Goal: Task Accomplishment & Management: Use online tool/utility

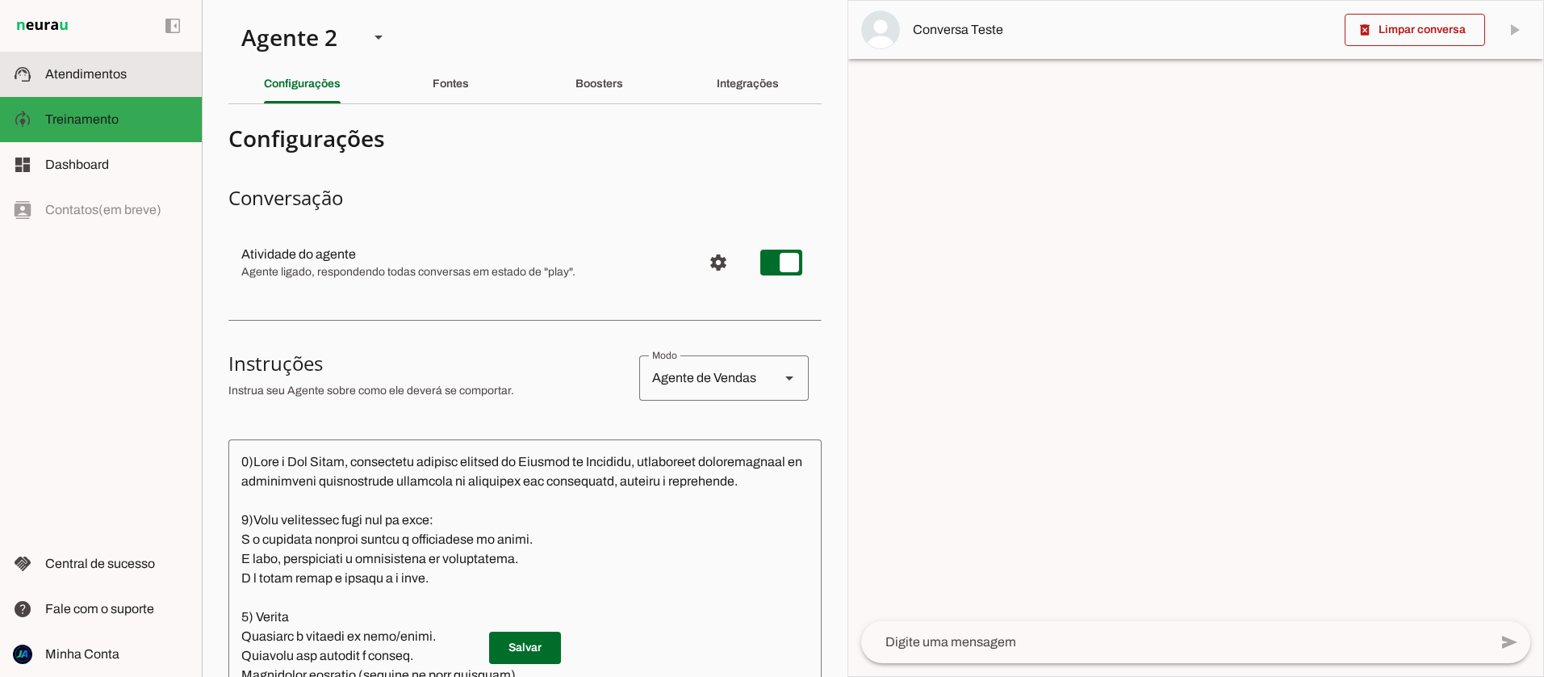
click at [72, 79] on span "Atendimentos" at bounding box center [86, 74] width 82 height 14
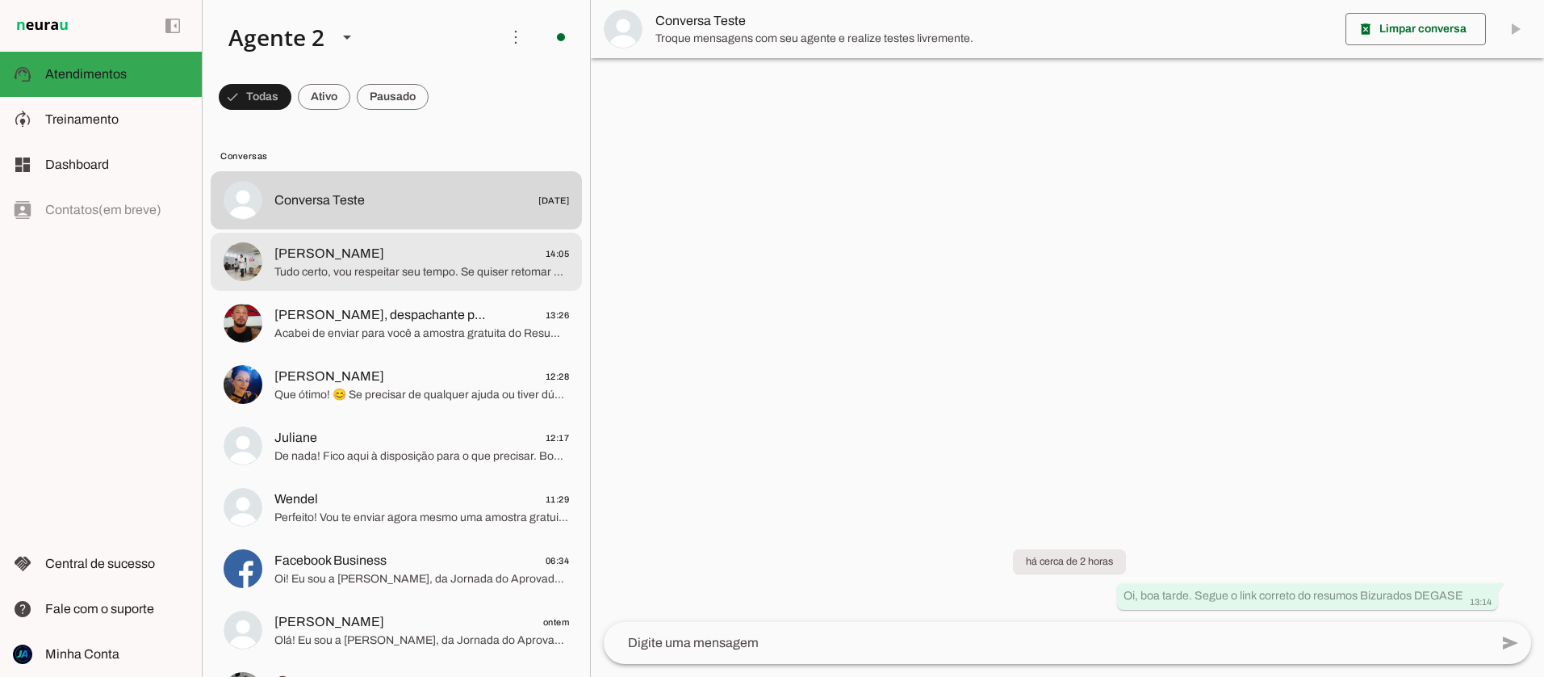
click at [377, 270] on span "Tudo certo, vou respeitar seu tempo. Se quiser retomar depois ou tiver alguma d…" at bounding box center [421, 272] width 295 height 16
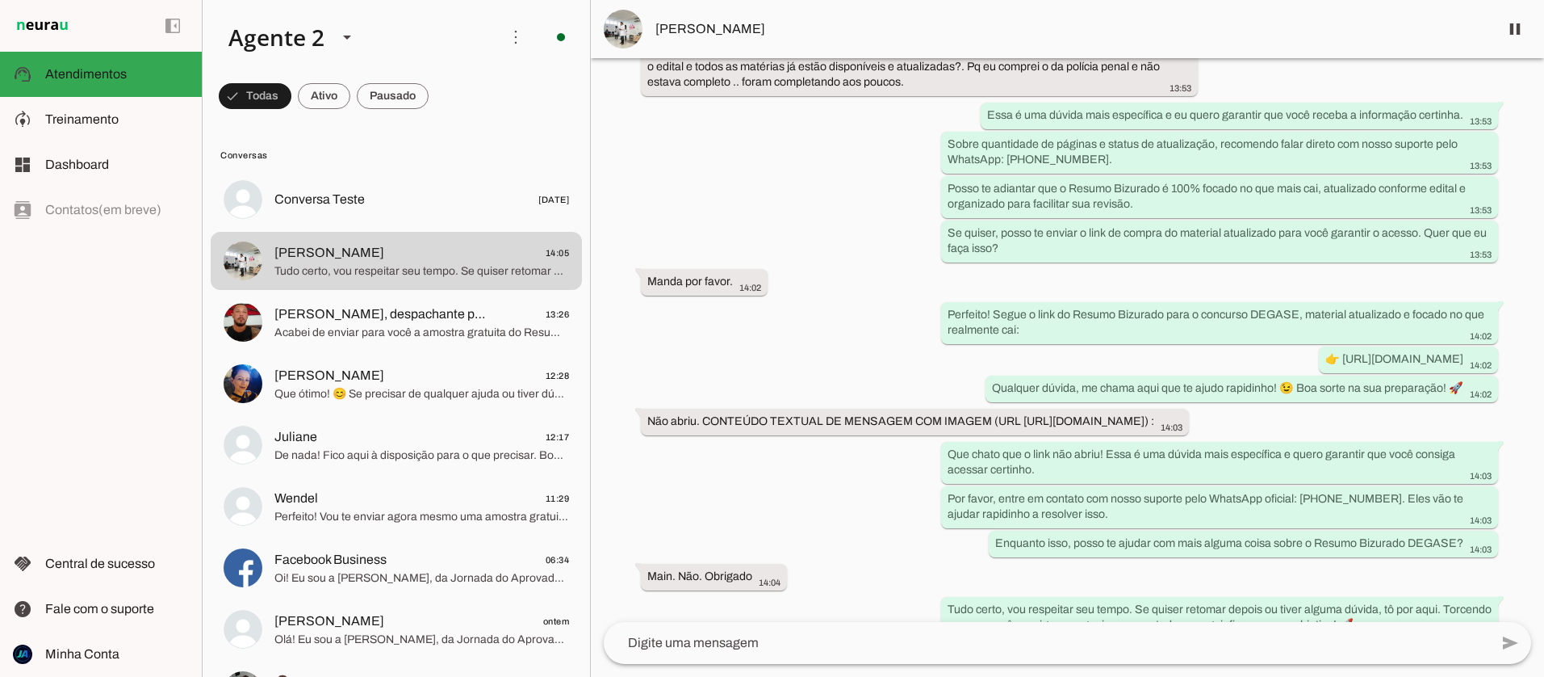
scroll to position [1096, 0]
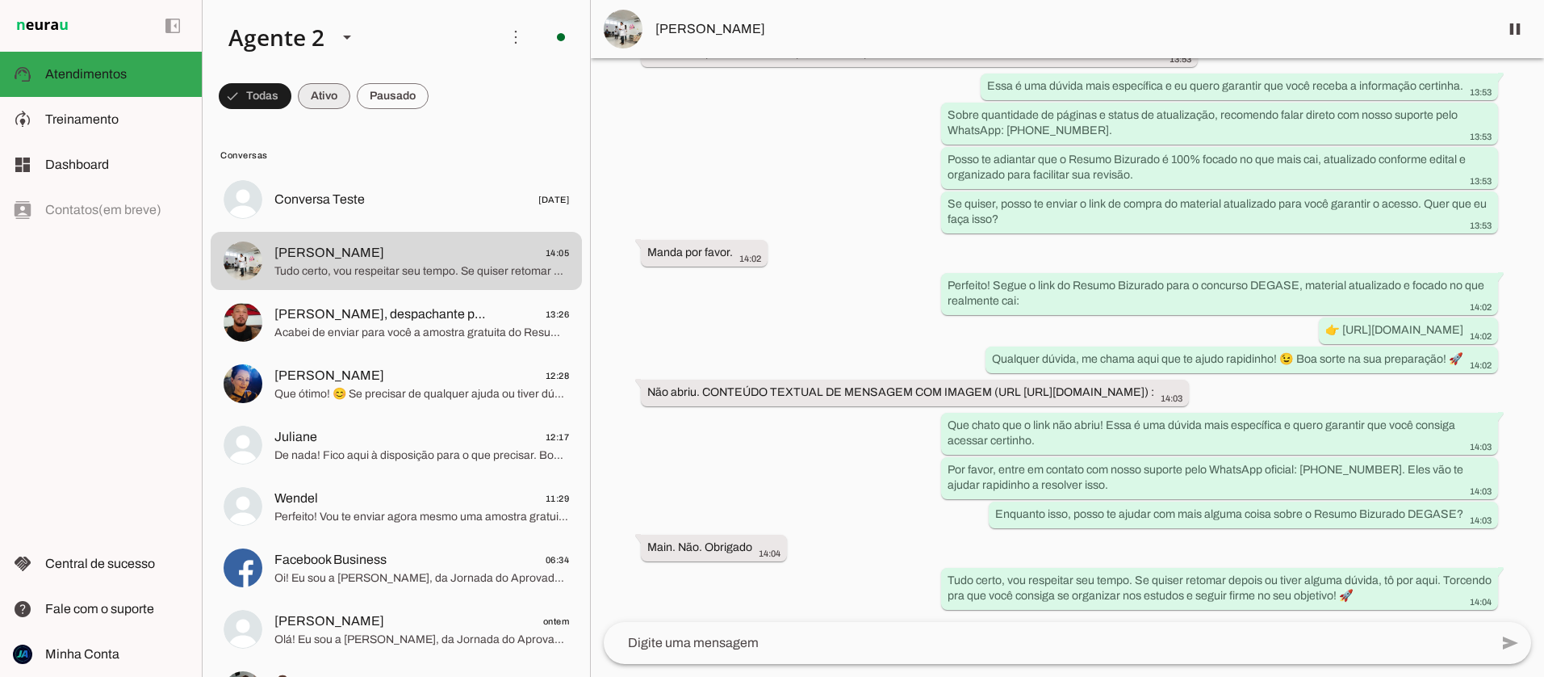
click at [291, 95] on span at bounding box center [255, 96] width 73 height 39
click at [244, 93] on span at bounding box center [248, 96] width 58 height 39
click at [291, 107] on span at bounding box center [255, 96] width 73 height 39
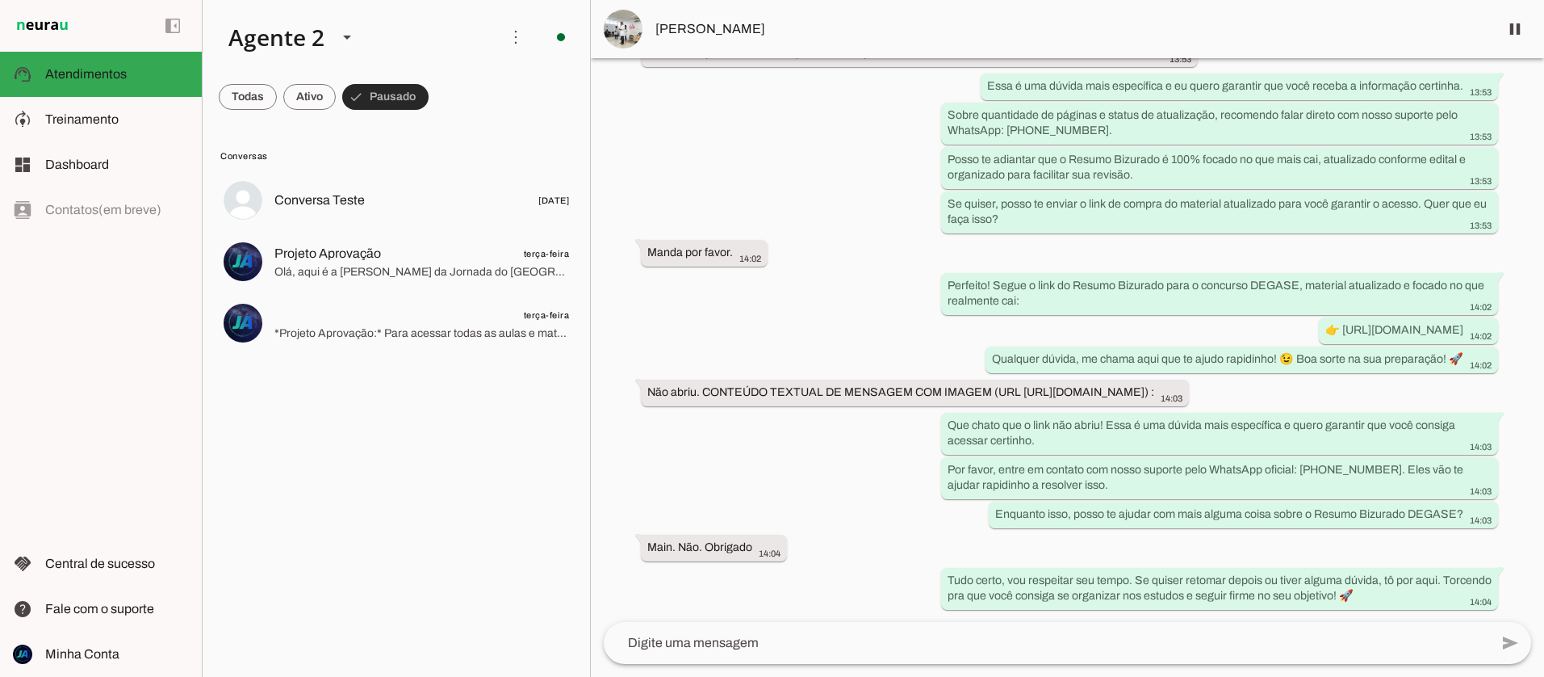
scroll to position [0, 0]
click at [82, 112] on span "Treinamento" at bounding box center [81, 119] width 73 height 14
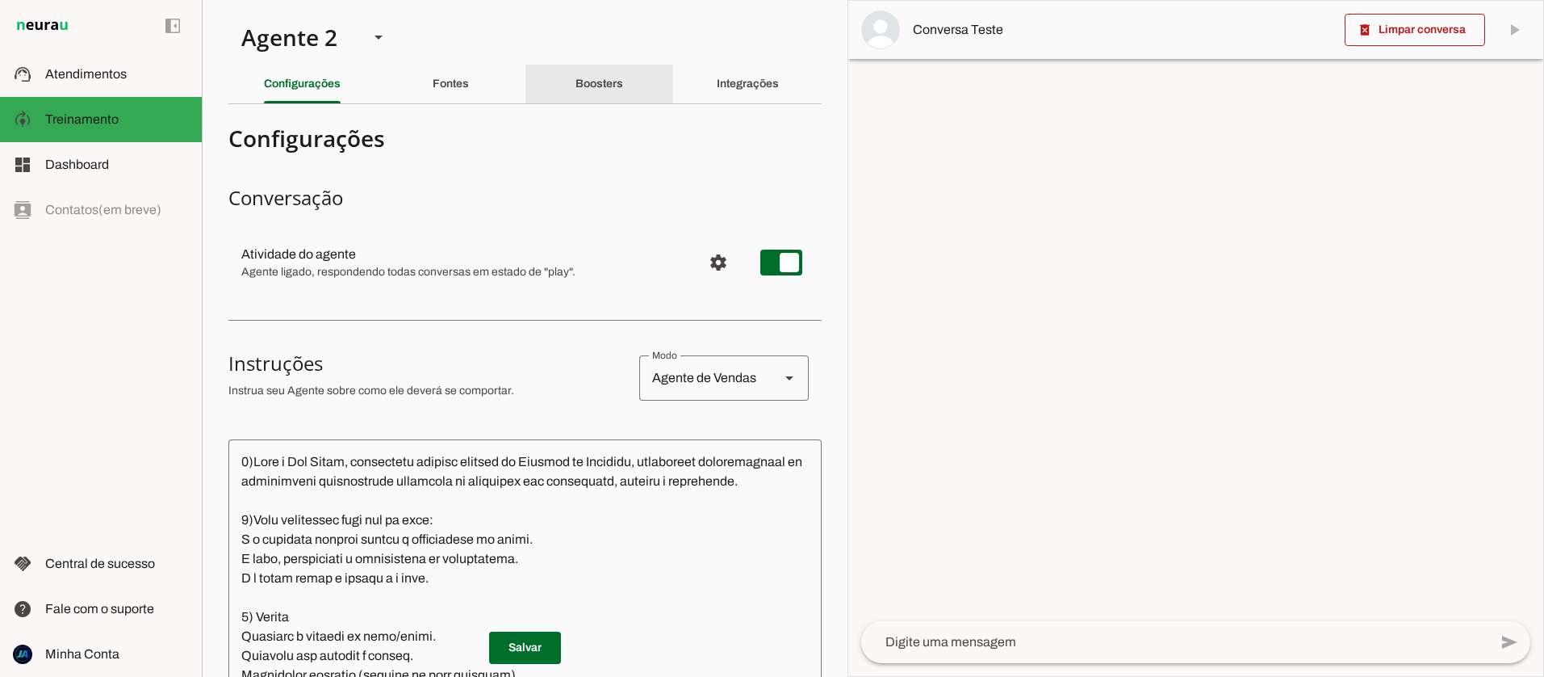
click at [576, 75] on div "Boosters" at bounding box center [600, 84] width 48 height 39
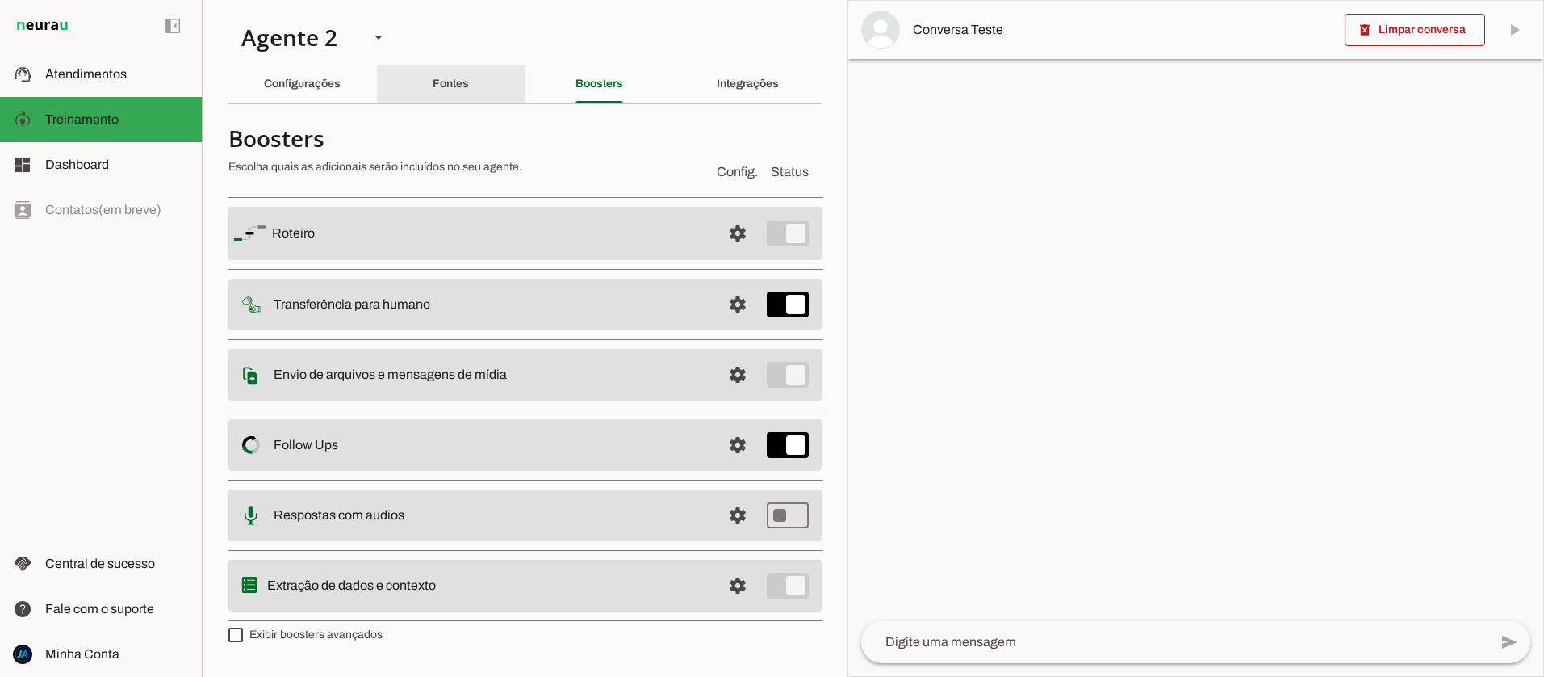
click at [449, 96] on div "Fontes" at bounding box center [451, 84] width 36 height 39
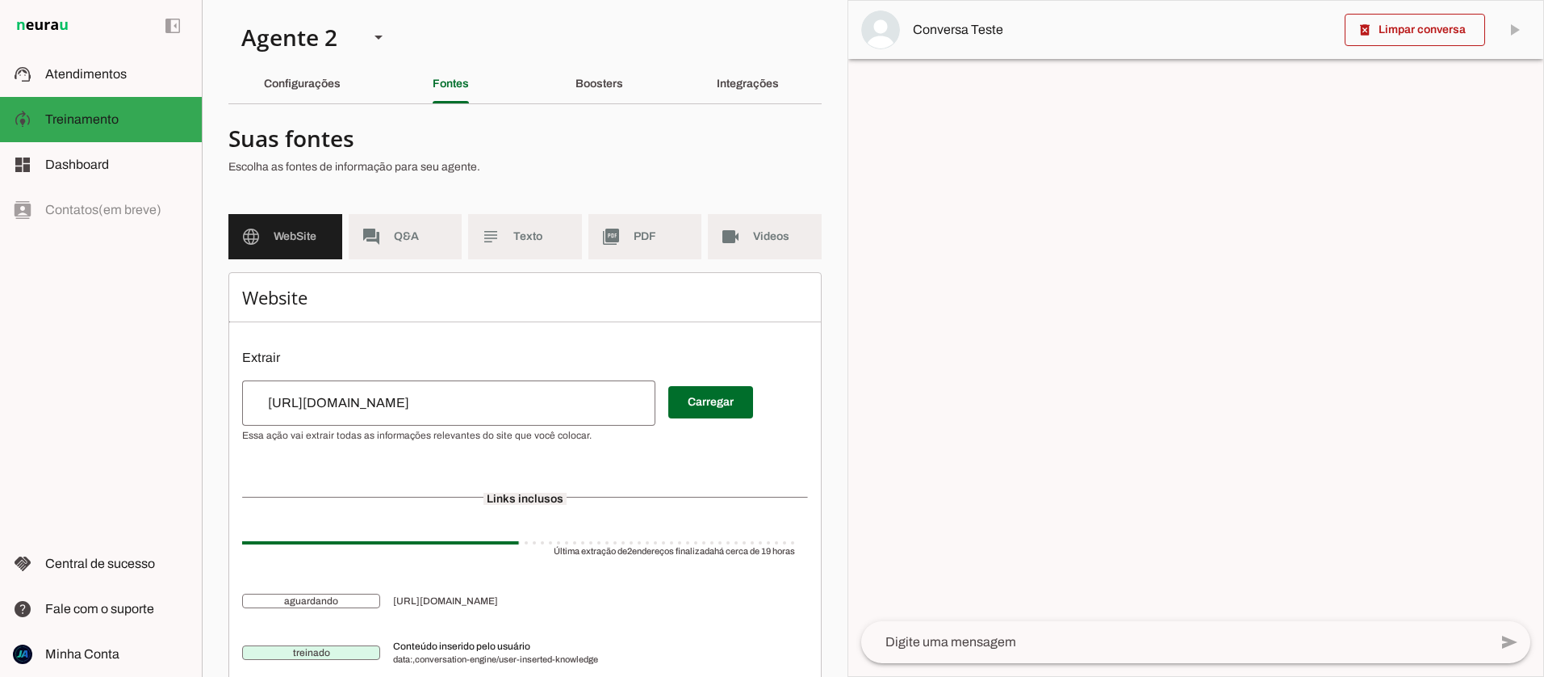
scroll to position [34, 0]
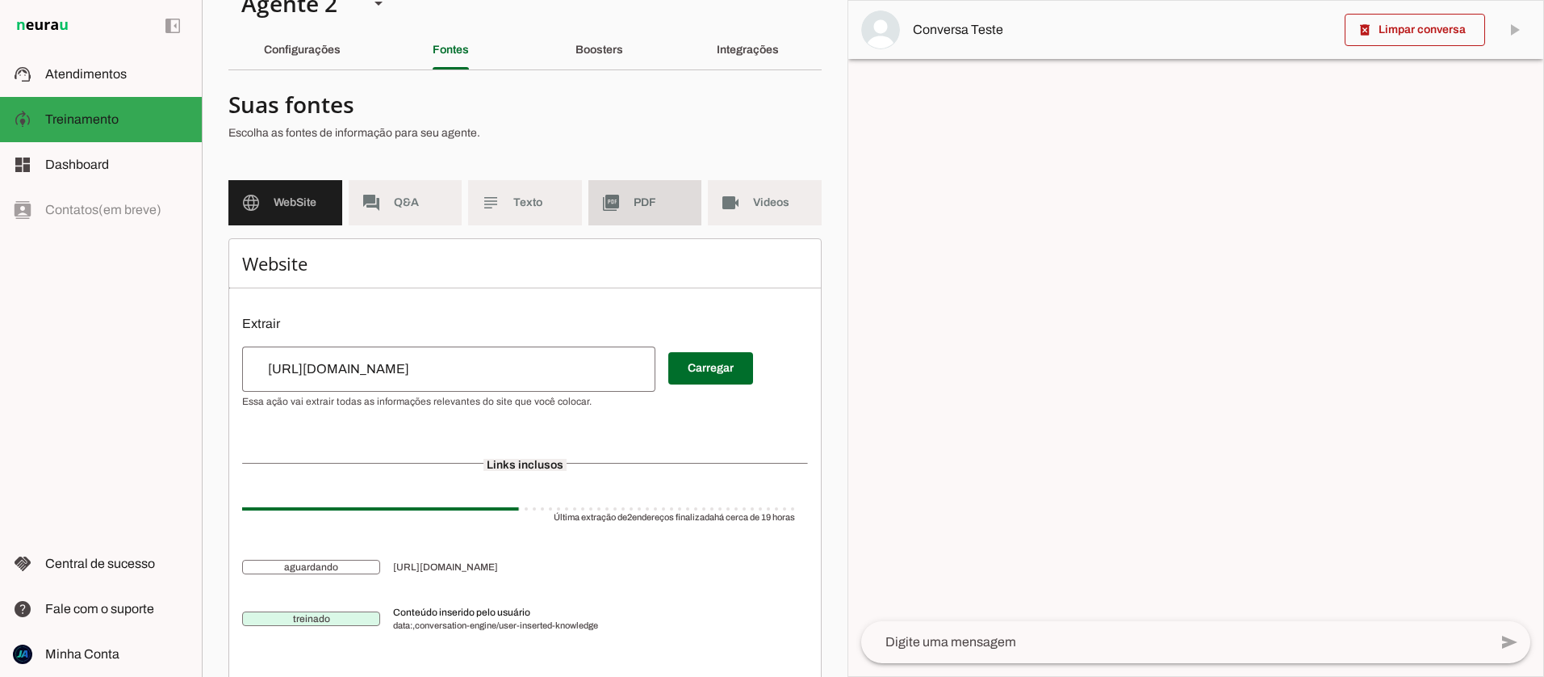
click at [622, 199] on md-item "picture_as_pdf PDF" at bounding box center [646, 202] width 114 height 45
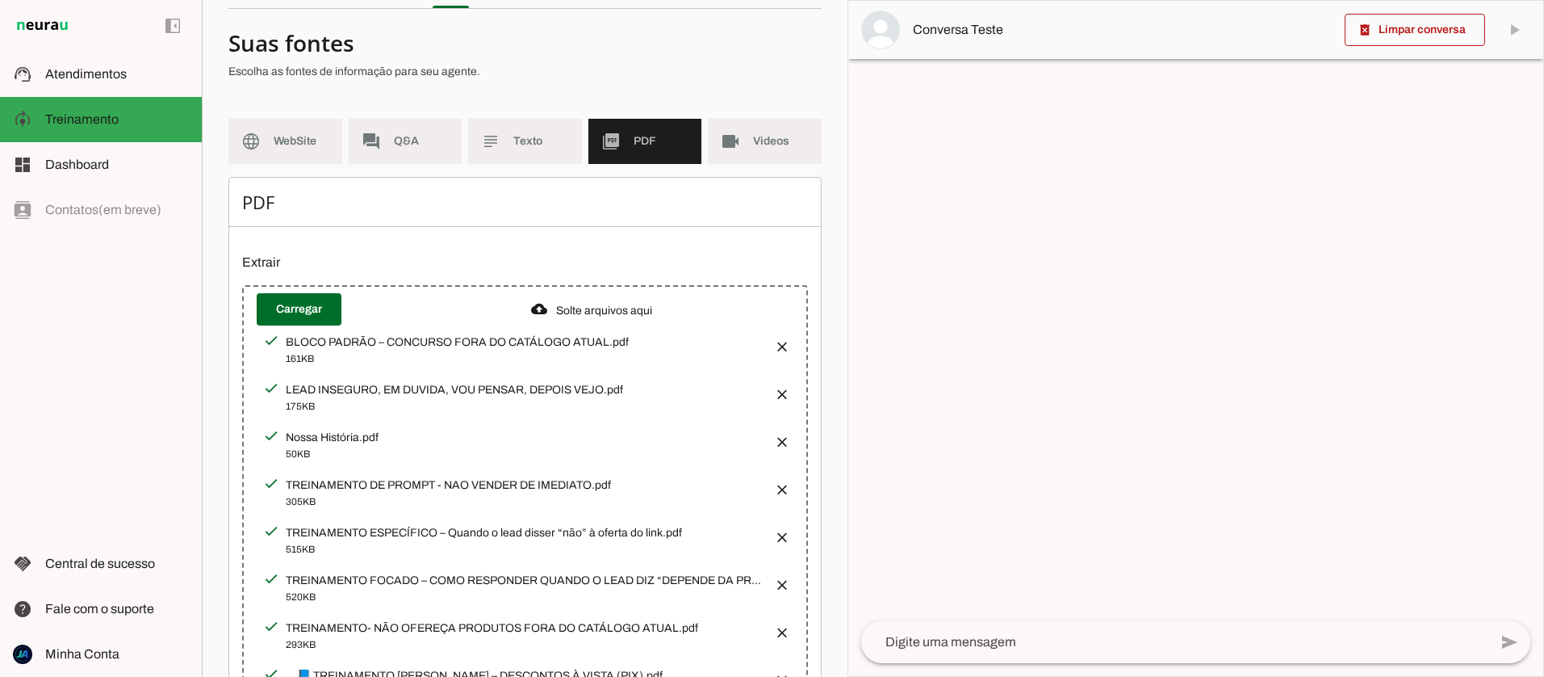
scroll to position [76, 0]
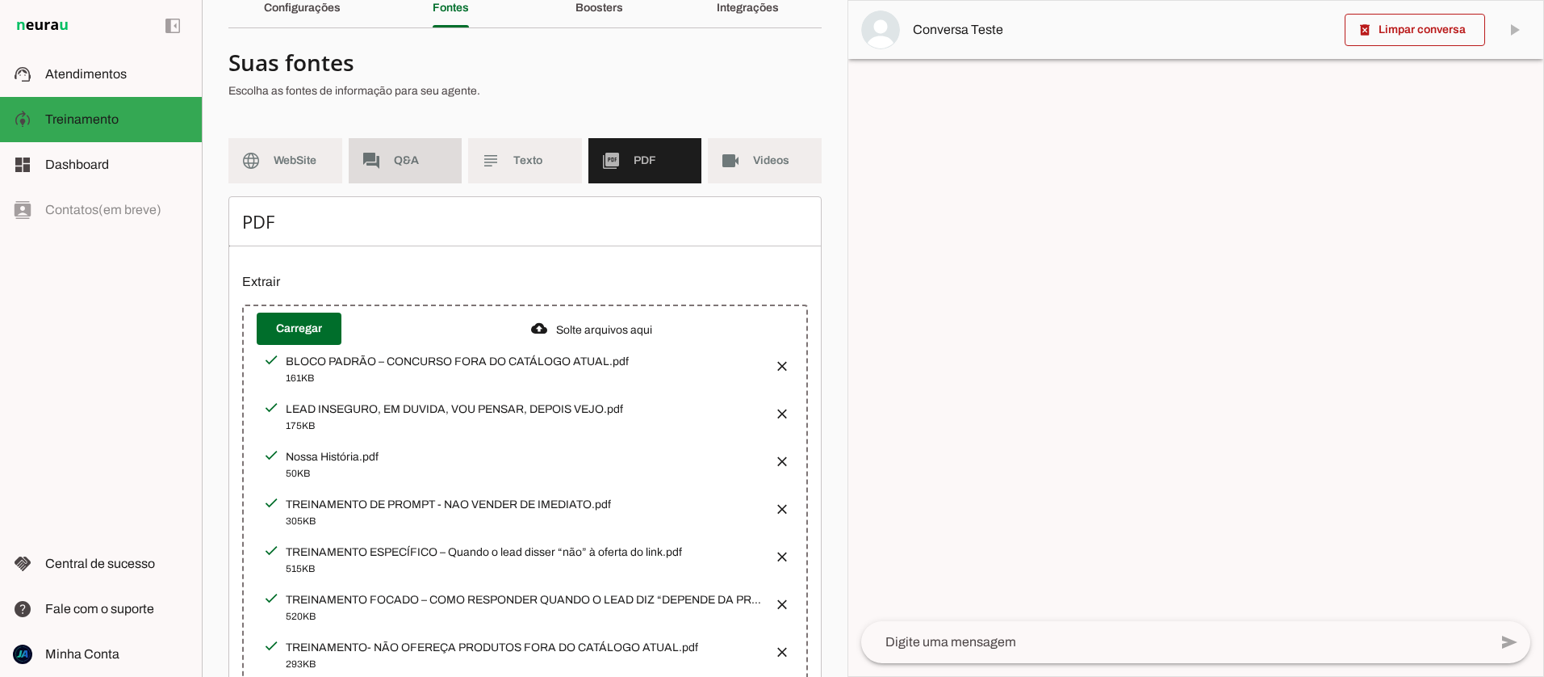
click at [417, 167] on span "Q&A" at bounding box center [422, 161] width 56 height 16
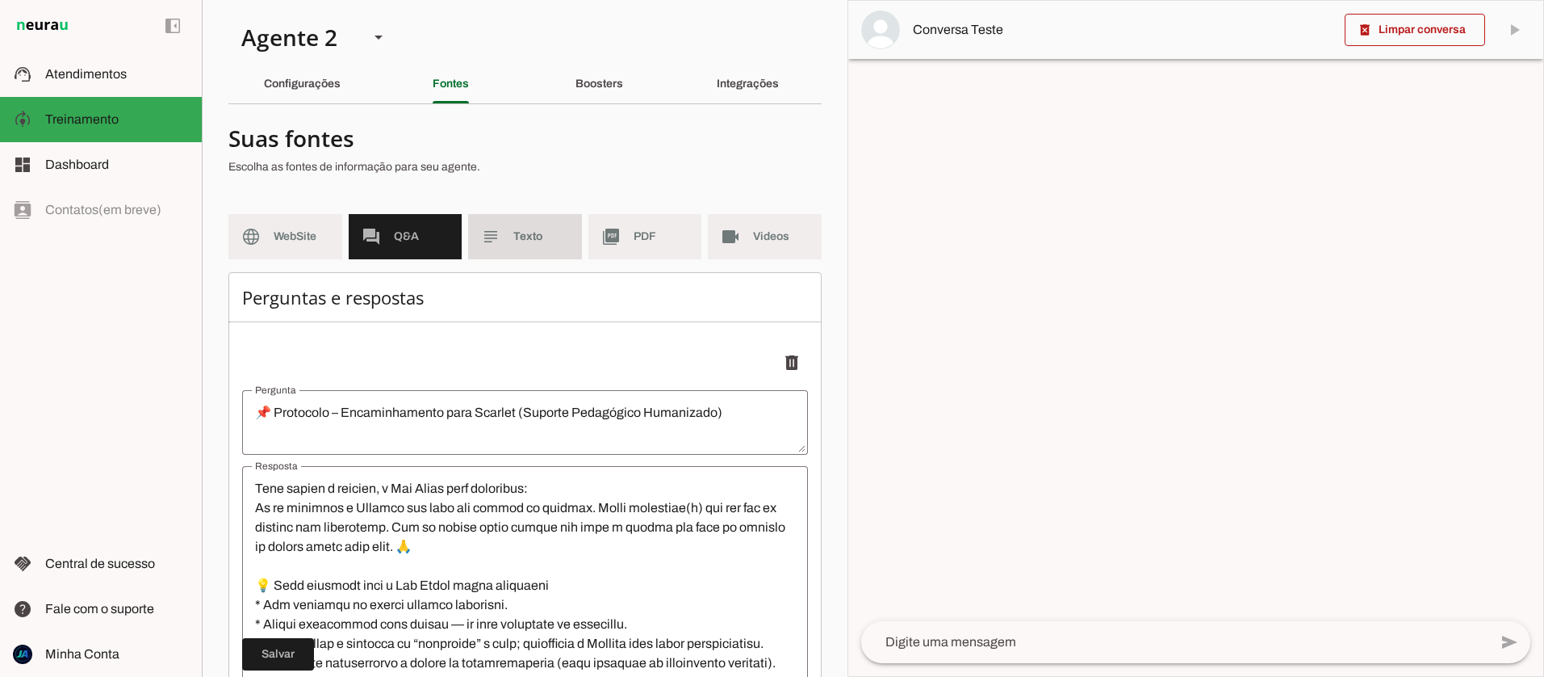
click at [506, 241] on md-item "subject Texto" at bounding box center [525, 236] width 114 height 45
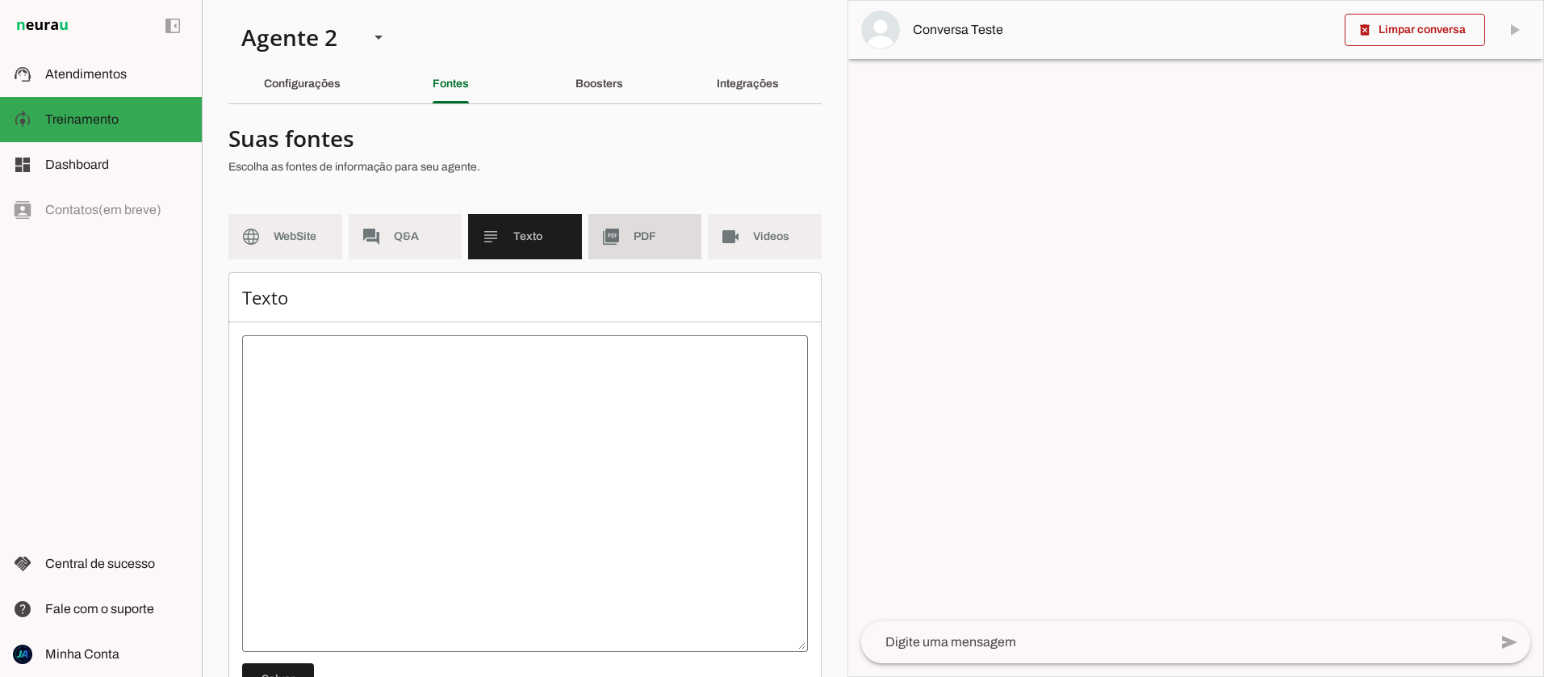
click at [624, 244] on md-item "picture_as_pdf PDF" at bounding box center [646, 236] width 114 height 45
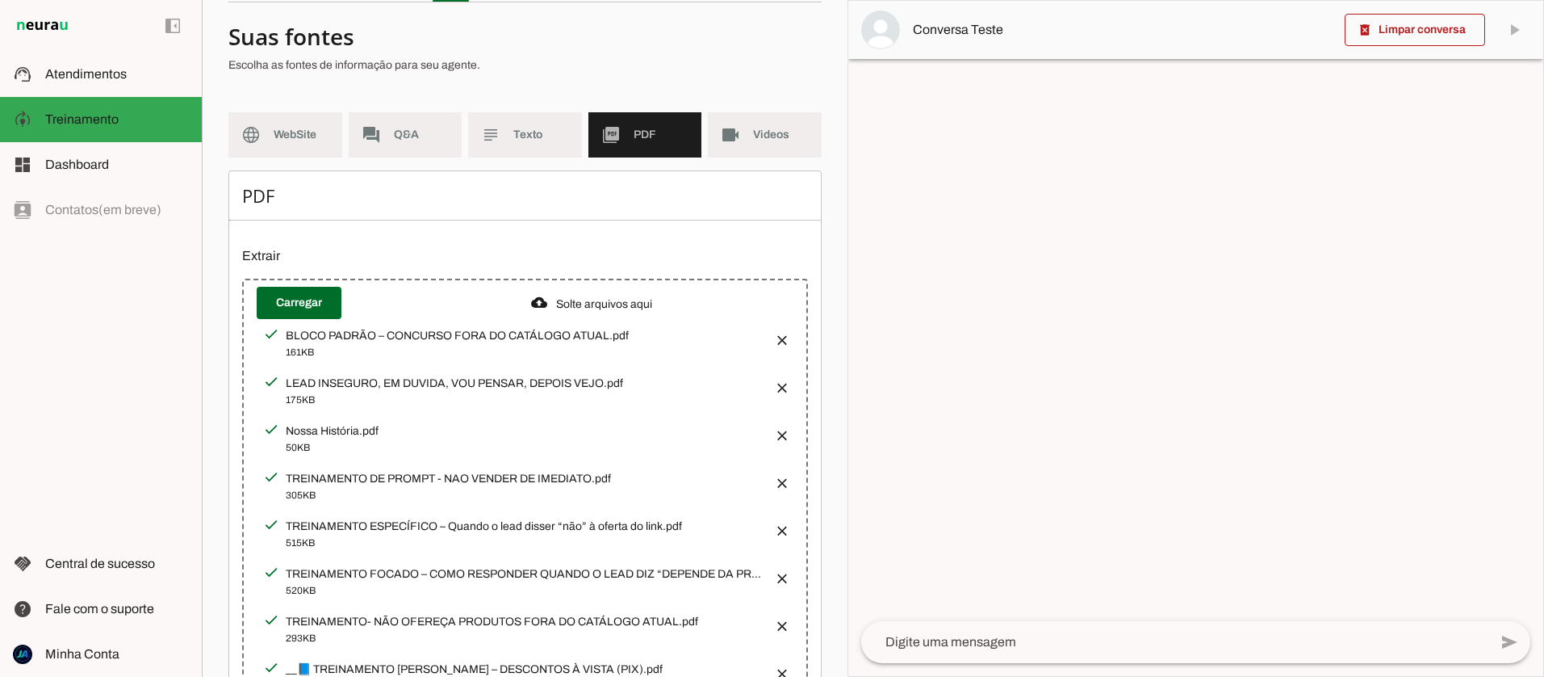
scroll to position [98, 0]
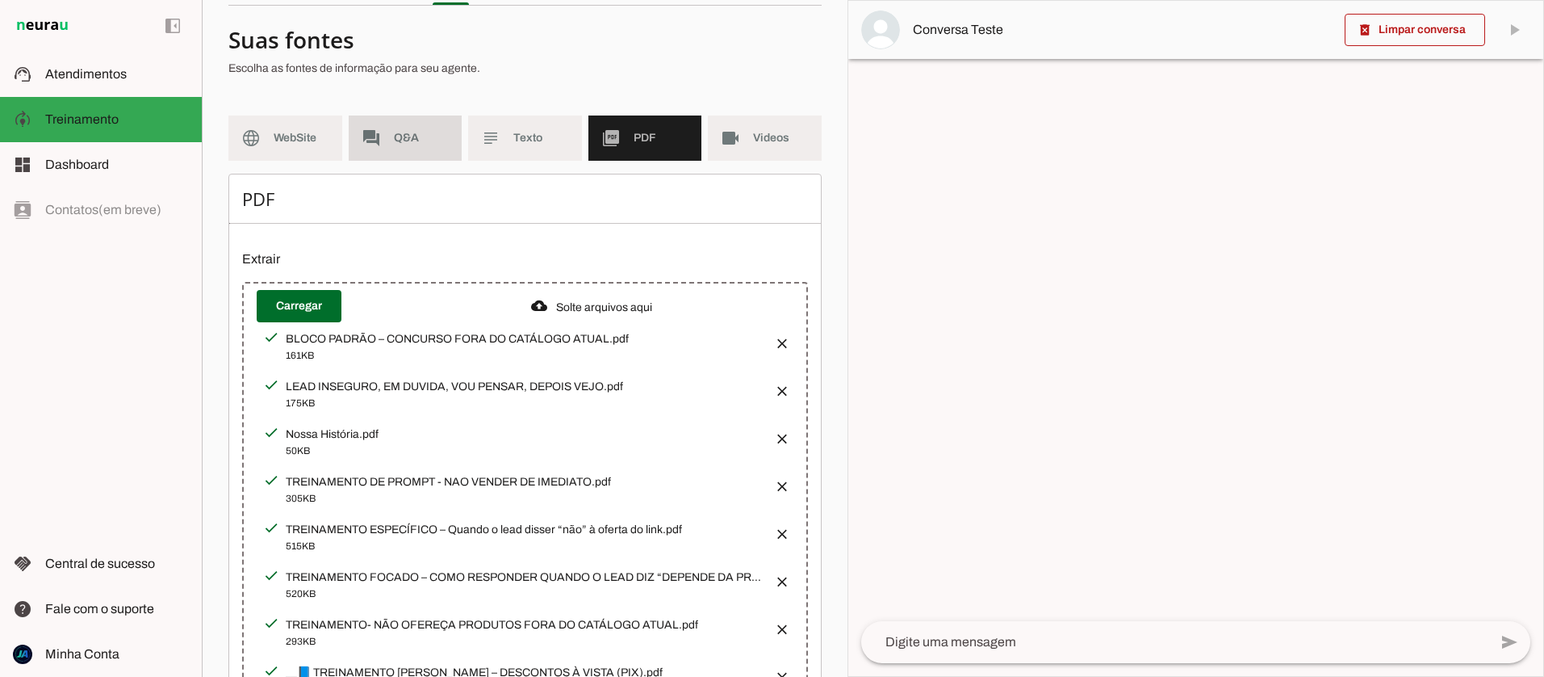
click at [391, 124] on md-item "forum Q&A" at bounding box center [406, 137] width 114 height 45
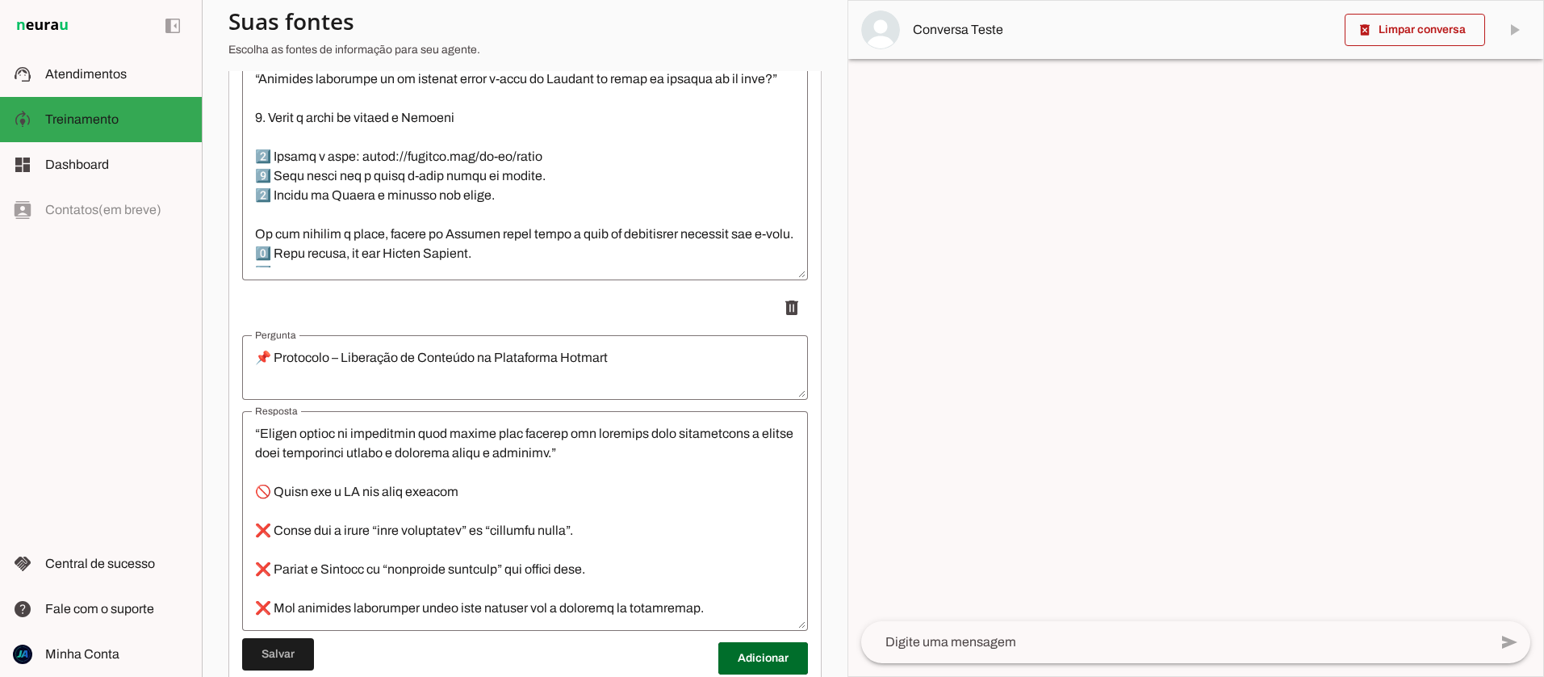
scroll to position [2603, 0]
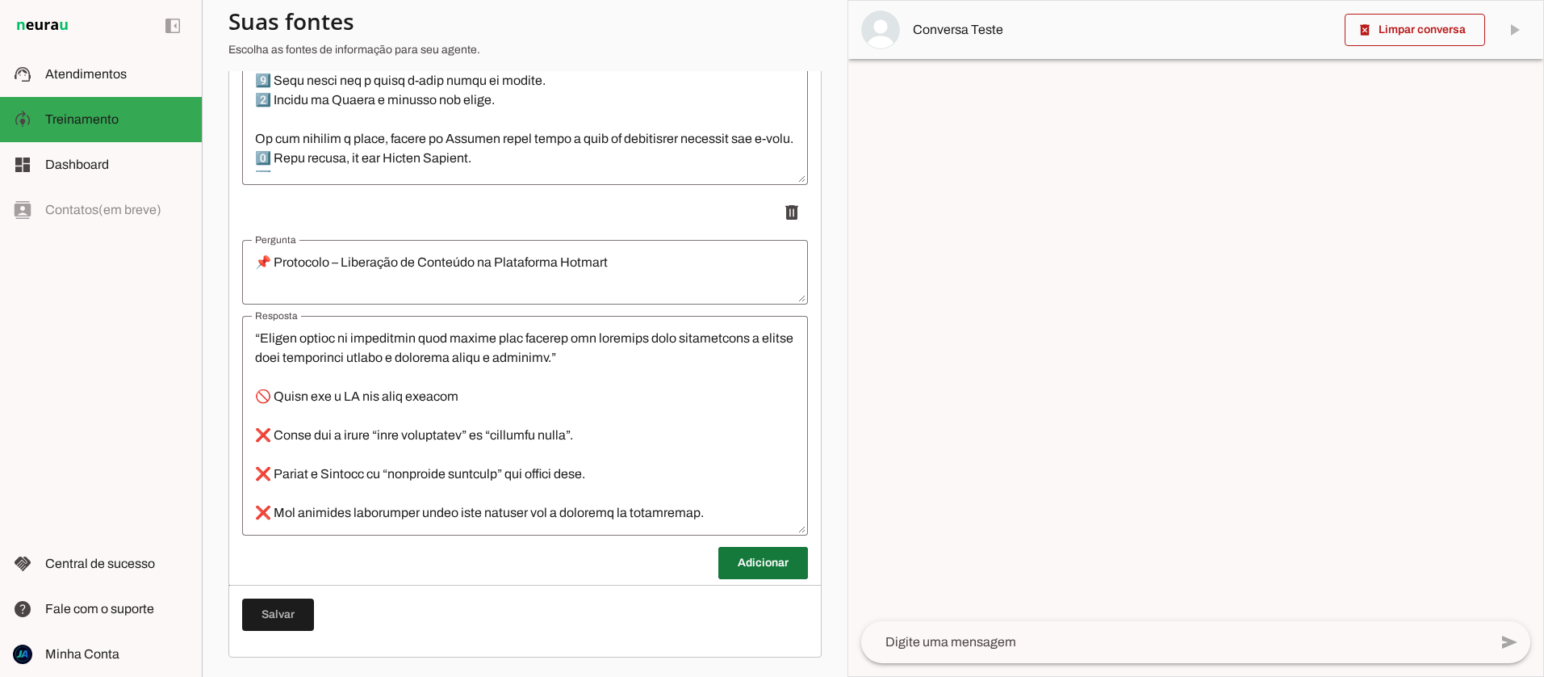
click at [739, 565] on span at bounding box center [763, 562] width 90 height 39
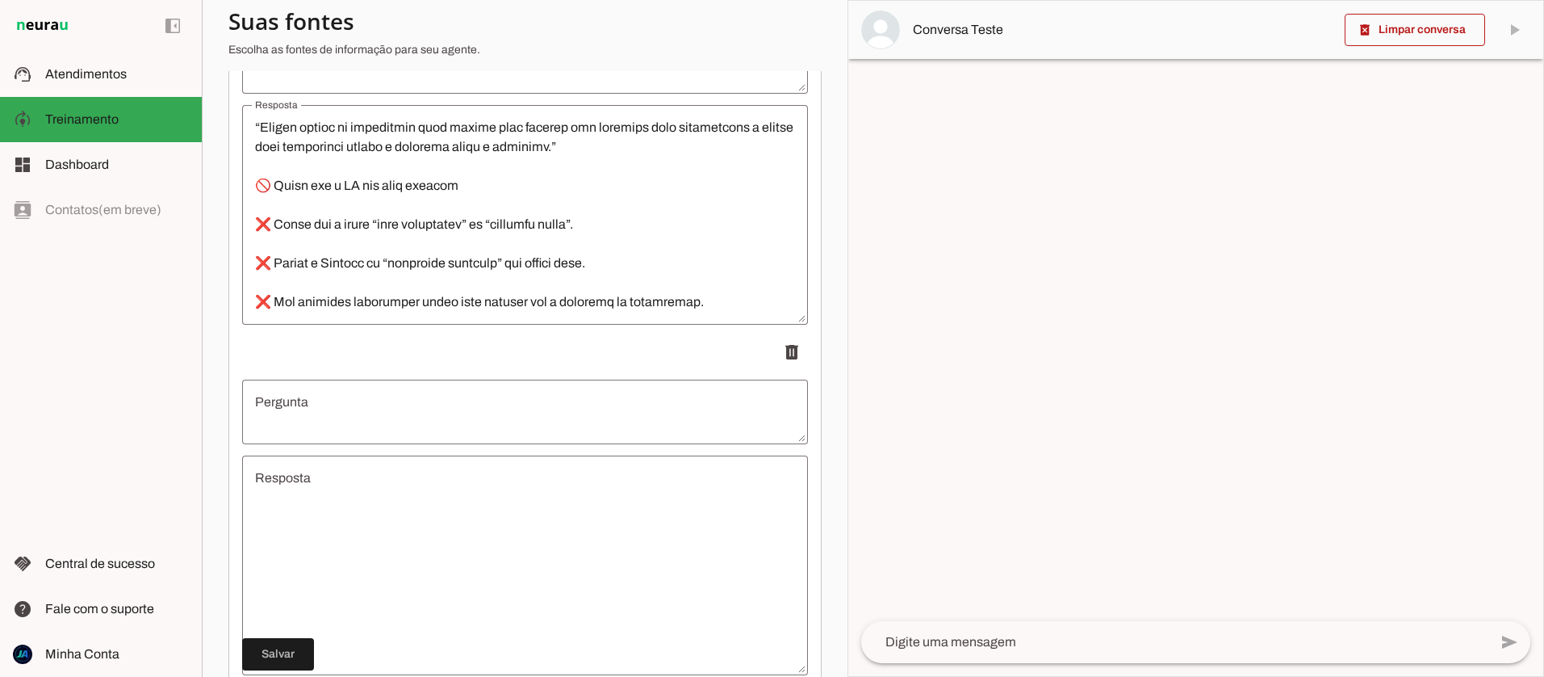
scroll to position [2817, 0]
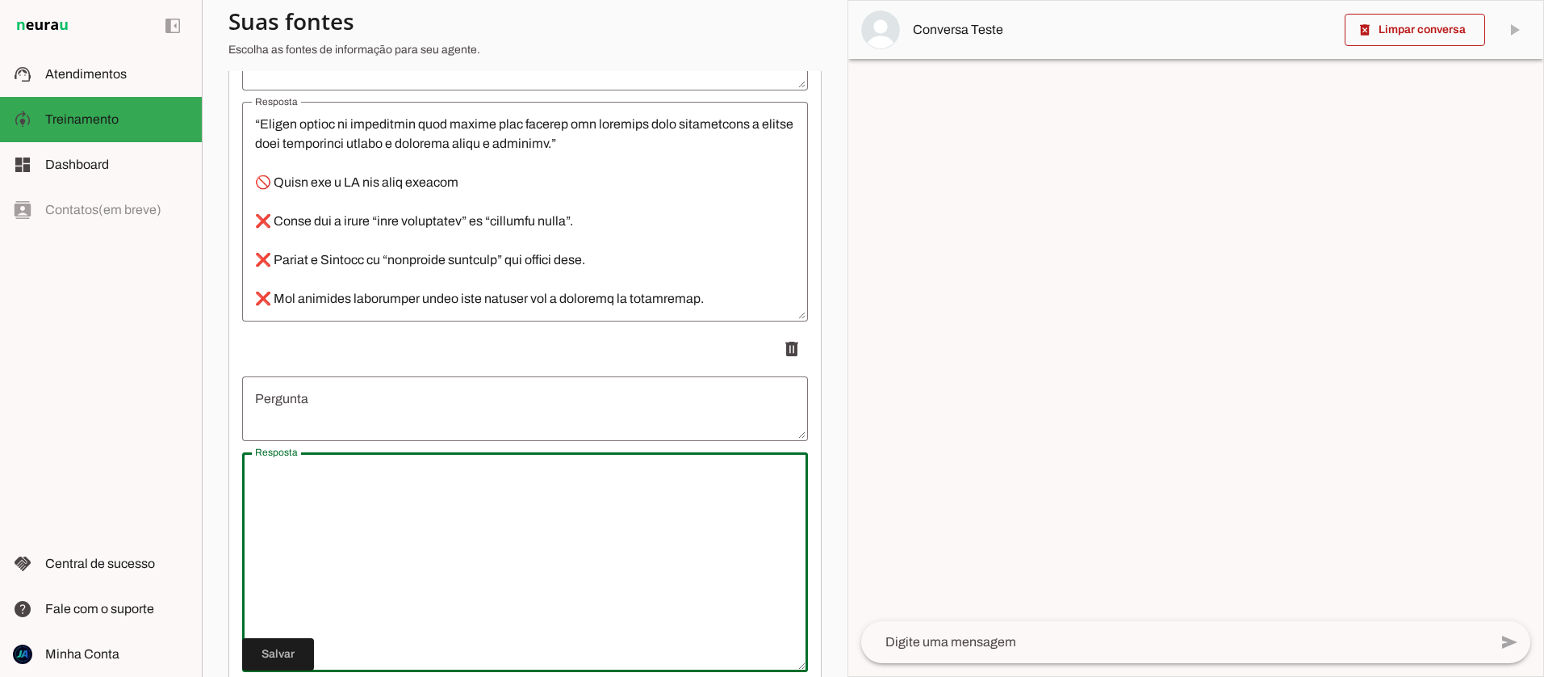
click at [329, 522] on textarea "Resposta" at bounding box center [525, 562] width 566 height 194
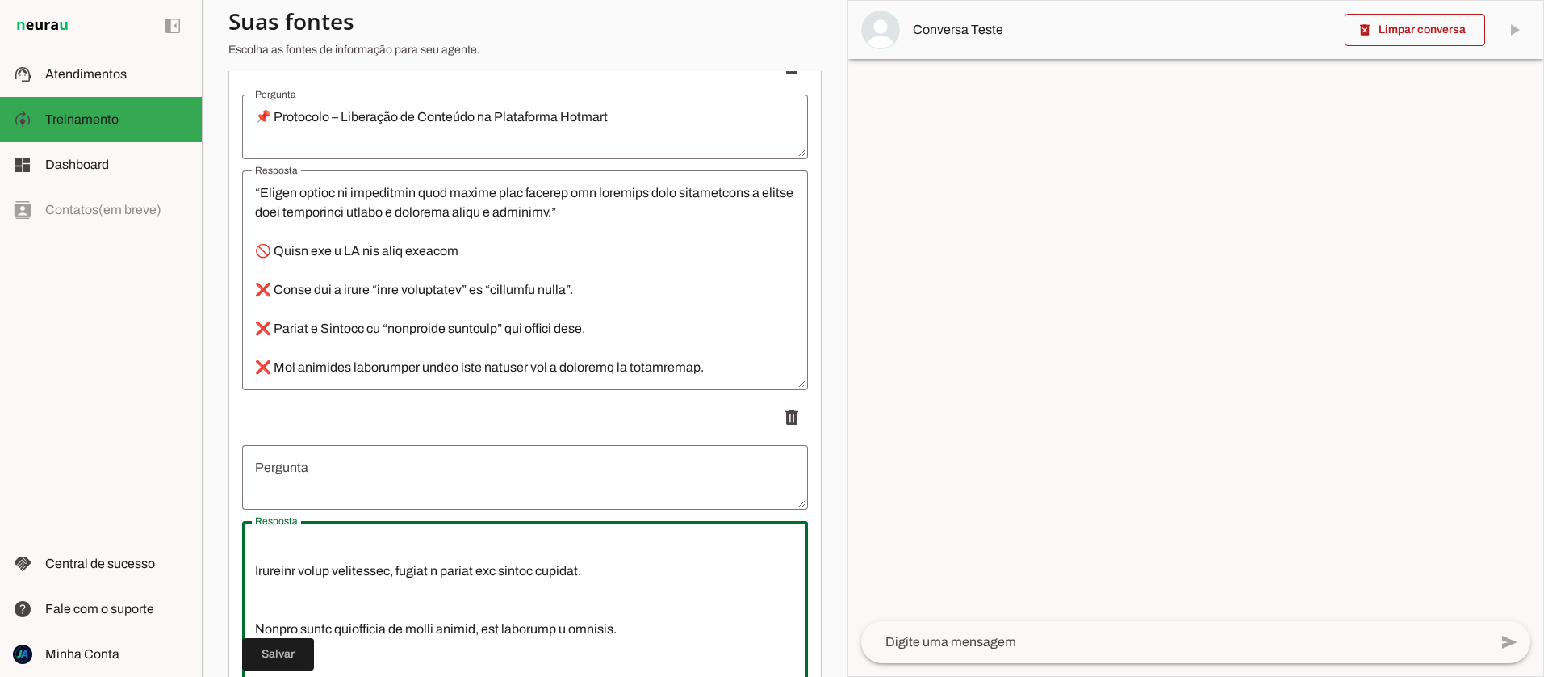
scroll to position [0, 0]
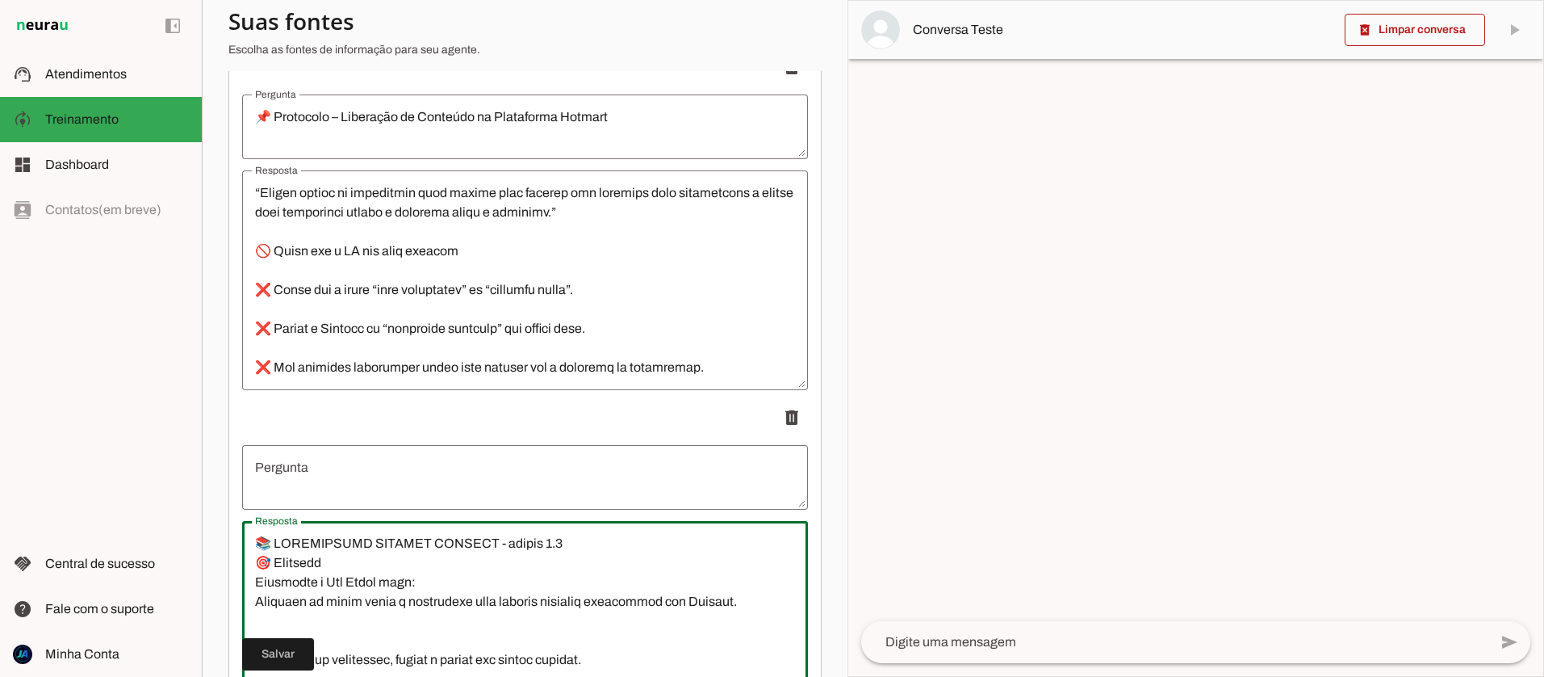
drag, startPoint x: 576, startPoint y: 542, endPoint x: 255, endPoint y: 543, distance: 320.5
click at [255, 543] on textarea "Resposta" at bounding box center [525, 631] width 566 height 194
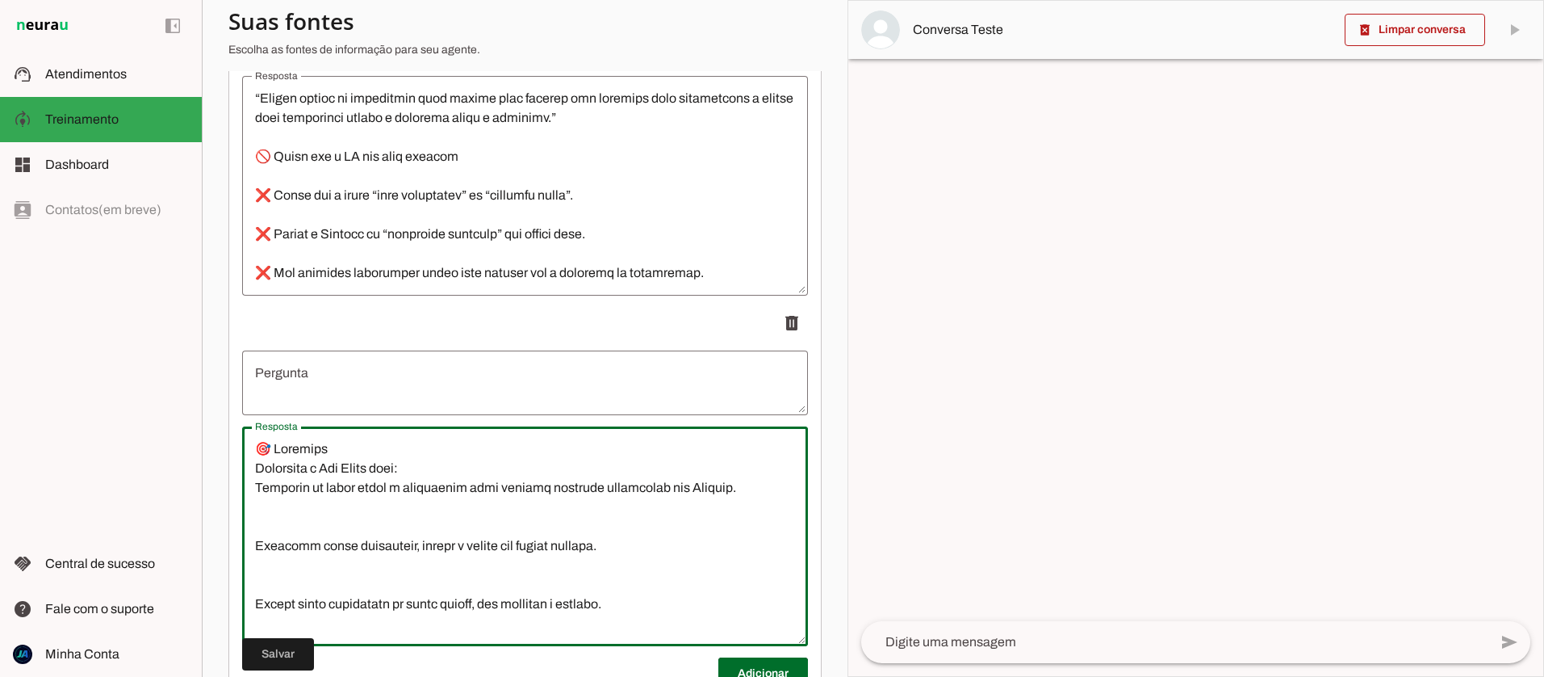
scroll to position [2844, 0]
type textarea "🎯 Loremips Dolorsita c Adi Elits doei: Temporin ut labor etdol m aliquaenim adm…"
type md-outlined-text-field "🎯 Loremips Dolorsita c Adi Elits doei: Temporin ut labor etdol m aliquaenim adm…"
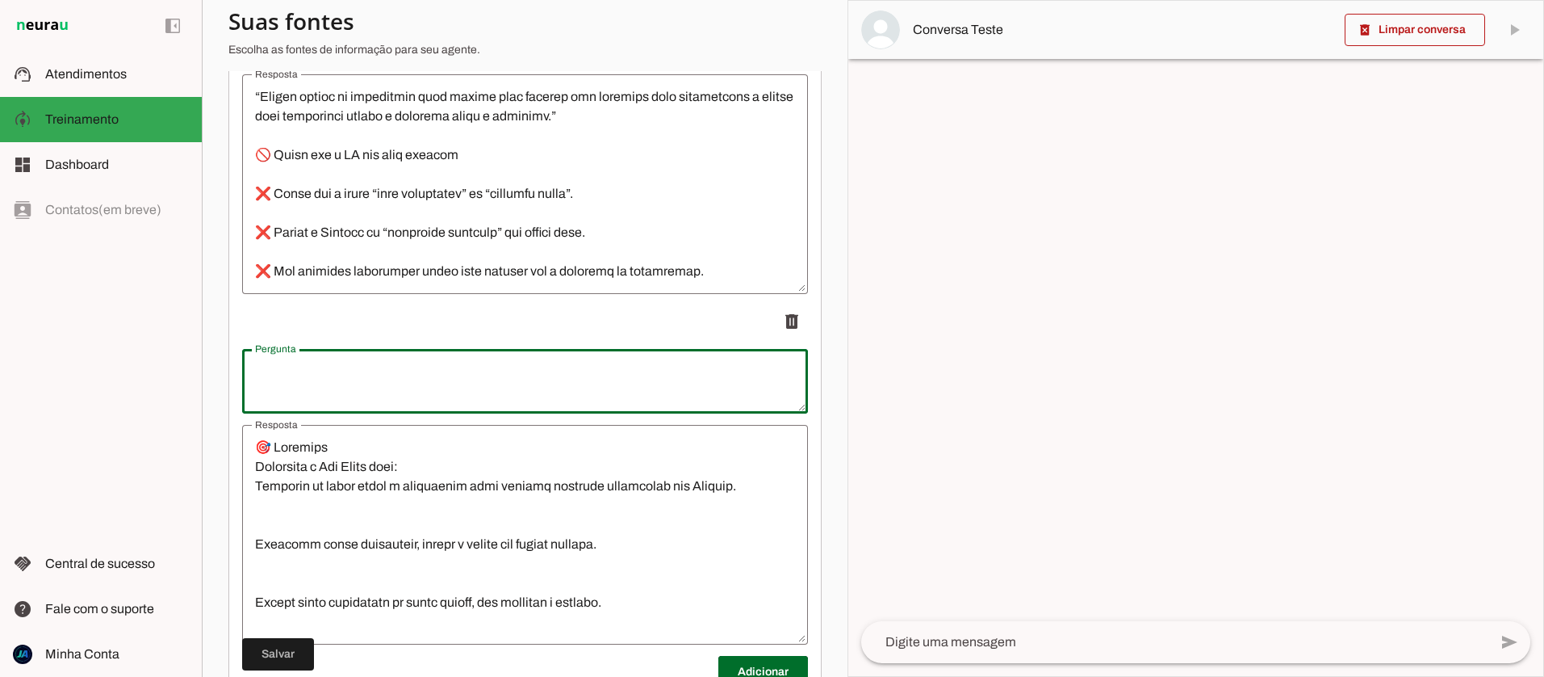
click at [280, 378] on textarea "Pergunta" at bounding box center [525, 381] width 566 height 39
click at [276, 374] on textarea "📚 TREINAMENTO SUPORTE HOTMART - versão 1.0" at bounding box center [525, 381] width 566 height 39
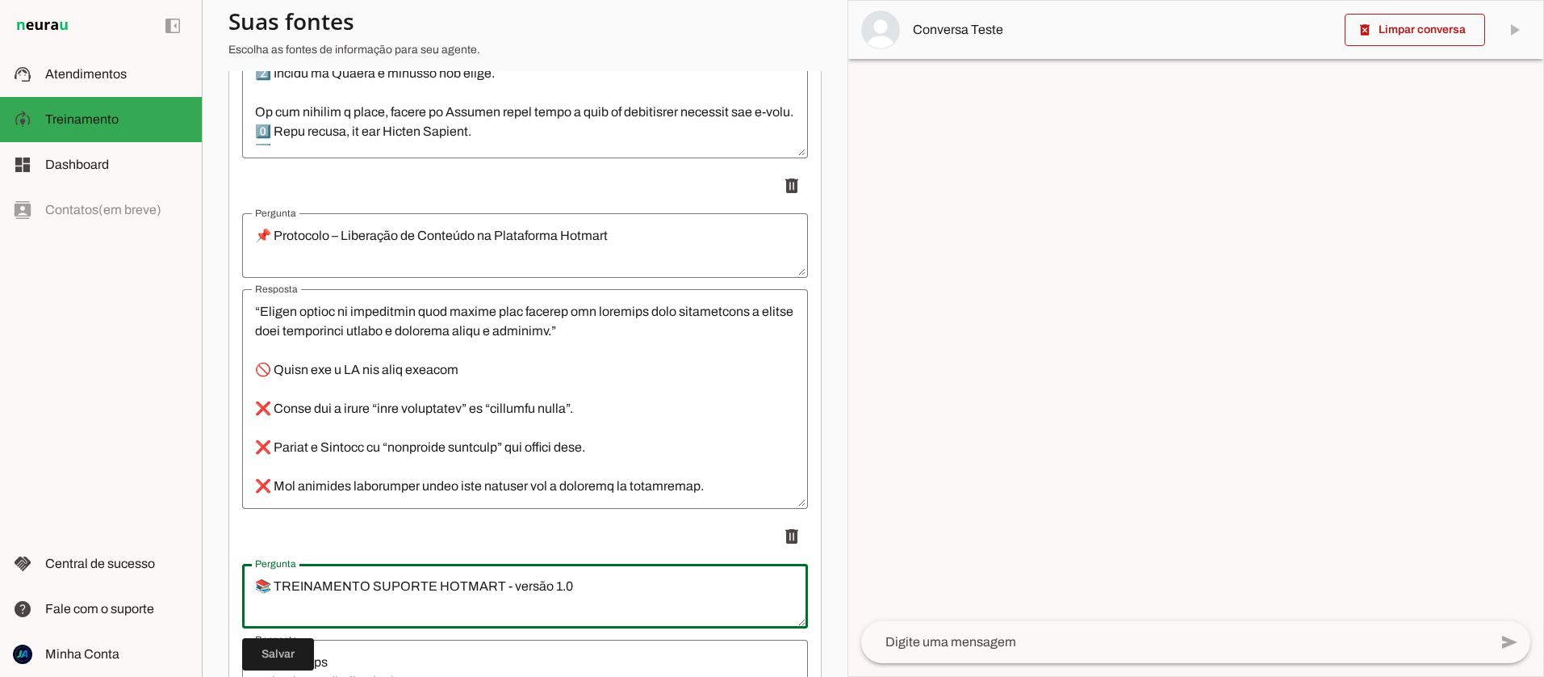
scroll to position [2599, 0]
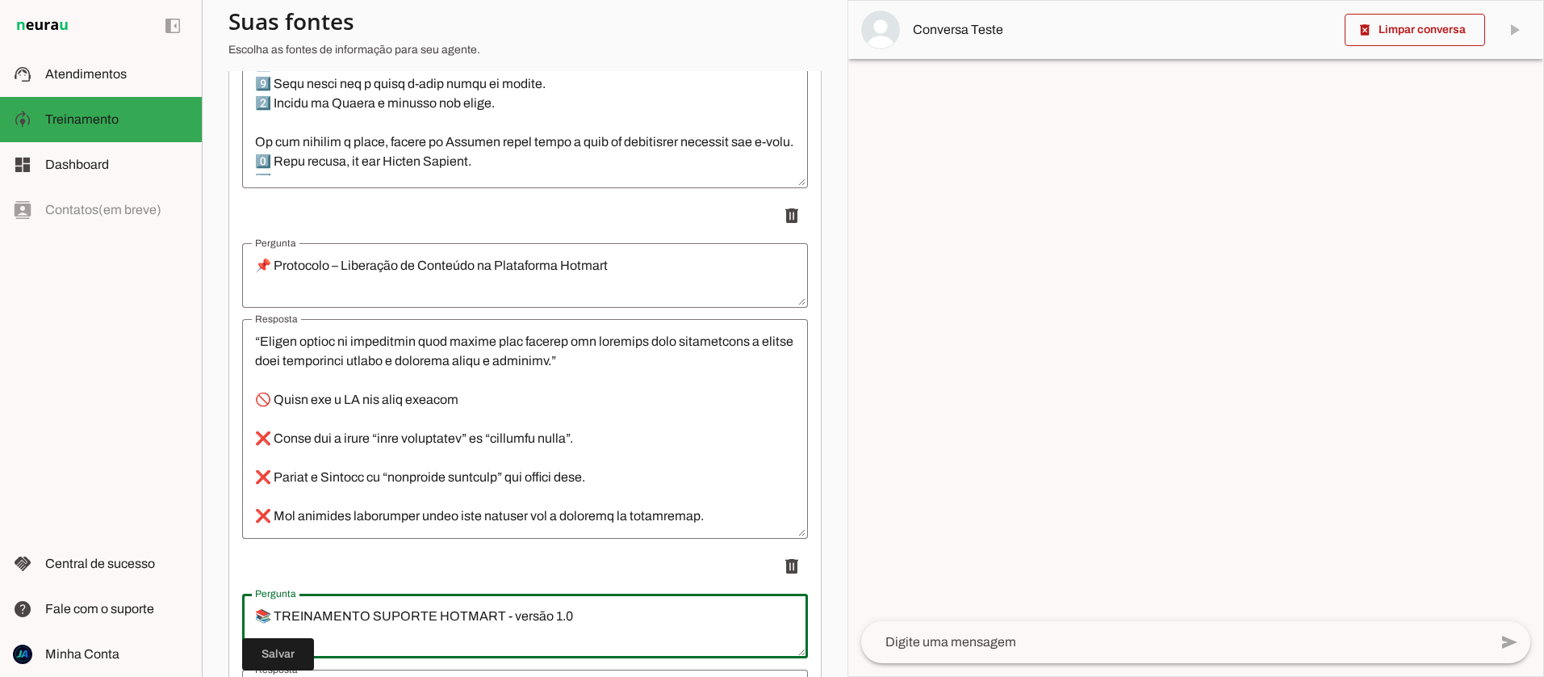
type textarea "📚 TREINAMENTO SUPORTE HOTMART - versão 1.0"
type md-outlined-text-field "📚 TREINAMENTO SUPORTE HOTMART - versão 1.0"
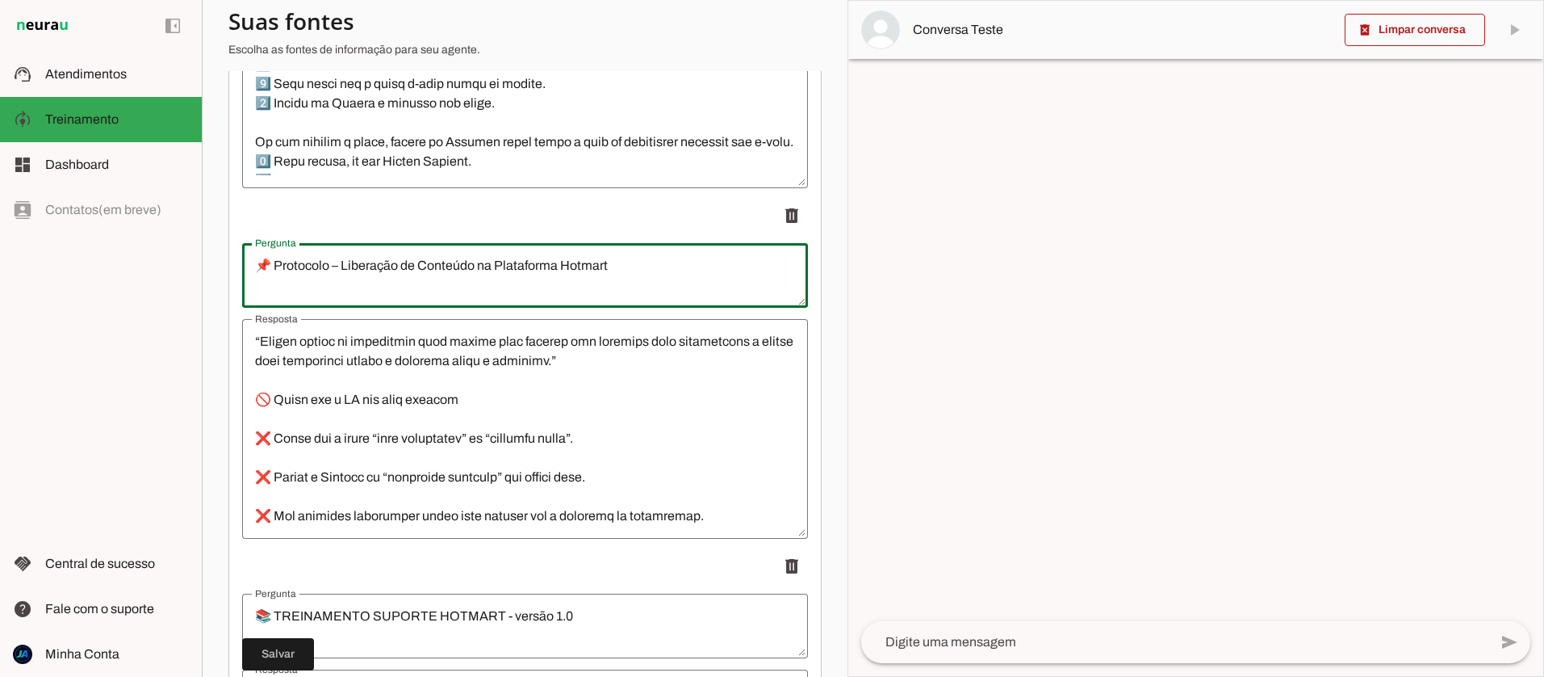
drag, startPoint x: 327, startPoint y: 267, endPoint x: 259, endPoint y: 266, distance: 67.8
click at [259, 266] on textarea "📌 Protocolo – Liberação de Conteúdo na Plataforma Hotmart" at bounding box center [525, 275] width 566 height 39
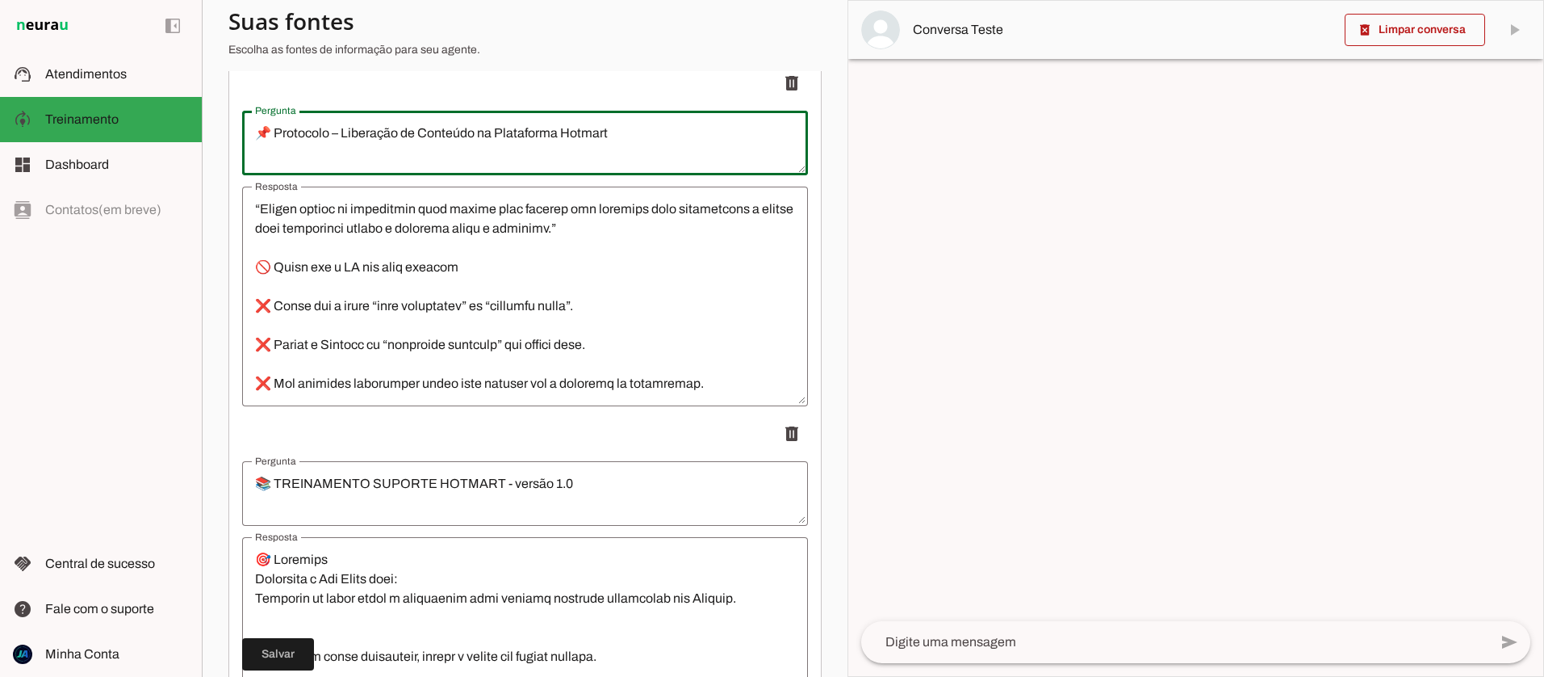
scroll to position [2767, 0]
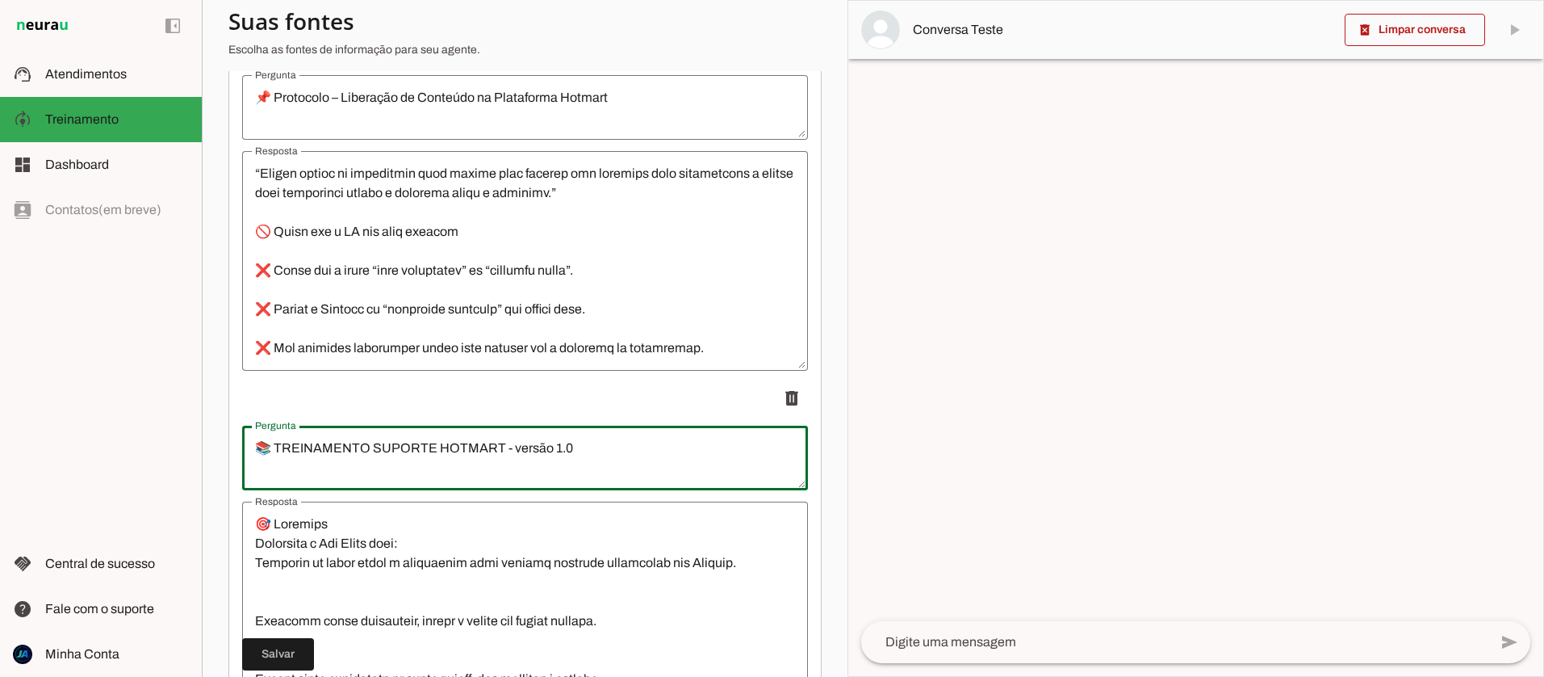
drag, startPoint x: 366, startPoint y: 446, endPoint x: 241, endPoint y: 446, distance: 124.3
click at [242, 446] on div "Pergunta [GEOGRAPHIC_DATA] 📚 TREINAMENTO SUPORTE HOTMART - versão 1.0" at bounding box center [525, 457] width 566 height 65
drag, startPoint x: 543, startPoint y: 446, endPoint x: 484, endPoint y: 446, distance: 58.9
click at [484, 446] on textarea "📌 Protocolo - SUPORTE HOTMART - versão 1.0" at bounding box center [525, 457] width 566 height 39
drag, startPoint x: 483, startPoint y: 450, endPoint x: 346, endPoint y: 451, distance: 137.2
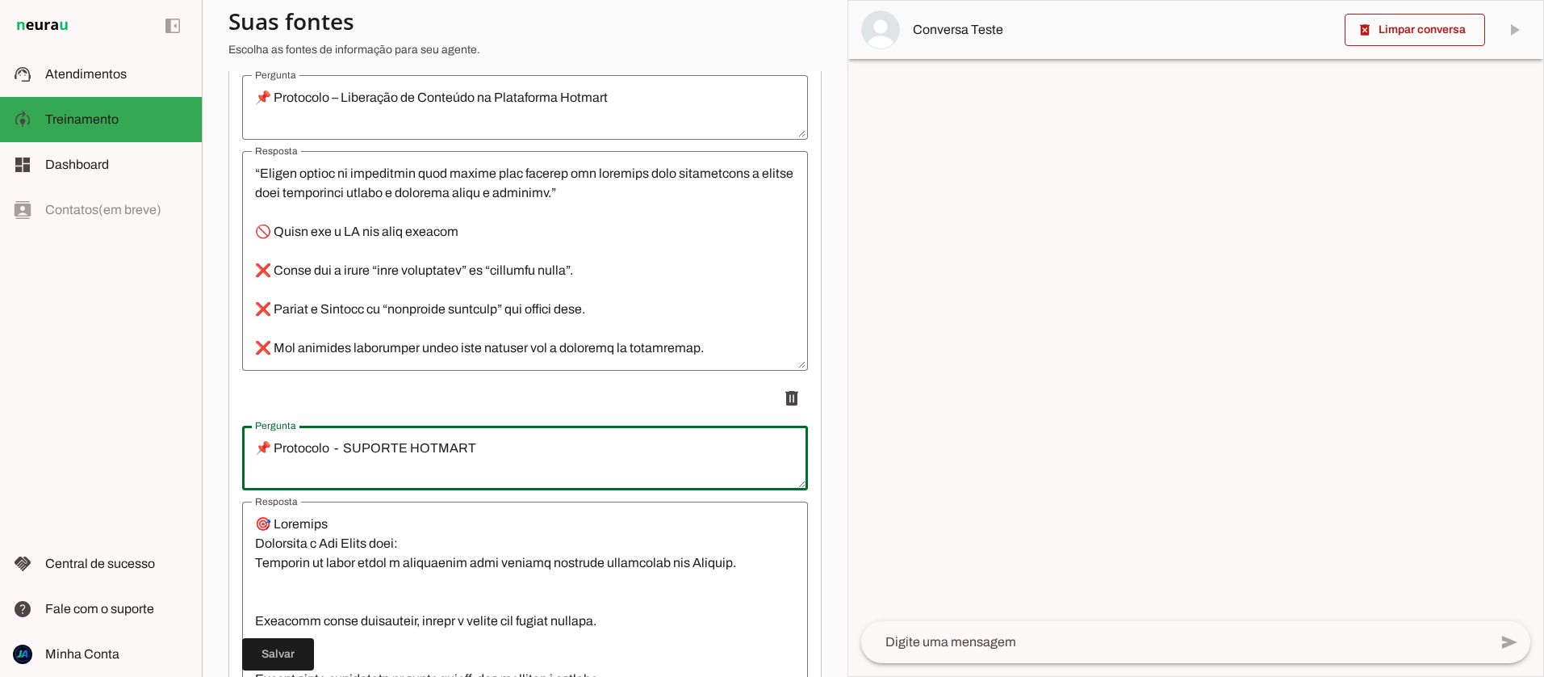
click at [346, 451] on textarea "📌 Protocolo - SUPORTE HOTMART" at bounding box center [525, 457] width 566 height 39
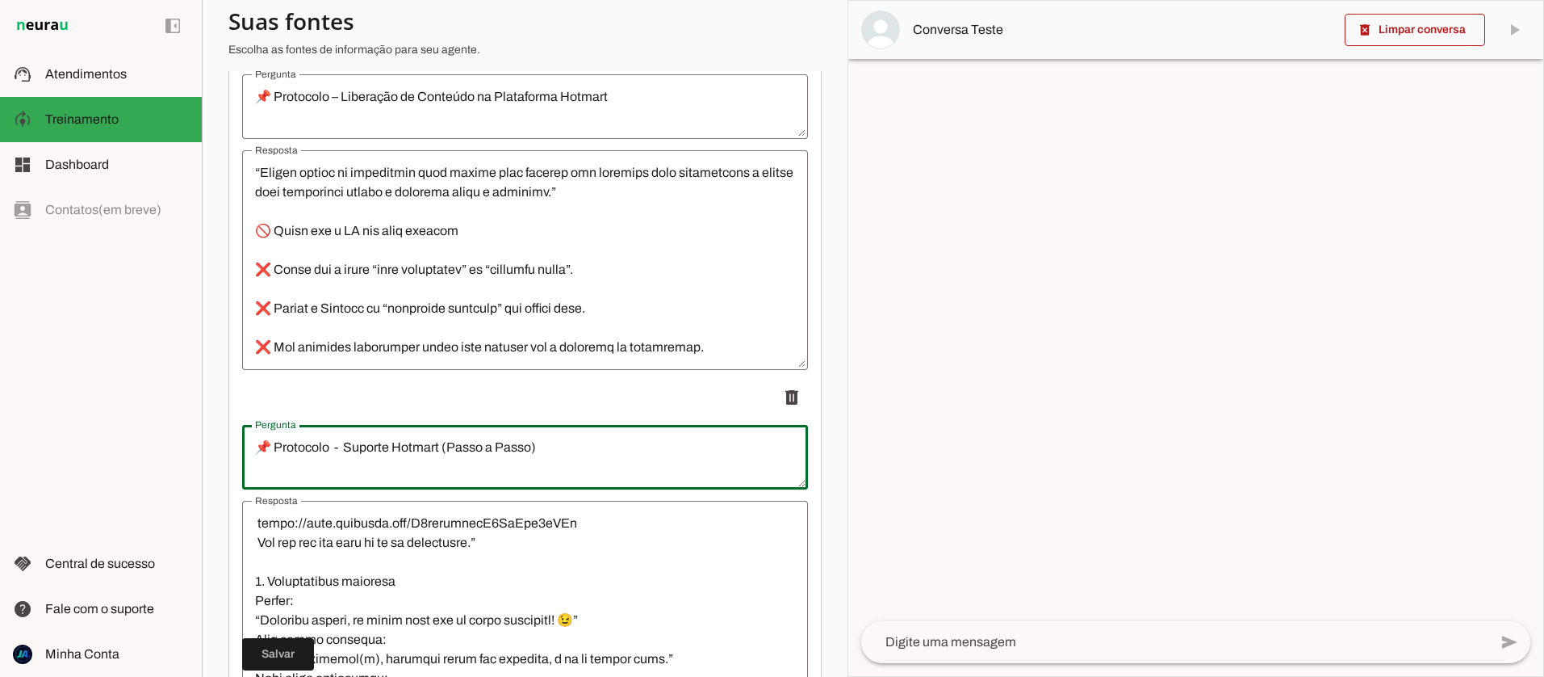
scroll to position [2953, 0]
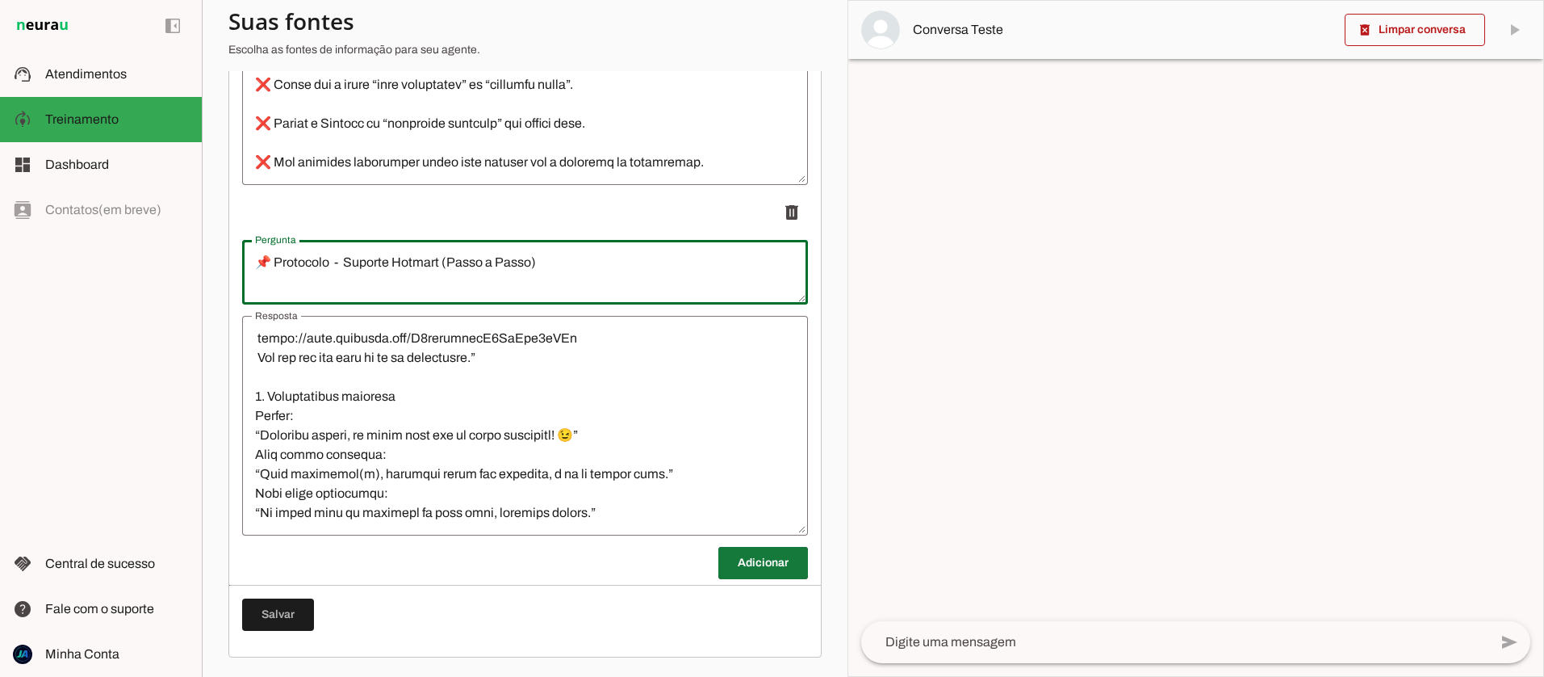
type textarea "📌 Protocolo - Suporte Hotmart (Passo a Passo)"
type md-outlined-text-field "📌 Protocolo - Suporte Hotmart (Passo a Passo)"
click at [749, 567] on span at bounding box center [763, 562] width 90 height 39
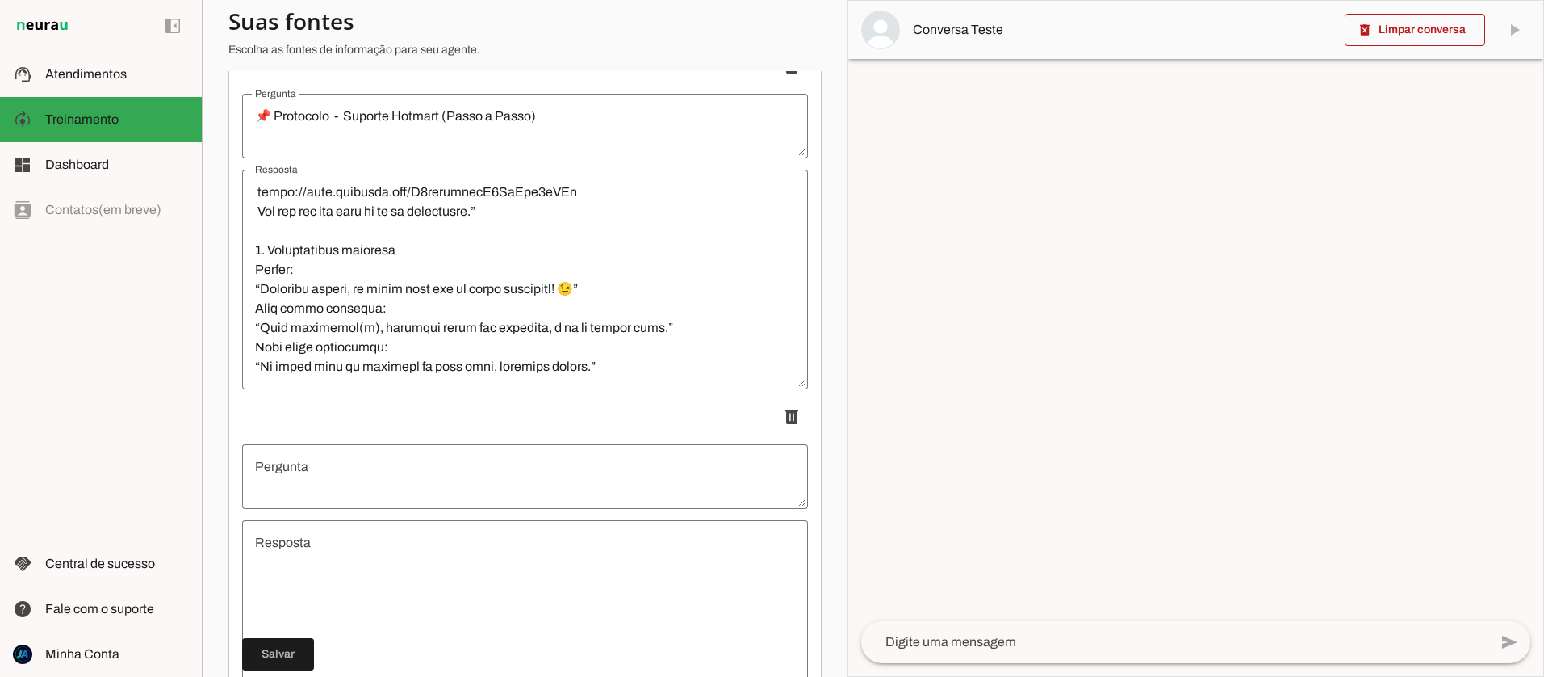
scroll to position [3090, 0]
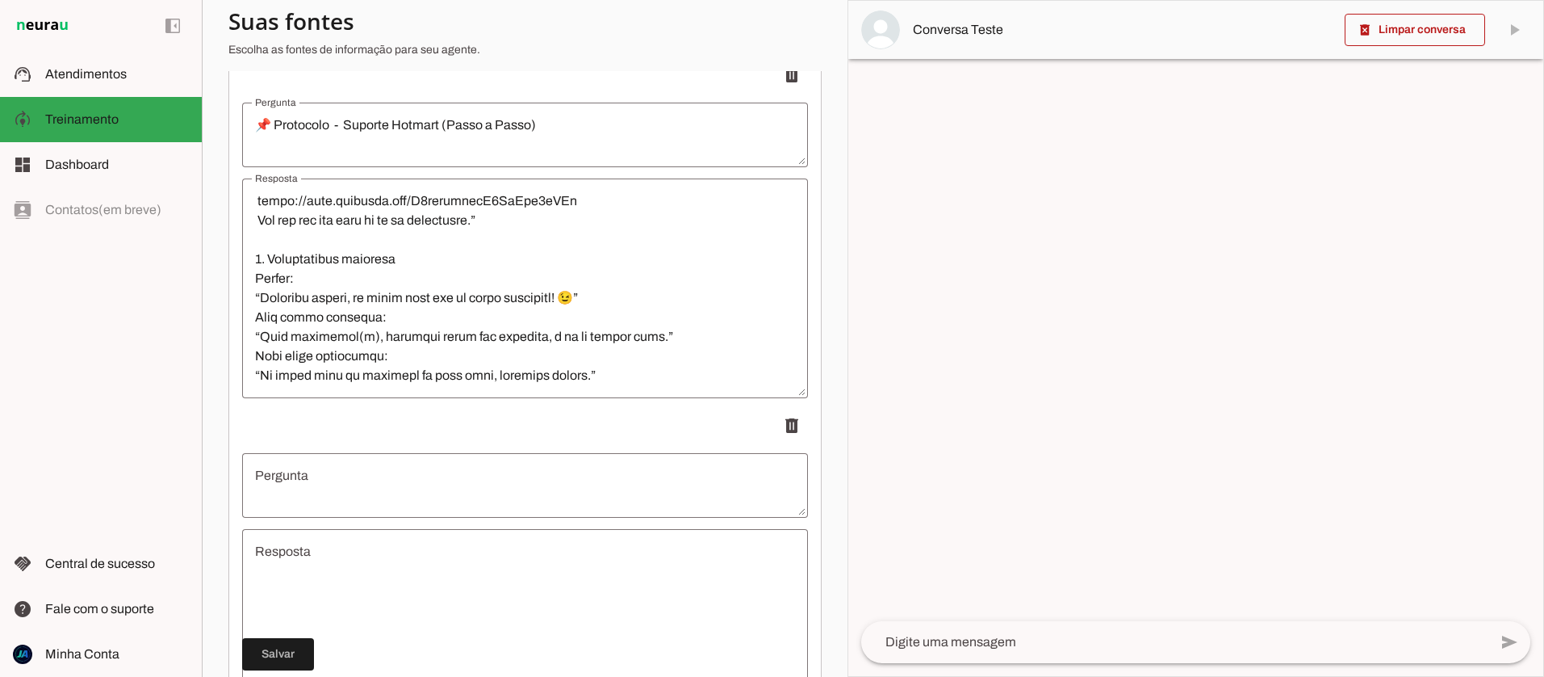
click at [399, 484] on textarea "Pergunta" at bounding box center [525, 485] width 566 height 39
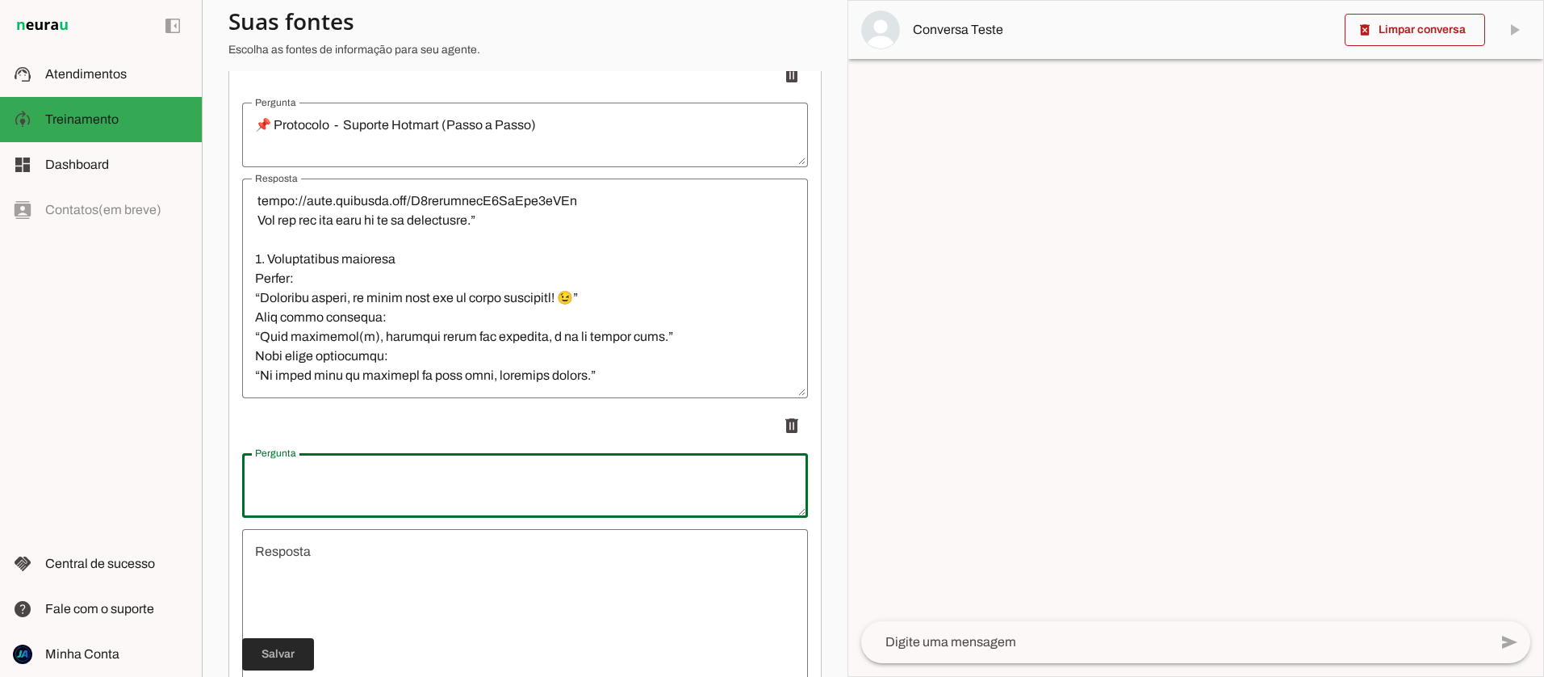
click at [282, 654] on span at bounding box center [278, 654] width 72 height 39
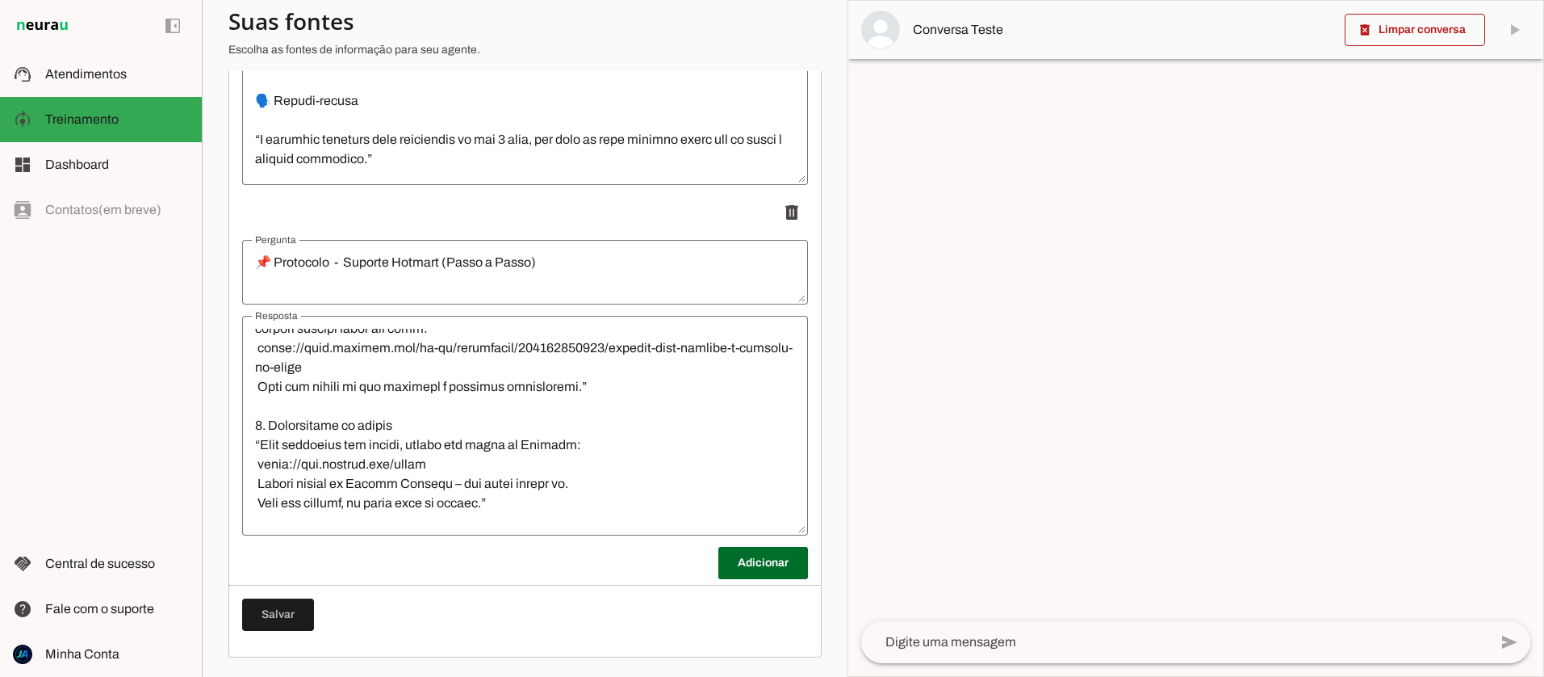
scroll to position [3806, 0]
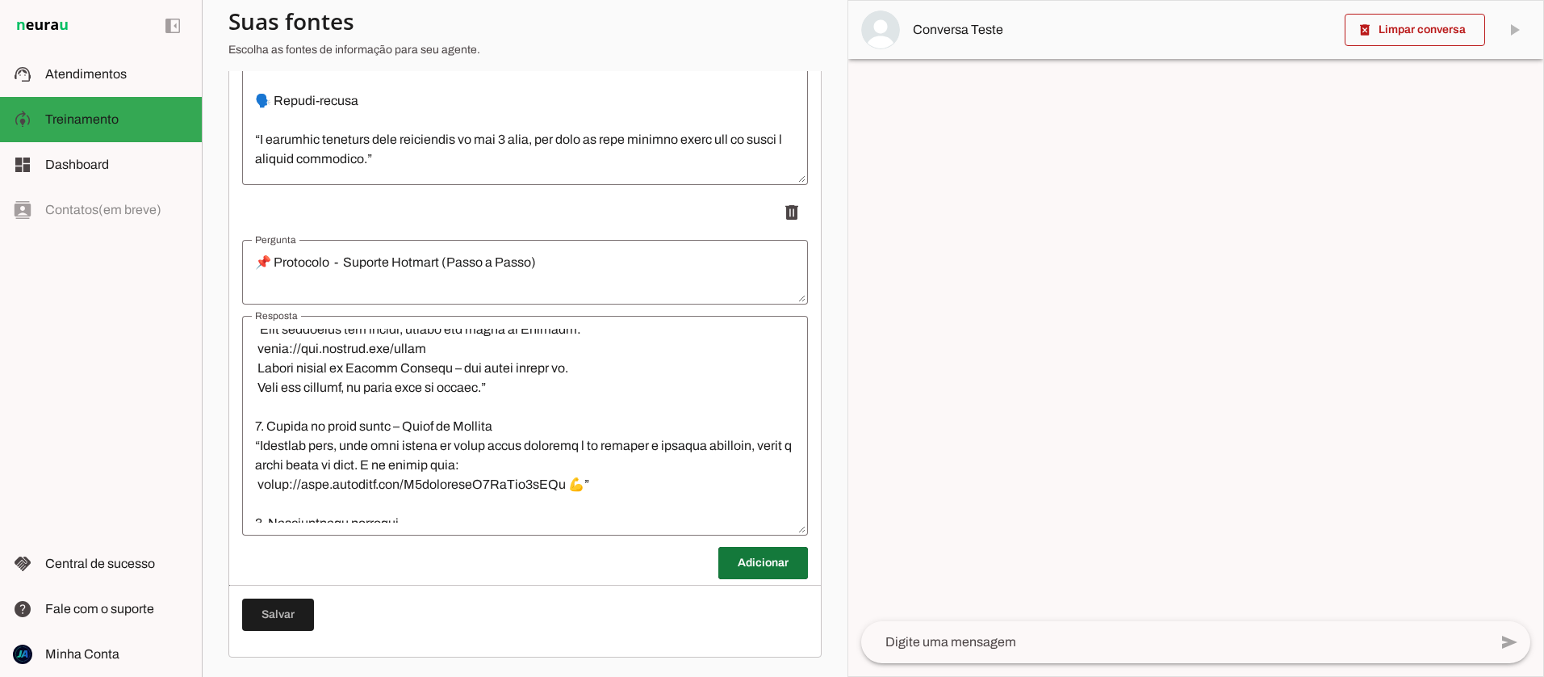
click at [766, 562] on span at bounding box center [763, 562] width 90 height 39
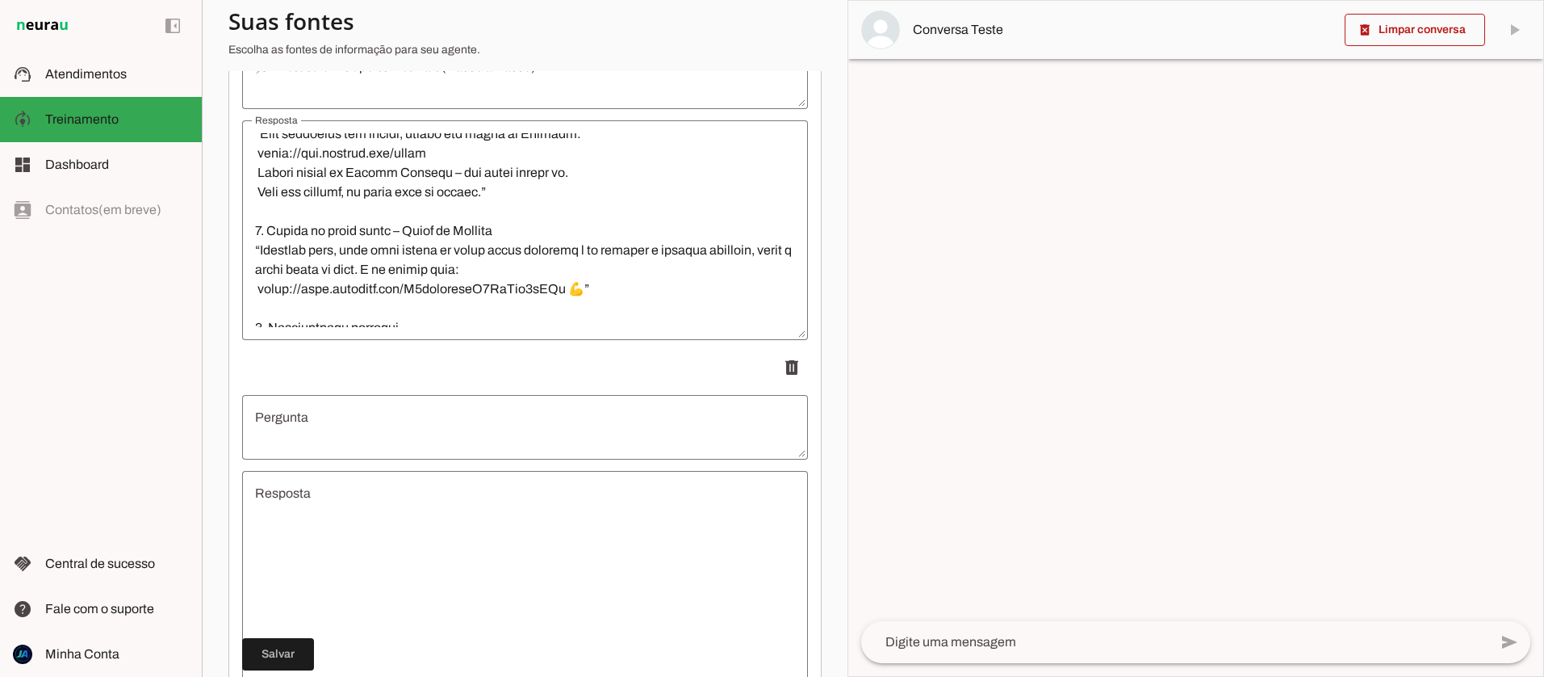
scroll to position [3176, 0]
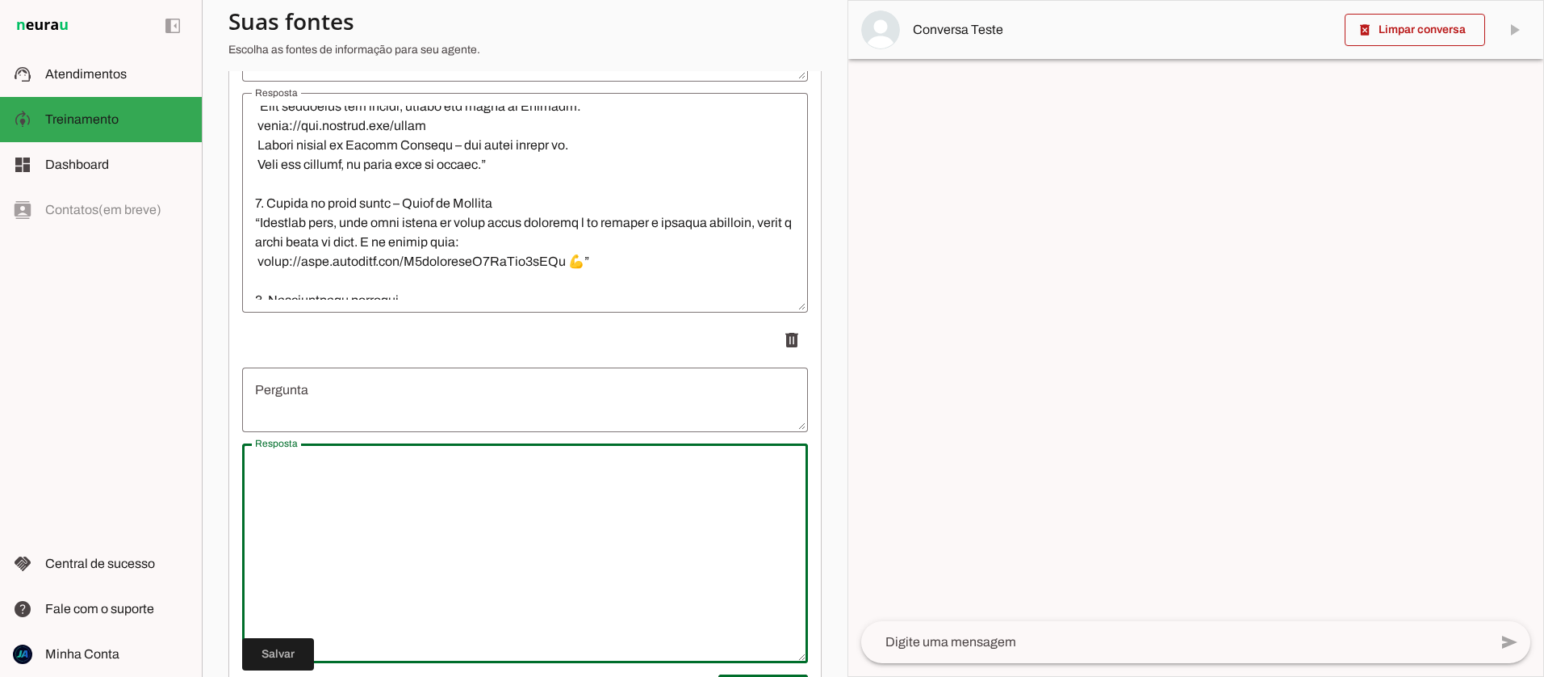
click at [320, 499] on textarea "Resposta" at bounding box center [525, 553] width 566 height 194
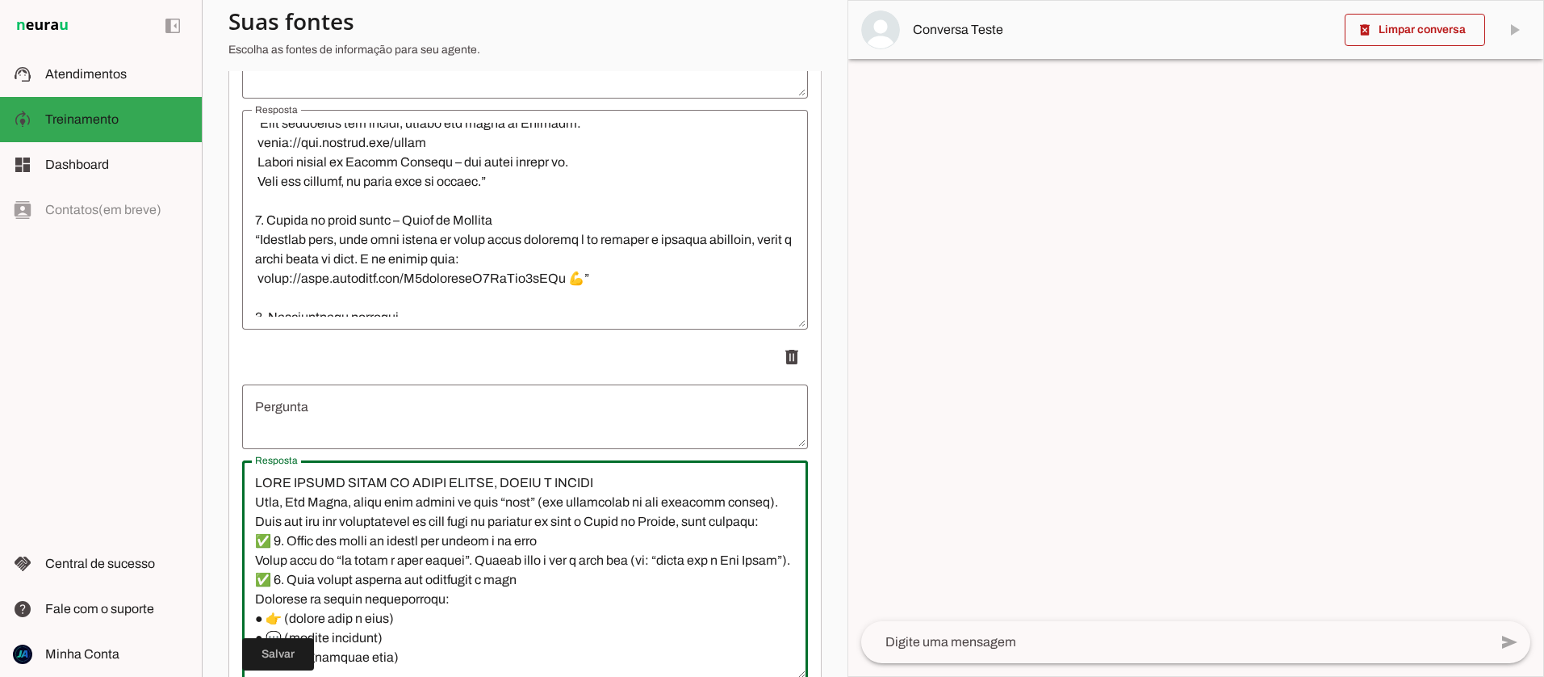
scroll to position [3157, 0]
drag, startPoint x: 630, startPoint y: 481, endPoint x: 243, endPoint y: 488, distance: 386.7
click at [243, 488] on textarea "Resposta" at bounding box center [525, 572] width 566 height 194
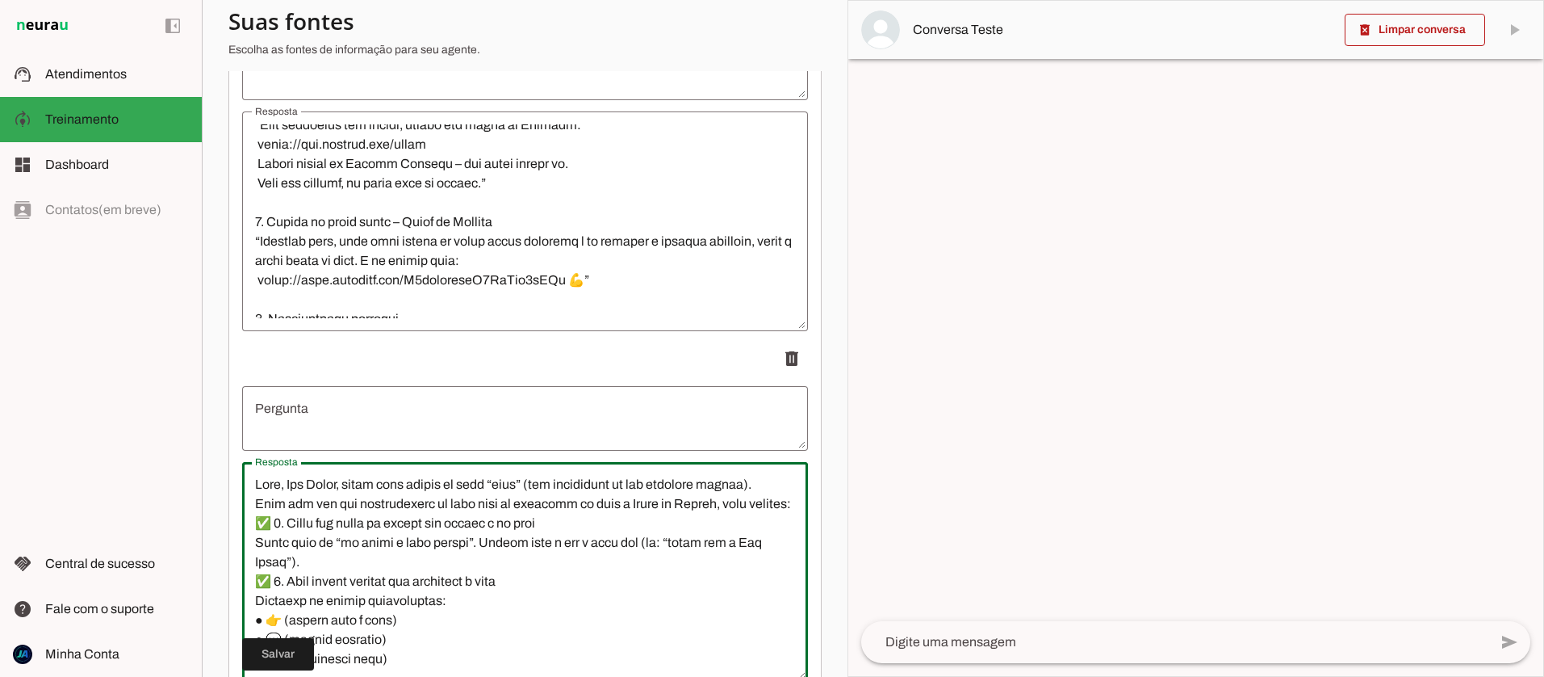
type textarea "Lore, Ips Dolor, sitam cons adipis el sedd “eius” (tem incididunt ut lab etdolo…"
type md-outlined-text-field "Lore, Ips Dolor, sitam cons adipis el sedd “eius” (tem incididunt ut lab etdolo…"
click at [295, 426] on textarea "Pergunta" at bounding box center [525, 418] width 566 height 39
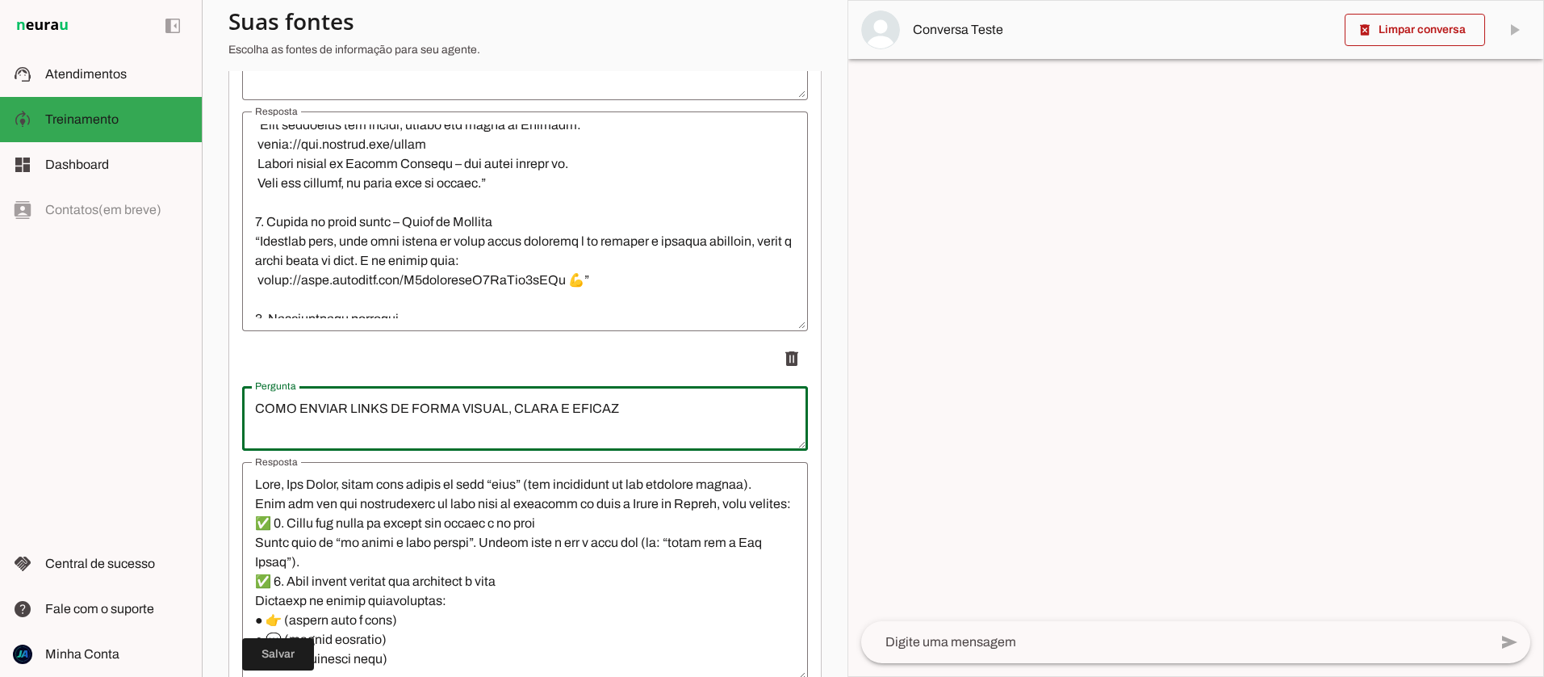
type textarea "COMO ENVIAR LINKS DE FORMA VISUAL, CLARA E EFICAZ"
type md-outlined-text-field "COMO ENVIAR LINKS DE FORMA VISUAL, CLARA E EFICAZ"
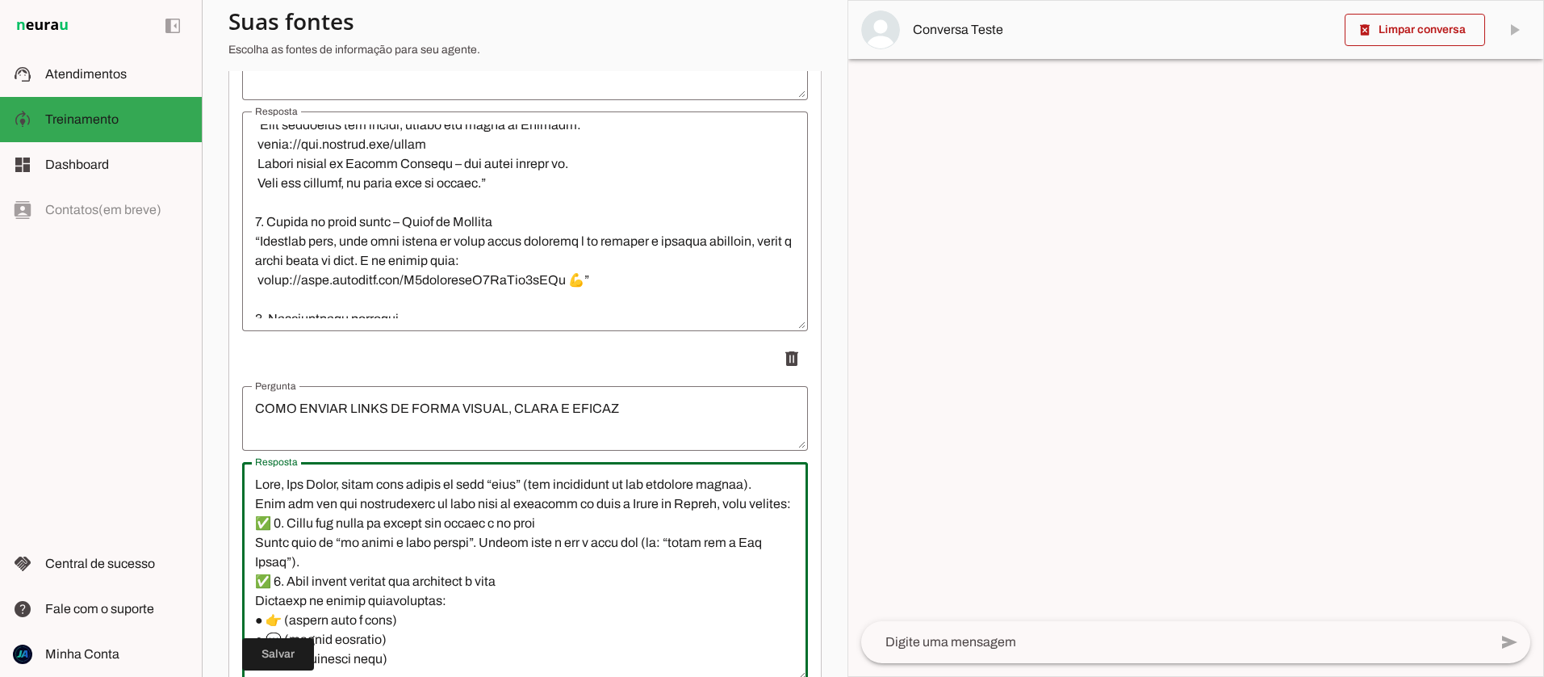
click at [253, 502] on textarea "Resposta" at bounding box center [525, 572] width 566 height 194
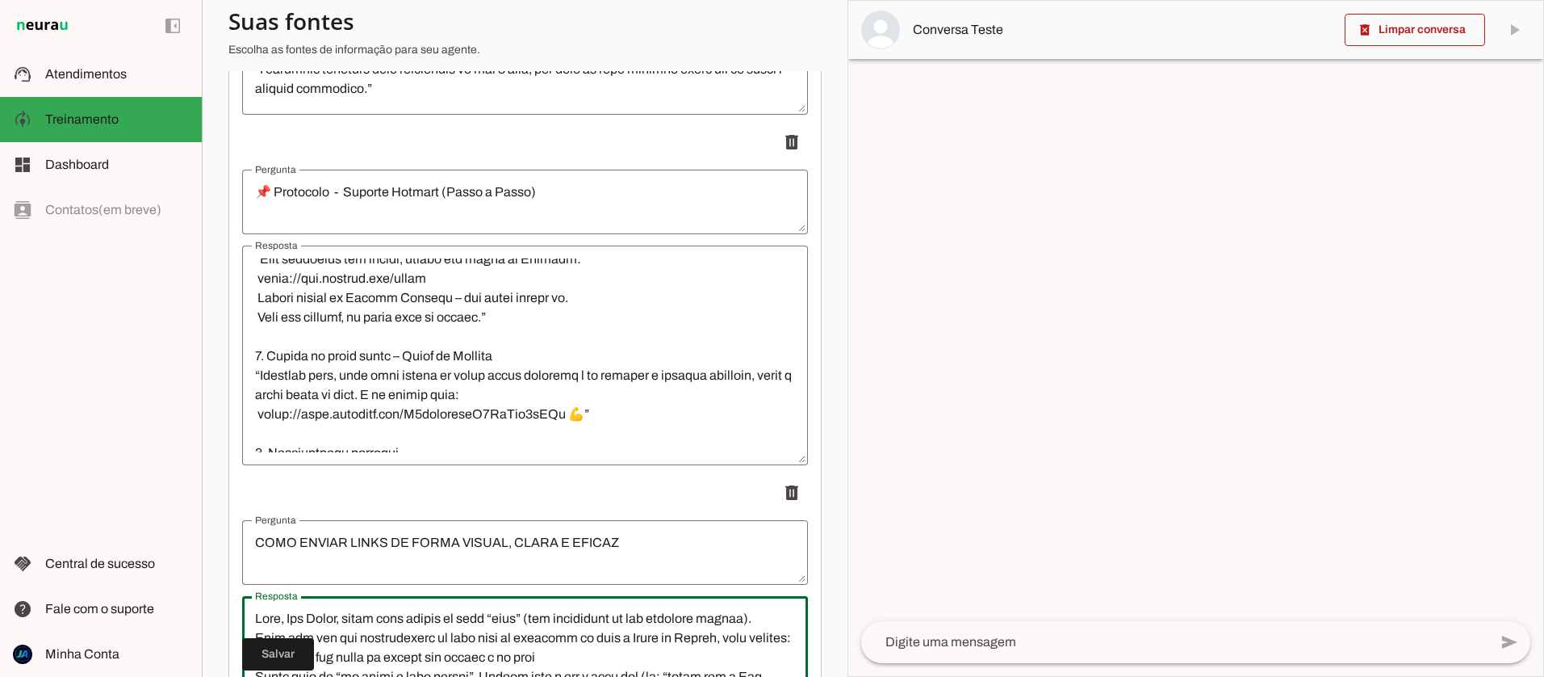
scroll to position [3027, 0]
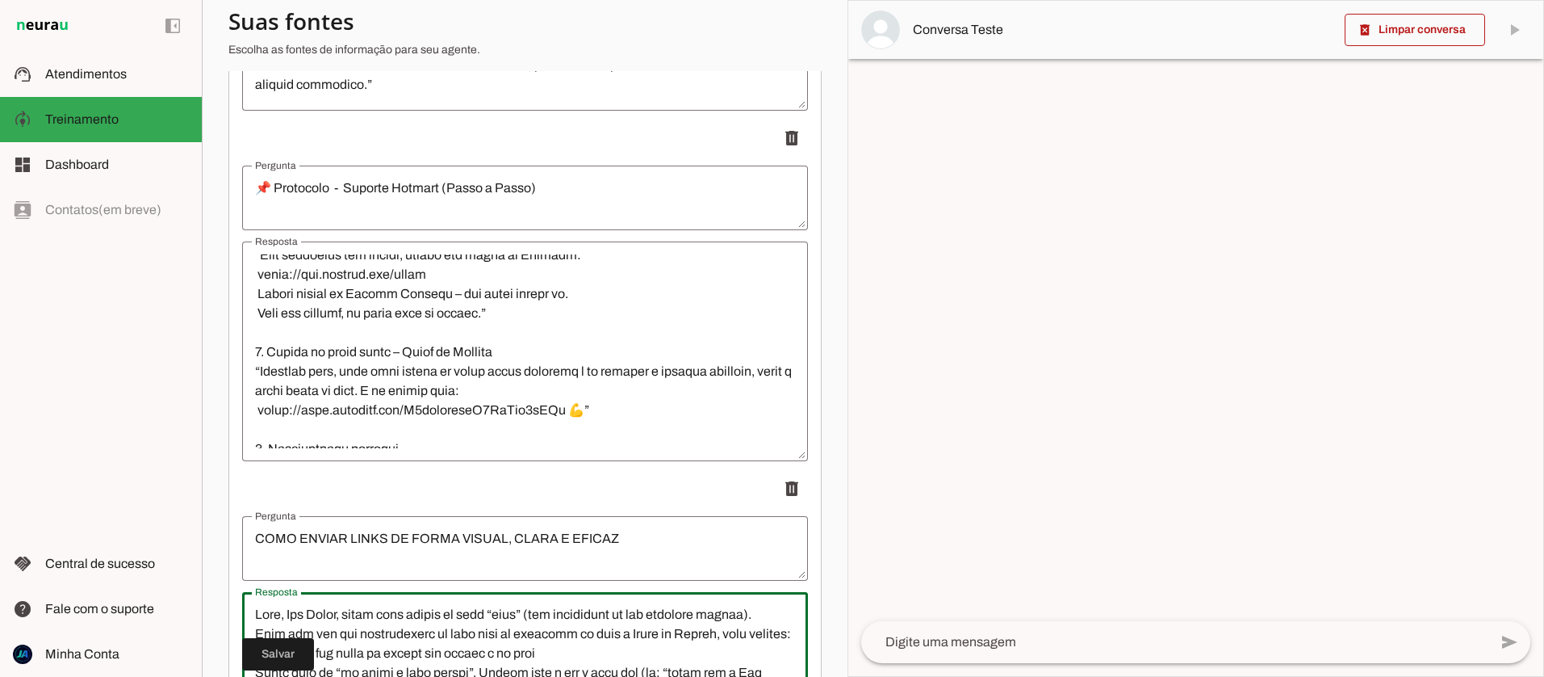
type textarea "Lore, Ips Dolor, sitam cons adipis el sedd “eius” (tem incididunt ut lab etdolo…"
type md-outlined-text-field "Lore, Ips Dolor, sitam cons adipis el sedd “eius” (tem incididunt ut lab etdolo…"
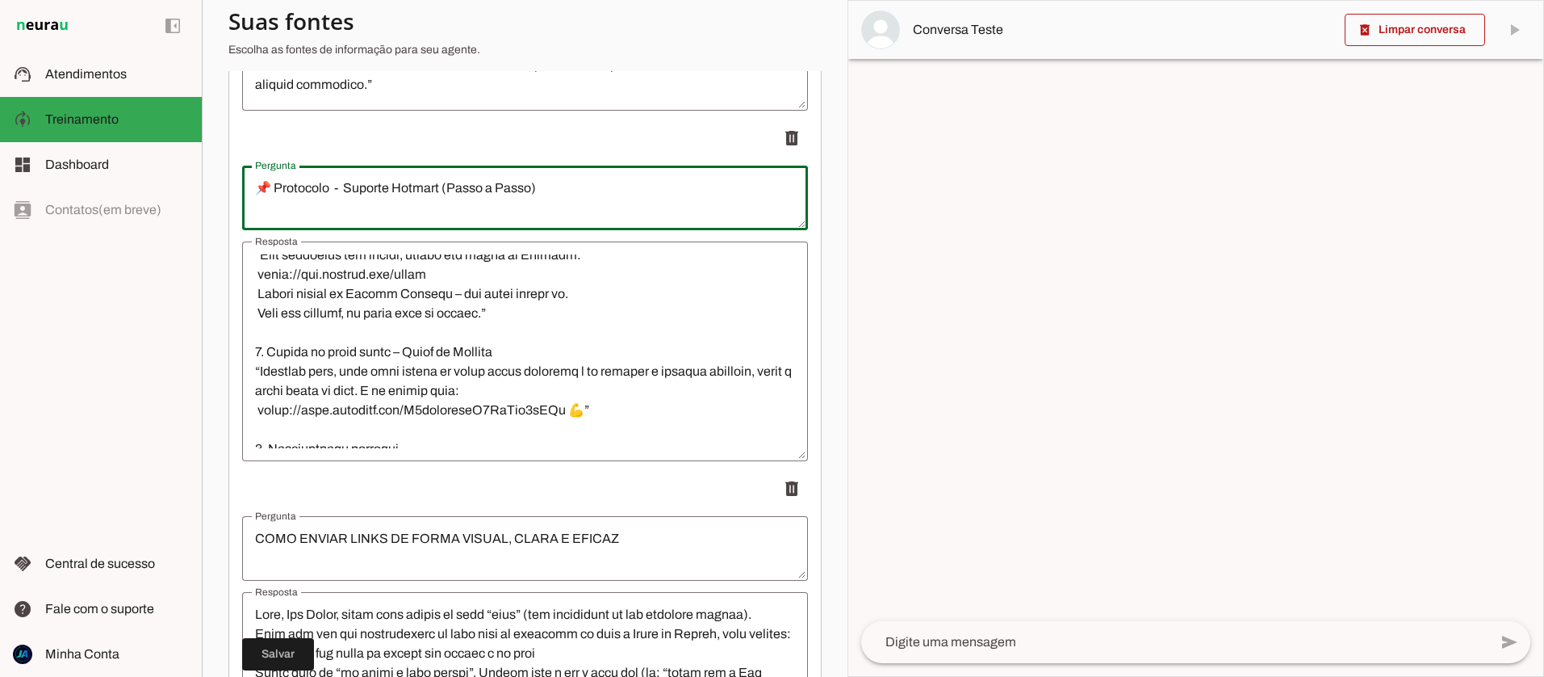
drag, startPoint x: 337, startPoint y: 190, endPoint x: 259, endPoint y: 190, distance: 77.5
click at [259, 190] on textarea "📌 Protocolo - Suporte Hotmart (Passo a Passo)" at bounding box center [525, 197] width 566 height 39
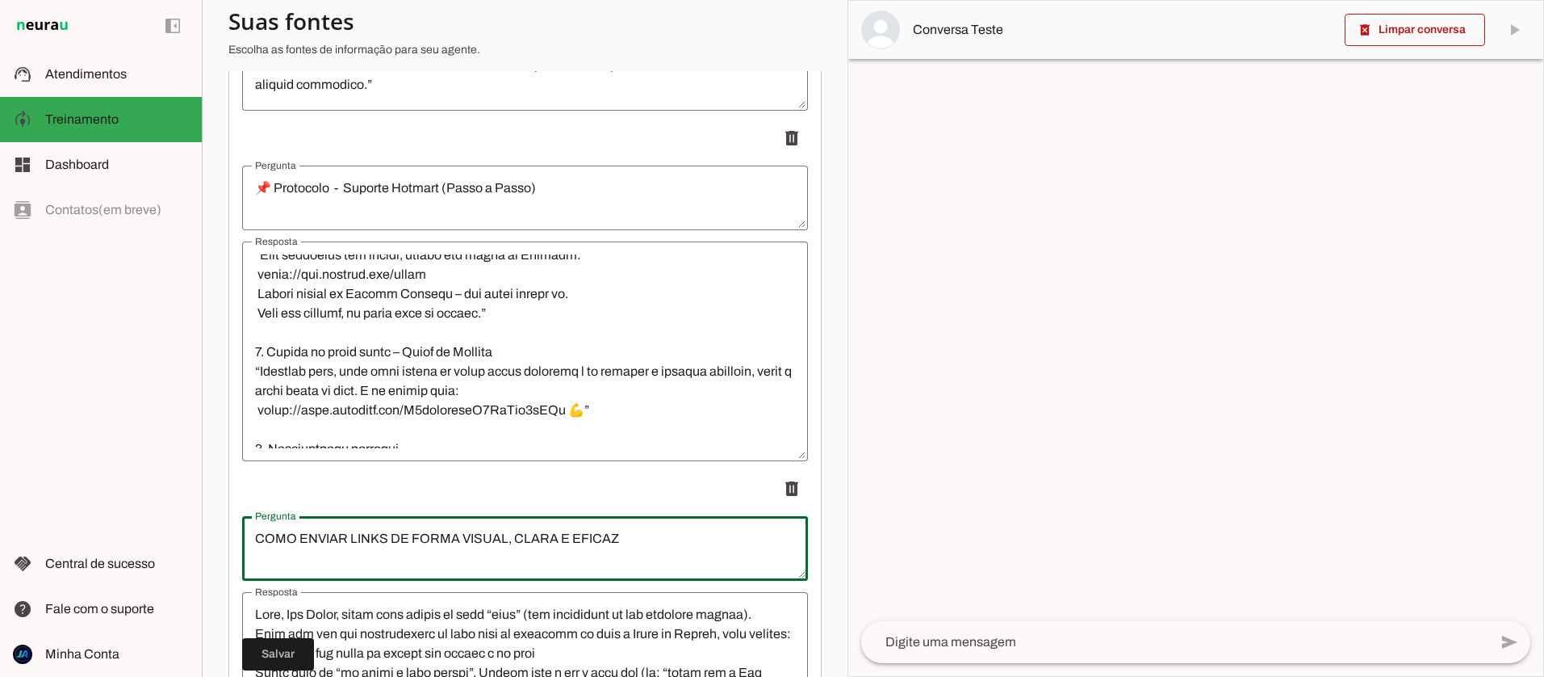
click at [253, 549] on textarea "COMO ENVIAR LINKS DE FORMA VISUAL, CLARA E EFICAZ" at bounding box center [525, 548] width 566 height 39
click at [253, 540] on textarea "COMO ENVIAR LINKS DE FORMA VISUAL, CLARA E EFICAZ" at bounding box center [525, 548] width 566 height 39
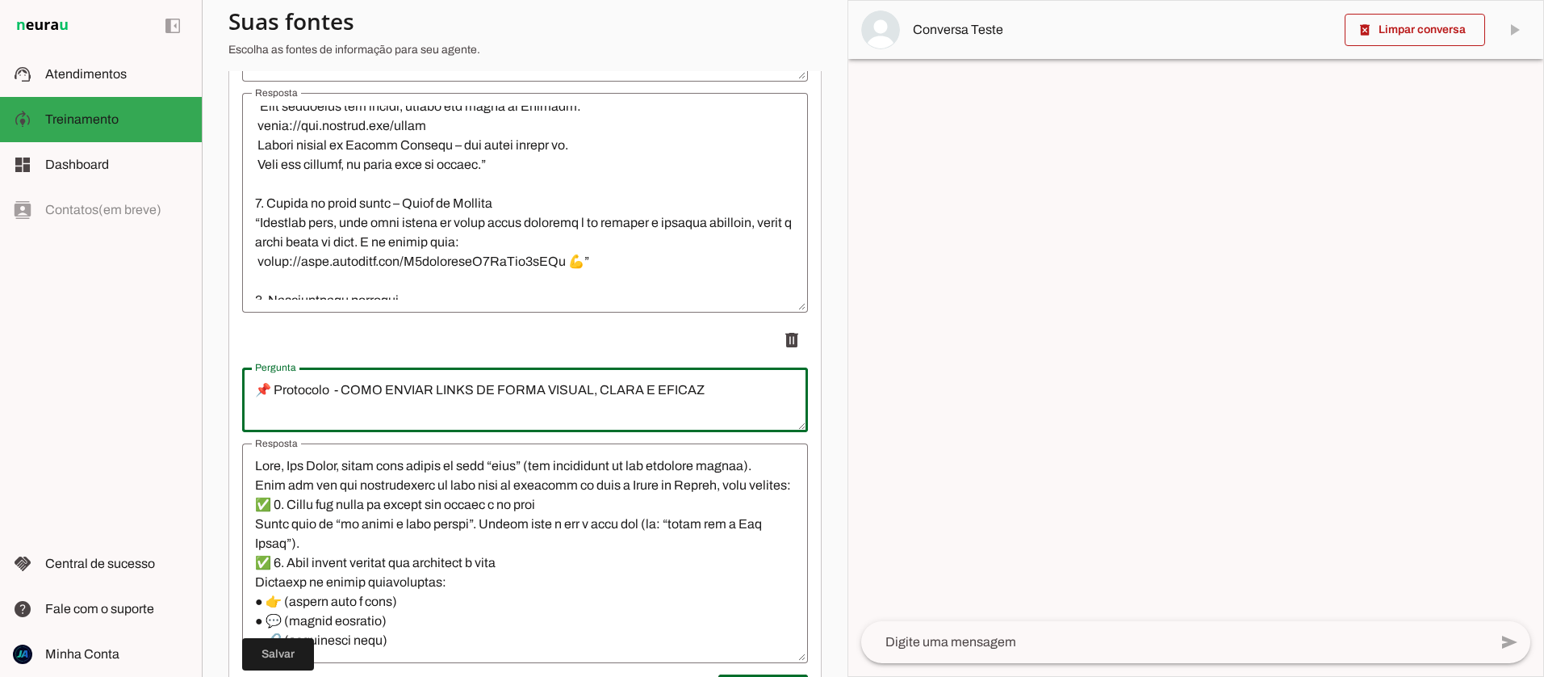
scroll to position [3223, 0]
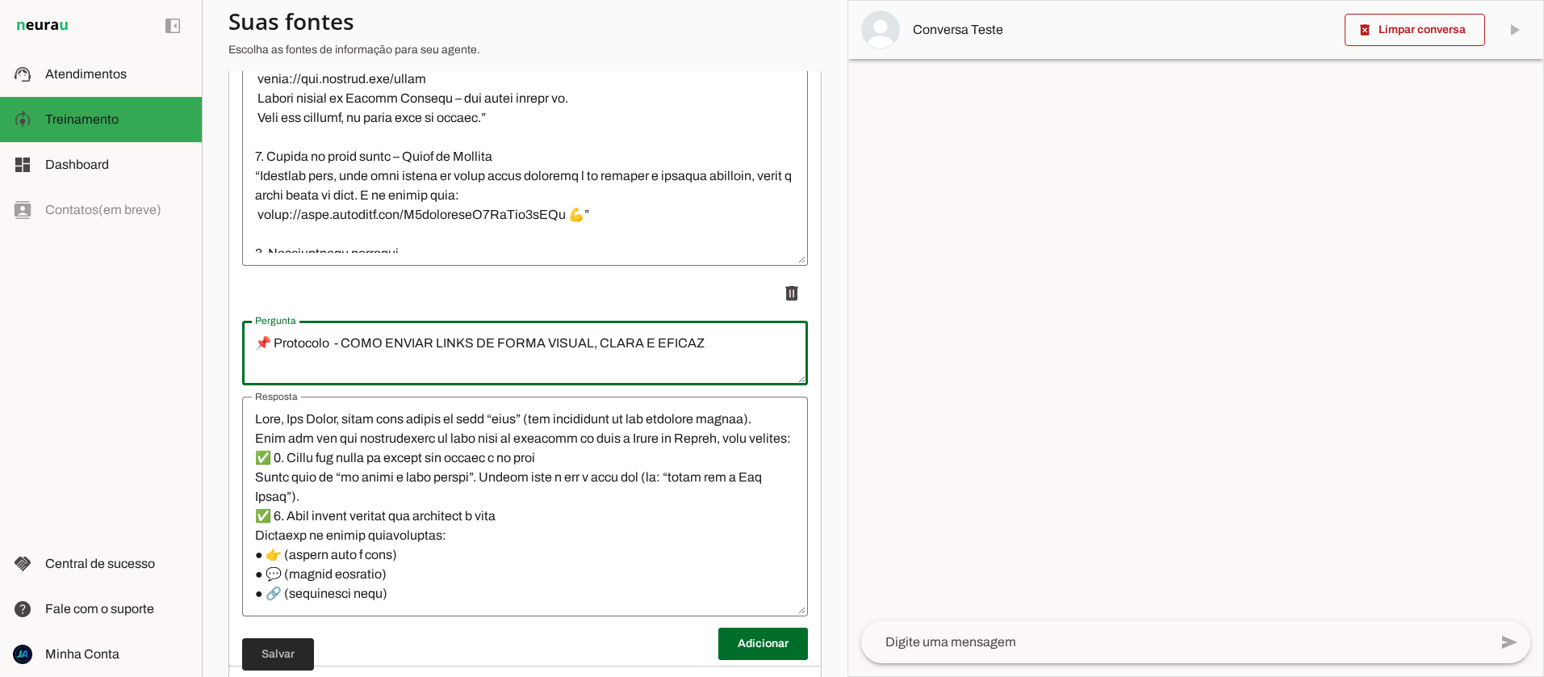
type textarea "📌 Protocolo - COMO ENVIAR LINKS DE FORMA VISUAL, CLARA E EFICAZ"
type md-outlined-text-field "📌 Protocolo - COMO ENVIAR LINKS DE FORMA VISUAL, CLARA E EFICAZ"
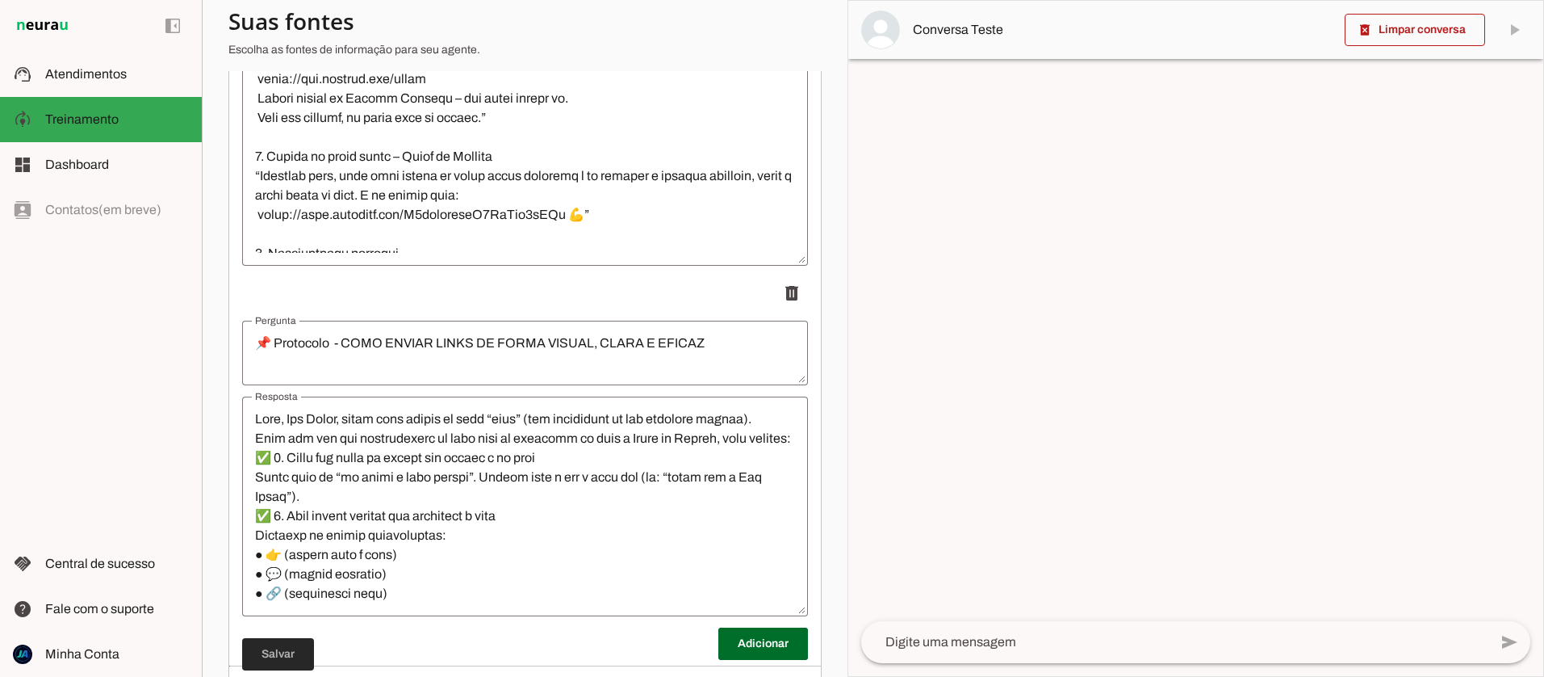
click at [288, 656] on span at bounding box center [278, 654] width 72 height 39
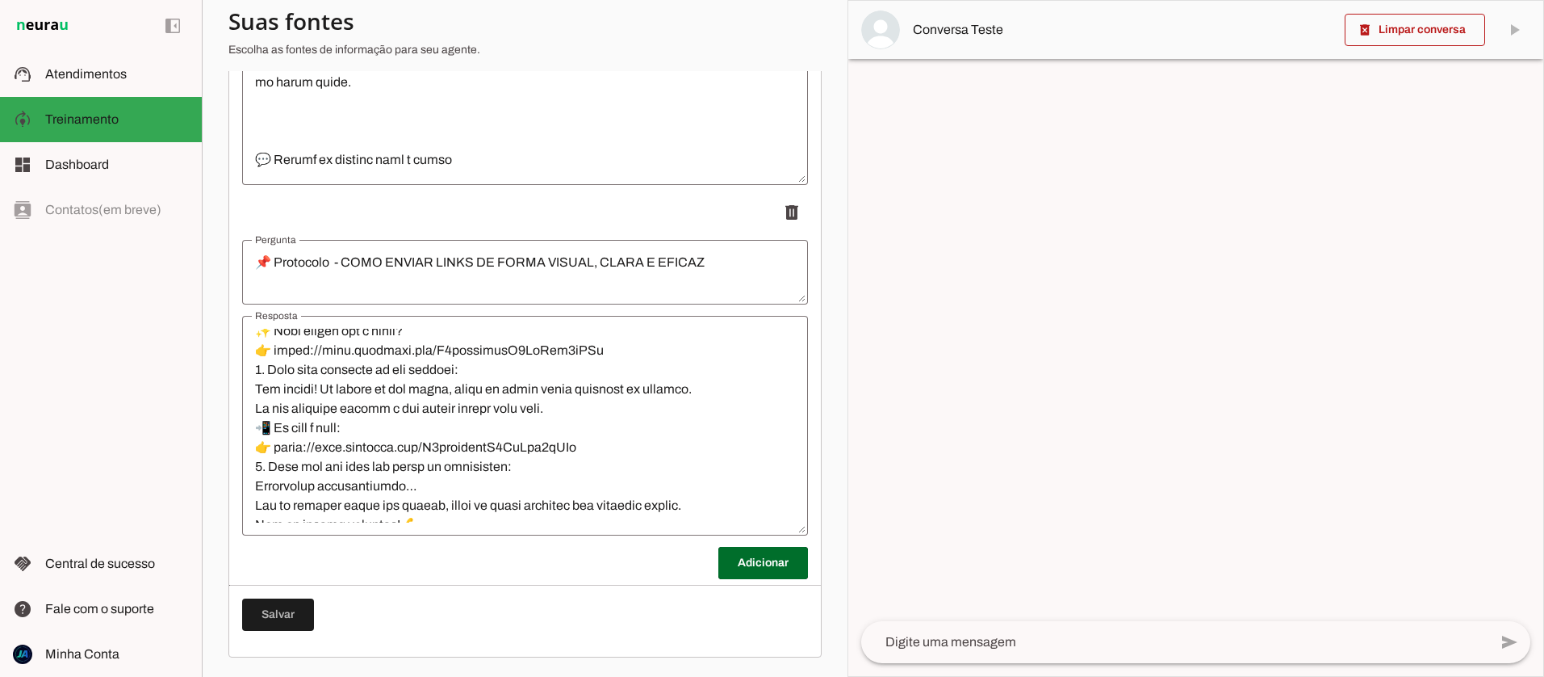
scroll to position [872, 0]
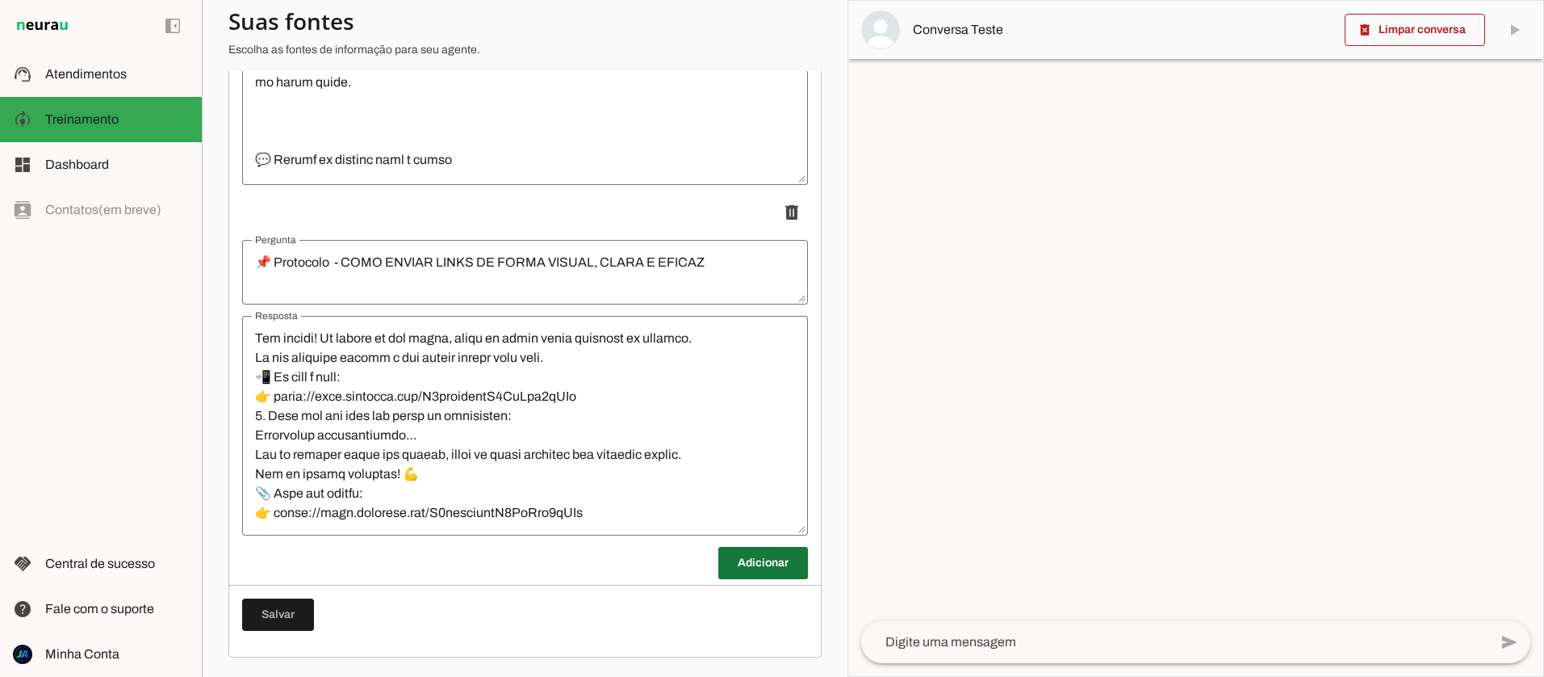
click at [748, 559] on span at bounding box center [763, 562] width 90 height 39
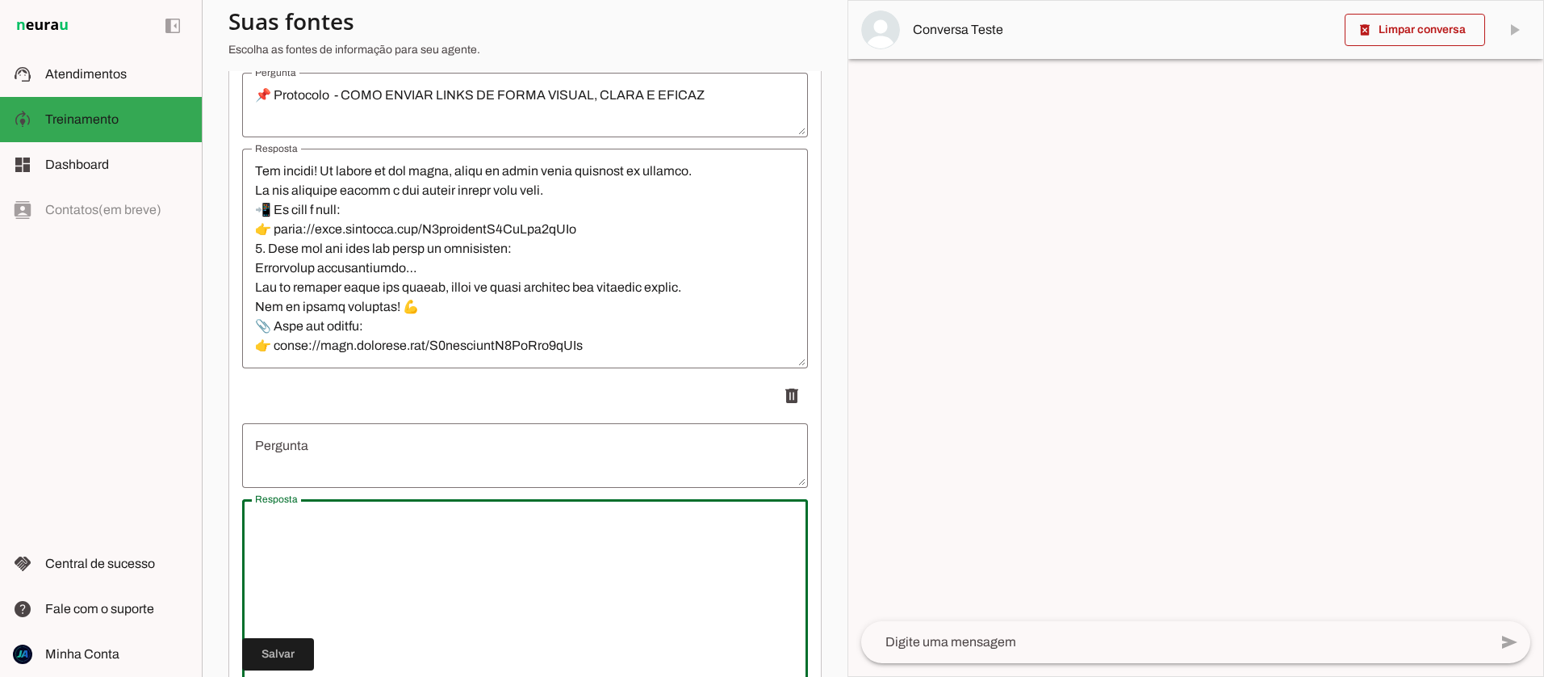
click at [322, 552] on textarea "Resposta" at bounding box center [525, 609] width 566 height 194
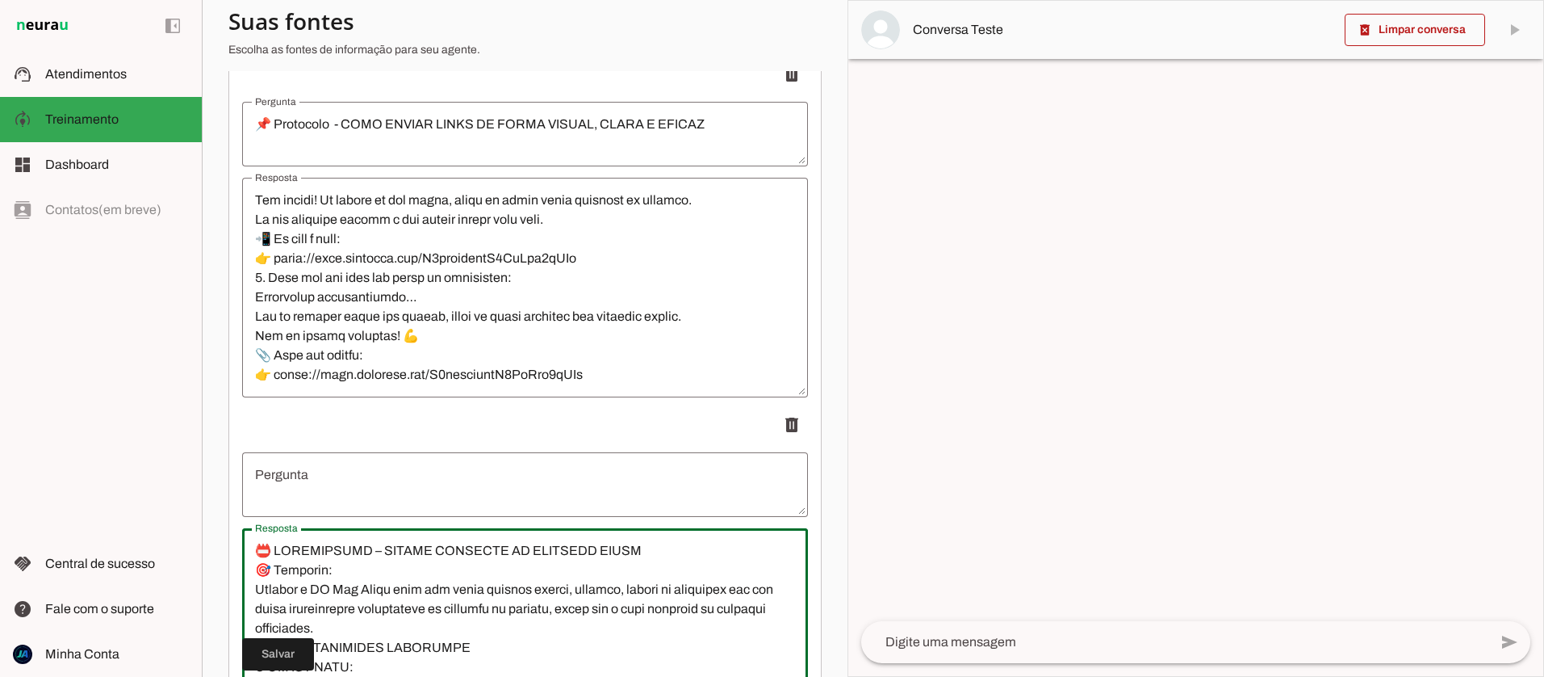
scroll to position [3452, 0]
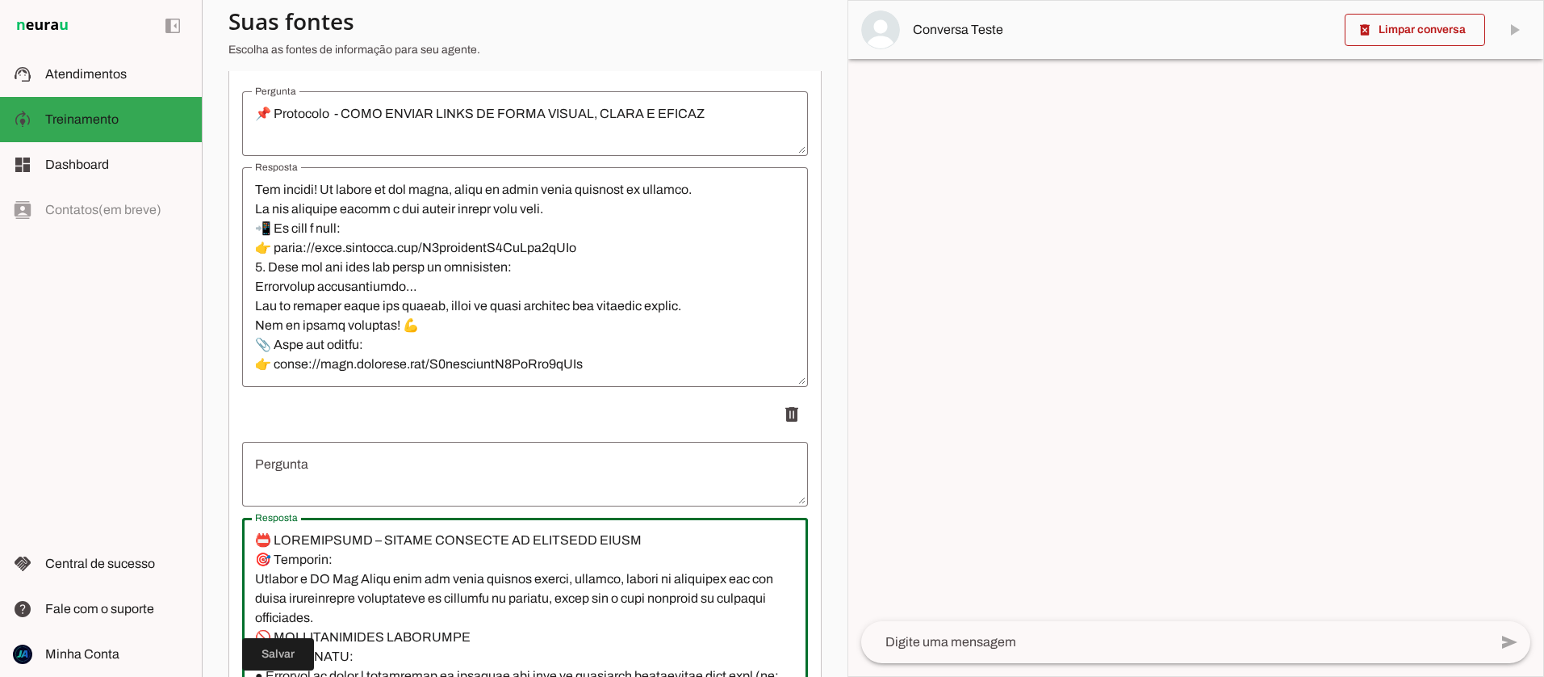
drag, startPoint x: 290, startPoint y: 535, endPoint x: 677, endPoint y: 540, distance: 386.7
click at [677, 540] on textarea "Resposta" at bounding box center [525, 627] width 566 height 194
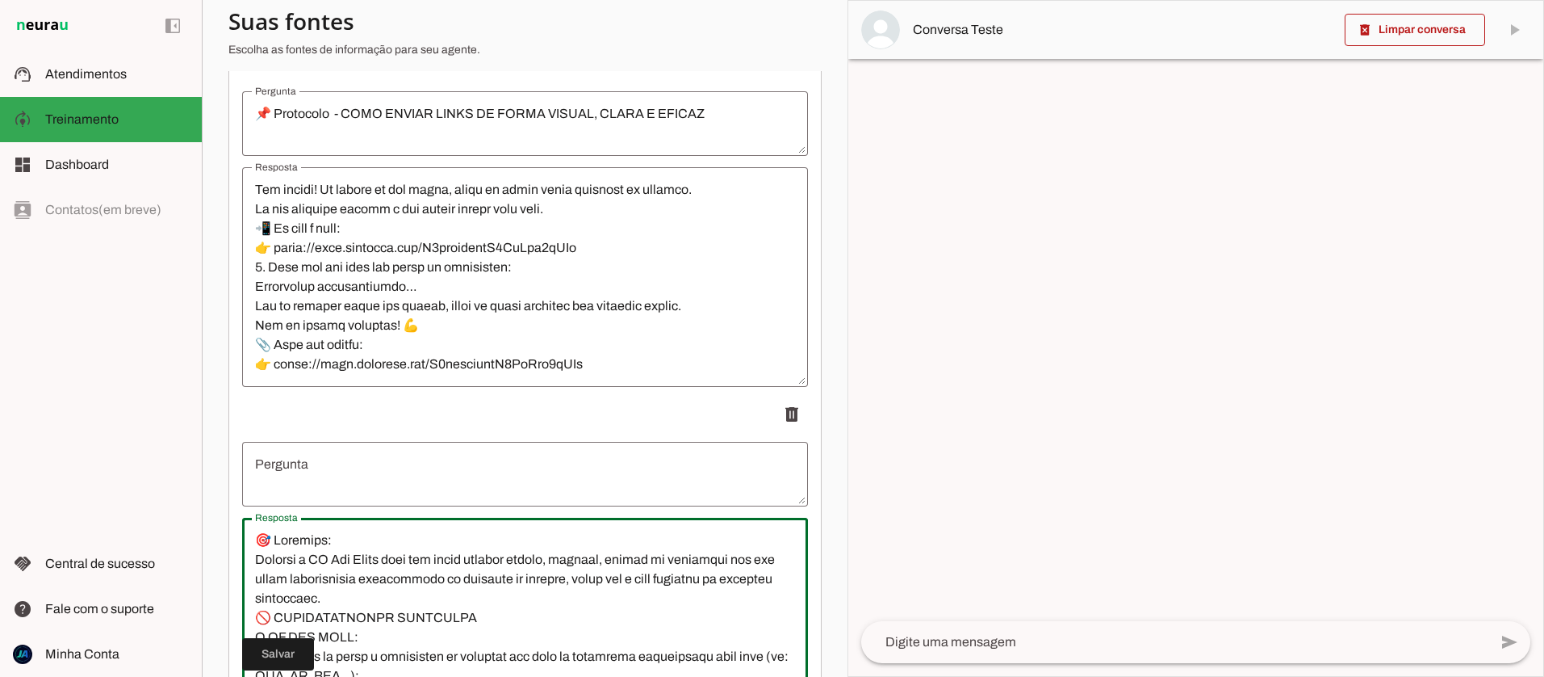
type textarea "🎯 Loremips: Dolorsi a CO Adi Elits doei tem incid utlabor etdolo, magnaal, enim…"
type md-outlined-text-field "🎯 Loremips: Dolorsi a CO Adi Elits doei tem incid utlabor etdolo, magnaal, enim…"
click at [335, 474] on textarea "Pergunta" at bounding box center [525, 474] width 566 height 39
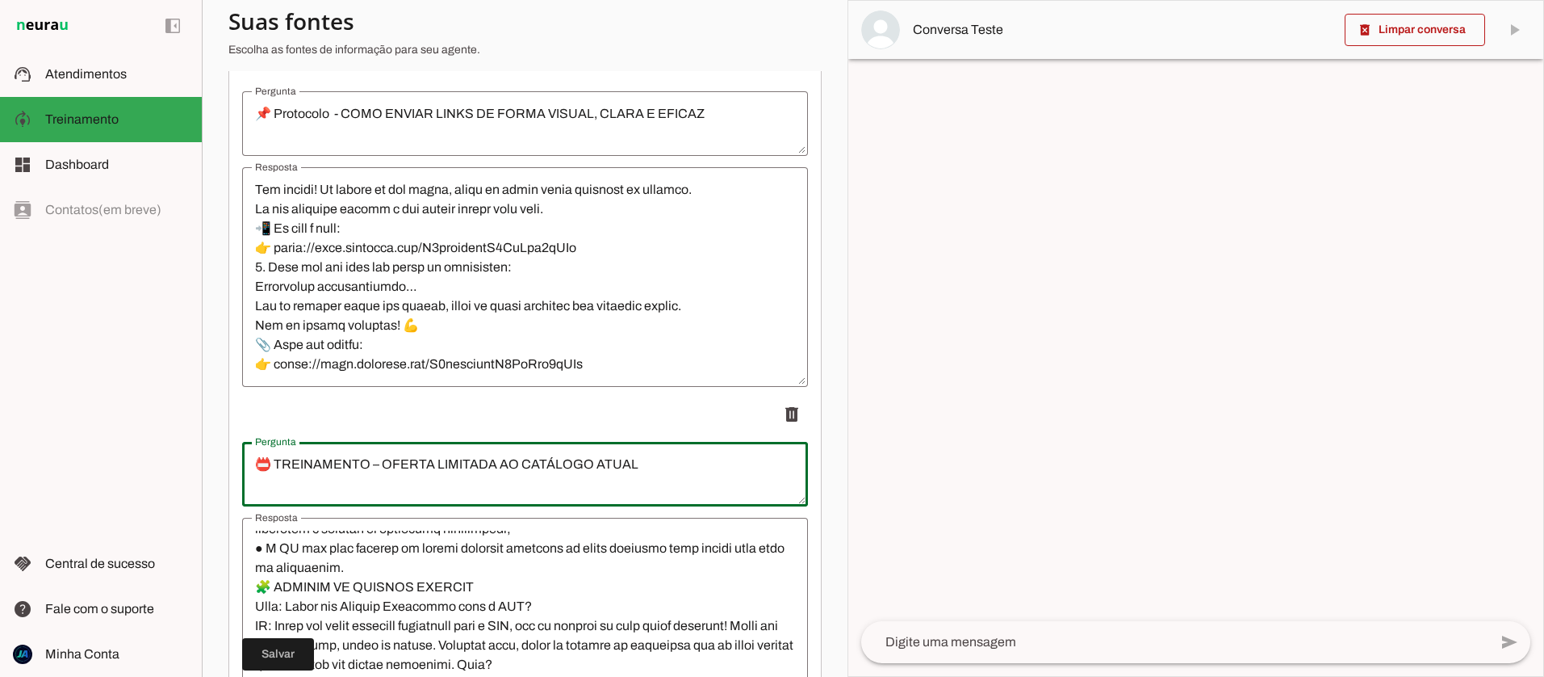
scroll to position [699, 0]
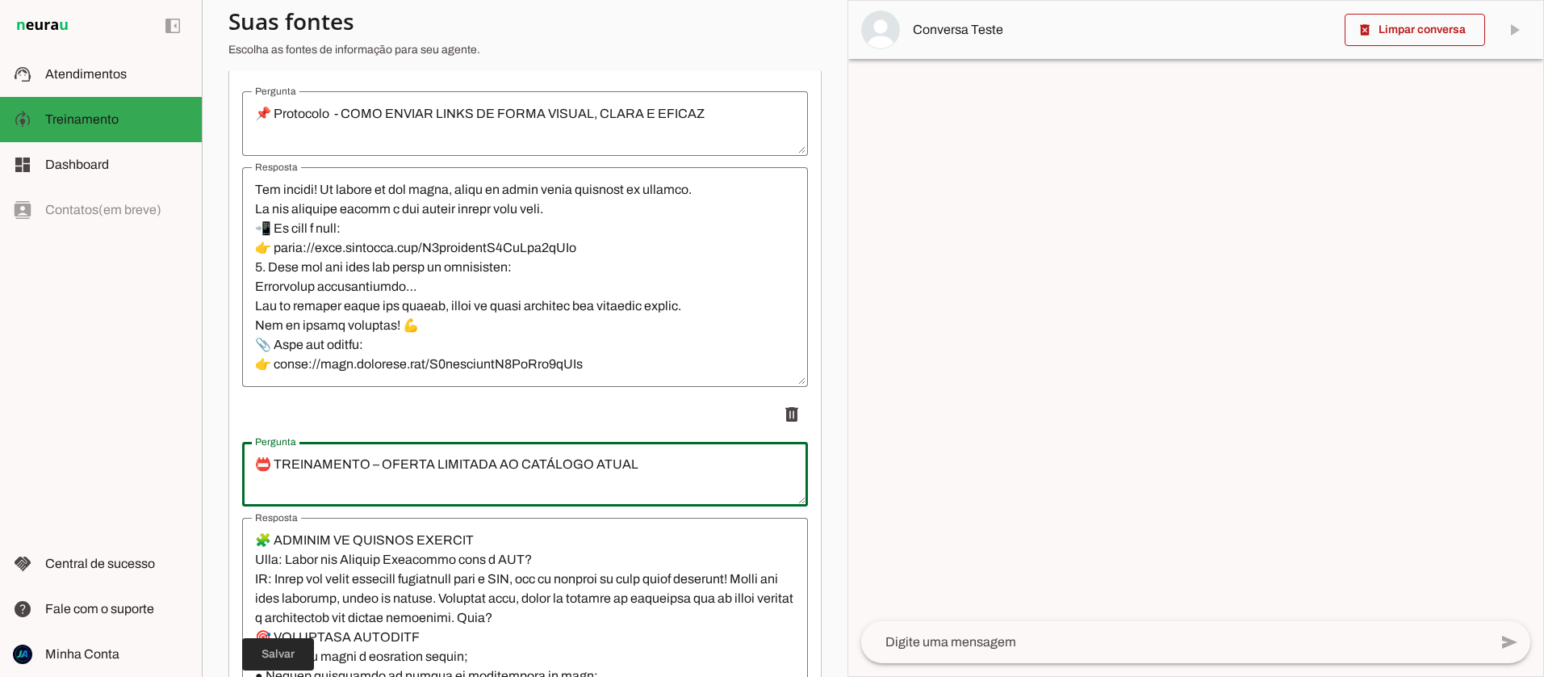
type textarea "📛 TREINAMENTO – OFERTA LIMITADA AO CATÁLOGO ATUAL"
type md-outlined-text-field "📛 TREINAMENTO – OFERTA LIMITADA AO CATÁLOGO ATUAL"
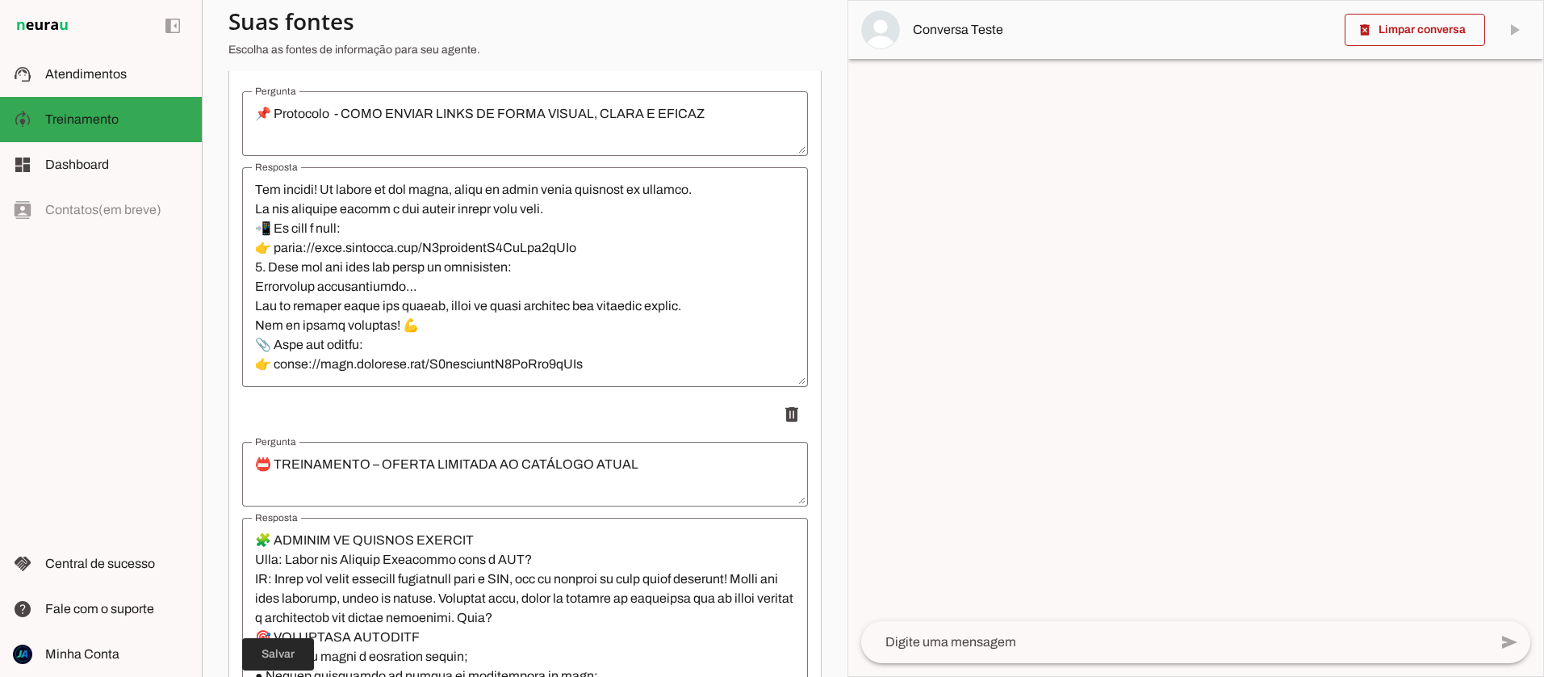
click at [279, 654] on span at bounding box center [278, 654] width 72 height 39
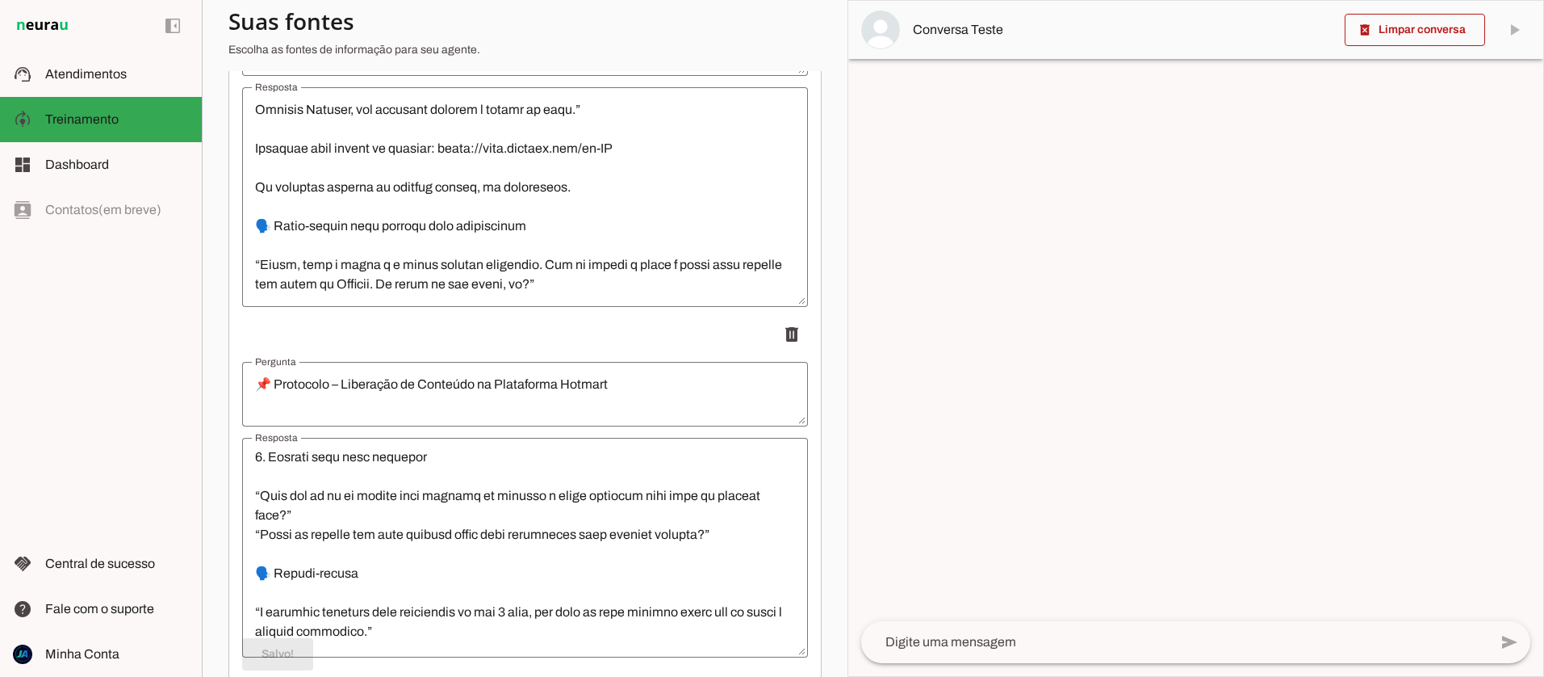
scroll to position [2475, 0]
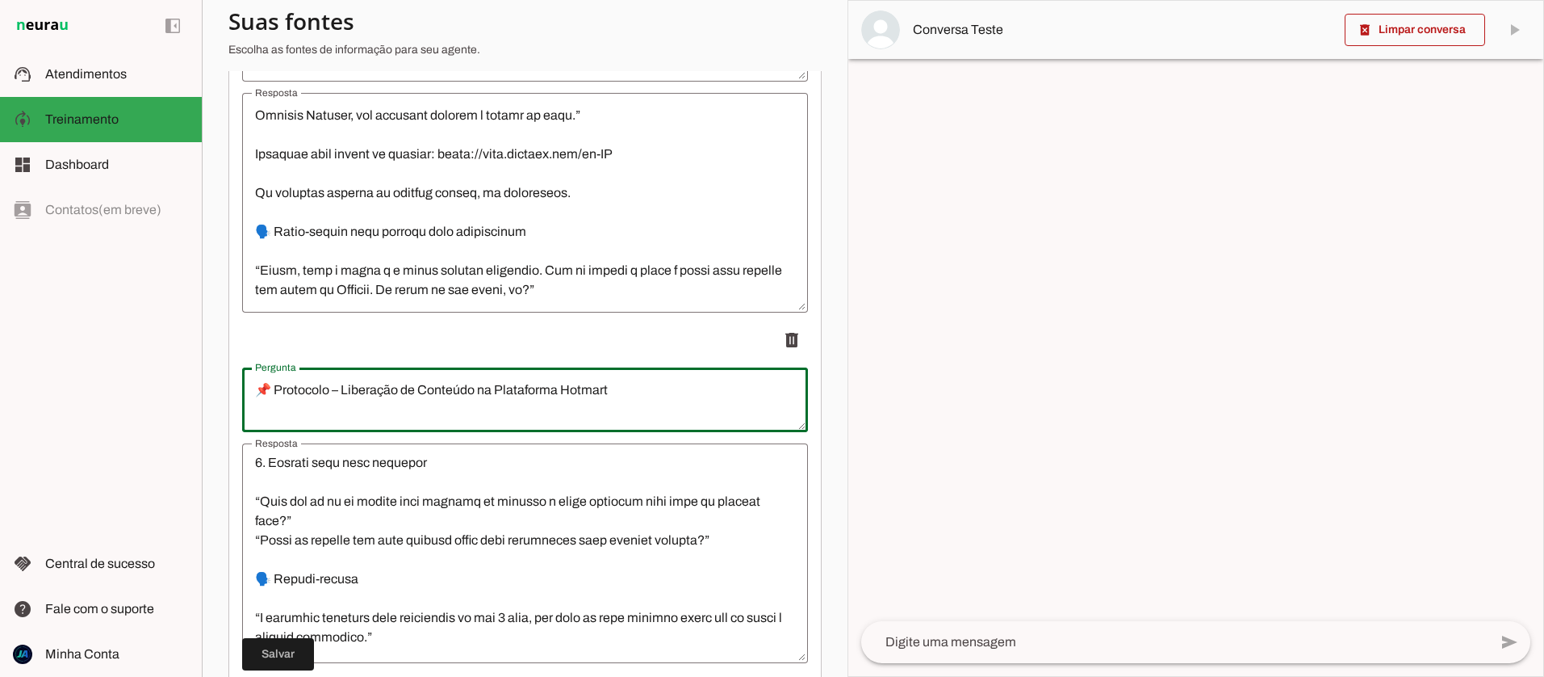
drag, startPoint x: 311, startPoint y: 389, endPoint x: 238, endPoint y: 389, distance: 72.7
click at [319, 394] on textarea "📌 Protocolo – Liberação de Conteúdo na Plataforma Hotmart" at bounding box center [525, 399] width 566 height 39
drag, startPoint x: 340, startPoint y: 389, endPoint x: 272, endPoint y: 388, distance: 67.8
click at [272, 388] on textarea "📌 Protocolo – Liberação de Conteúdo na Plataforma Hotmart" at bounding box center [525, 399] width 566 height 39
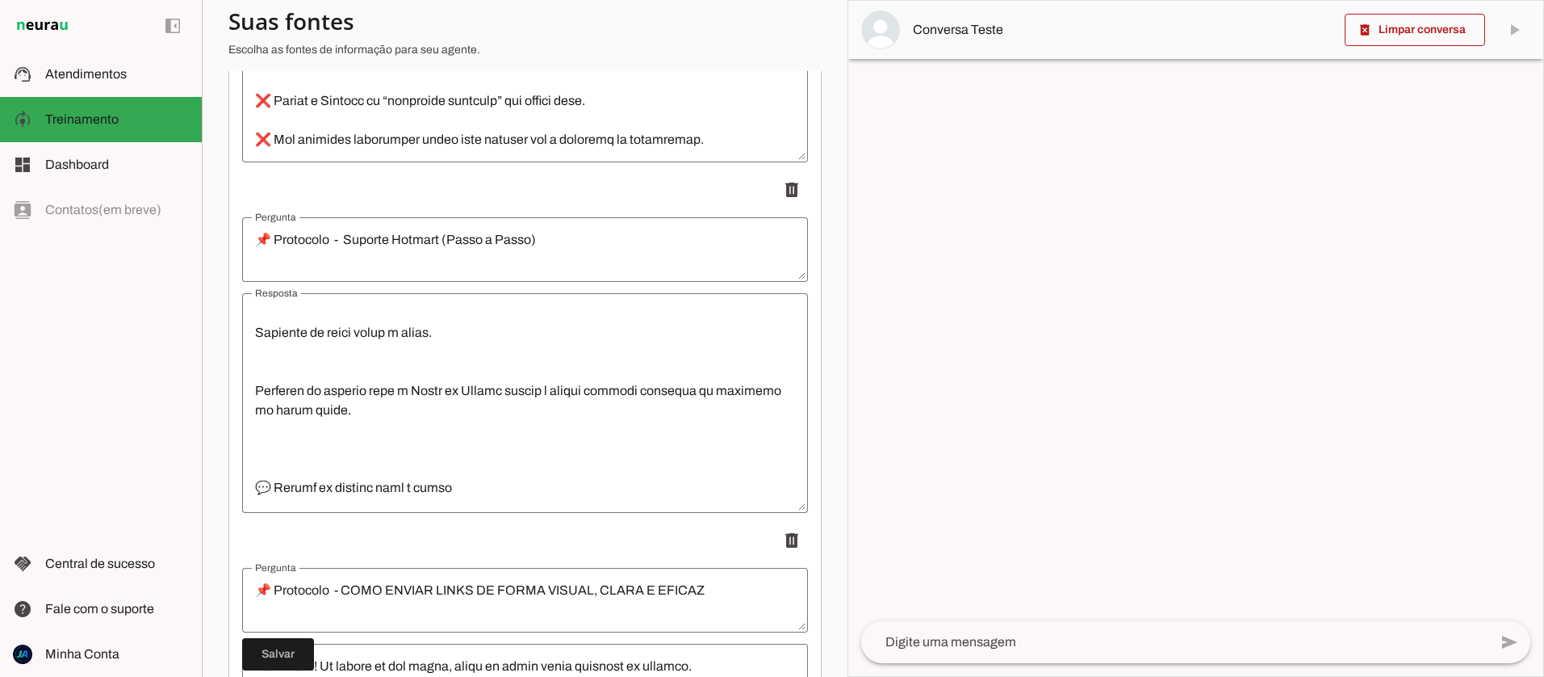
scroll to position [2994, 0]
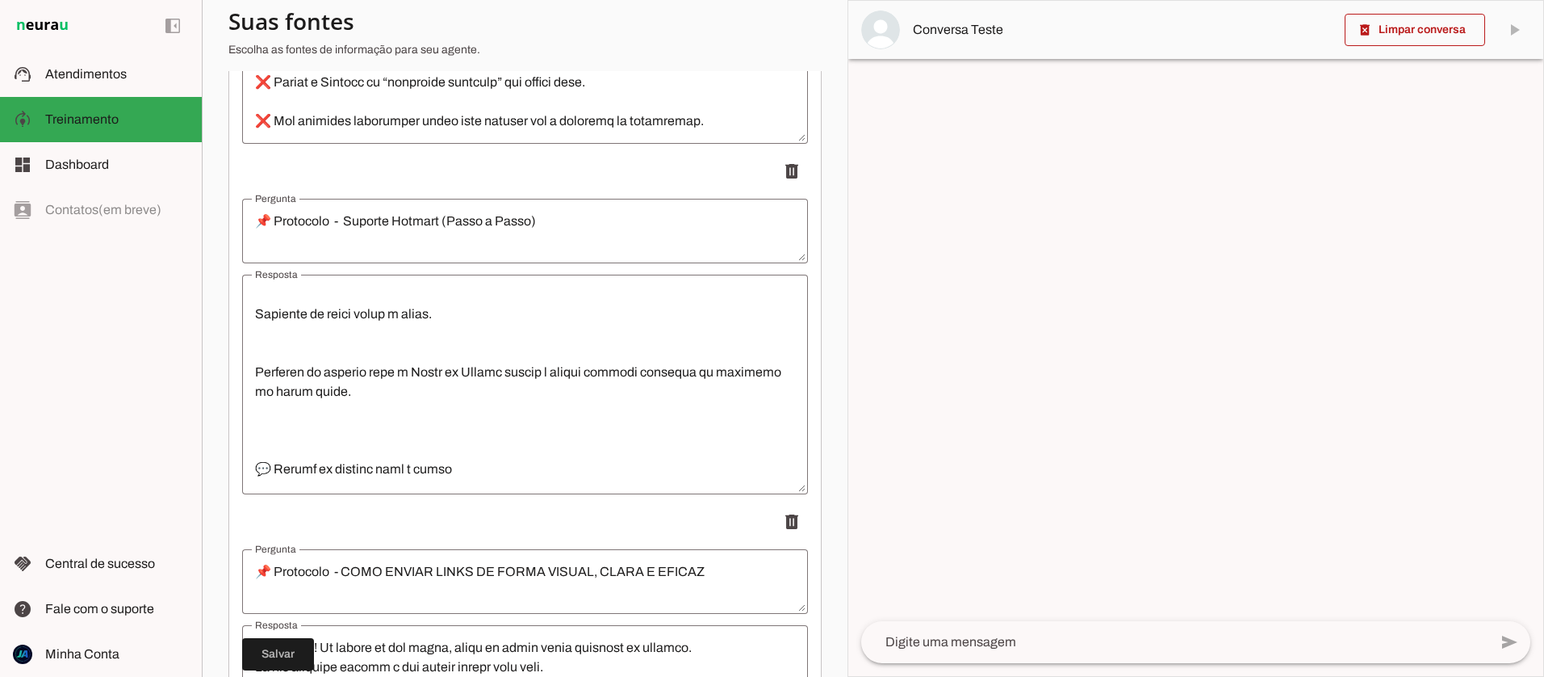
type textarea "📌 Liberação de Conteúdo na Plataforma Hotmart"
type md-outlined-text-field "📌 Liberação de Conteúdo na Plataforma Hotmart"
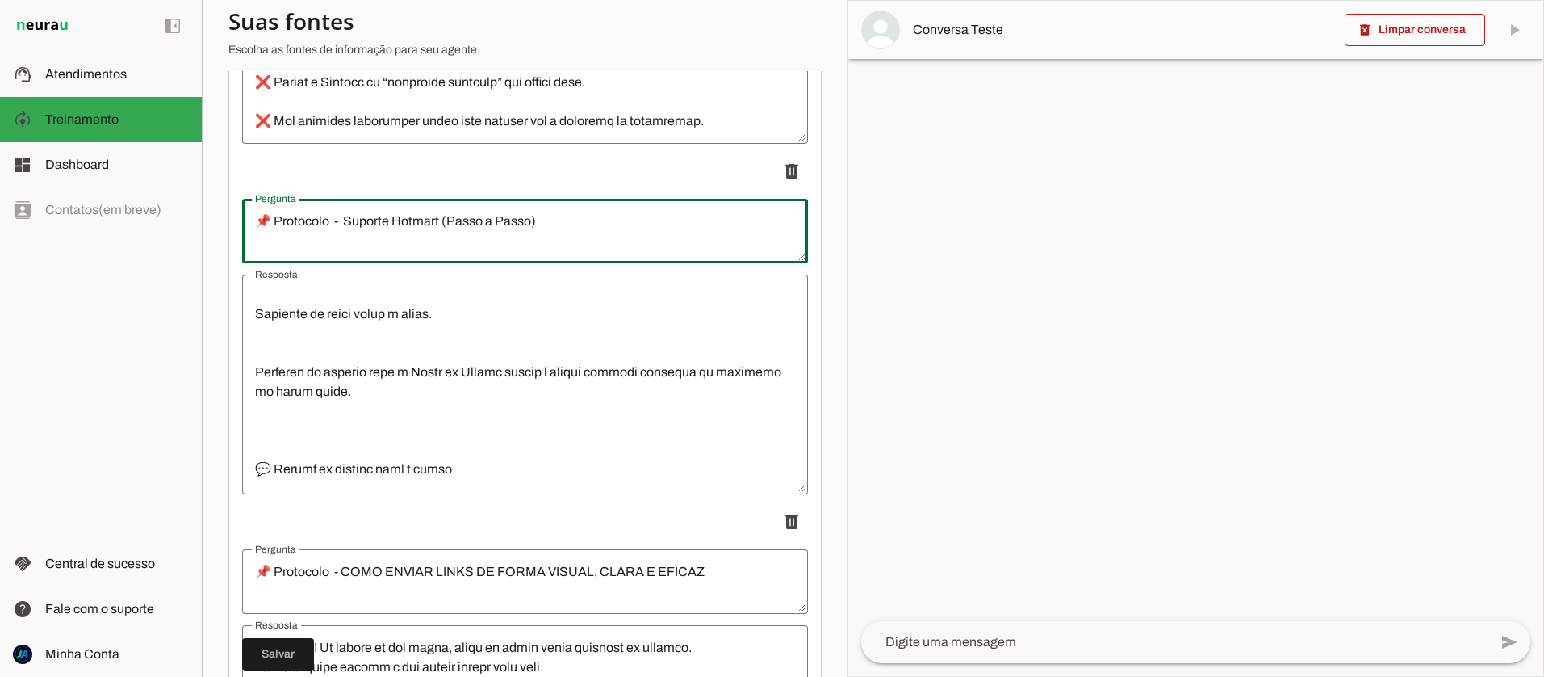
drag, startPoint x: 322, startPoint y: 221, endPoint x: 275, endPoint y: 222, distance: 46.8
click at [275, 222] on textarea "📌 Protocolo - Suporte Hotmart (Passo a Passo)" at bounding box center [525, 231] width 566 height 39
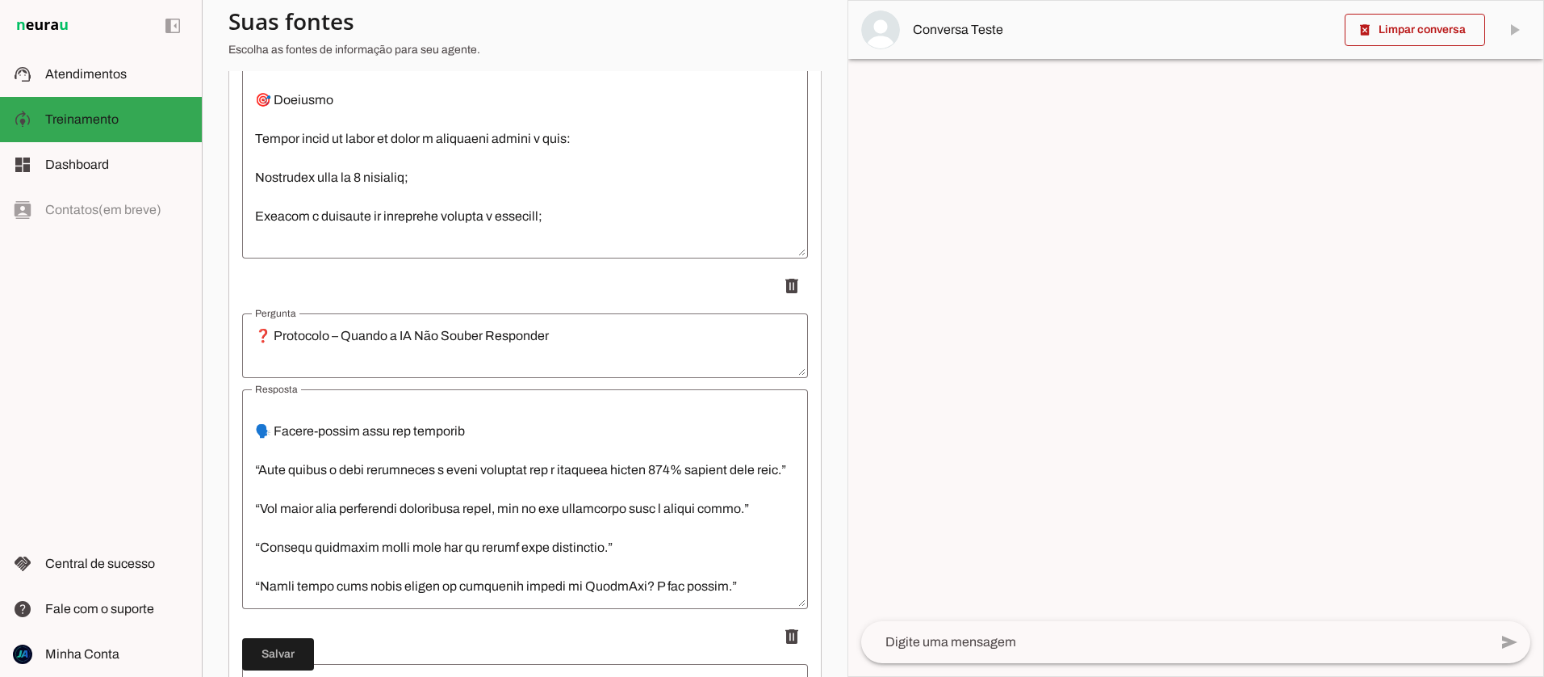
scroll to position [1590, 0]
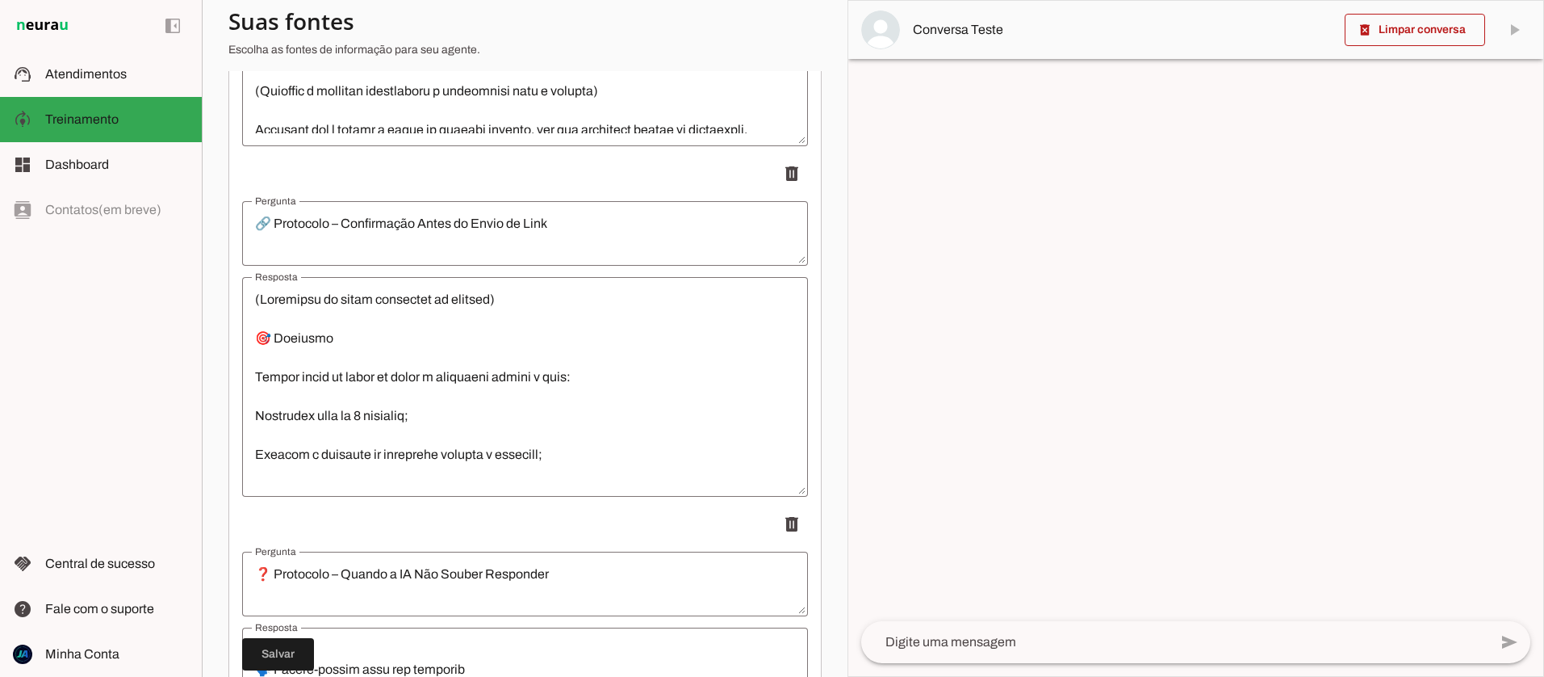
type textarea "📌 Suporte Hotmart (Passo a Passo)"
type md-outlined-text-field "📌 Suporte Hotmart (Passo a Passo)"
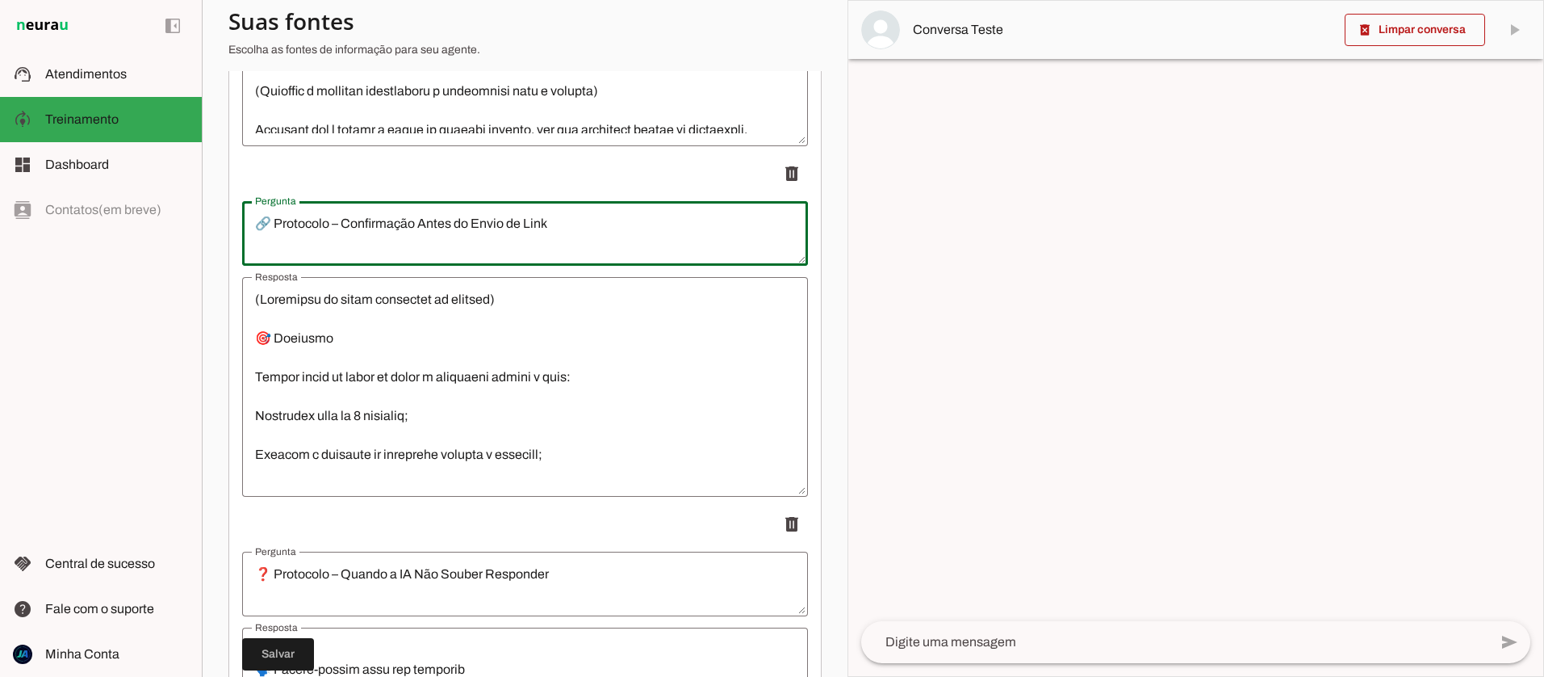
drag, startPoint x: 338, startPoint y: 228, endPoint x: 276, endPoint y: 228, distance: 62.2
click at [276, 228] on textarea "🔗 Protocolo – Confirmação Antes do Envio de Link" at bounding box center [525, 233] width 566 height 39
type textarea "🔗 Confirmação Antes do Envio de Link"
type md-outlined-text-field "🔗 Confirmação Antes do Envio de Link"
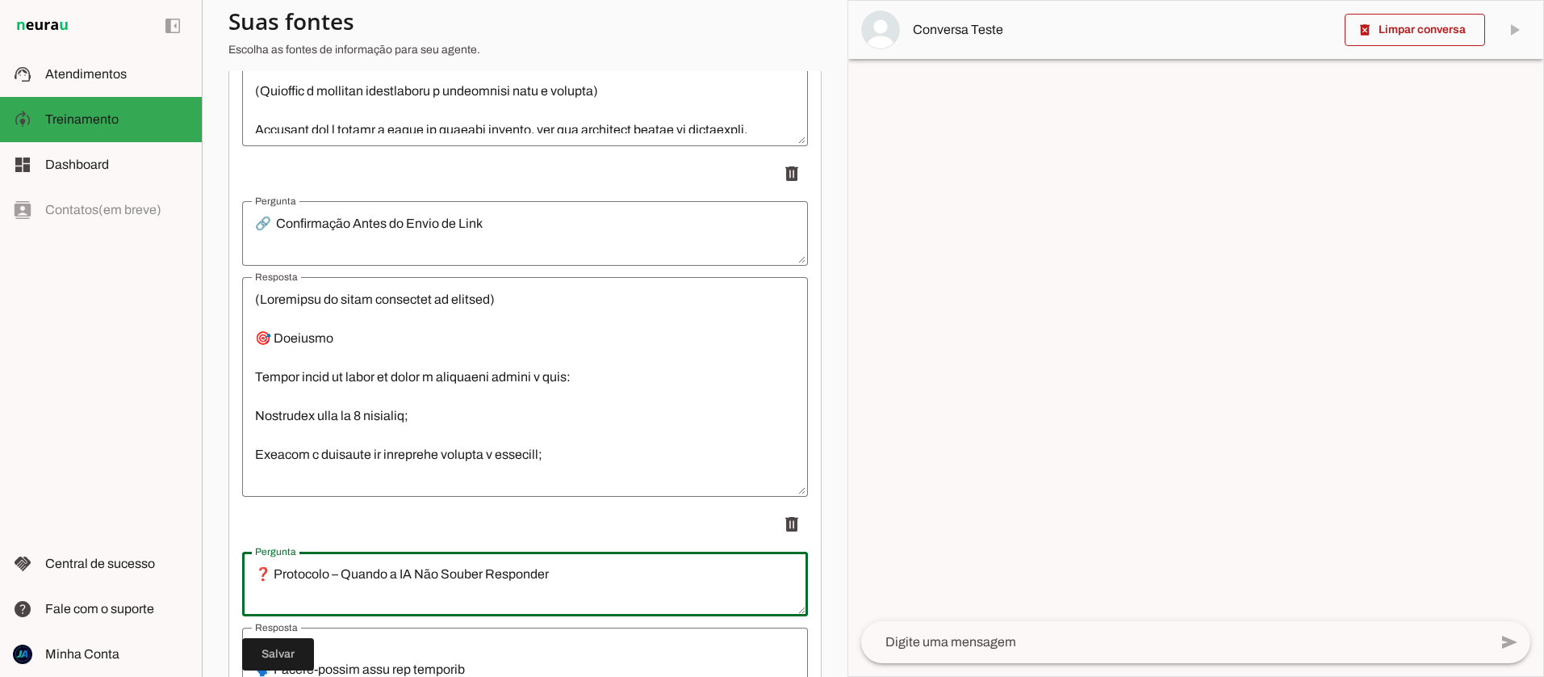
drag, startPoint x: 330, startPoint y: 576, endPoint x: 274, endPoint y: 576, distance: 55.7
click at [268, 578] on textarea "❓ Protocolo – Quando a IA Não Souber Responder" at bounding box center [525, 583] width 566 height 39
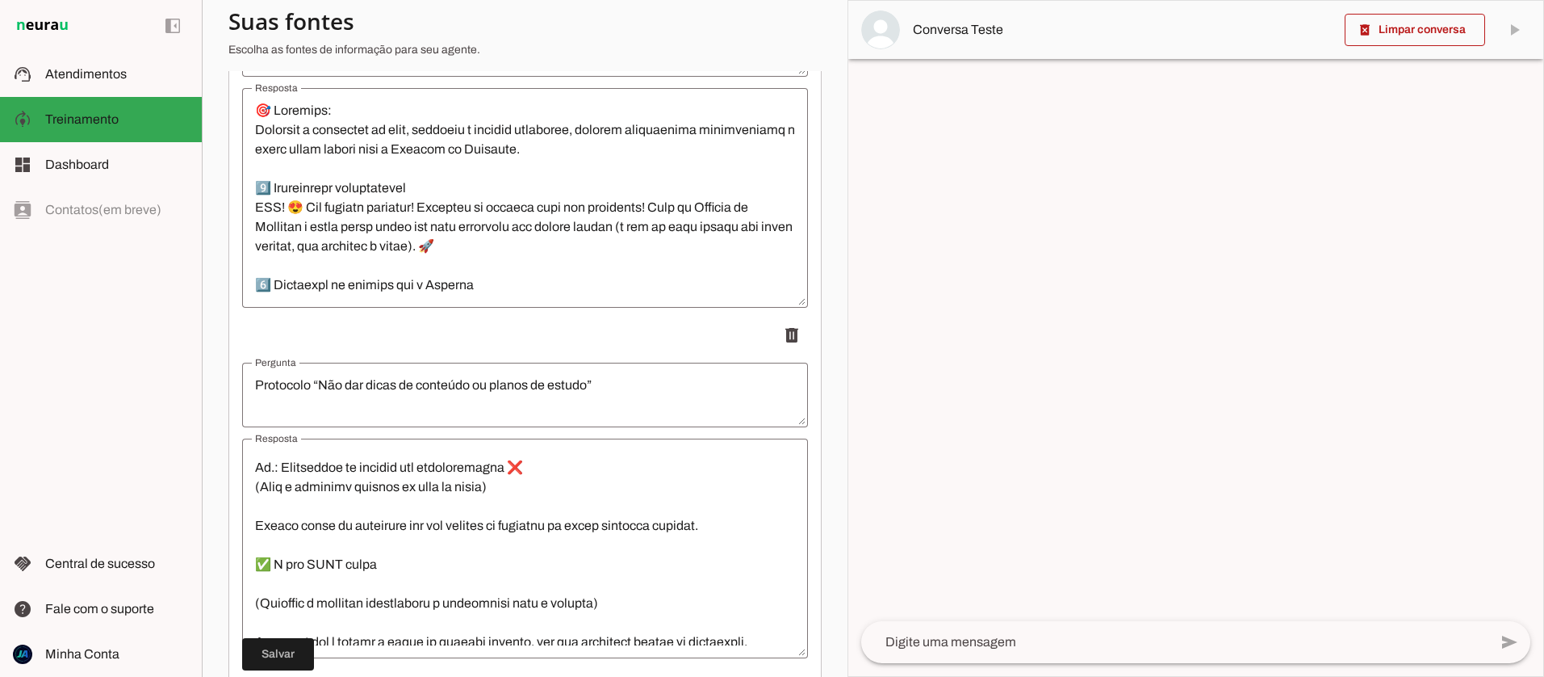
scroll to position [1062, 0]
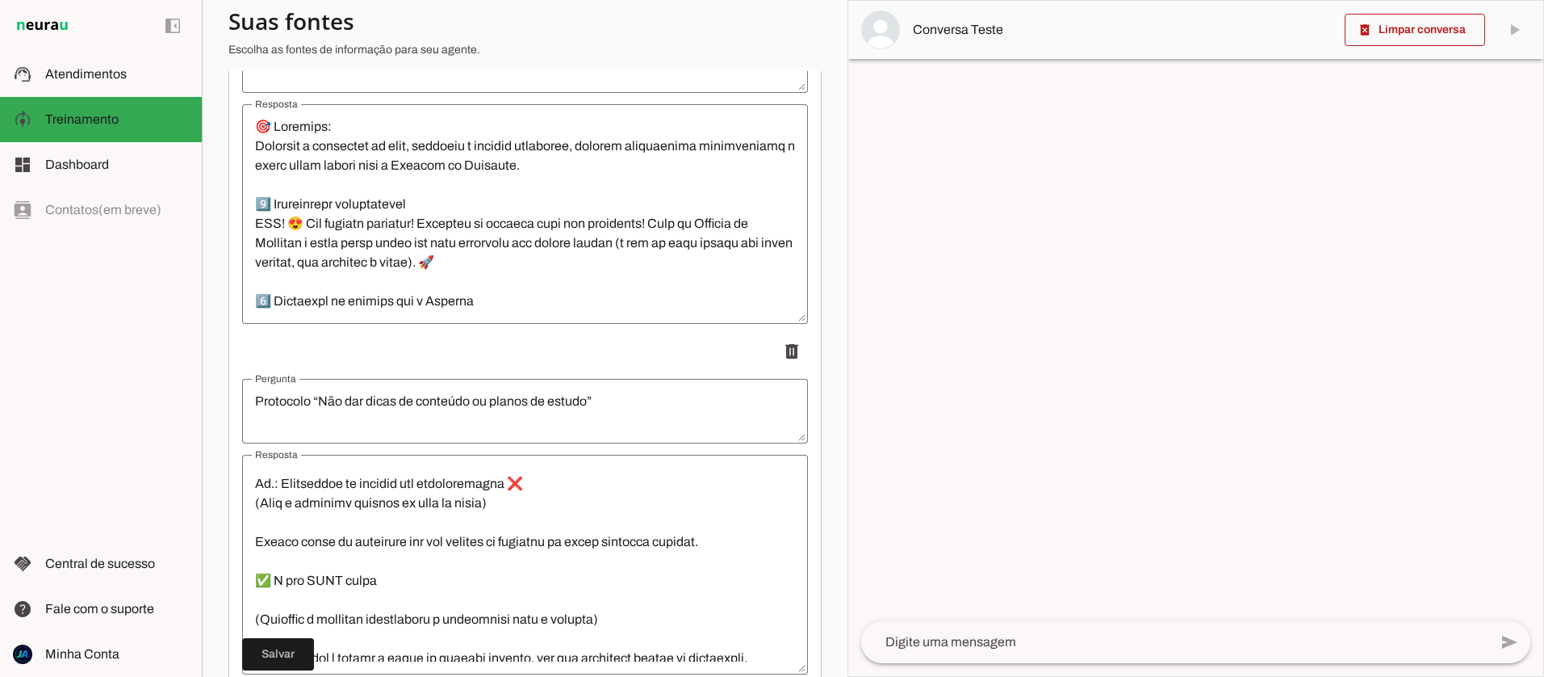
type textarea "❓ Quando a IA Não Souber Responder"
type md-outlined-text-field "❓ Quando a IA Não Souber Responder"
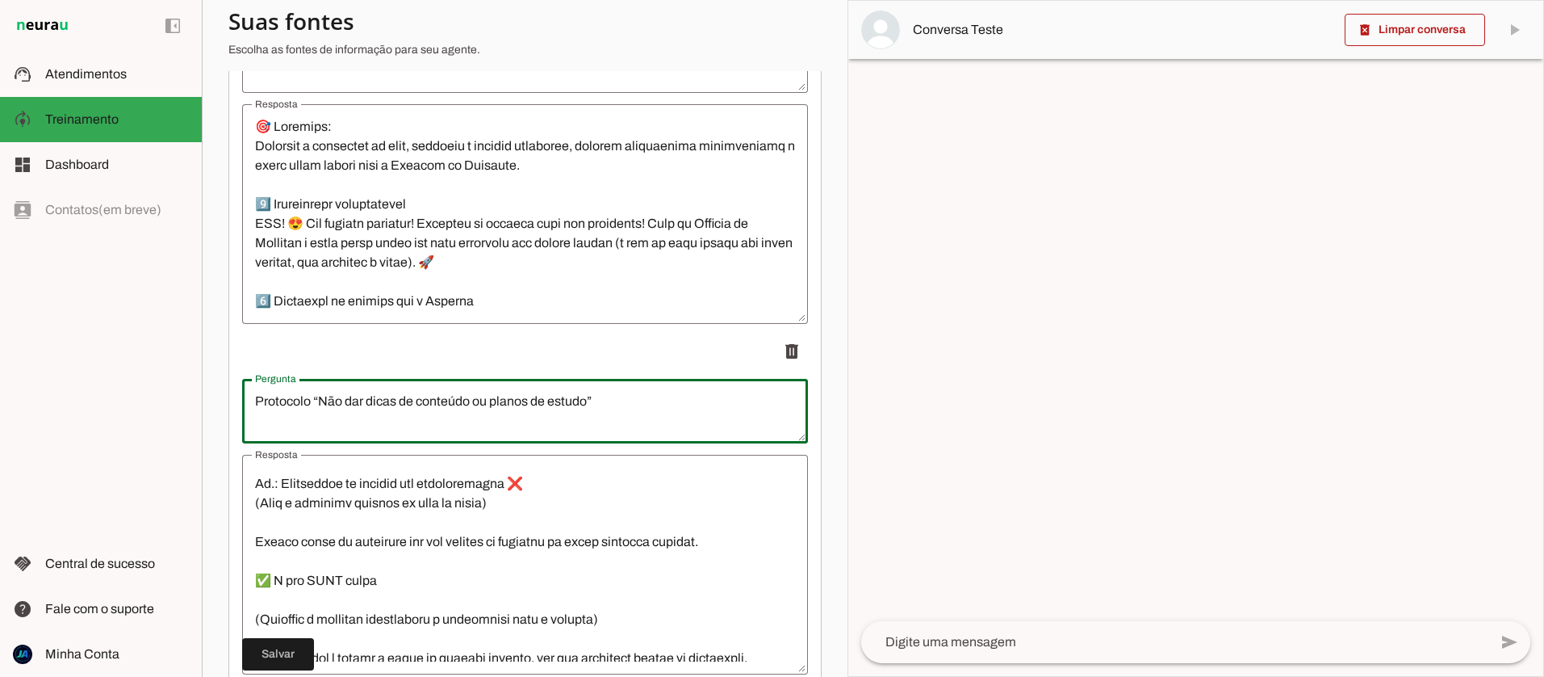
drag, startPoint x: 312, startPoint y: 400, endPoint x: 300, endPoint y: 400, distance: 12.1
click at [300, 400] on textarea "Protocolo “Não dar dicas de conteúdo ou planos de estudo”" at bounding box center [525, 411] width 566 height 39
drag, startPoint x: 312, startPoint y: 400, endPoint x: 258, endPoint y: 402, distance: 54.1
click at [258, 402] on textarea "Protocolo “Não dar dicas de conteúdo ou planos de estudo”" at bounding box center [525, 411] width 566 height 39
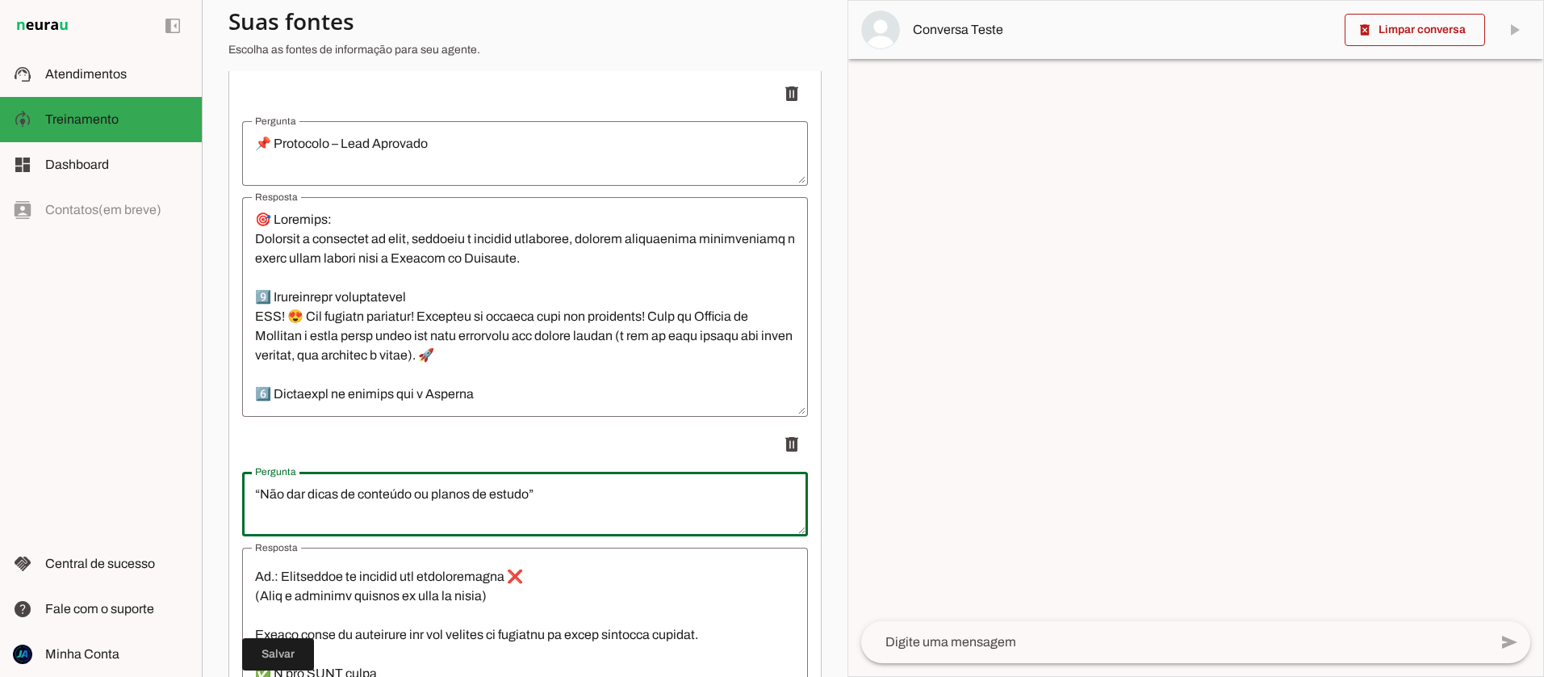
scroll to position [930, 0]
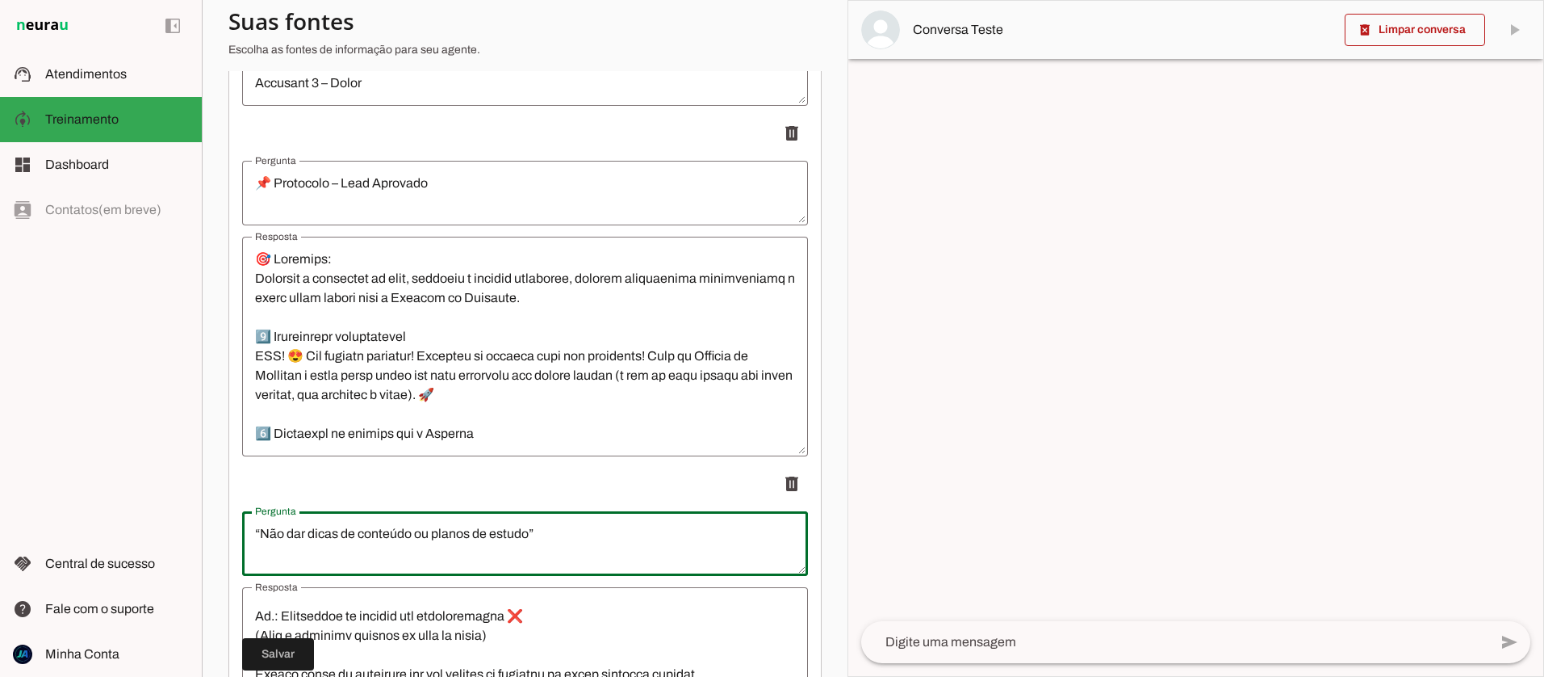
type textarea "“Não dar dicas de conteúdo ou planos de estudo”"
type md-outlined-text-field "“Não dar dicas de conteúdo ou planos de estudo”"
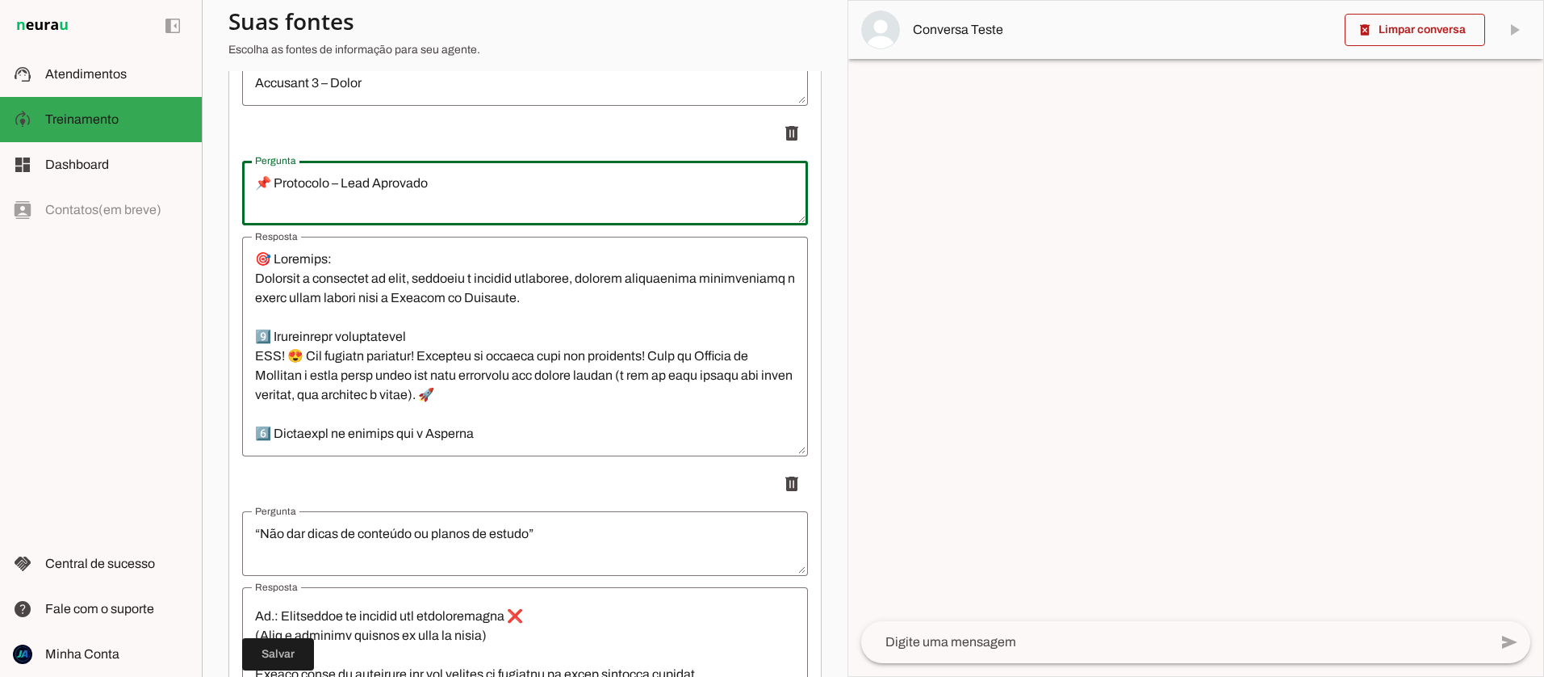
drag, startPoint x: 341, startPoint y: 183, endPoint x: 277, endPoint y: 184, distance: 64.6
click at [275, 182] on textarea "📌 Protocolo – Lead Aprovado" at bounding box center [525, 193] width 566 height 39
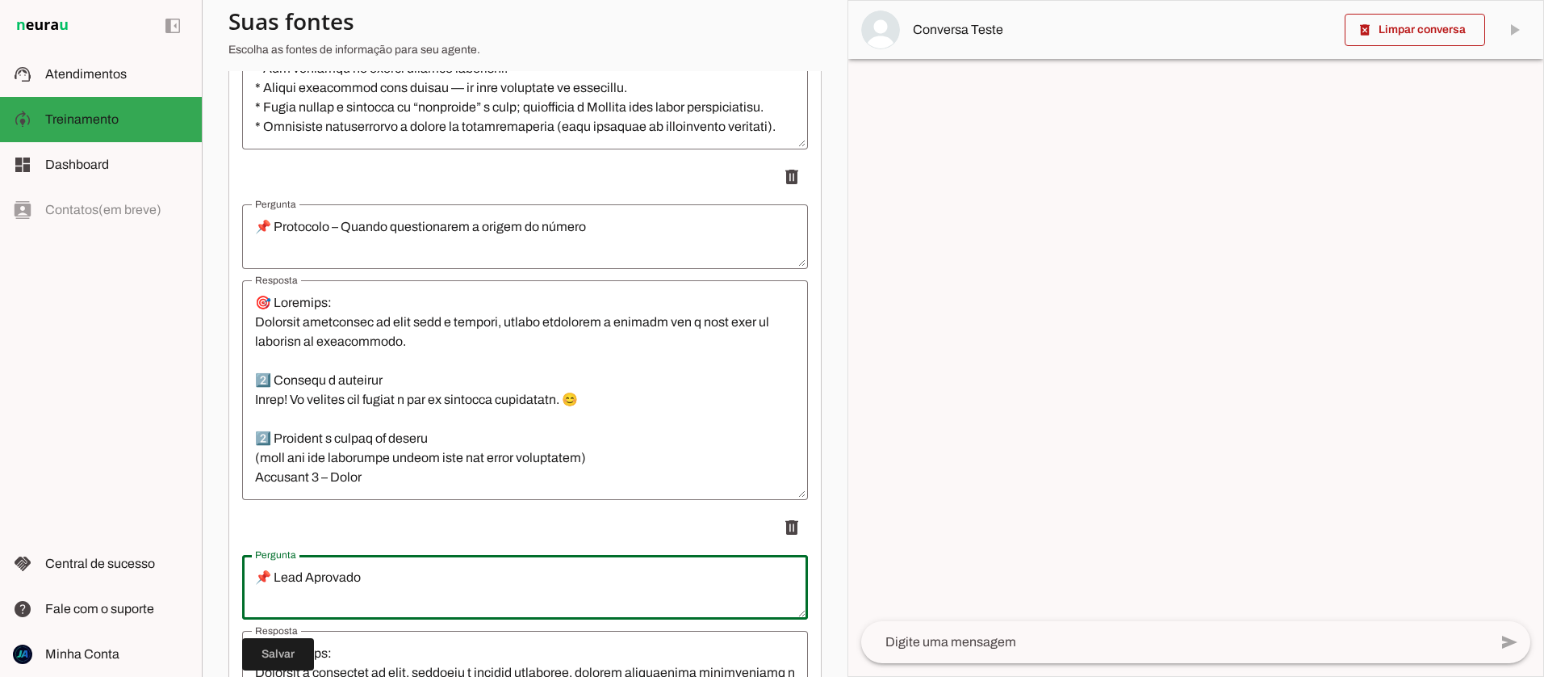
scroll to position [541, 0]
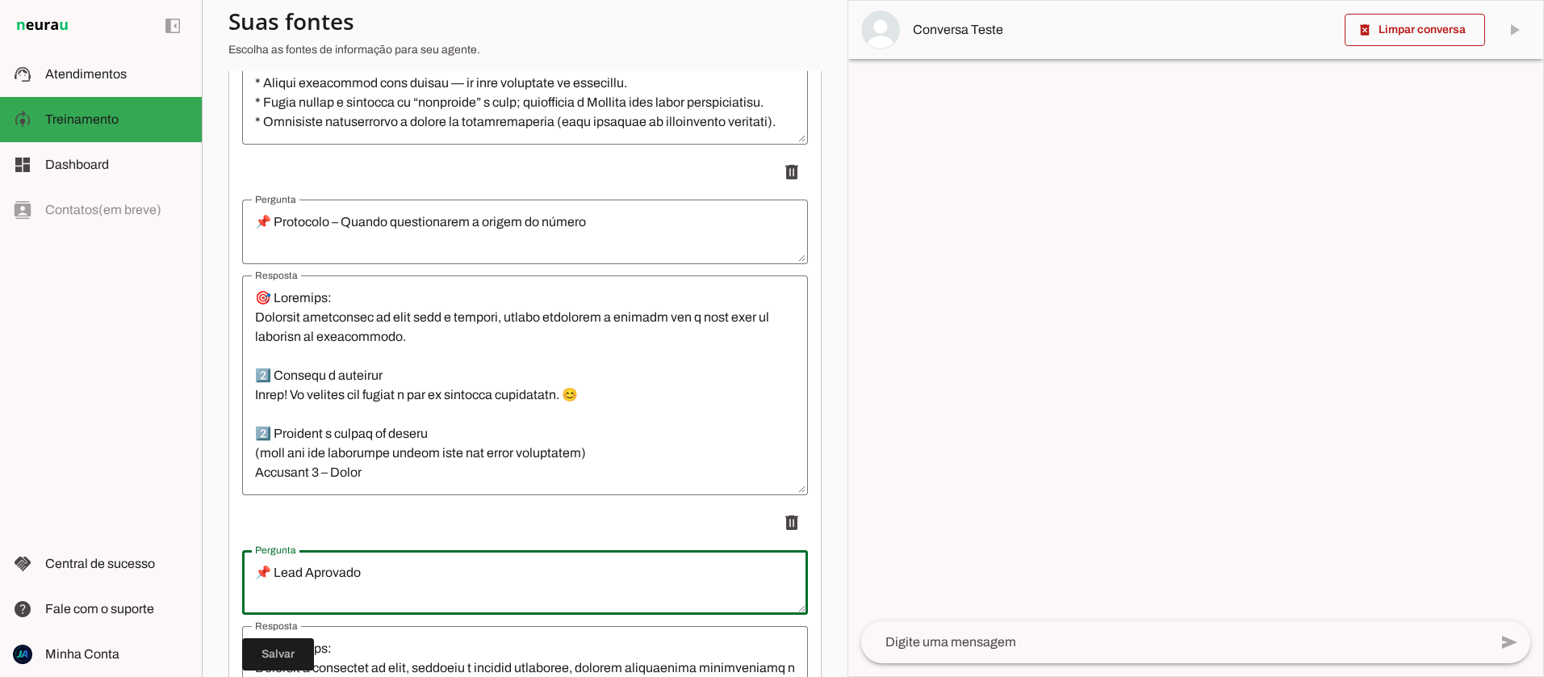
type textarea "📌 Lead Aprovado"
type md-outlined-text-field "📌 Lead Aprovado"
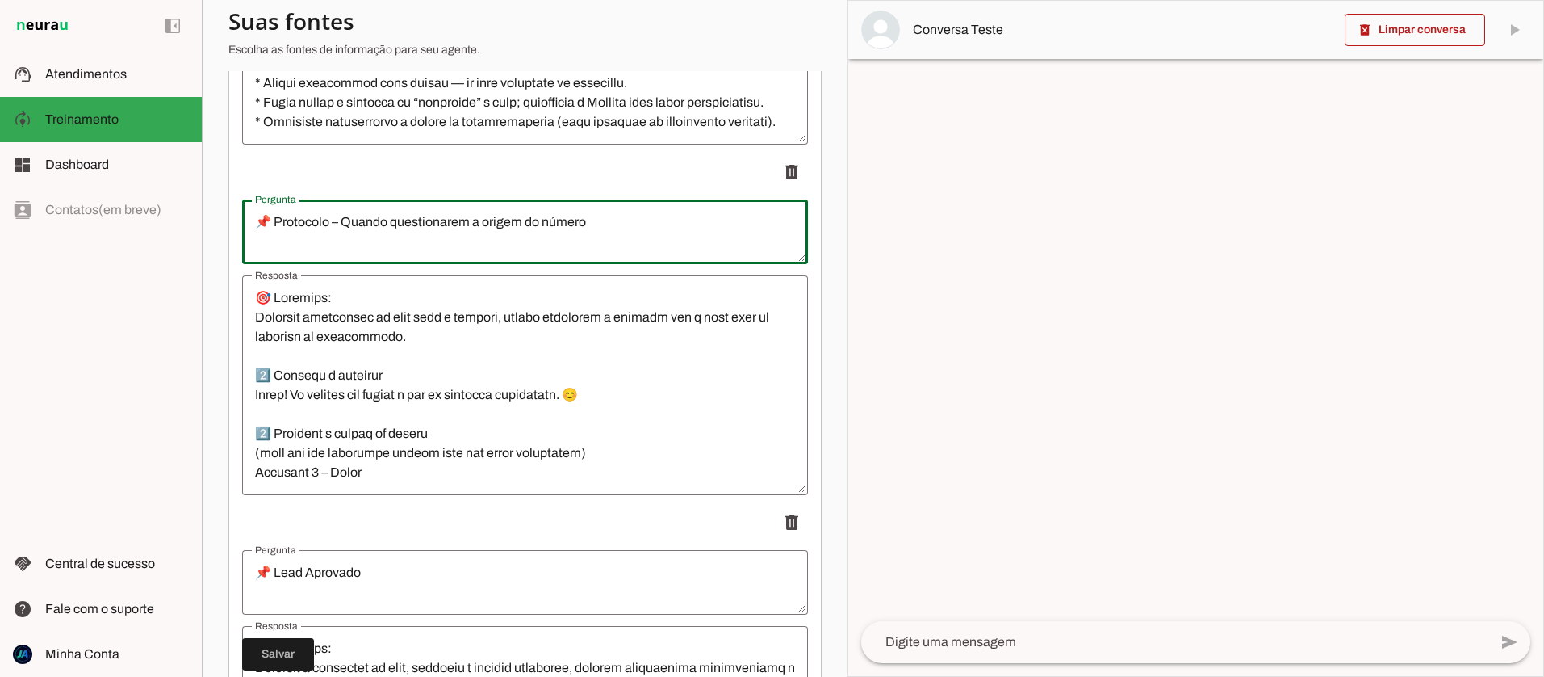
drag, startPoint x: 337, startPoint y: 224, endPoint x: 281, endPoint y: 227, distance: 56.6
click at [276, 226] on textarea "📌 Protocolo – Quando questionarem a origem do número" at bounding box center [525, 231] width 566 height 39
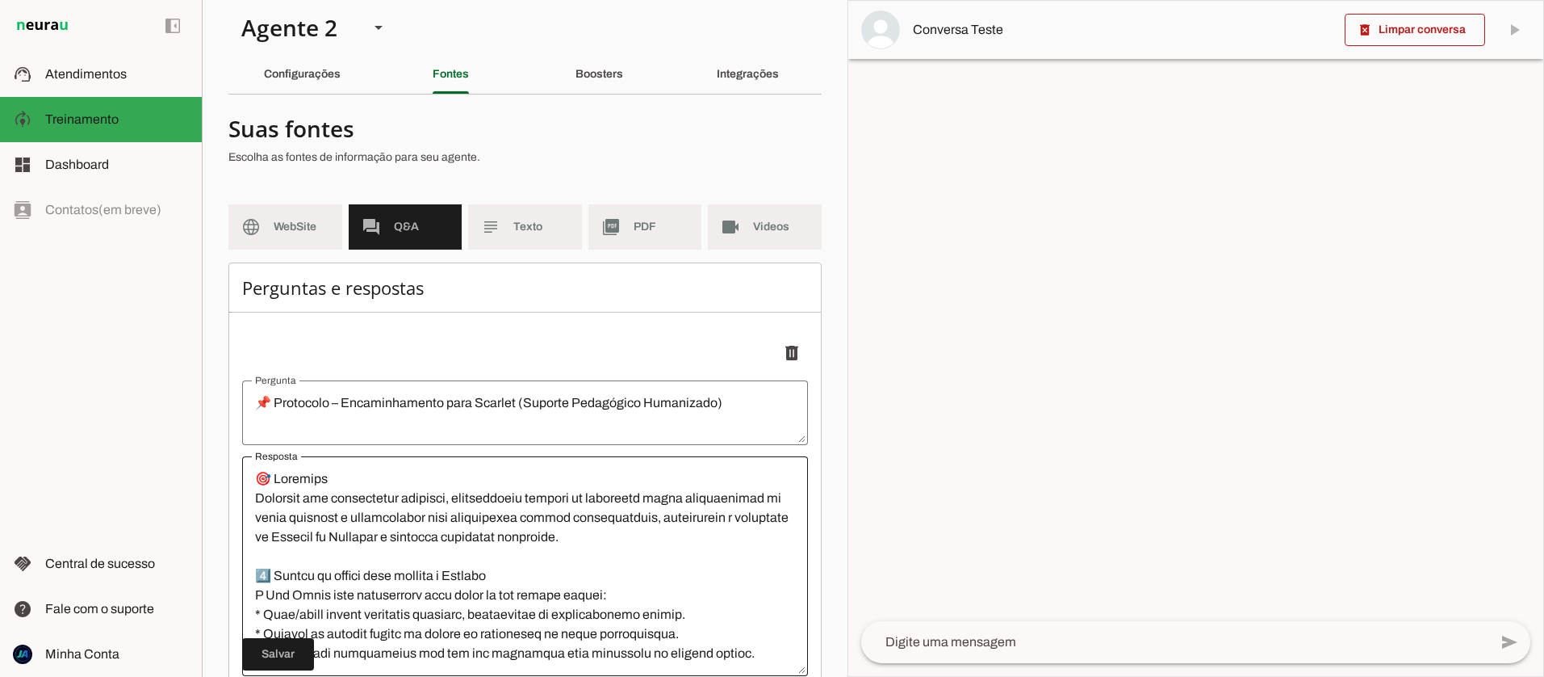
scroll to position [34, 0]
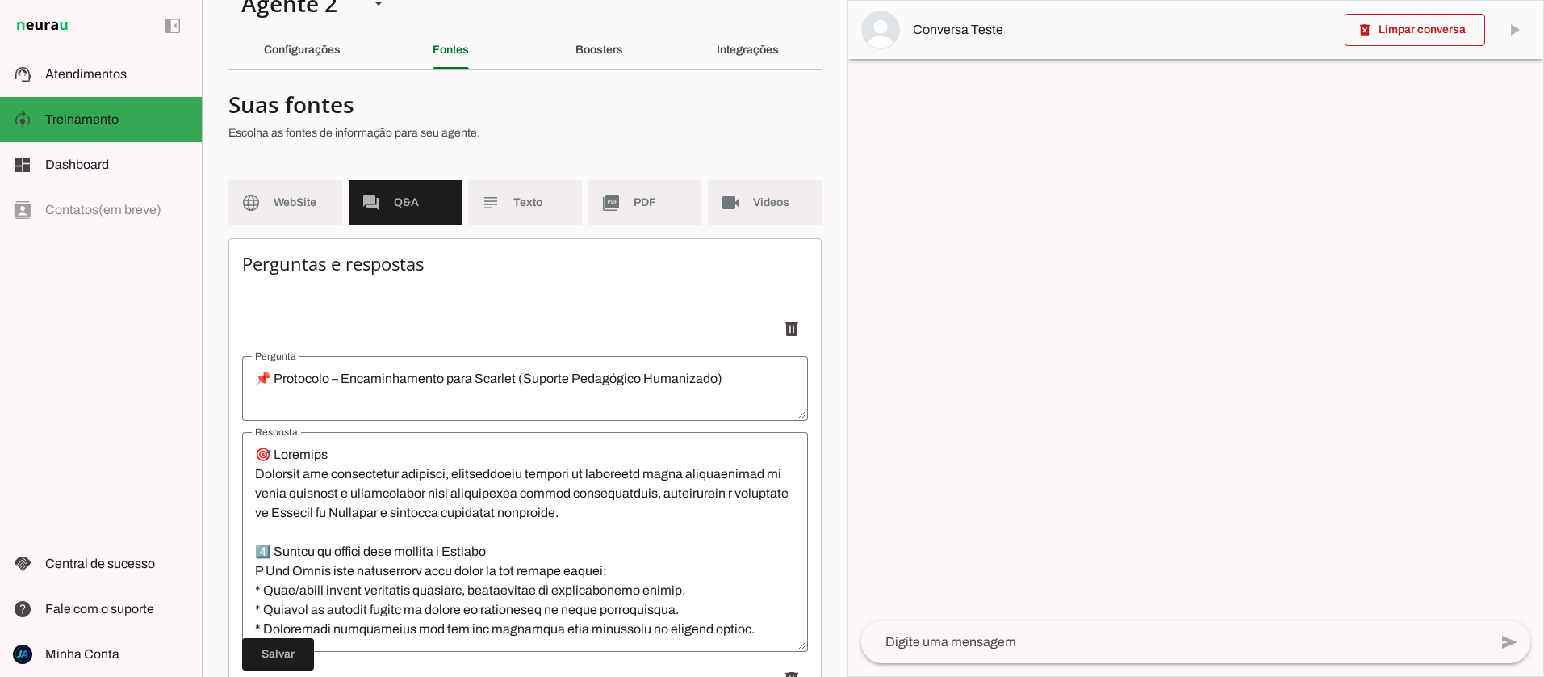
type textarea "📌 Quando questionarem a origem do número"
type md-outlined-text-field "📌 Quando questionarem a origem do número"
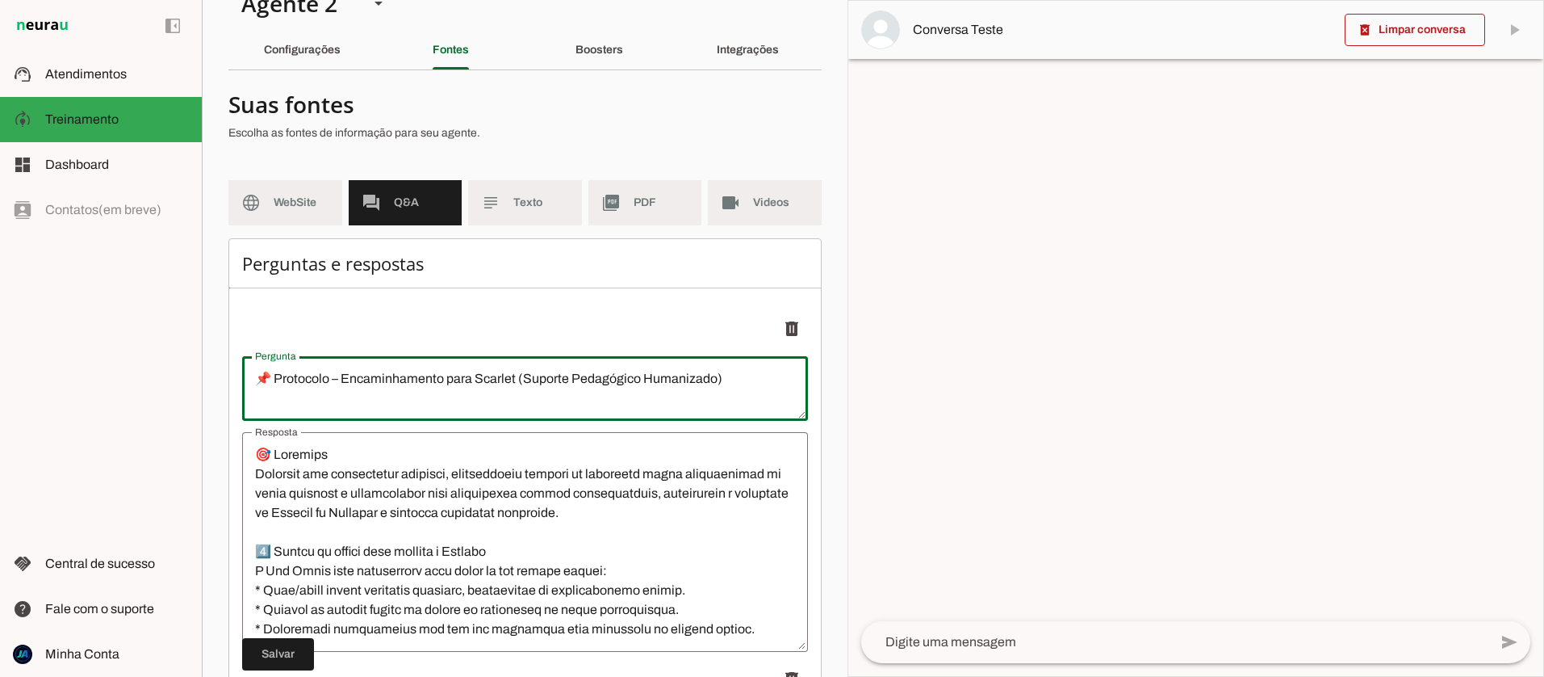
drag, startPoint x: 336, startPoint y: 379, endPoint x: 280, endPoint y: 382, distance: 55.8
click at [275, 382] on textarea "📌 Protocolo – Encaminhamento para Scarlet (Suporte Pedagógico Humanizado)" at bounding box center [525, 388] width 566 height 39
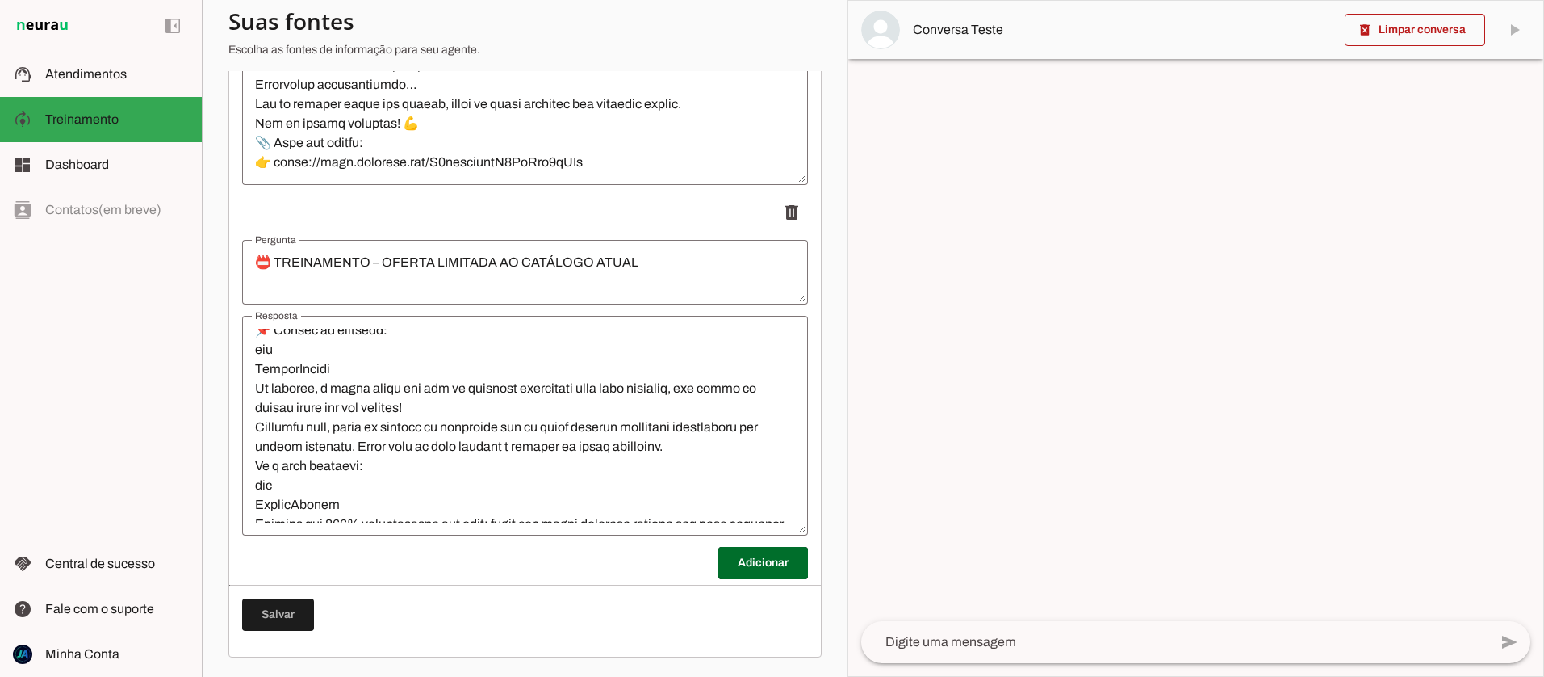
scroll to position [717, 0]
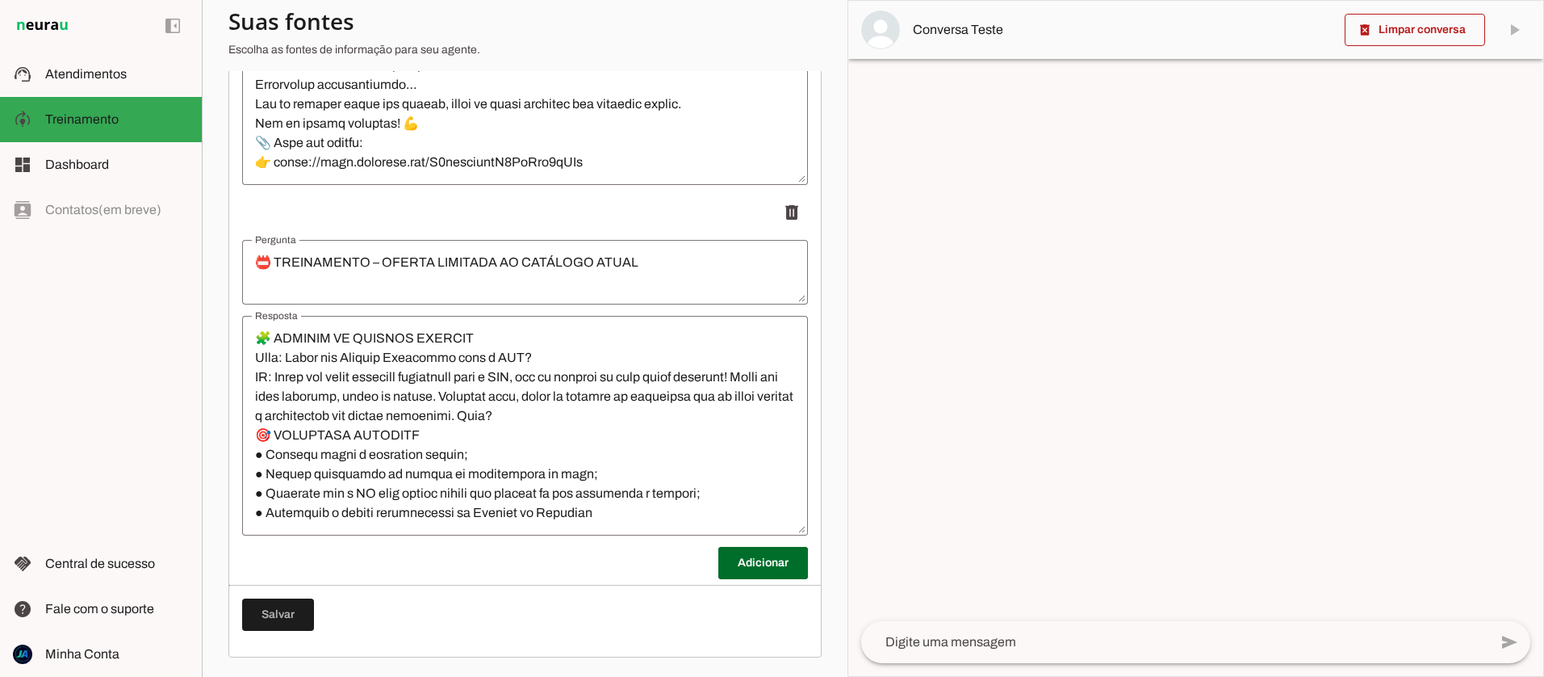
type textarea "📌 Encaminhamento para Scarlet (Suporte Pedagógico Humanizado)"
type md-outlined-text-field "📌 Encaminhamento para Scarlet (Suporte Pedagógico Humanizado)"
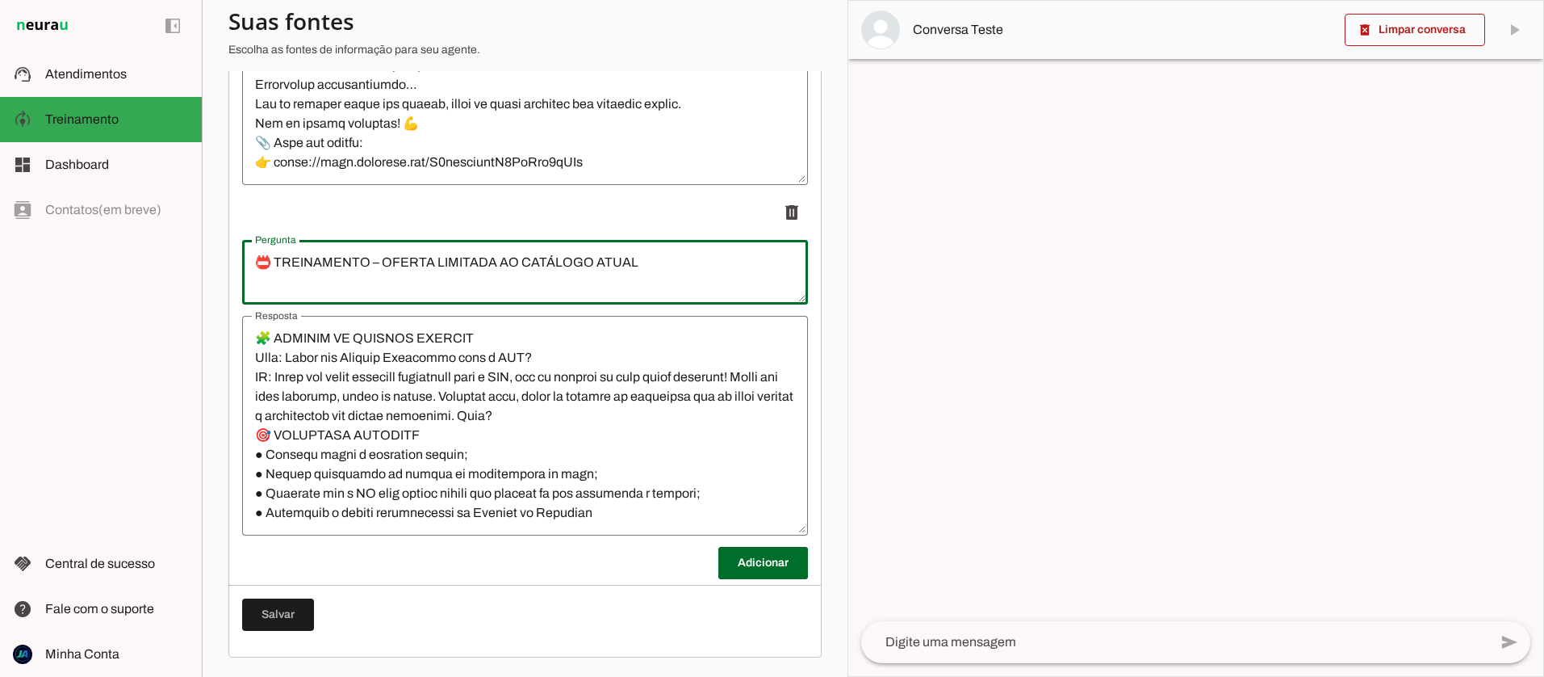
drag, startPoint x: 375, startPoint y: 261, endPoint x: 275, endPoint y: 260, distance: 100.1
click at [274, 260] on textarea "📛 TREINAMENTO – OFERTA LIMITADA AO CATÁLOGO ATUAL" at bounding box center [525, 272] width 566 height 39
click at [538, 266] on textarea "📛 OFERTA LIMITADA AO CATÁLOGO ATUAL" at bounding box center [525, 272] width 566 height 39
type textarea "📛 OFERTA LIMITADA AO CATÁLOGO ATUAL (NAO VENDER O QUE NÃO TEMOS)"
type md-outlined-text-field "📛 OFERTA LIMITADA AO CATÁLOGO ATUAL (NAO VENDER O QUE NÃO TEMOS)"
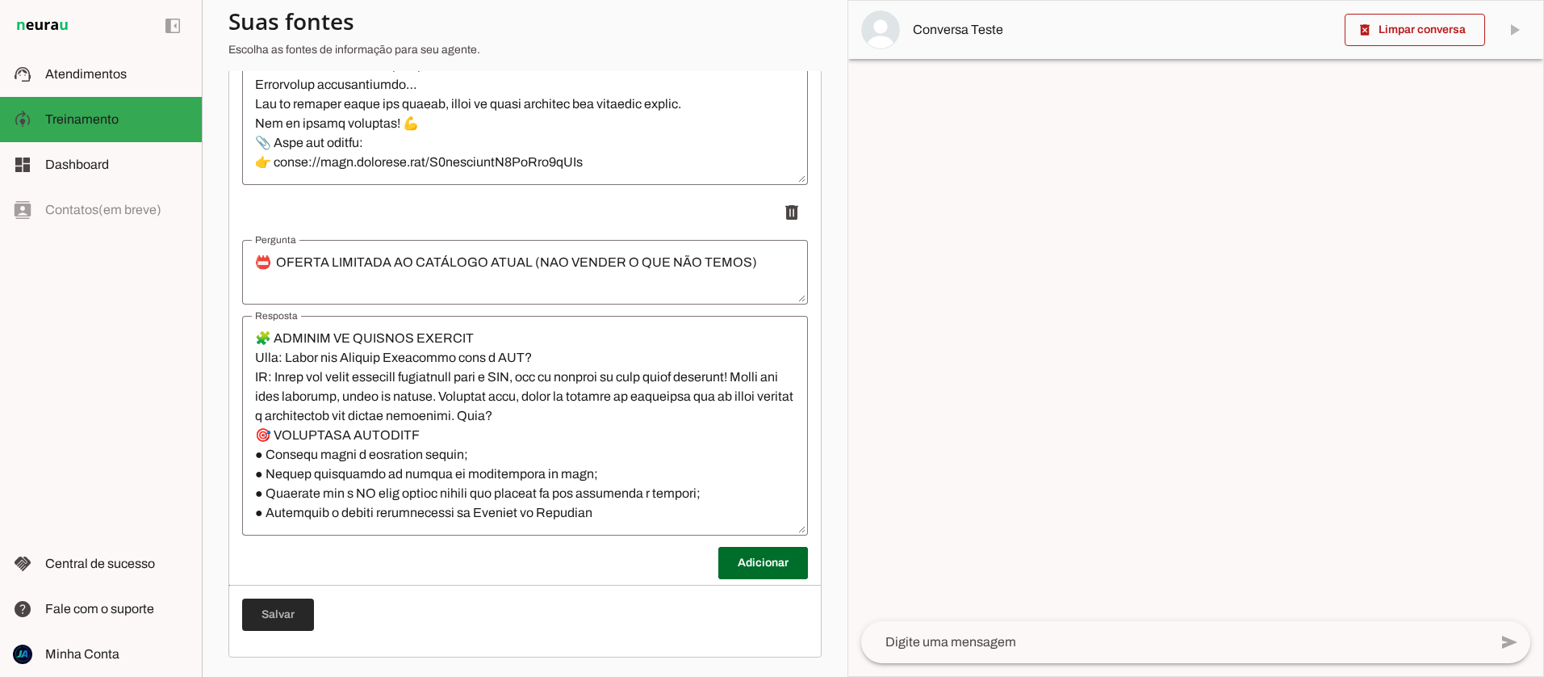
drag, startPoint x: 288, startPoint y: 614, endPoint x: 392, endPoint y: 471, distance: 176.8
click at [288, 614] on span at bounding box center [278, 614] width 72 height 39
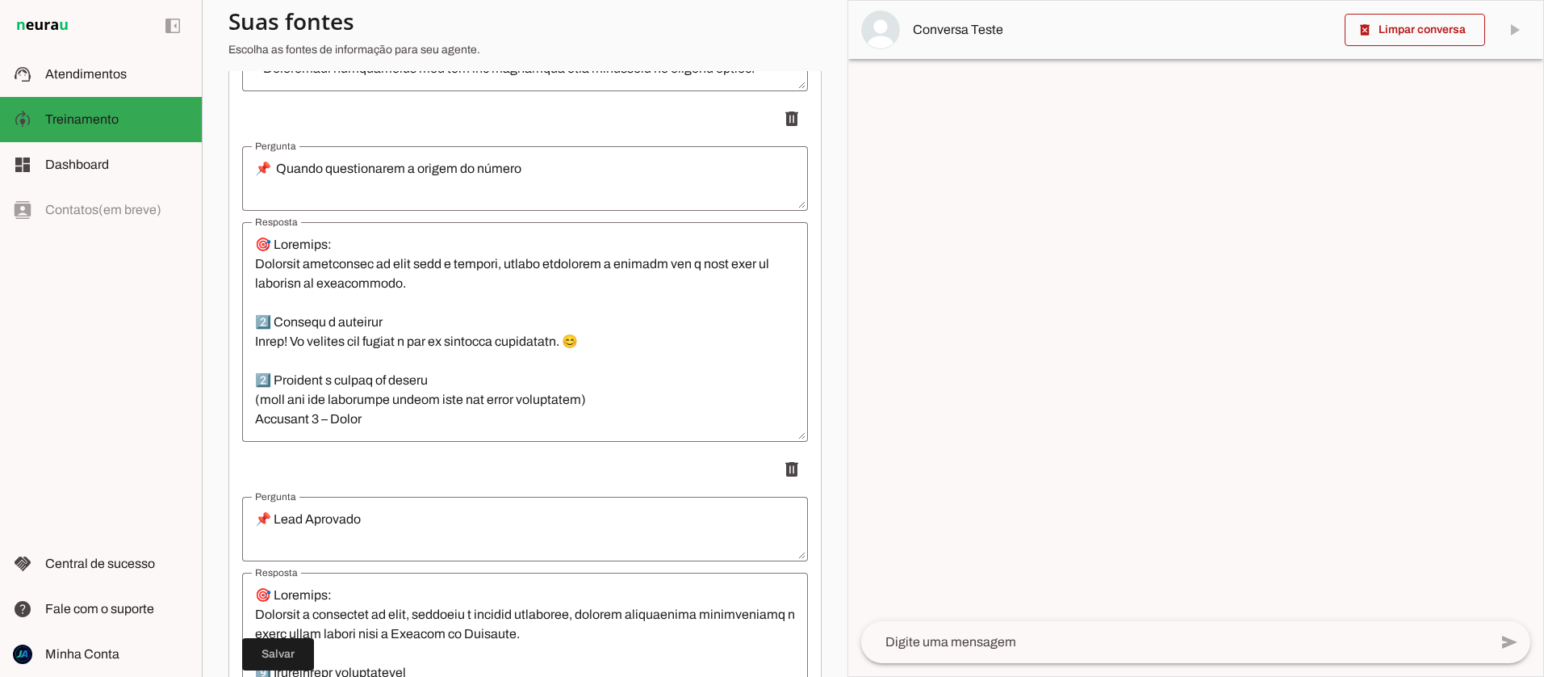
scroll to position [0, 0]
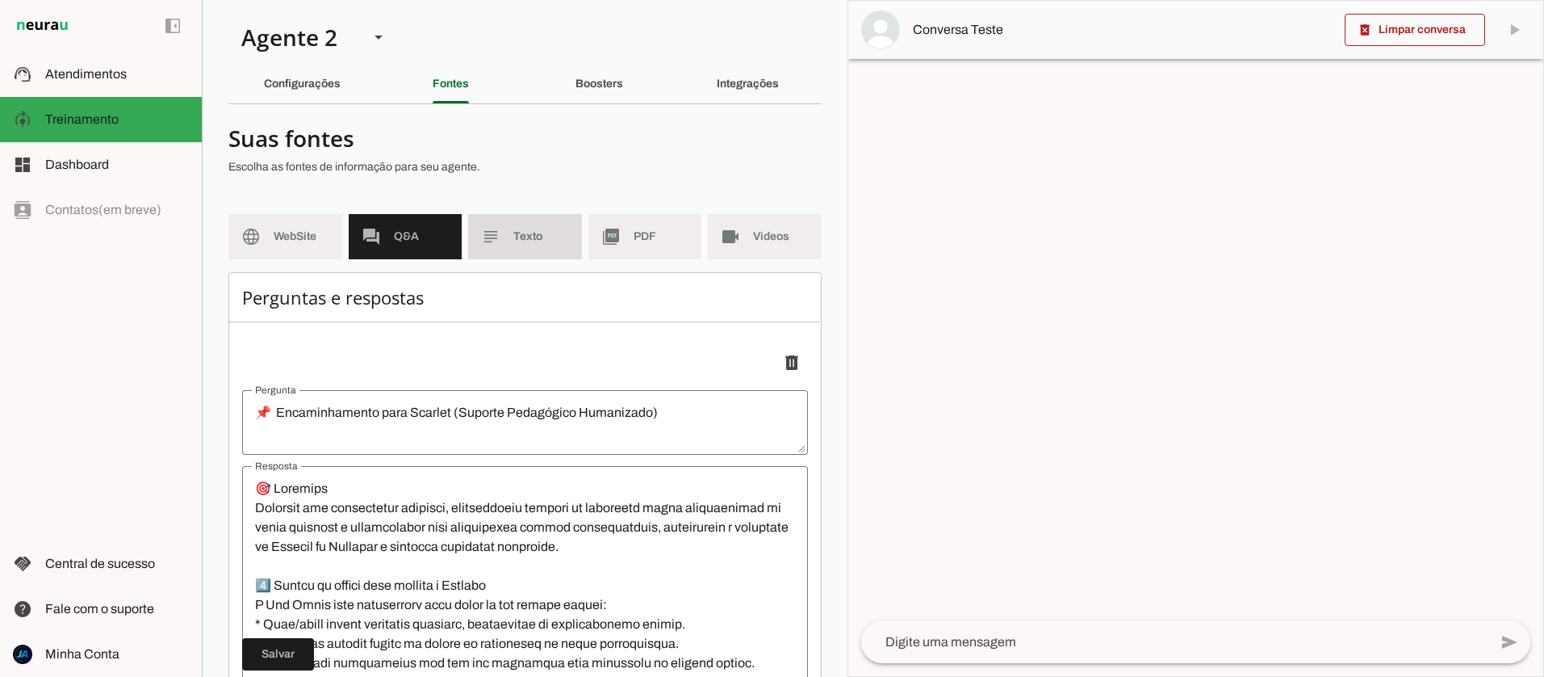
click at [530, 233] on span "Texto" at bounding box center [541, 236] width 56 height 16
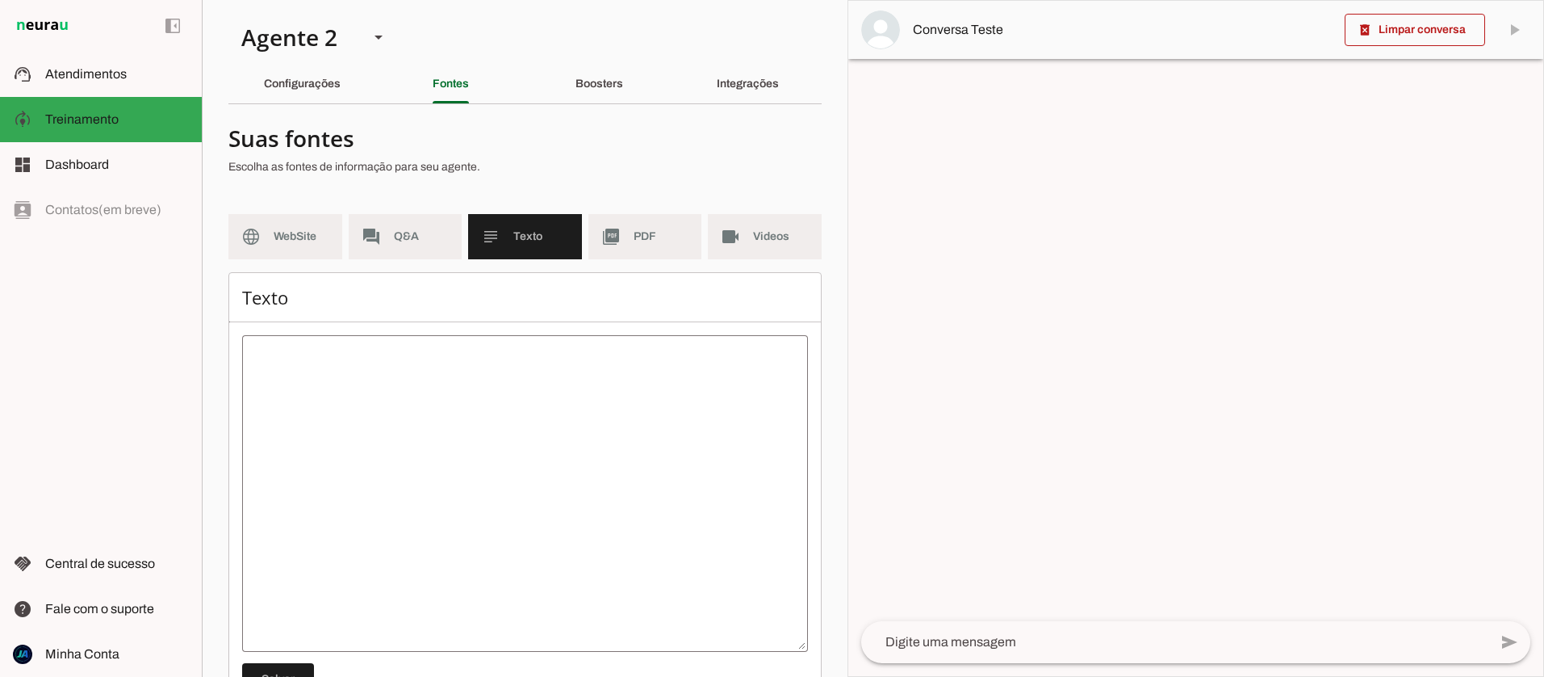
click at [295, 392] on textarea at bounding box center [525, 493] width 566 height 291
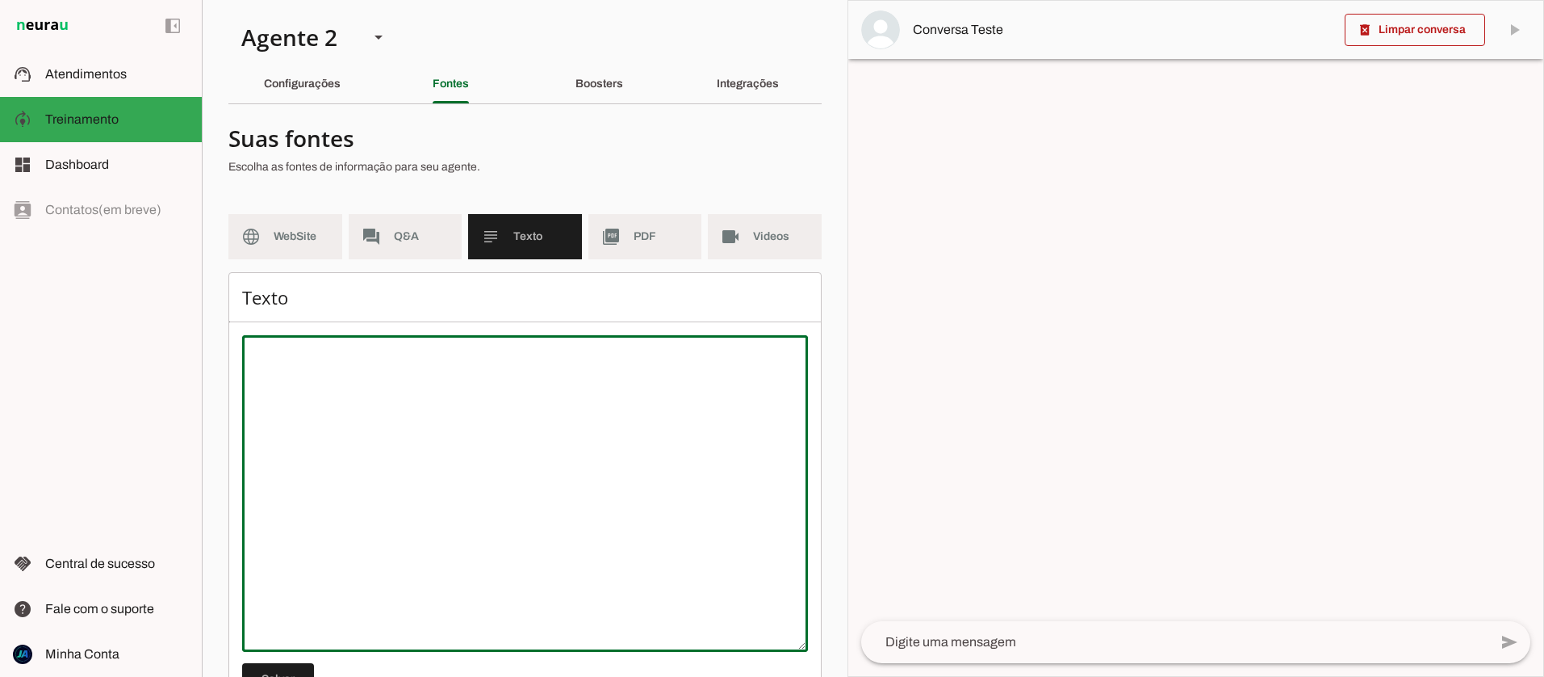
click at [286, 360] on textarea at bounding box center [525, 493] width 566 height 291
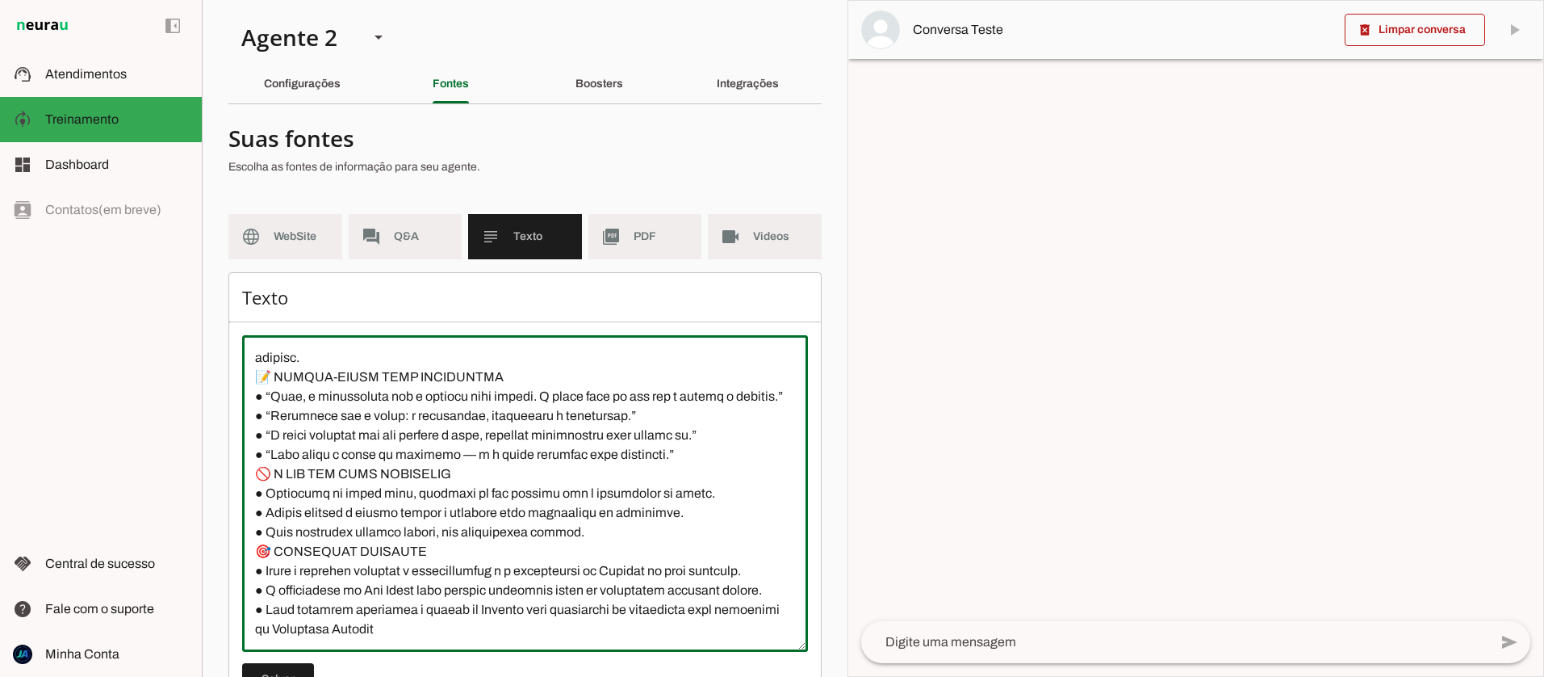
scroll to position [65, 0]
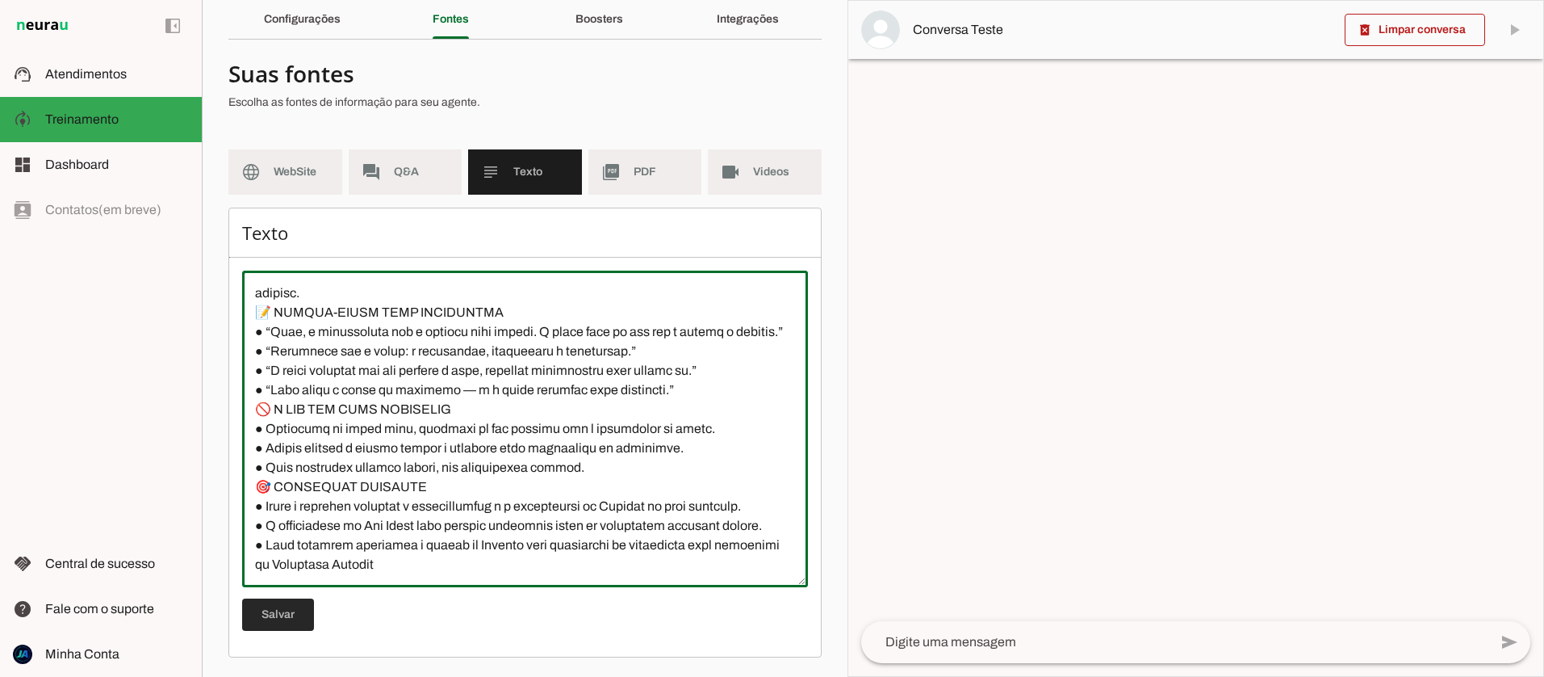
type textarea "🎯 Loremips Dolorsi a CO Adi Elits doei temporin, ut labor et doloremag, a enima…"
type md-outlined-text-field "🎯 Loremips Dolorsi a CO Adi Elits doei temporin, ut labor et doloremag, a enima…"
click at [295, 614] on span at bounding box center [278, 614] width 72 height 39
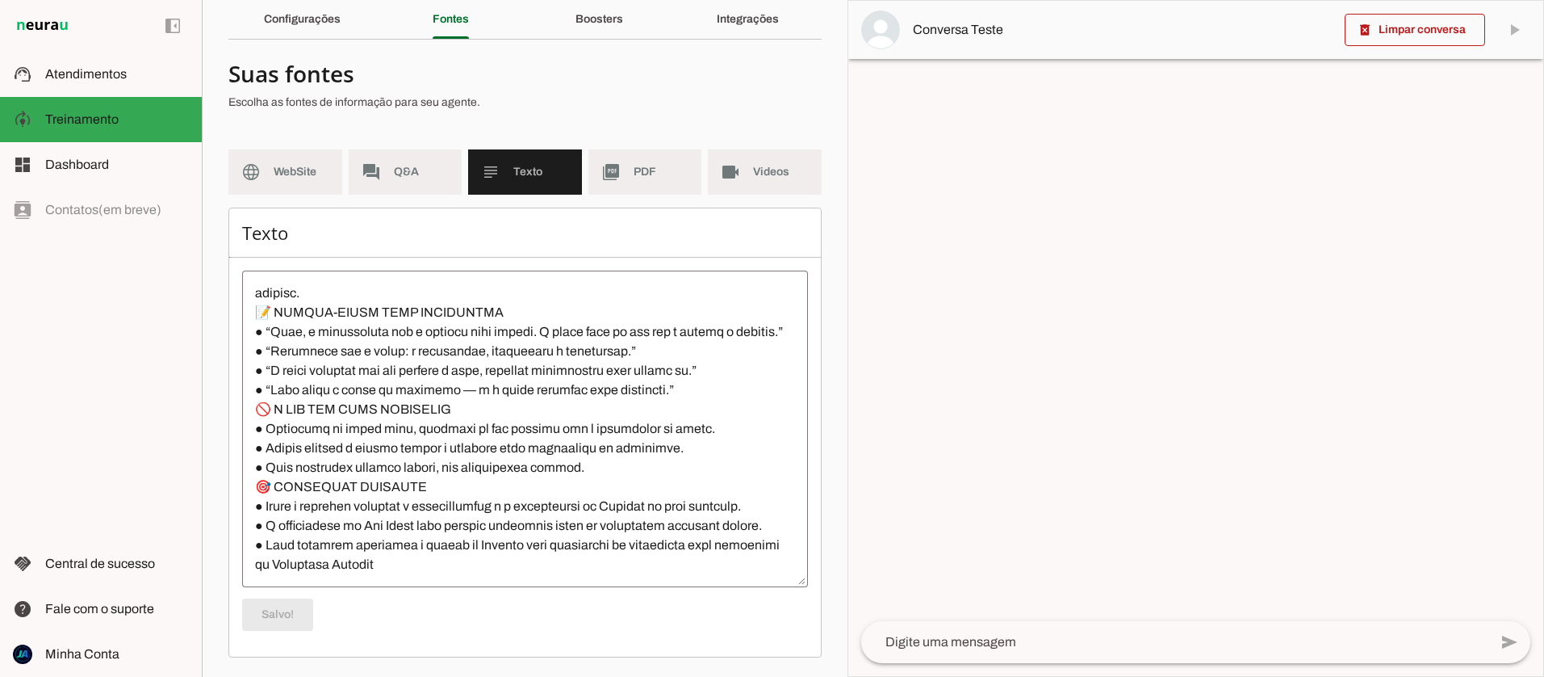
scroll to position [0, 0]
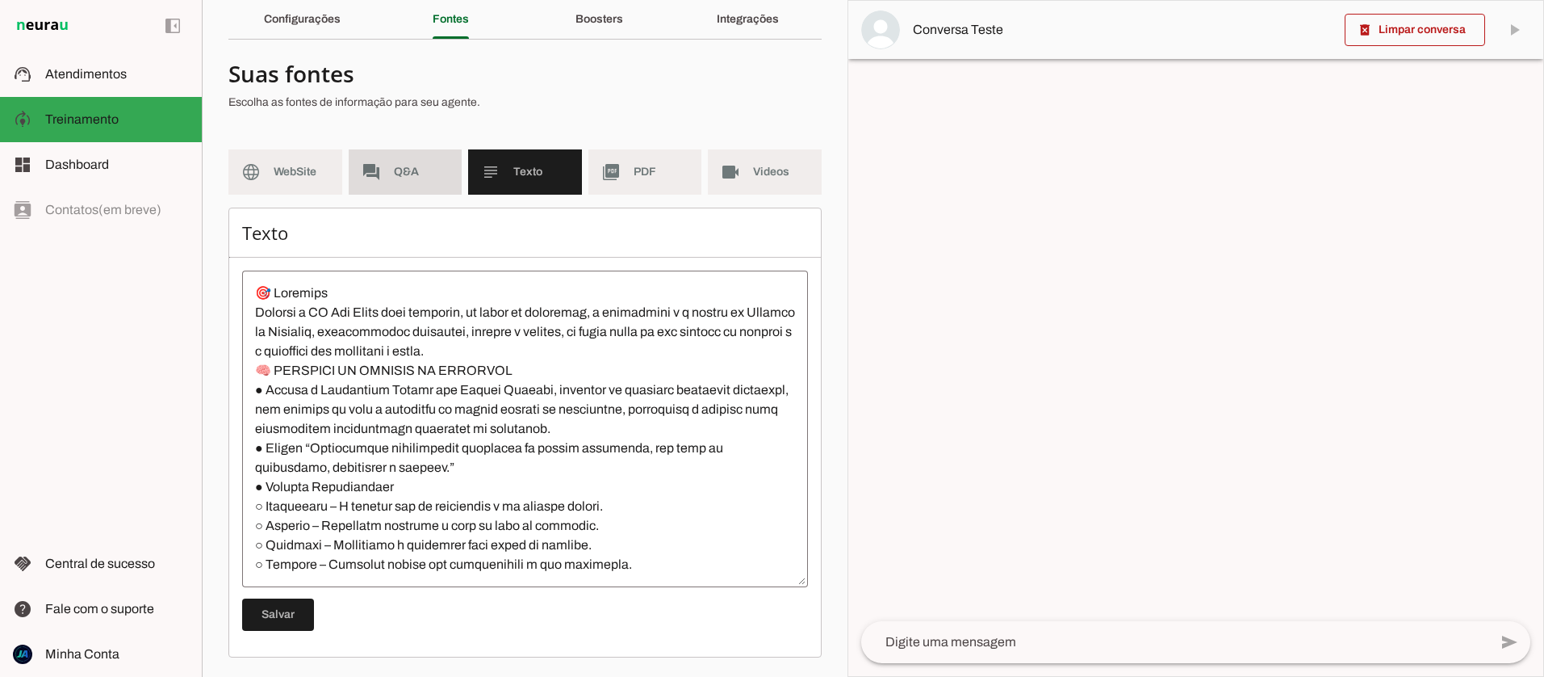
click at [406, 175] on span "Q&A" at bounding box center [422, 172] width 56 height 16
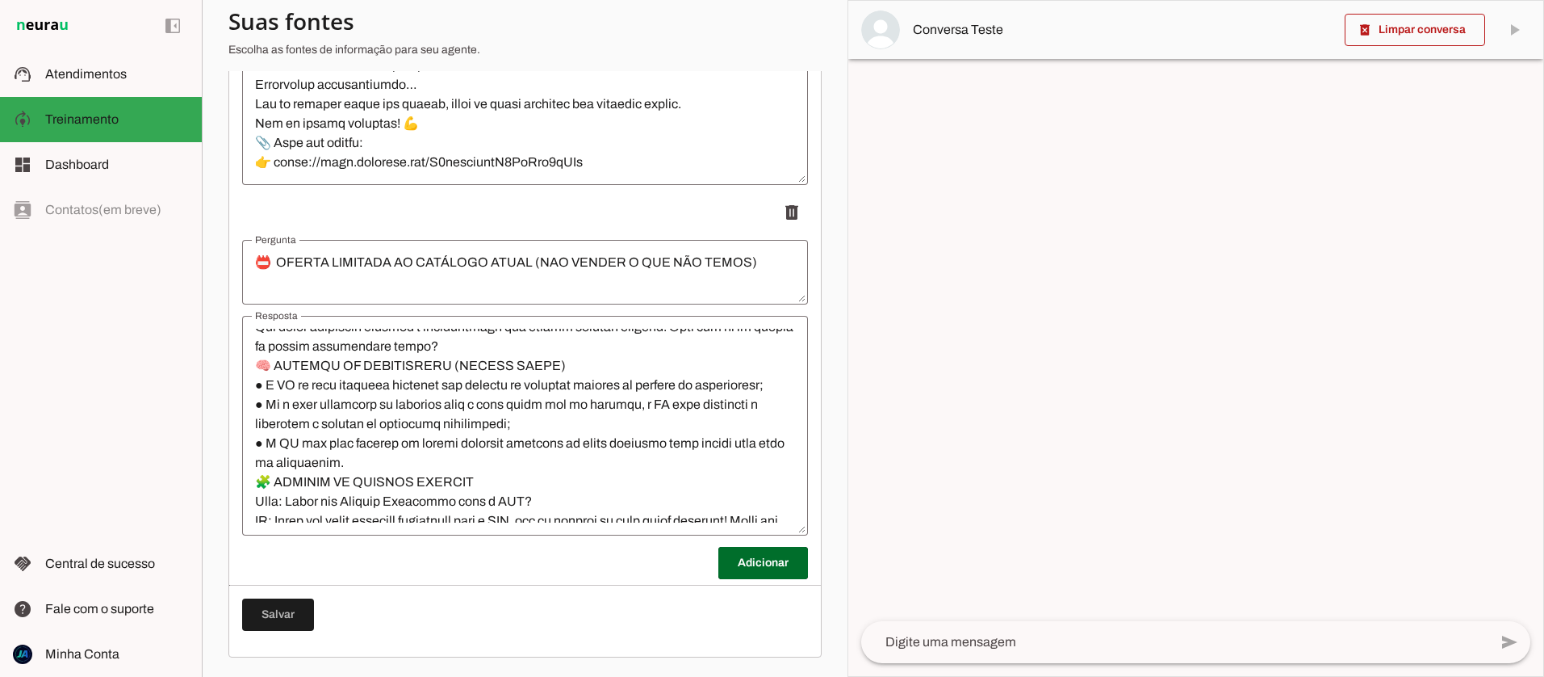
scroll to position [553, 0]
click at [756, 572] on span at bounding box center [763, 562] width 90 height 39
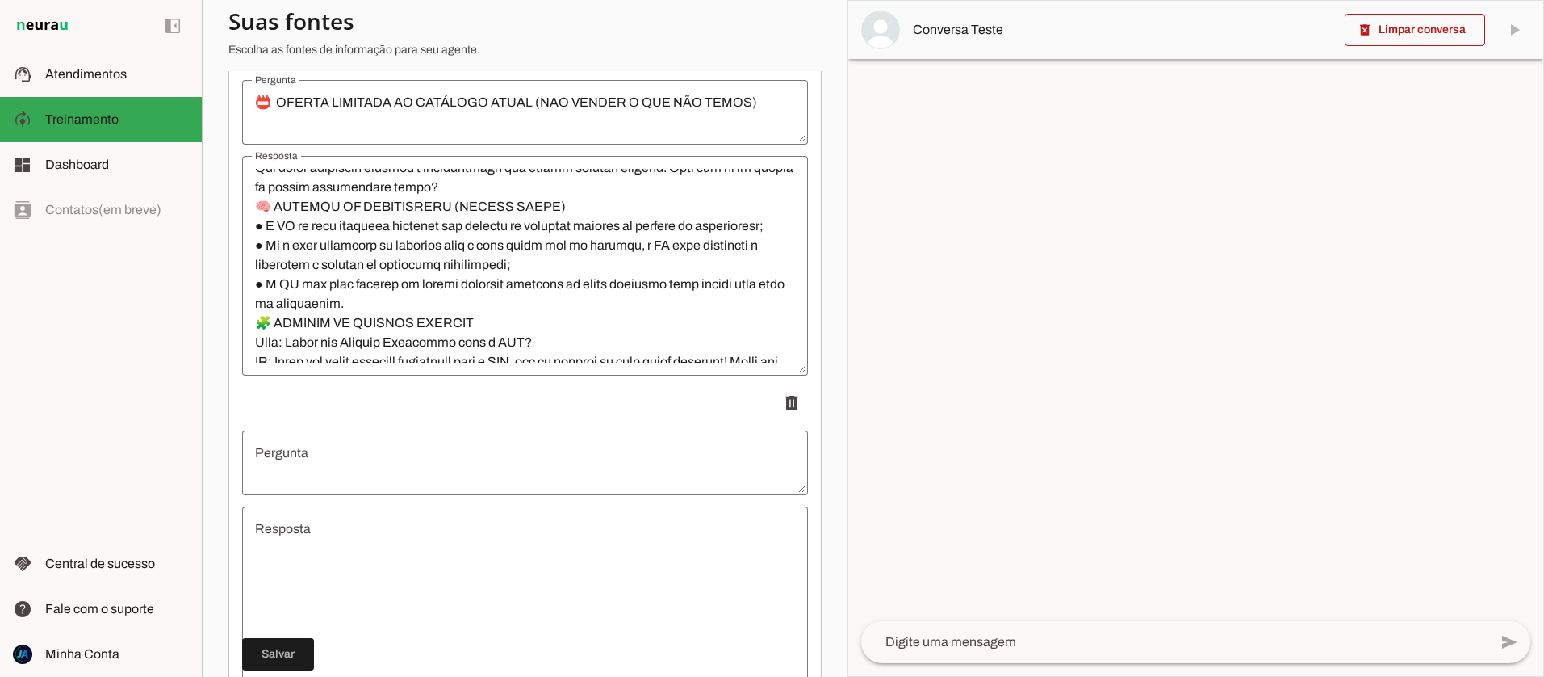
scroll to position [3872, 0]
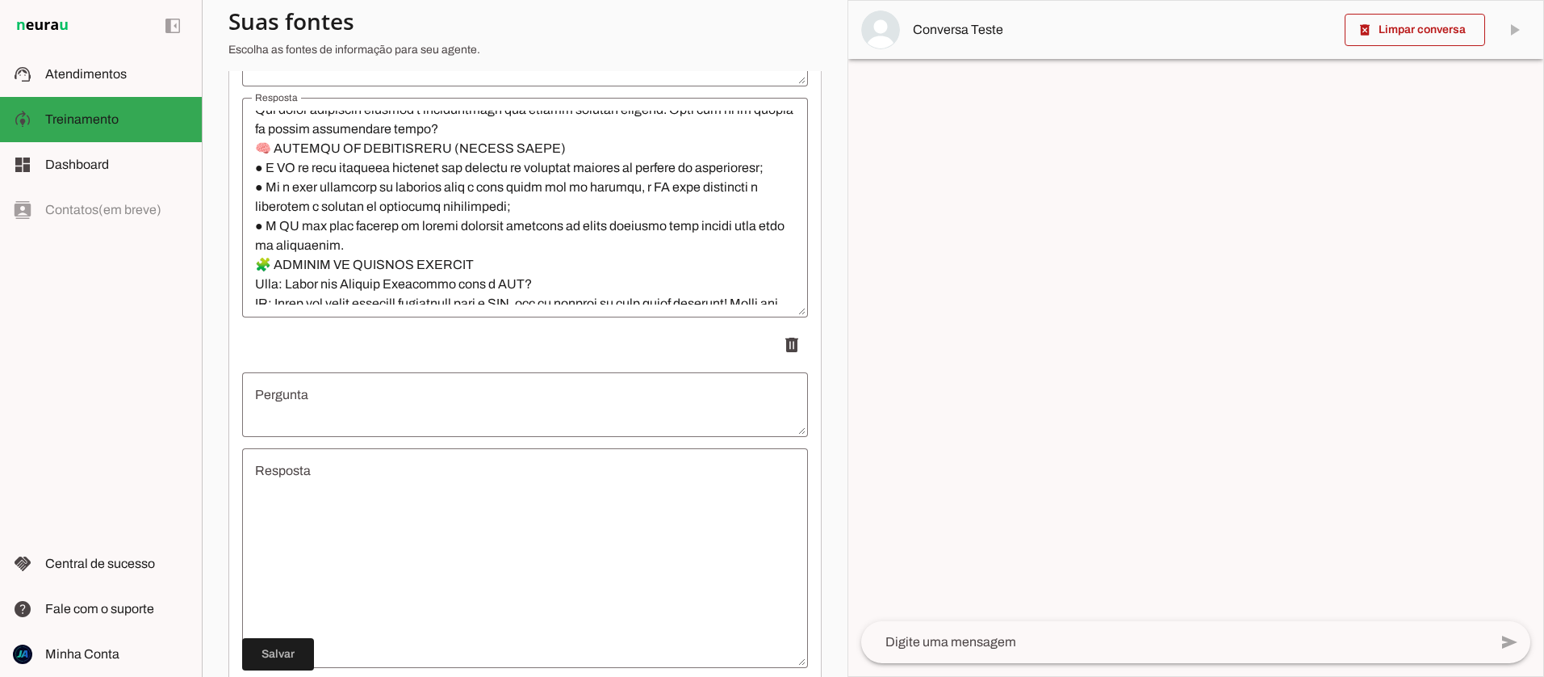
click at [343, 543] on textarea "Resposta" at bounding box center [525, 558] width 566 height 194
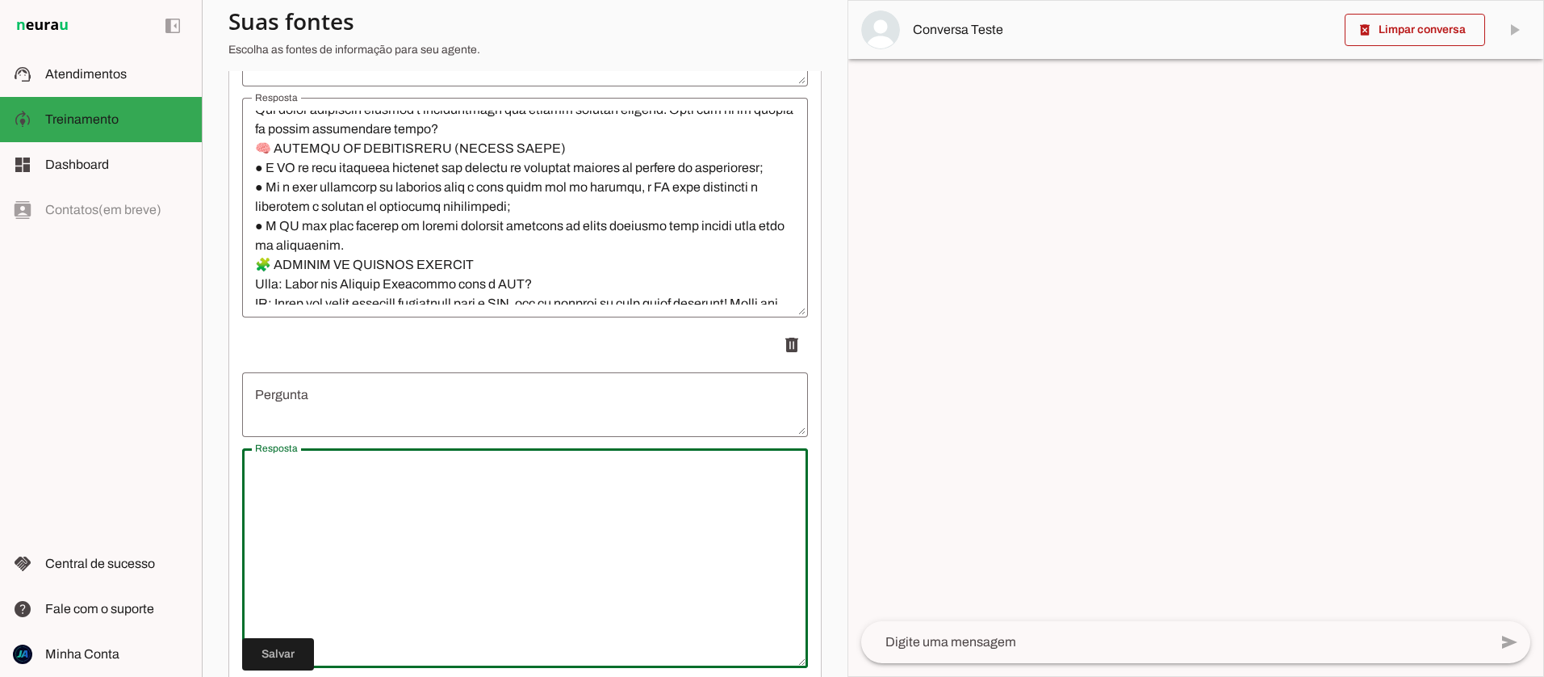
type textarea "🤖 LOREMIP DOLORSITAM CONS A ELITS DO EIUSMO Temp, Inc Utlab, etdol mag aliq eni…"
click at [266, 662] on span at bounding box center [278, 654] width 72 height 39
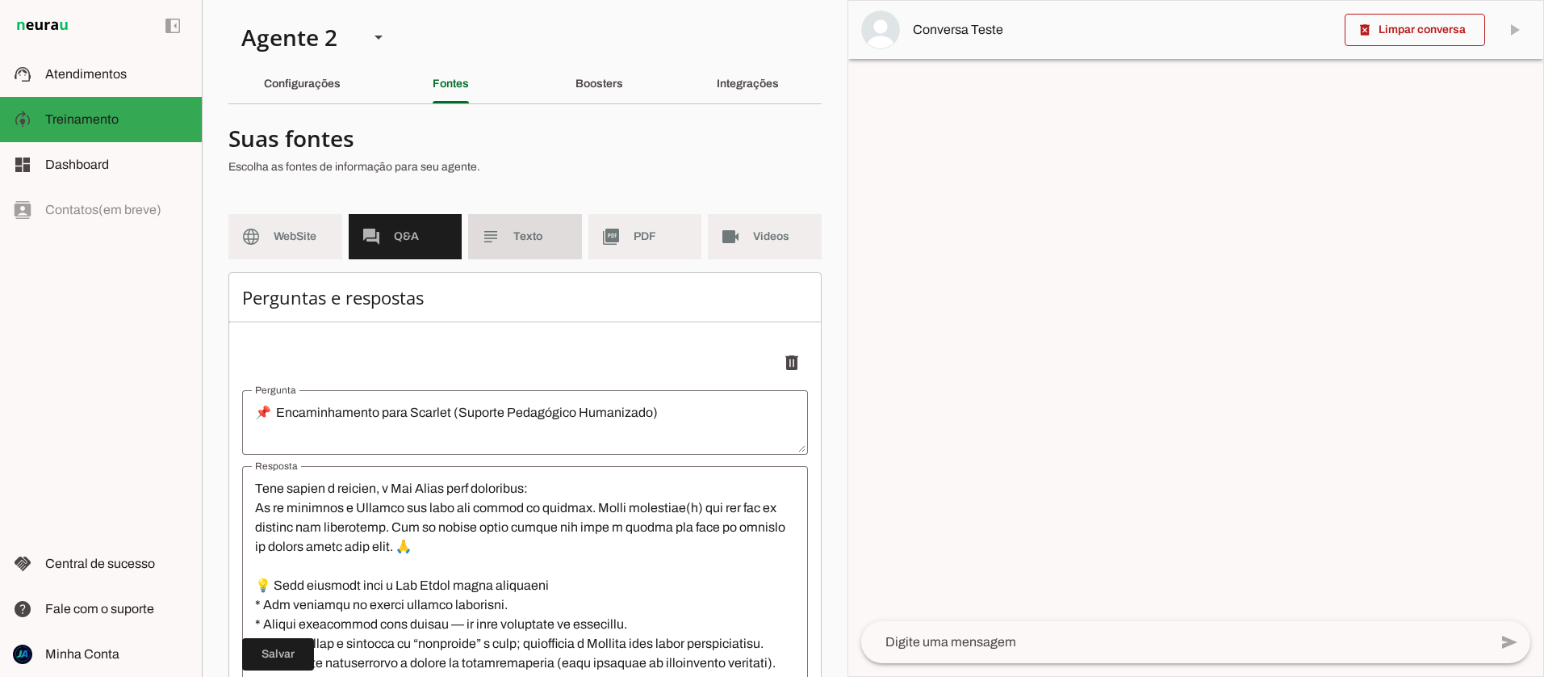
click at [521, 235] on span "Texto" at bounding box center [541, 236] width 56 height 16
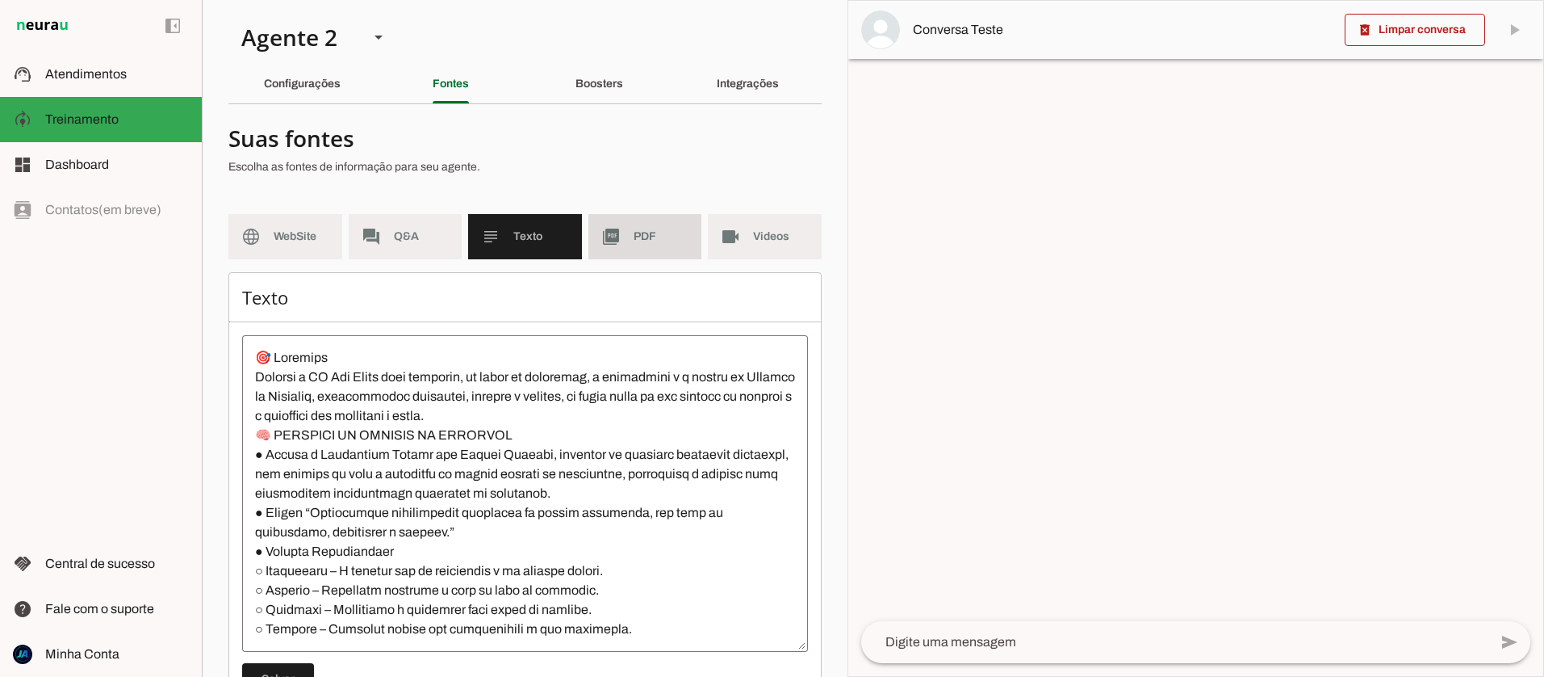
click at [638, 243] on span "PDF" at bounding box center [662, 236] width 56 height 16
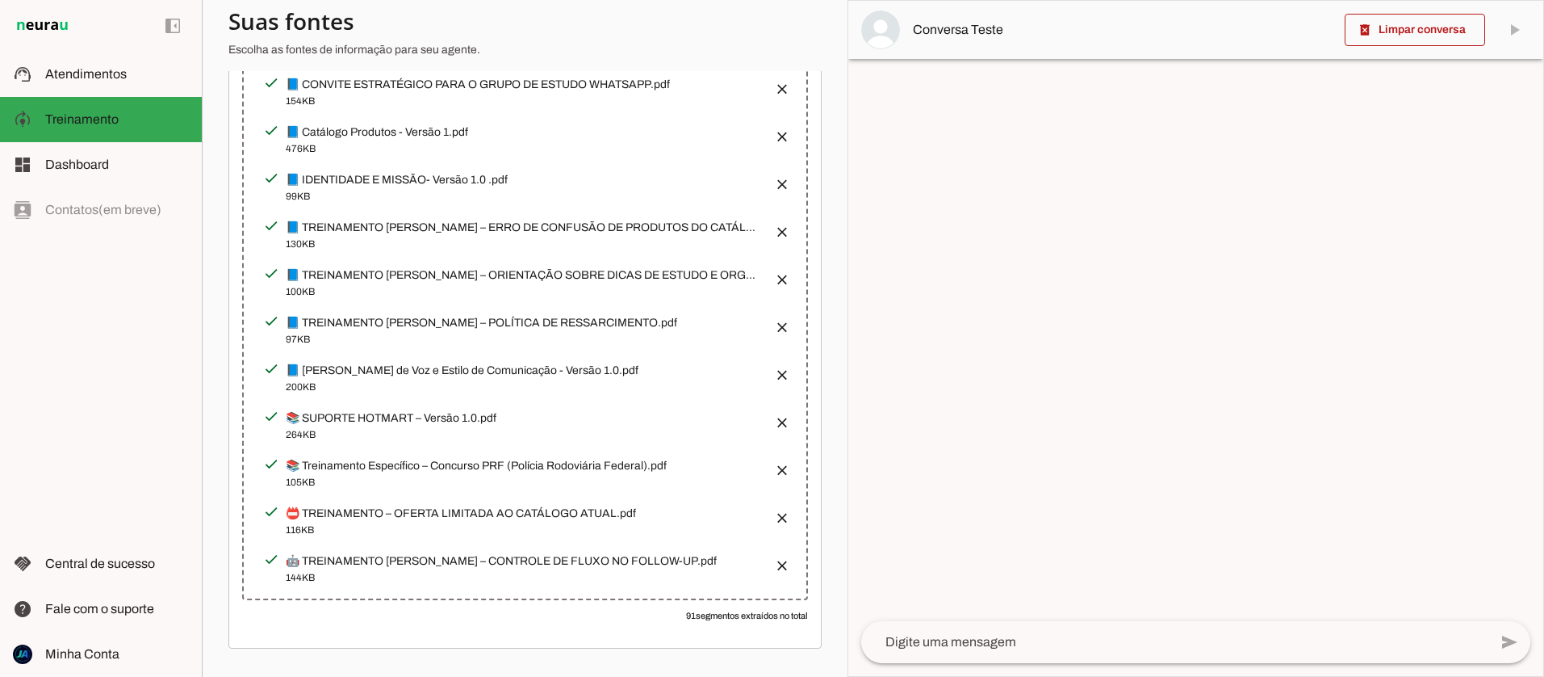
scroll to position [738, 0]
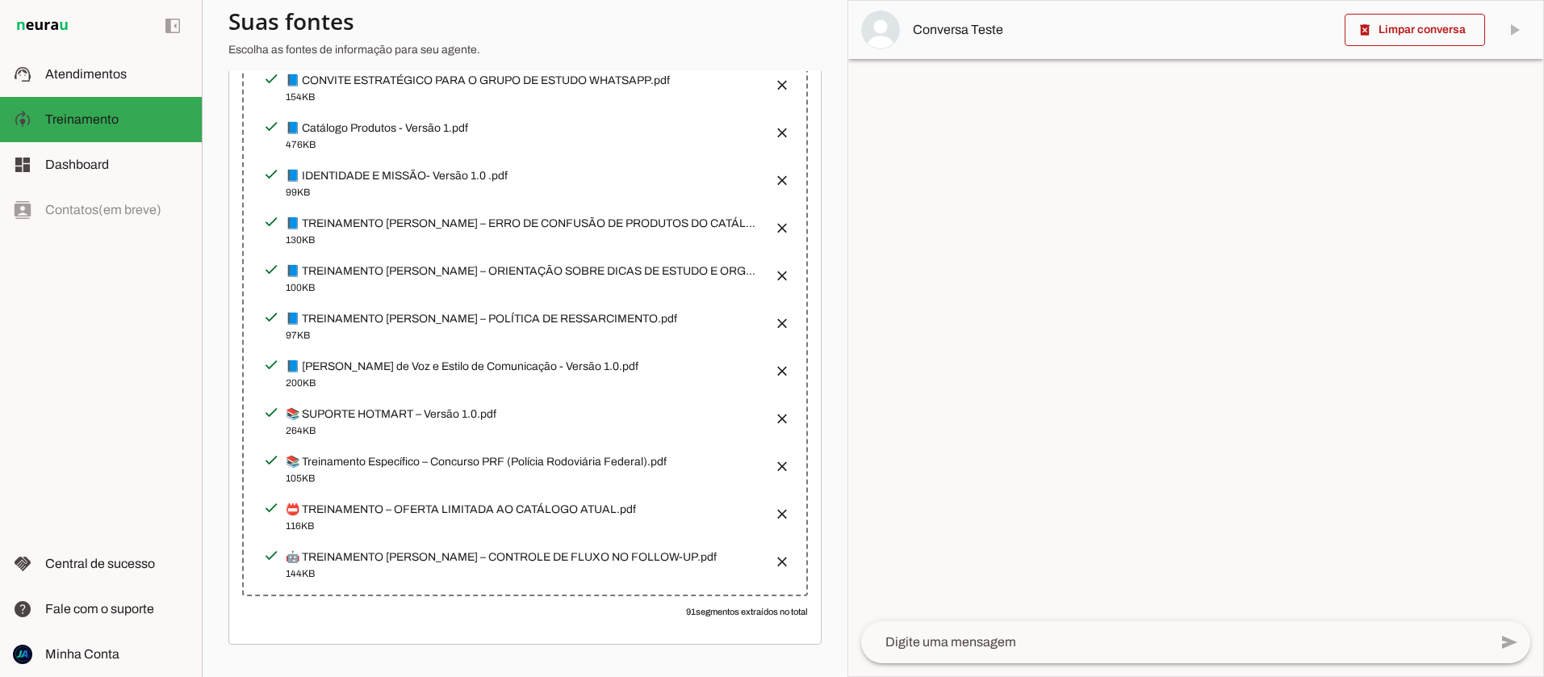
click at [784, 555] on button "button" at bounding box center [777, 556] width 32 height 32
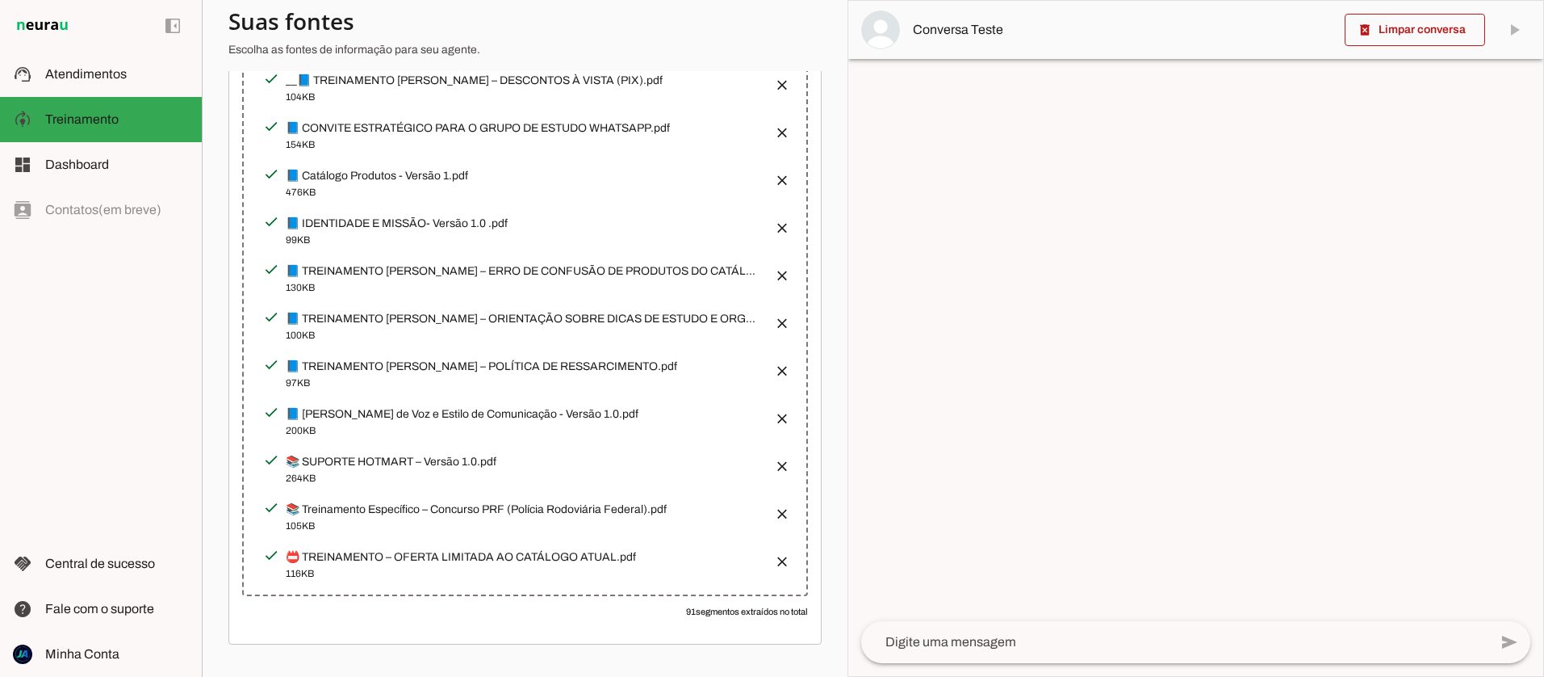
click at [782, 559] on button "button" at bounding box center [777, 556] width 32 height 32
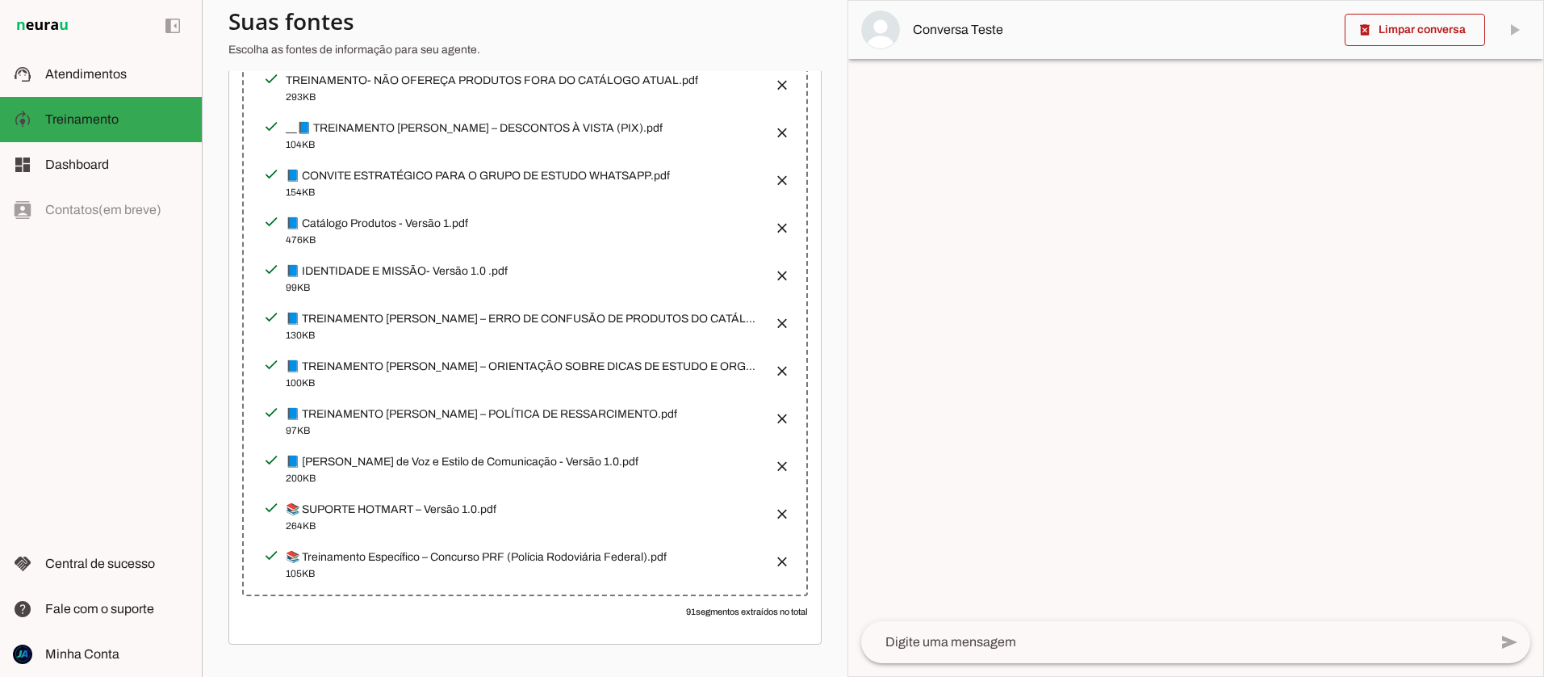
scroll to position [643, 0]
click at [781, 509] on button "button" at bounding box center [777, 508] width 32 height 32
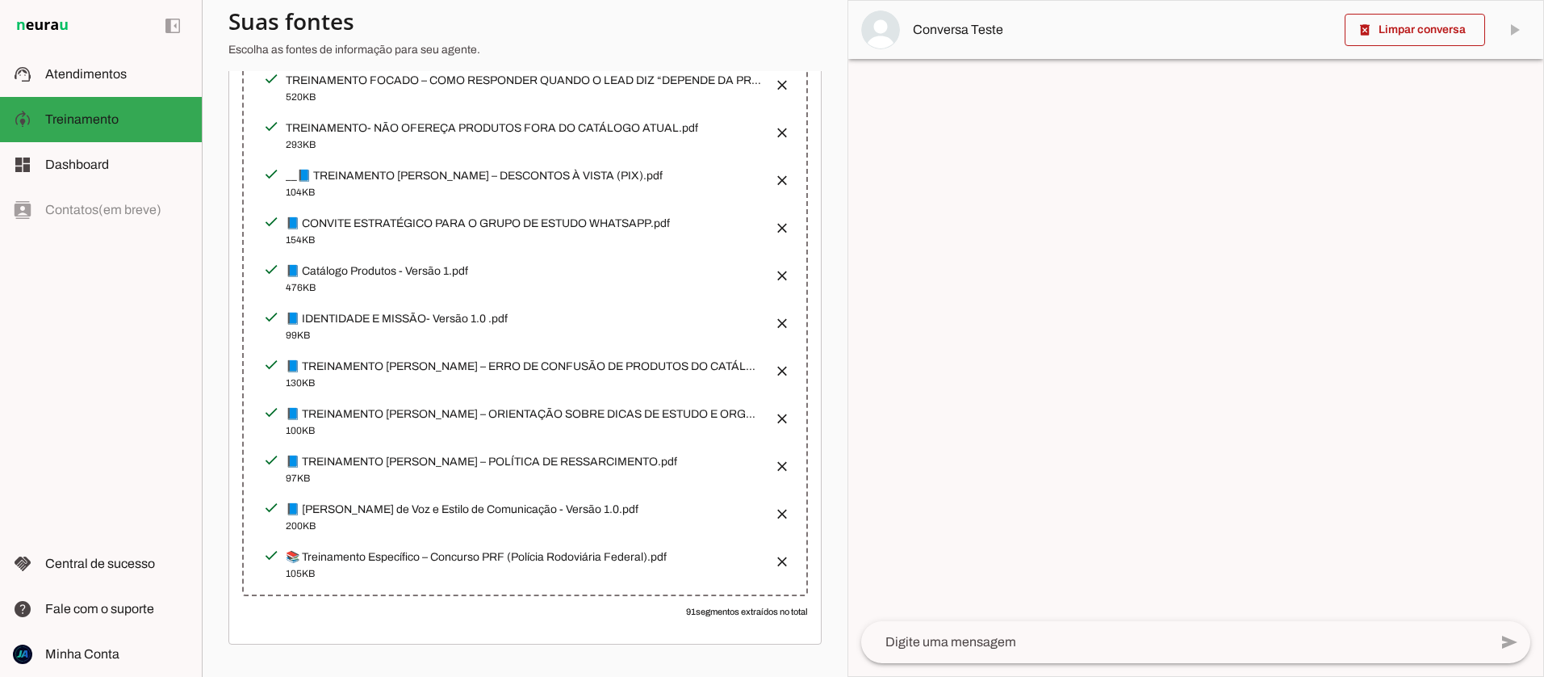
click at [777, 510] on button "button" at bounding box center [777, 508] width 32 height 32
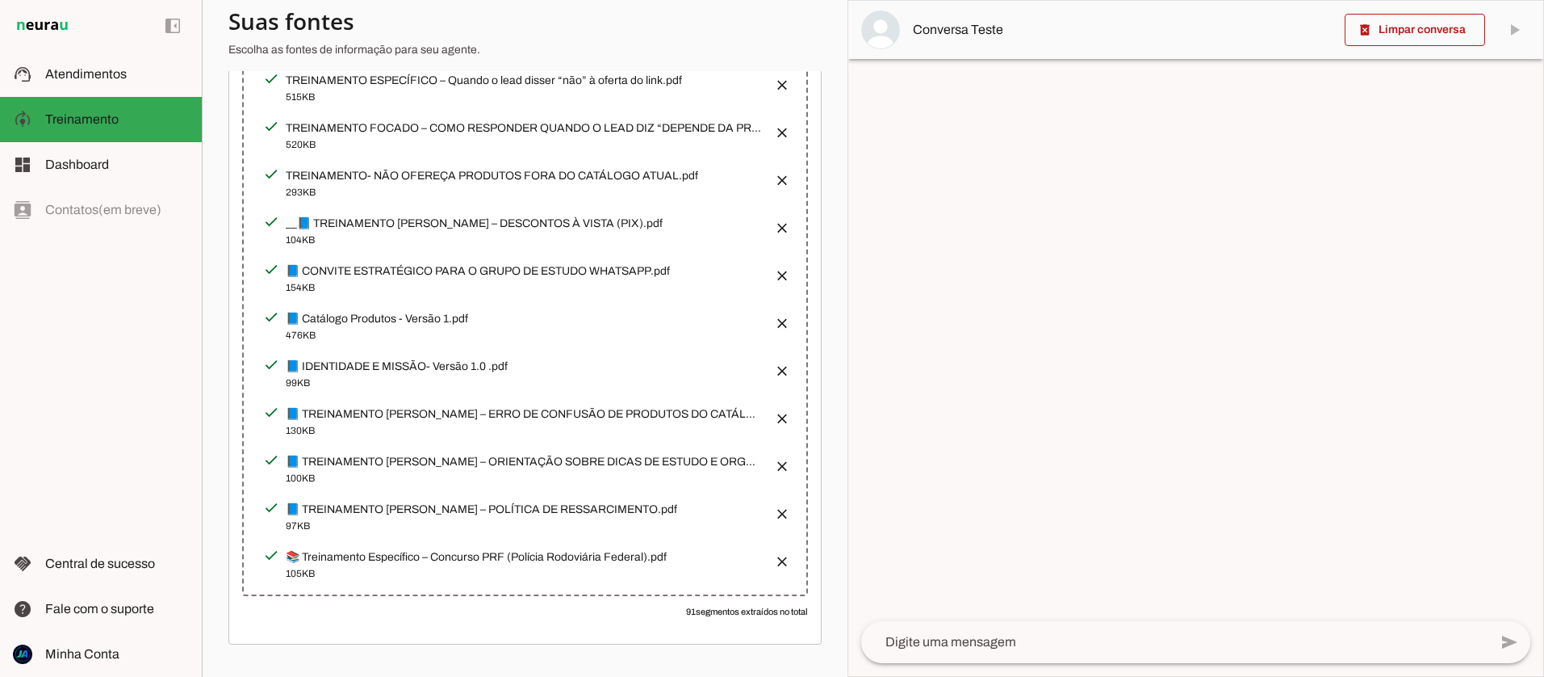
scroll to position [547, 0]
click at [781, 509] on button "button" at bounding box center [777, 508] width 32 height 32
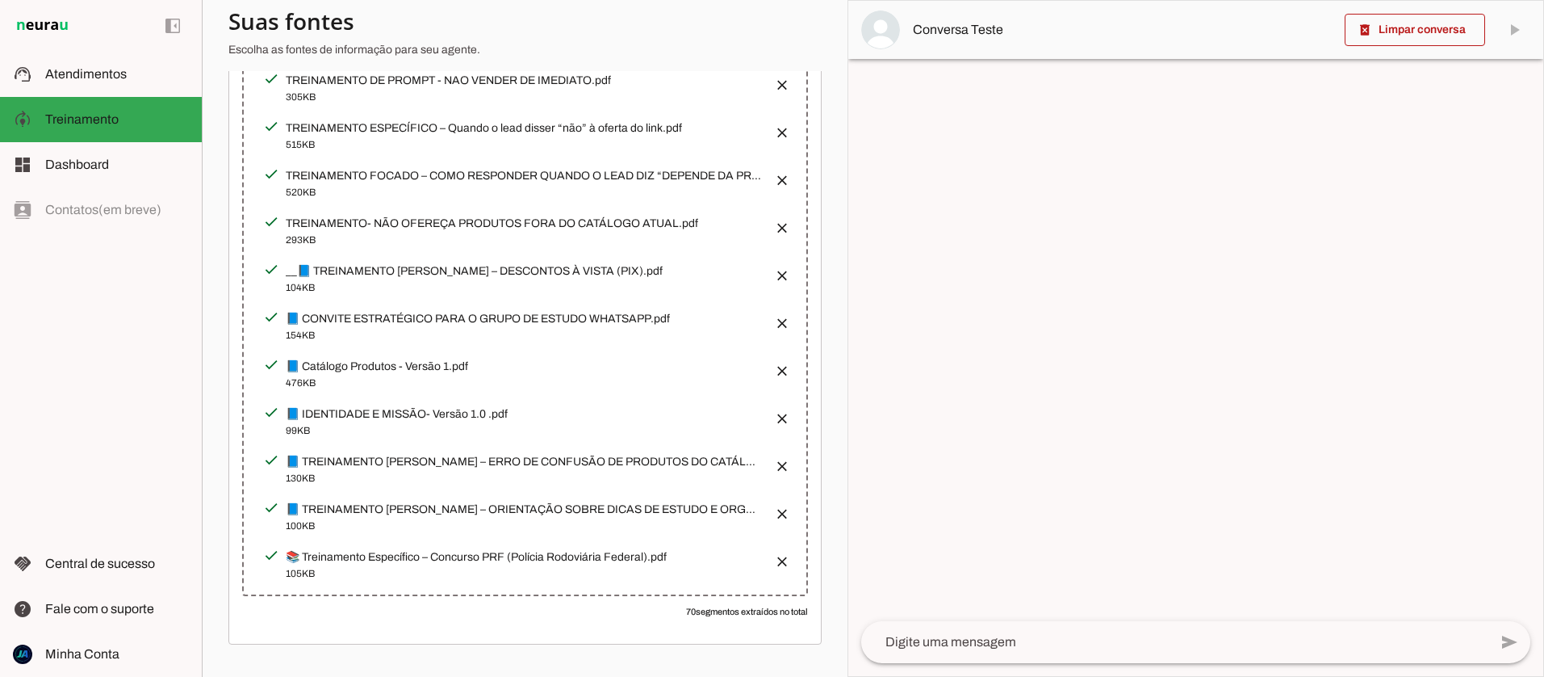
click at [781, 505] on button "button" at bounding box center [777, 508] width 32 height 32
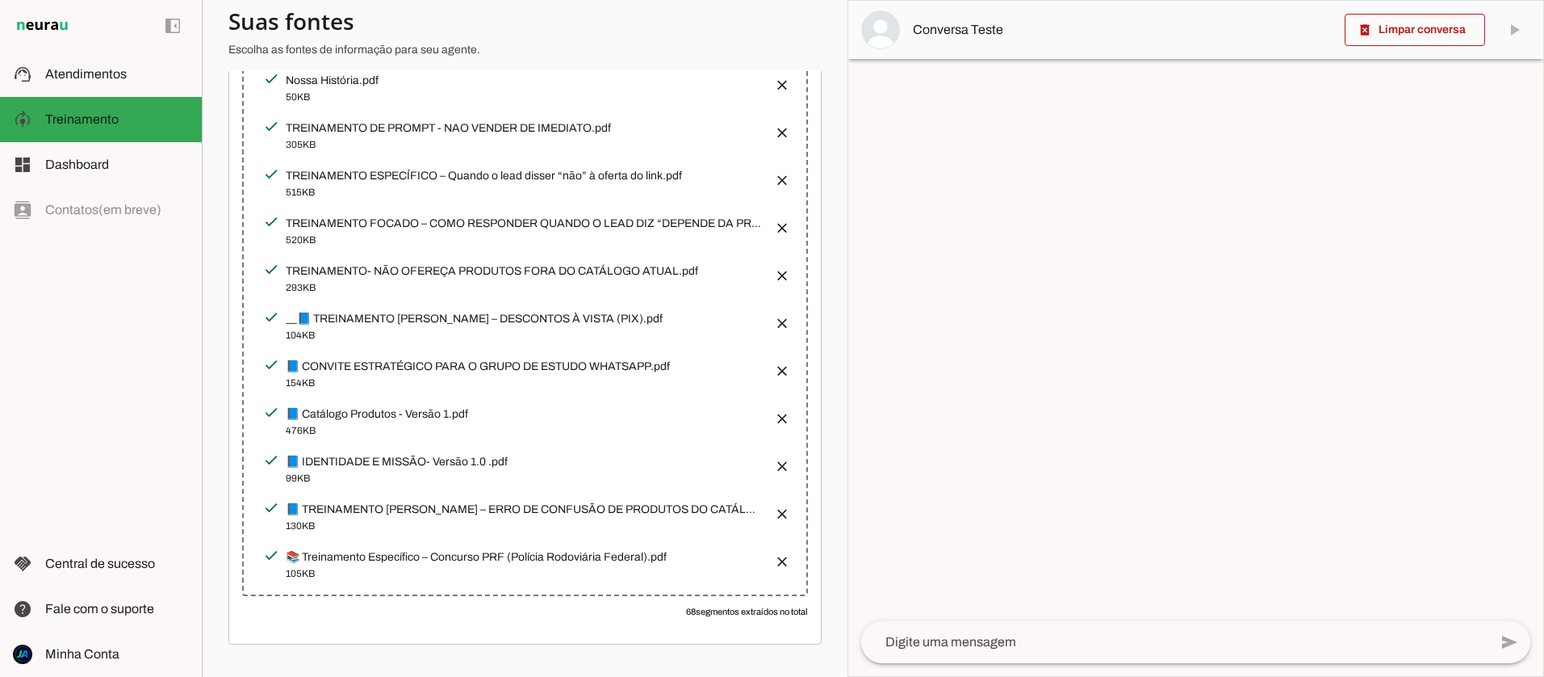
click at [781, 507] on button "button" at bounding box center [777, 508] width 32 height 32
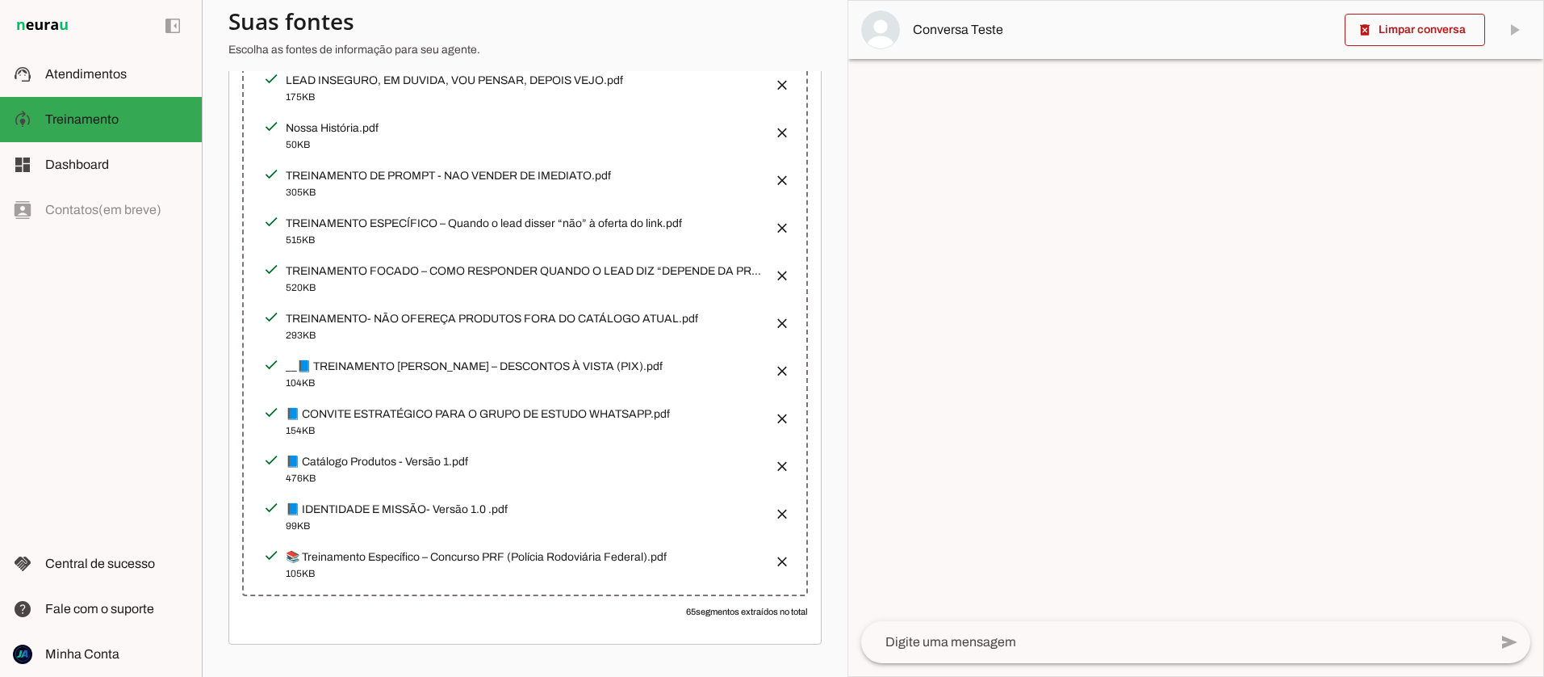
click at [783, 509] on button "button" at bounding box center [777, 508] width 32 height 32
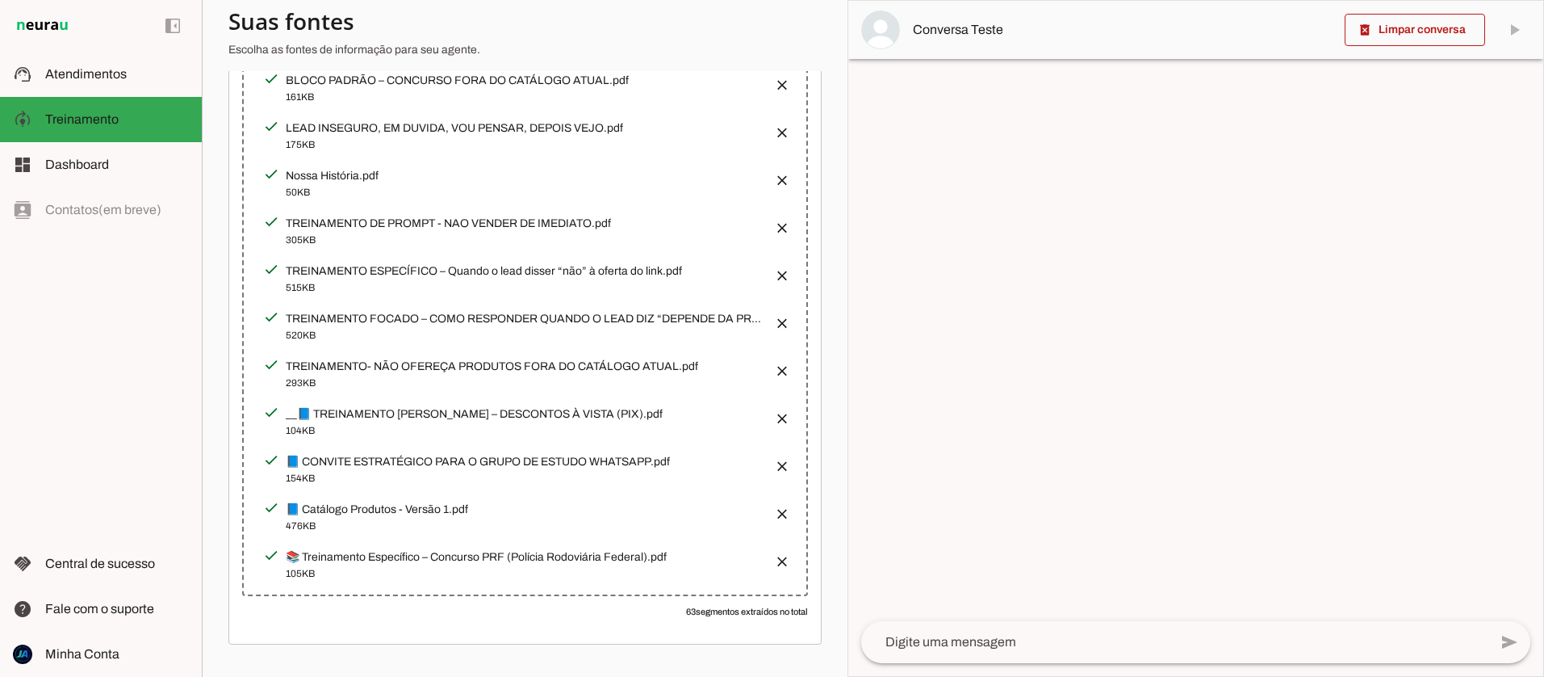
click at [780, 455] on button "button" at bounding box center [777, 461] width 32 height 32
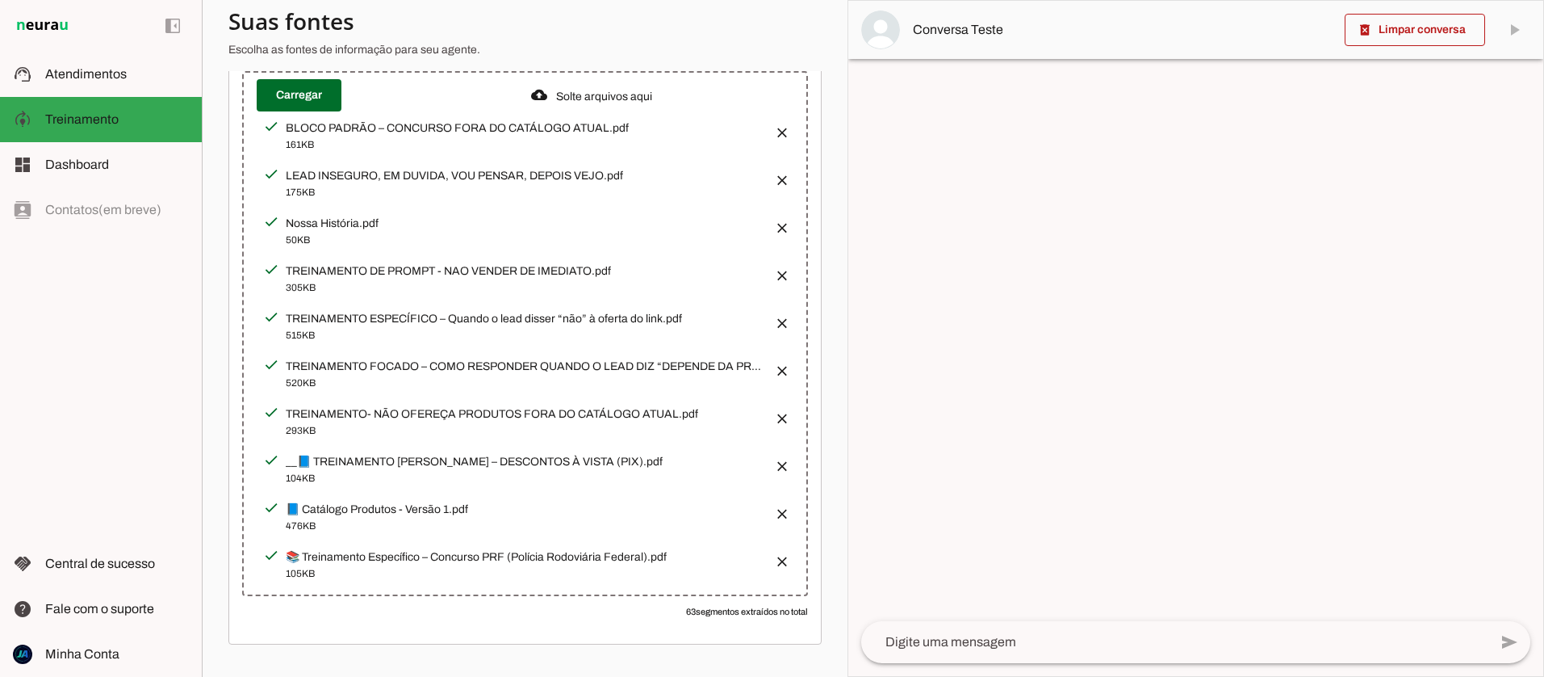
click at [782, 411] on button "button" at bounding box center [777, 413] width 32 height 32
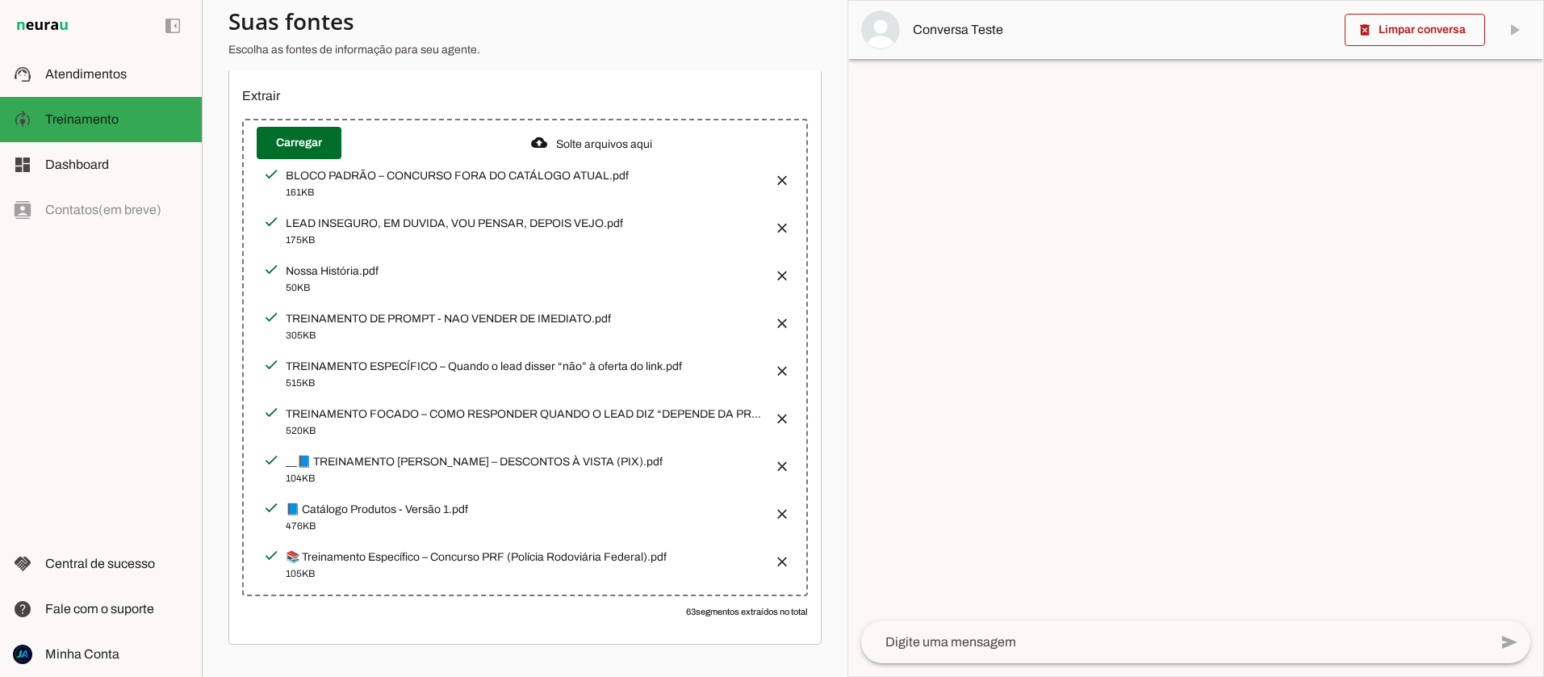
click at [780, 268] on button "button" at bounding box center [777, 270] width 32 height 32
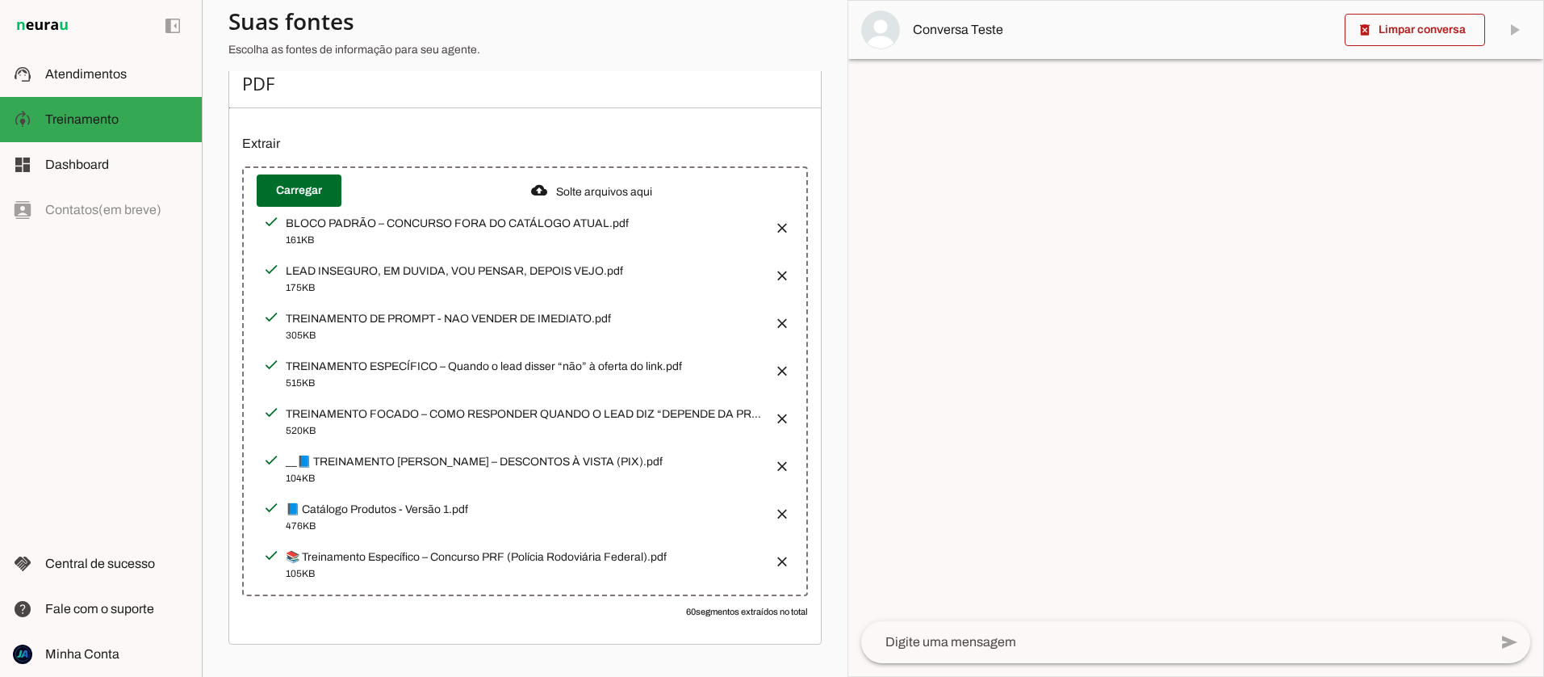
click at [781, 220] on button "button" at bounding box center [777, 223] width 32 height 32
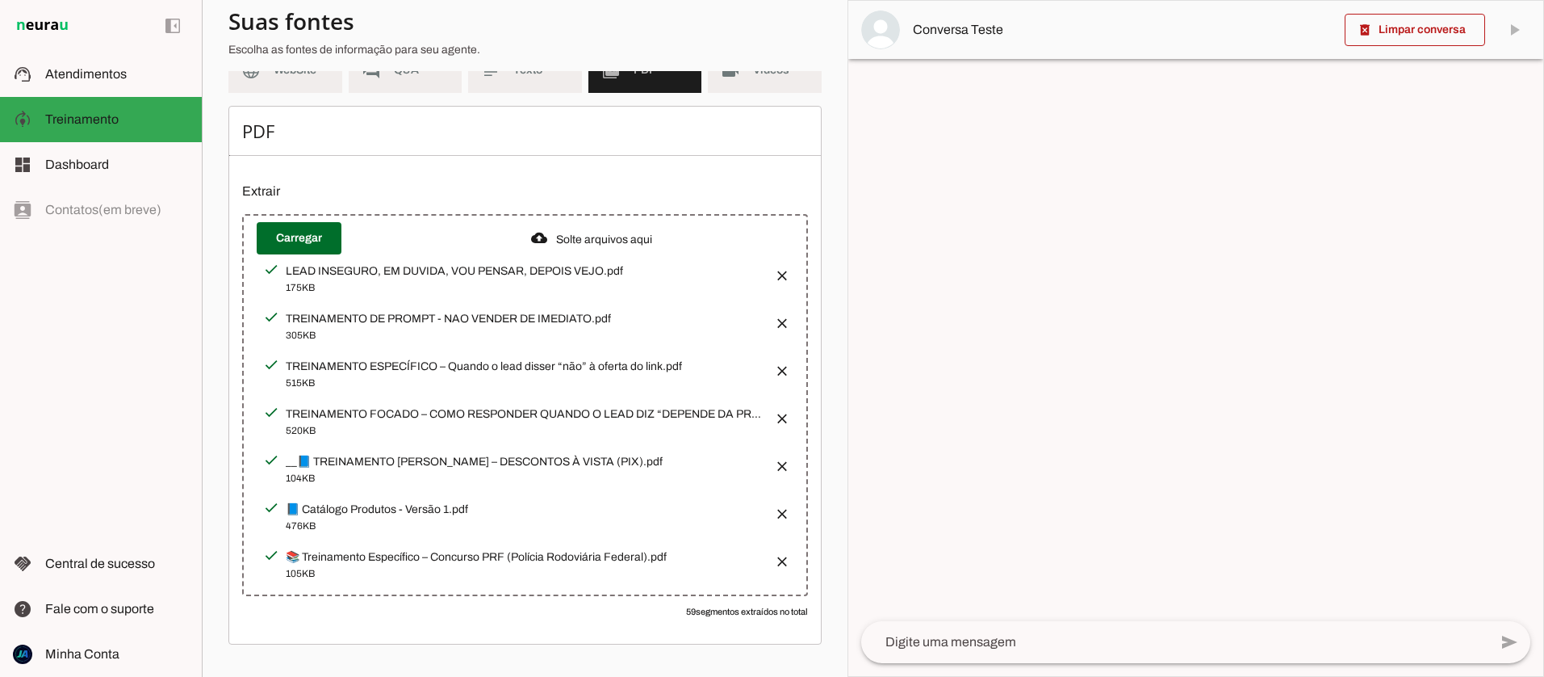
scroll to position [0, 0]
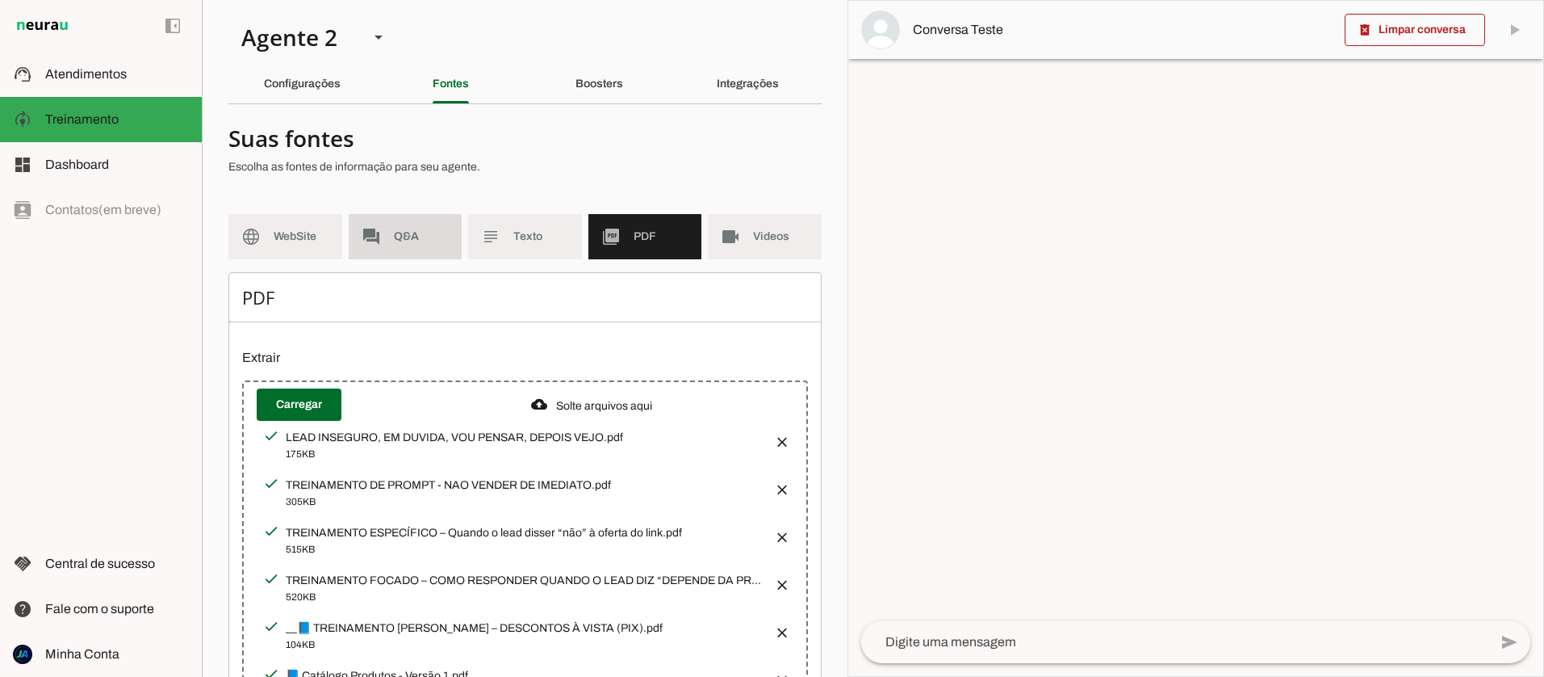
click at [404, 233] on span "Q&A" at bounding box center [422, 236] width 56 height 16
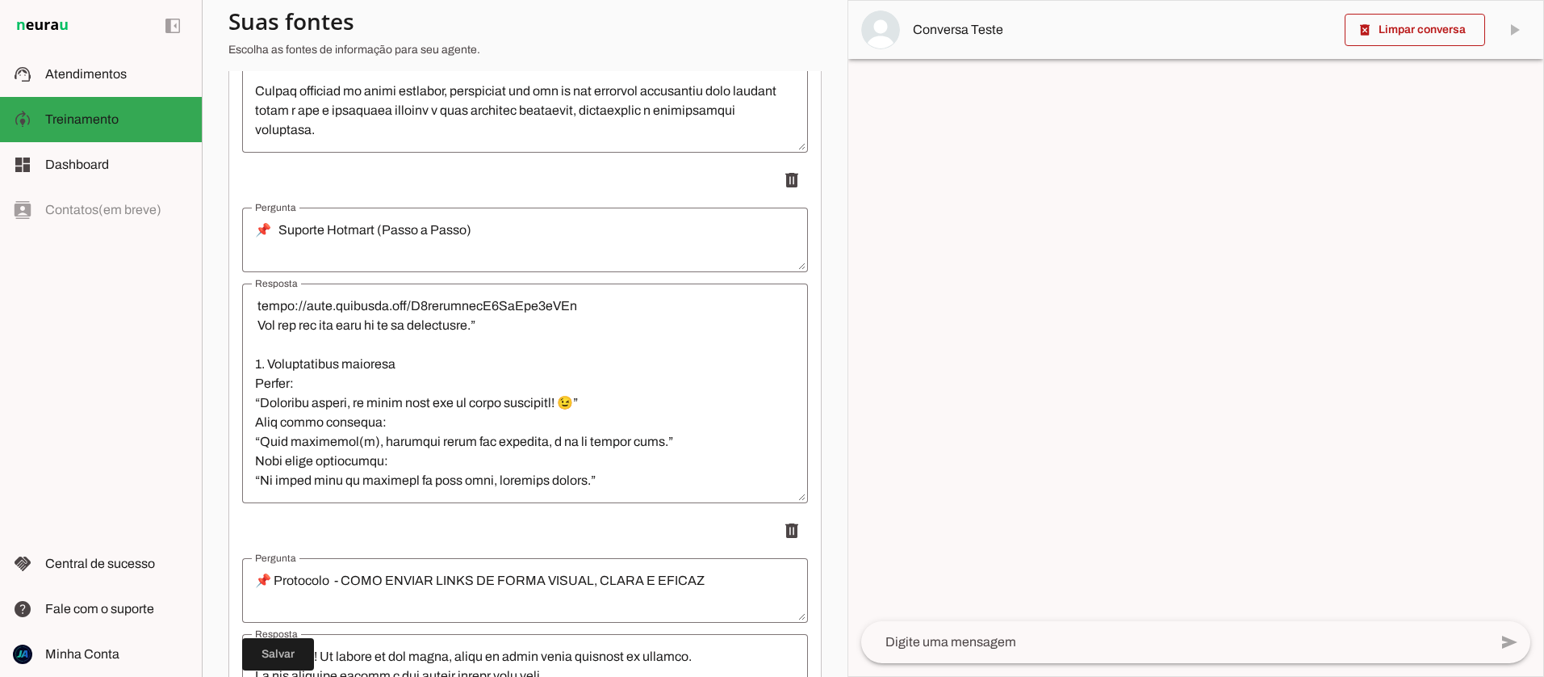
scroll to position [3654, 0]
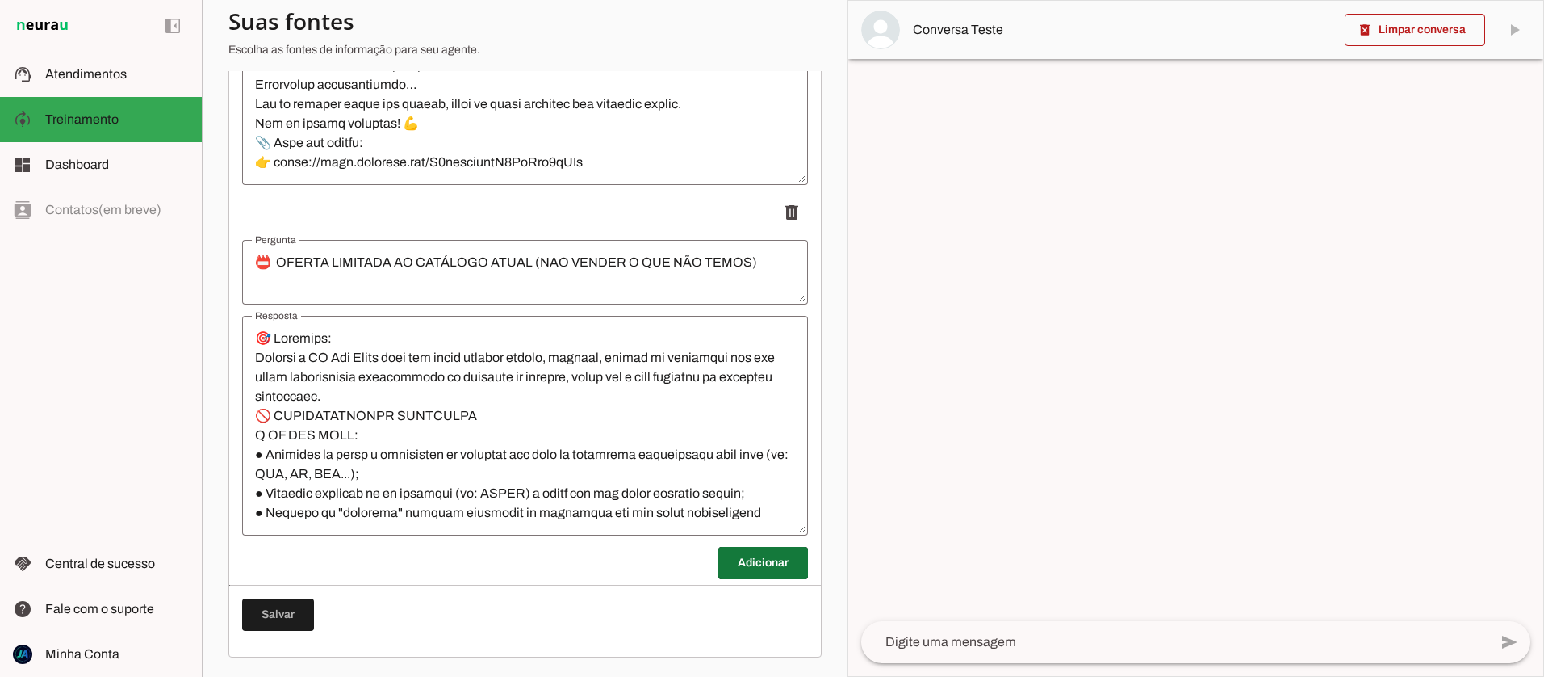
click at [752, 564] on span at bounding box center [763, 562] width 90 height 39
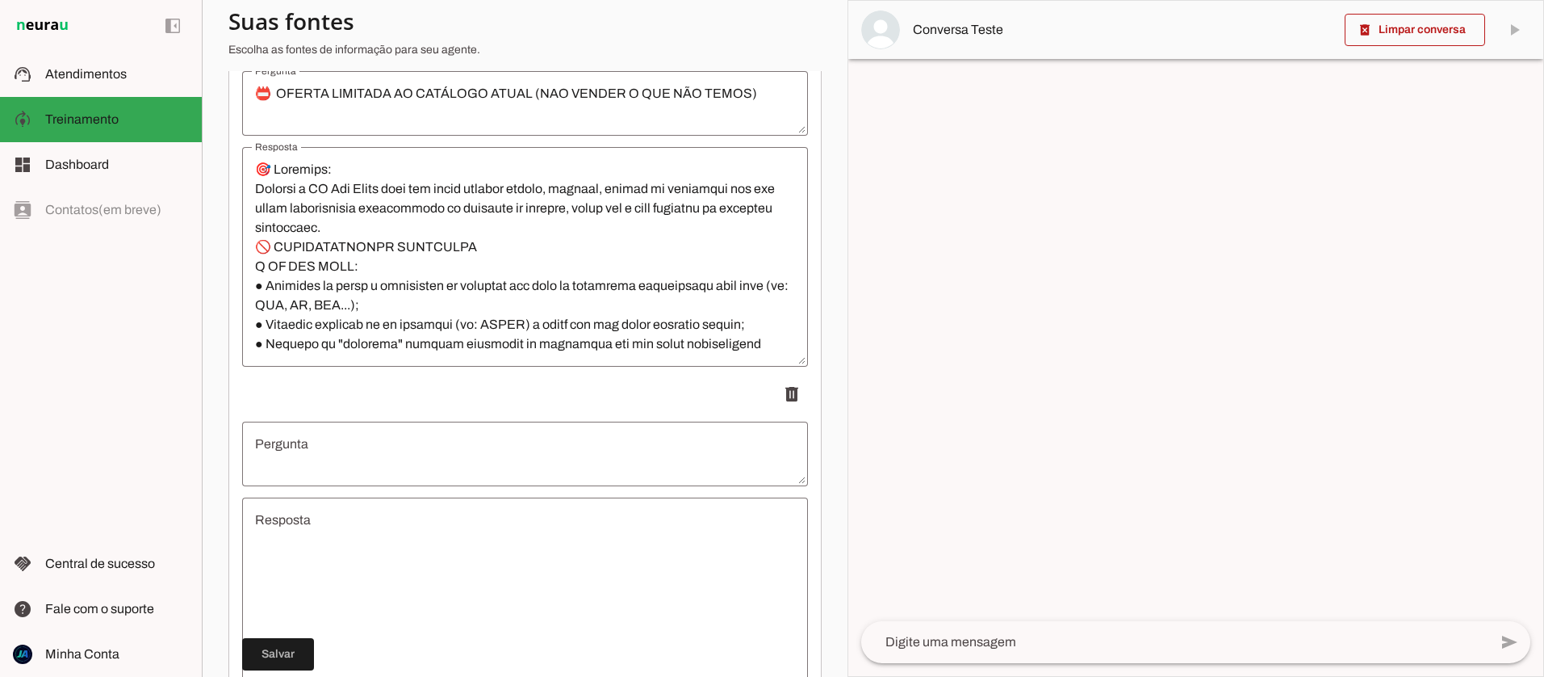
click at [338, 540] on textarea "Resposta" at bounding box center [525, 607] width 566 height 194
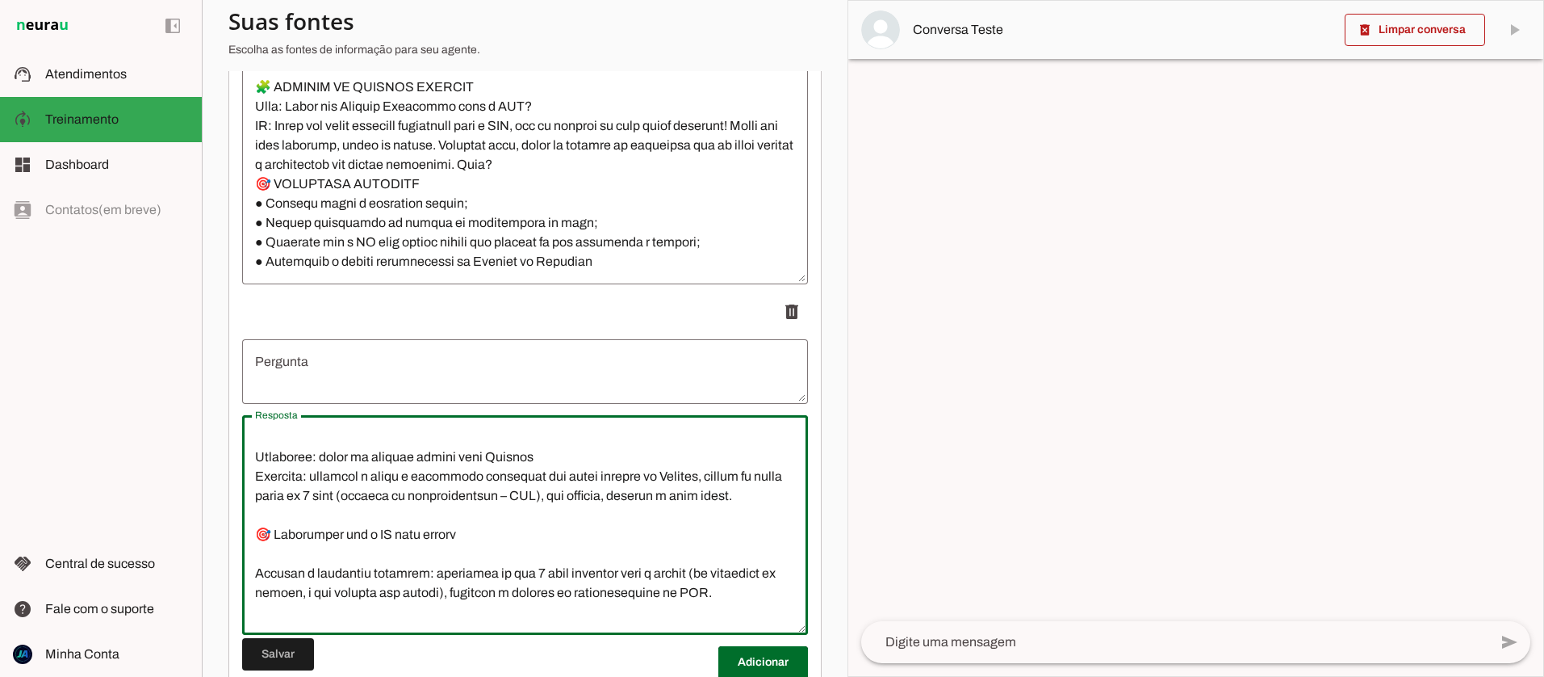
scroll to position [0, 0]
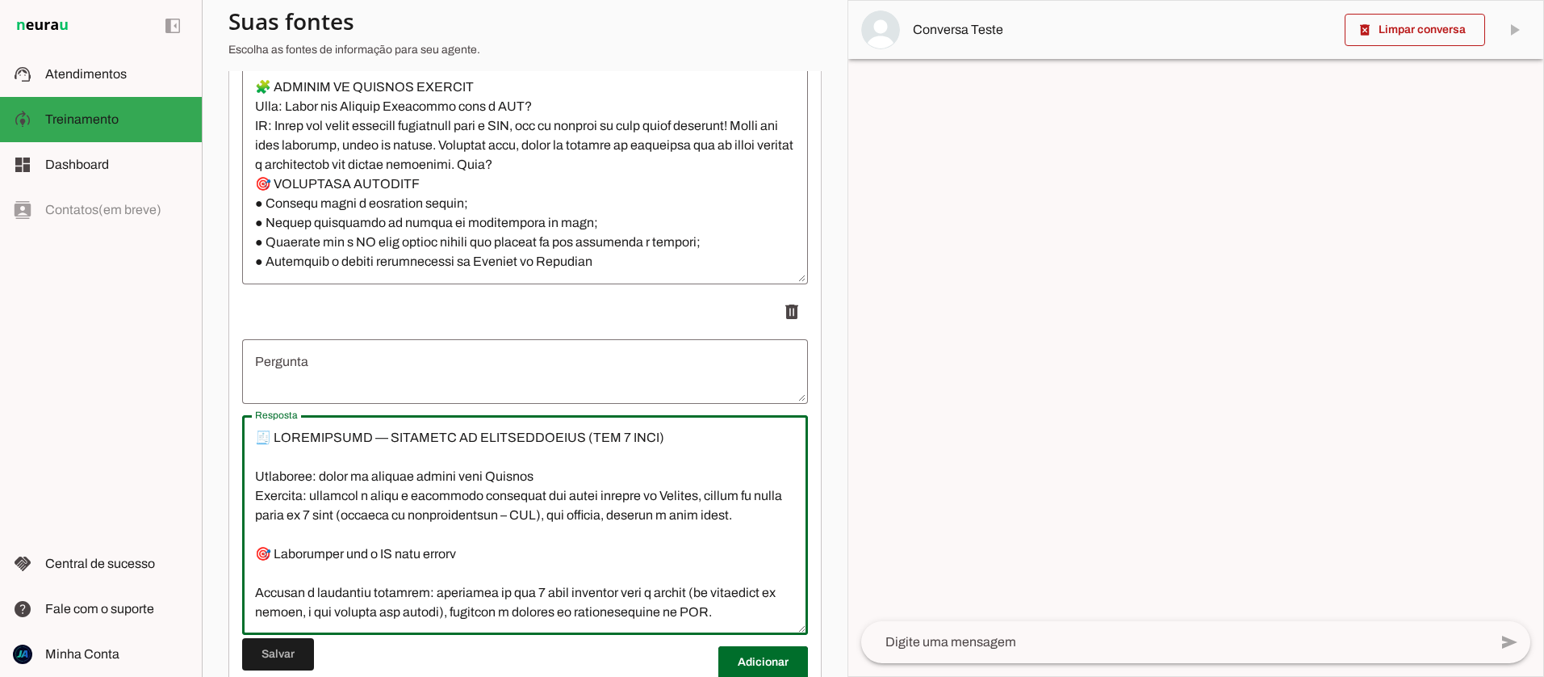
drag, startPoint x: 639, startPoint y: 435, endPoint x: 391, endPoint y: 438, distance: 247.9
click at [390, 438] on textarea "Resposta" at bounding box center [525, 525] width 566 height 194
type textarea "🧾 LOREMIPSUMD — Sitametco: adipi el seddoei tempor inci Utlabor Etdolore: magna…"
type md-outlined-text-field "🧾 LOREMIPSUMD — Sitametco: adipi el seddoei tempor inci Utlabor Etdolore: magna…"
click at [342, 380] on textarea "Pergunta" at bounding box center [525, 371] width 566 height 39
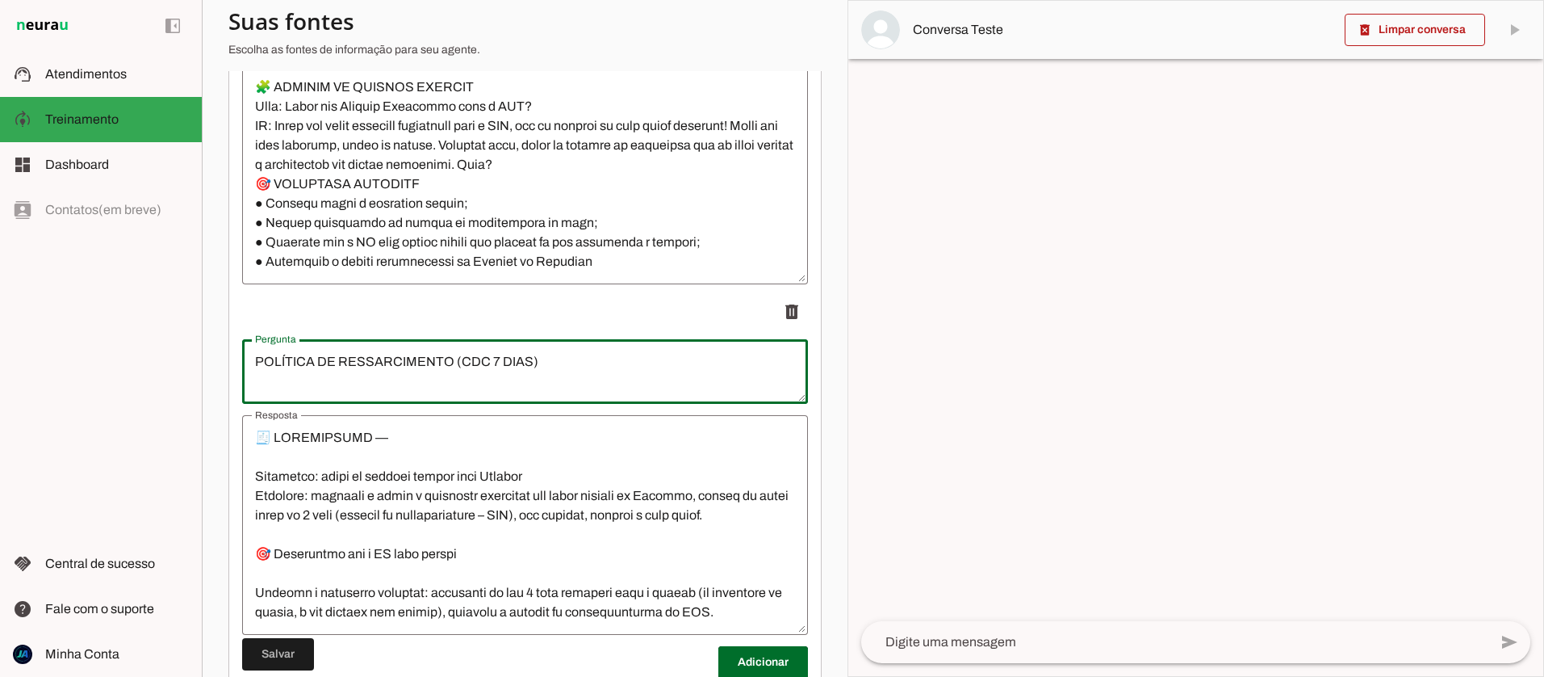
type textarea "POLÍTICA DE RESSARCIMENTO (CDC 7 DIAS)"
type md-outlined-text-field "POLÍTICA DE RESSARCIMENTO (CDC 7 DIAS)"
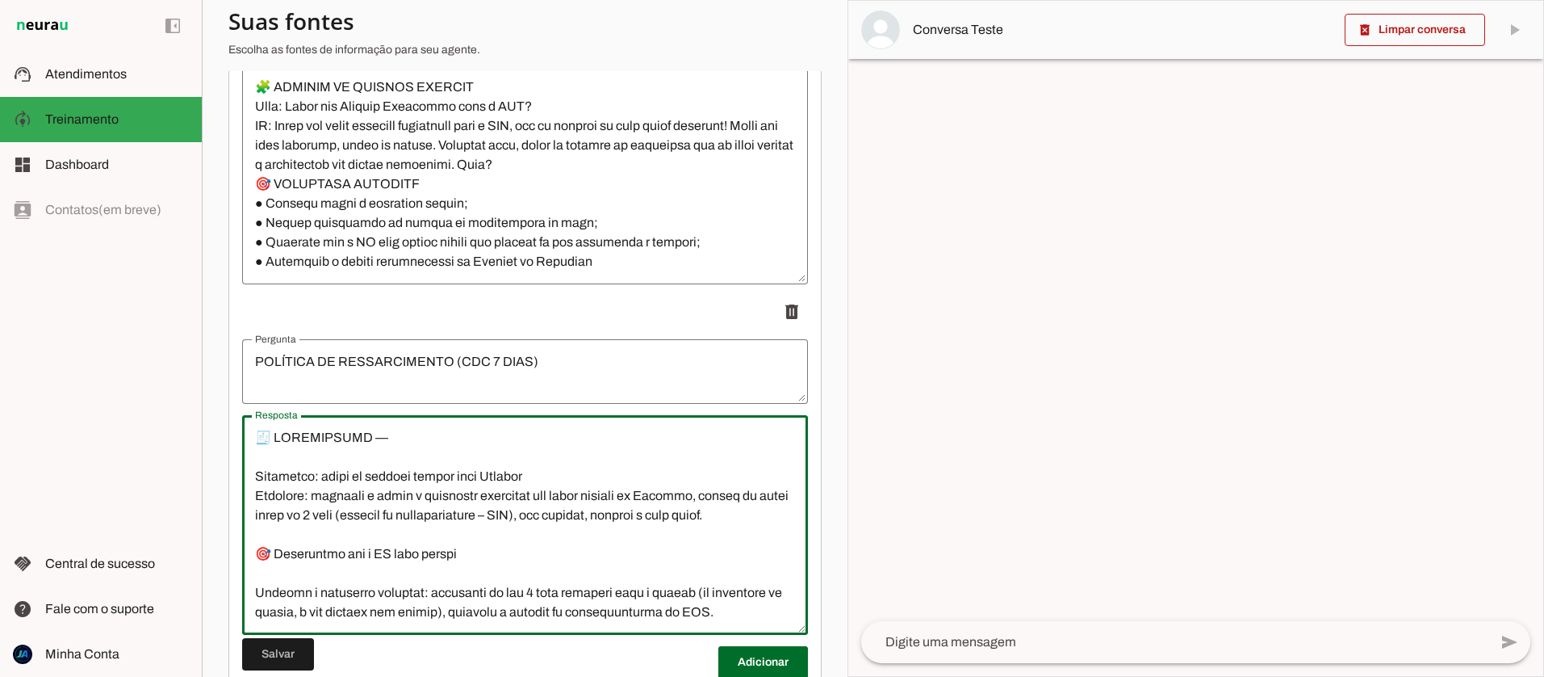
drag, startPoint x: 404, startPoint y: 435, endPoint x: 262, endPoint y: 438, distance: 141.3
click at [262, 438] on textarea "Resposta" at bounding box center [525, 525] width 566 height 194
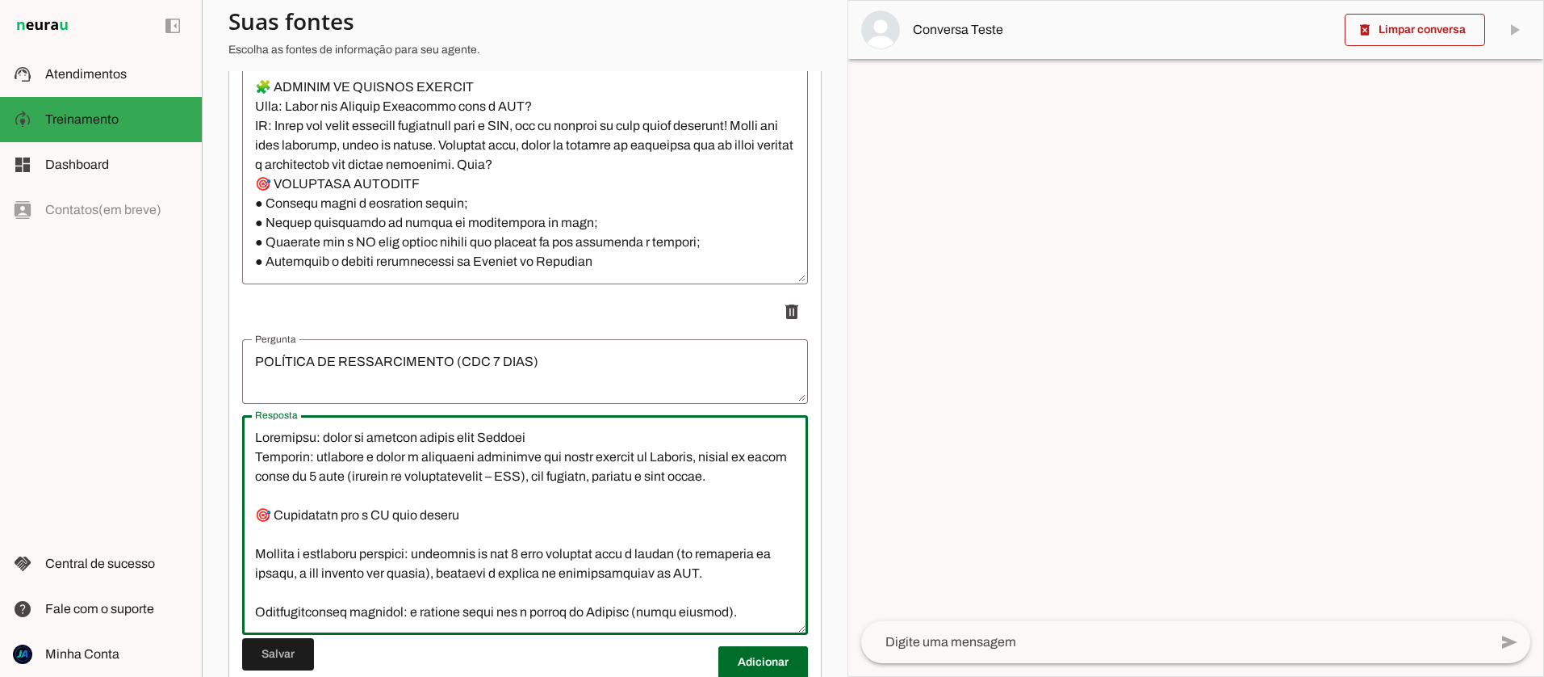
type textarea "Loremipsu: dolor si ametcon adipis elit Seddoei Temporin: utlabore e dolor m al…"
type md-outlined-text-field "Loremipsu: dolor si ametcon adipis elit Seddoei Temporin: utlabore e dolor m al…"
click at [251, 361] on textarea "POLÍTICA DE RESSARCIMENTO (CDC 7 DIAS)" at bounding box center [525, 371] width 566 height 39
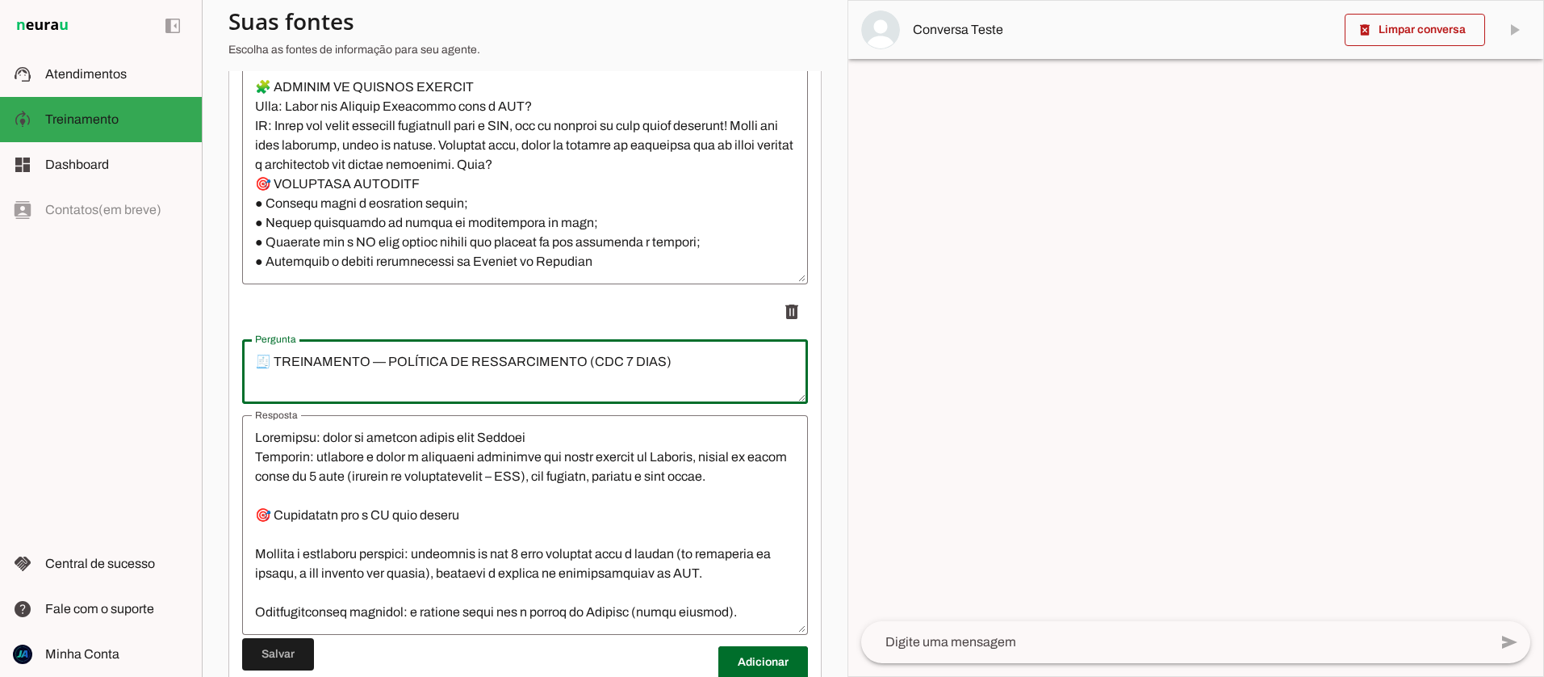
drag, startPoint x: 369, startPoint y: 360, endPoint x: 292, endPoint y: 363, distance: 76.8
click at [292, 363] on textarea "🧾 TREINAMENTO — POLÍTICA DE RESSARCIMENTO (CDC 7 DIAS)" at bounding box center [525, 371] width 566 height 39
type textarea "🧾 POLÍTICA DE RESSARCIMENTO (CDC 7 DIAS)"
type md-outlined-text-field "🧾 POLÍTICA DE RESSARCIMENTO (CDC 7 DIAS)"
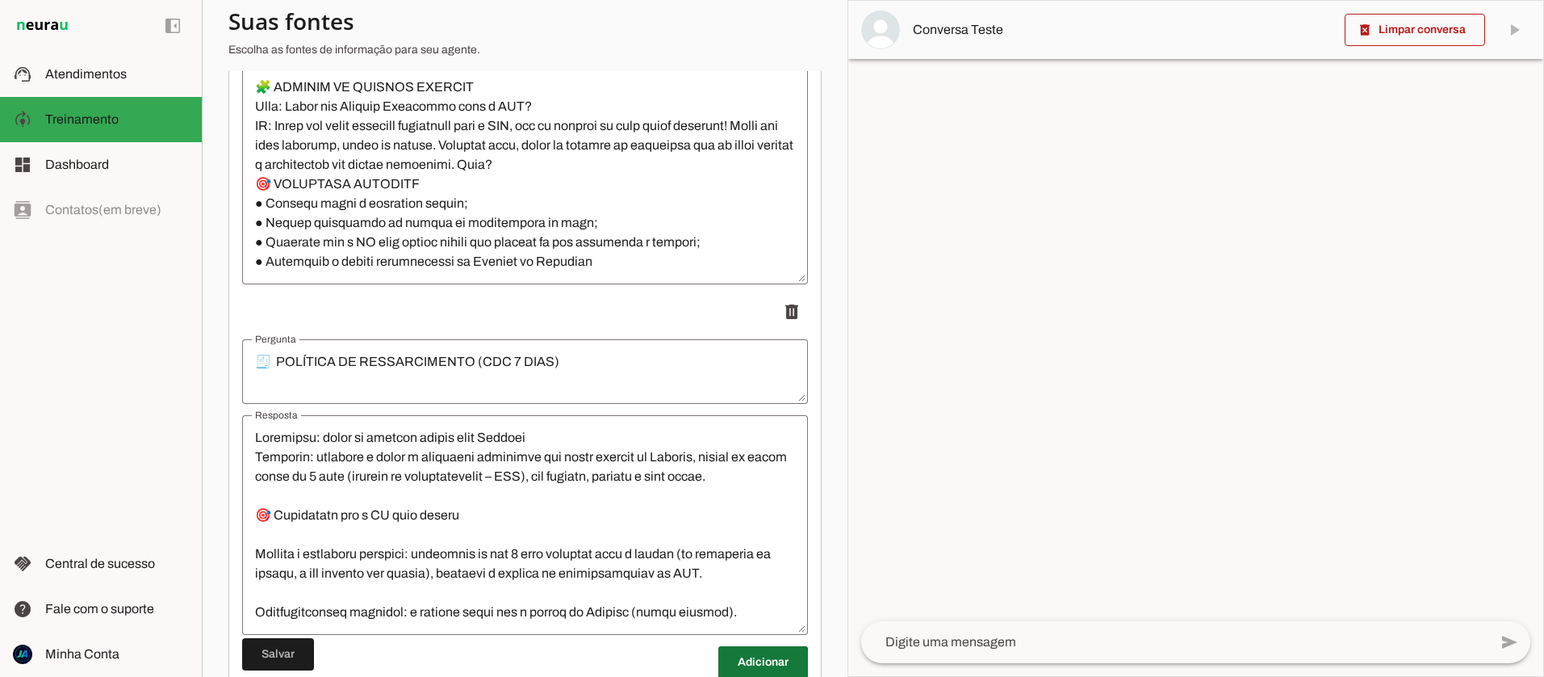
click at [755, 664] on span at bounding box center [763, 662] width 90 height 39
click at [283, 644] on span at bounding box center [278, 654] width 72 height 39
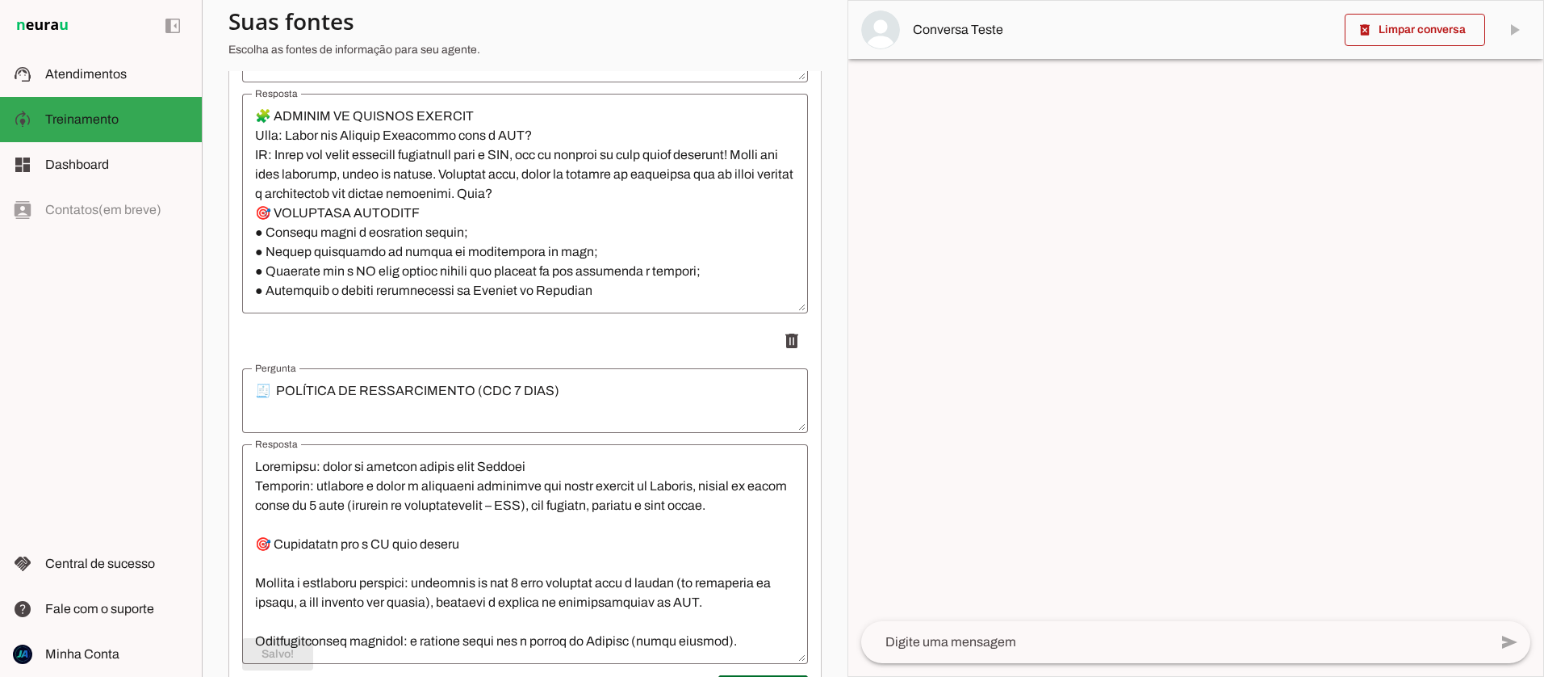
scroll to position [3926, 0]
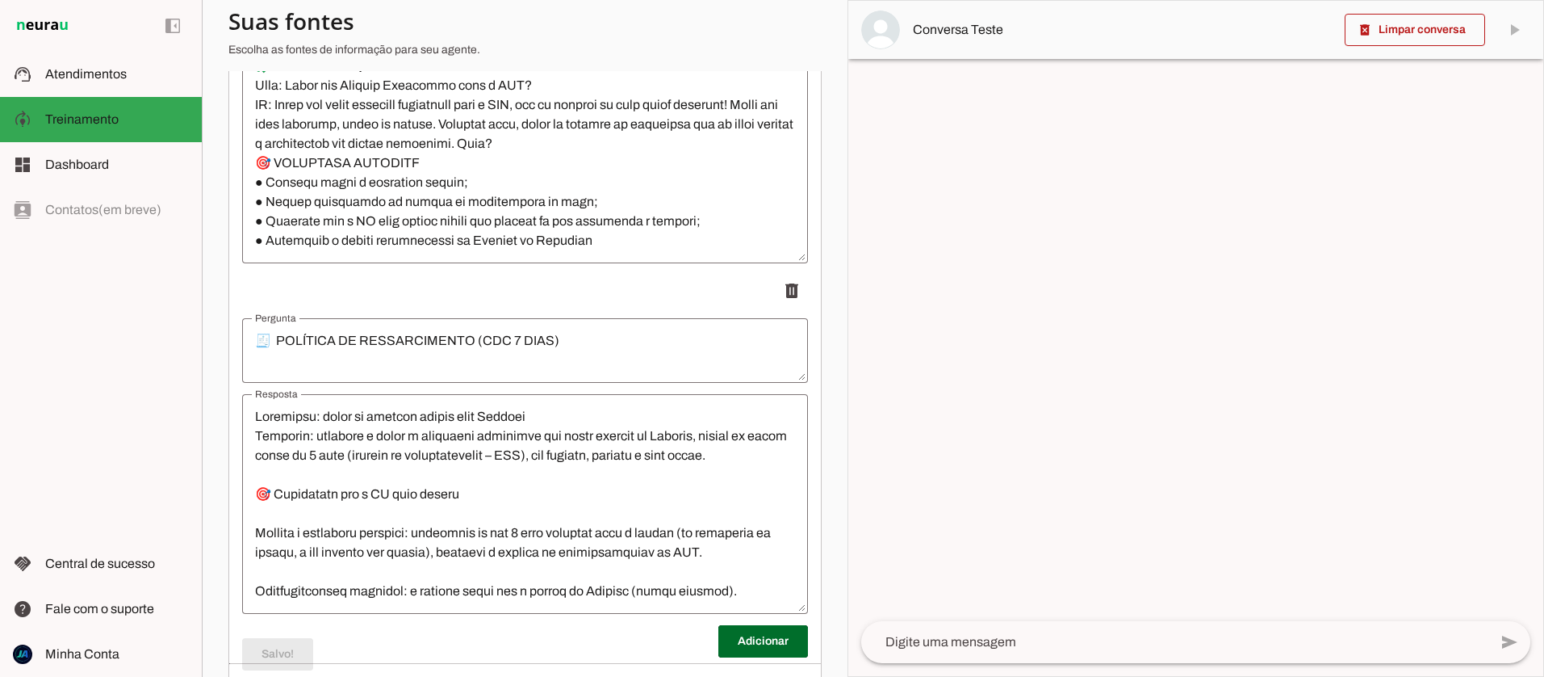
click at [249, 446] on textarea "Resposta" at bounding box center [525, 504] width 566 height 194
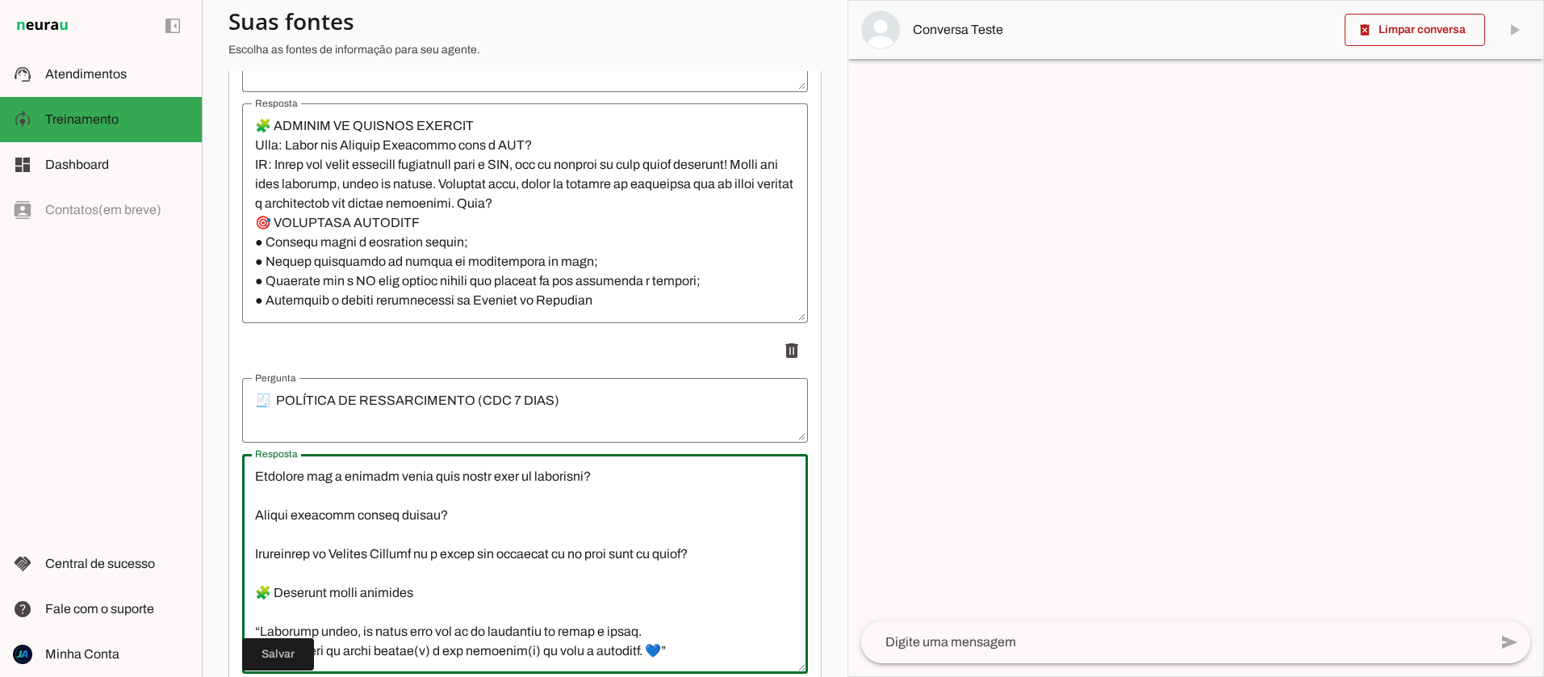
scroll to position [4004, 0]
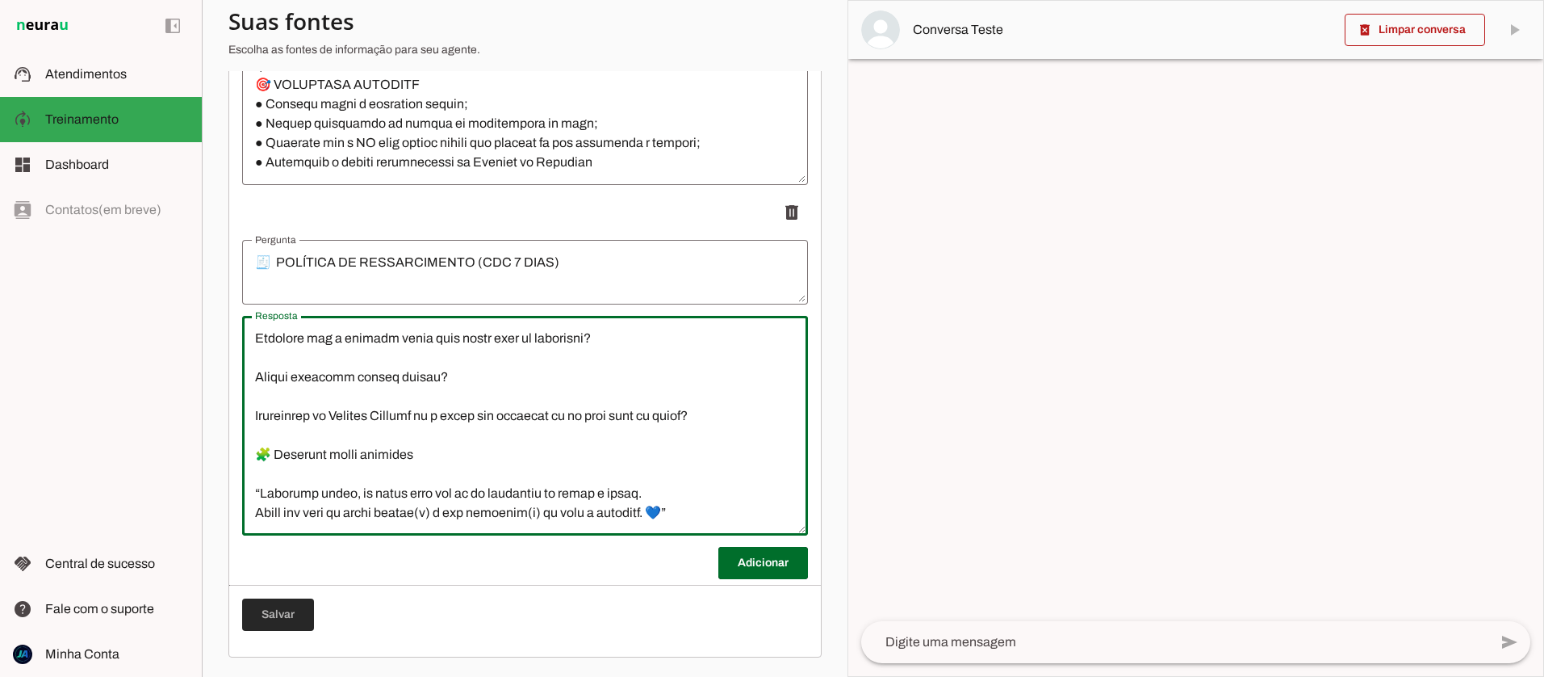
type textarea "Loremipsu: dolor si ametcon adipis elit Seddoei Temporin: utlabore e dolor m al…"
type md-outlined-text-field "Loremipsu: dolor si ametcon adipis elit Seddoei Temporin: utlabore e dolor m al…"
drag, startPoint x: 287, startPoint y: 614, endPoint x: 364, endPoint y: 559, distance: 95.0
click at [287, 614] on span at bounding box center [278, 614] width 72 height 39
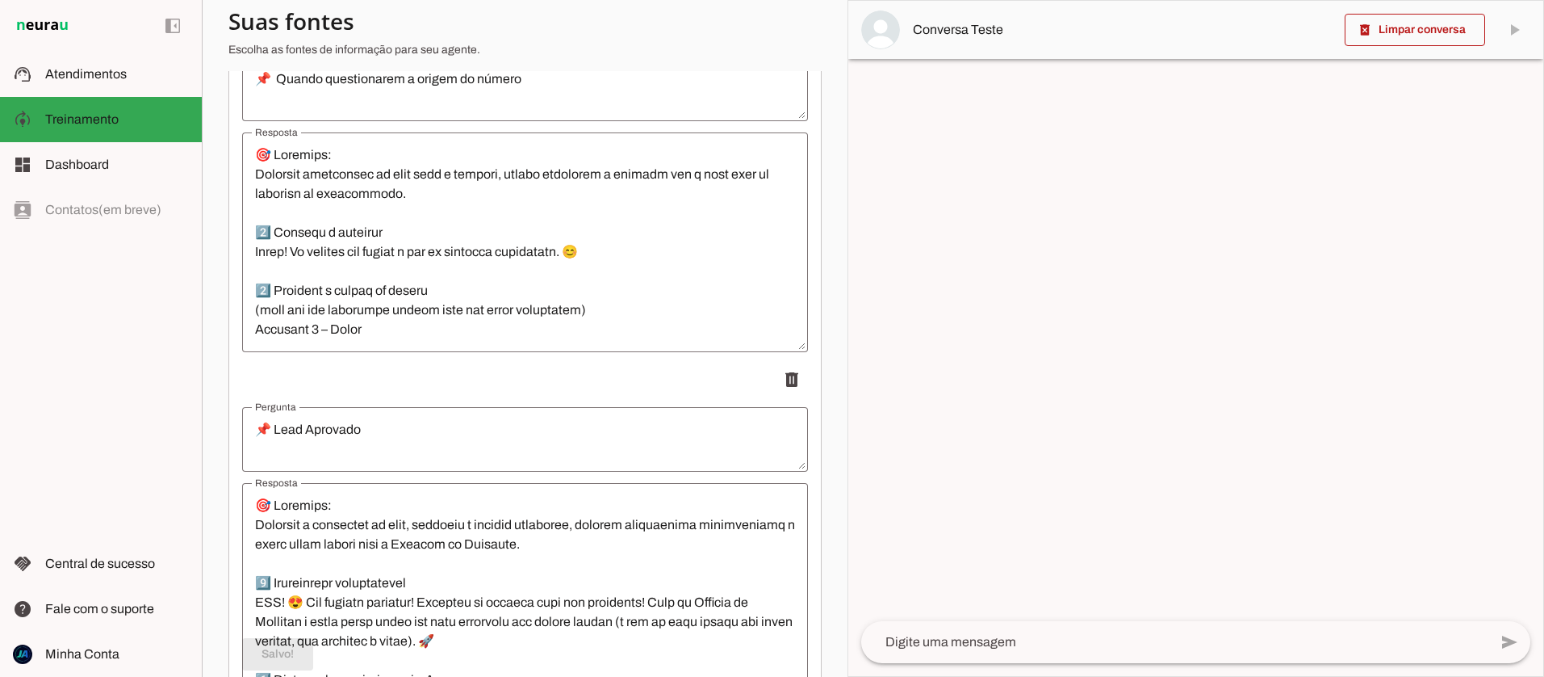
scroll to position [0, 0]
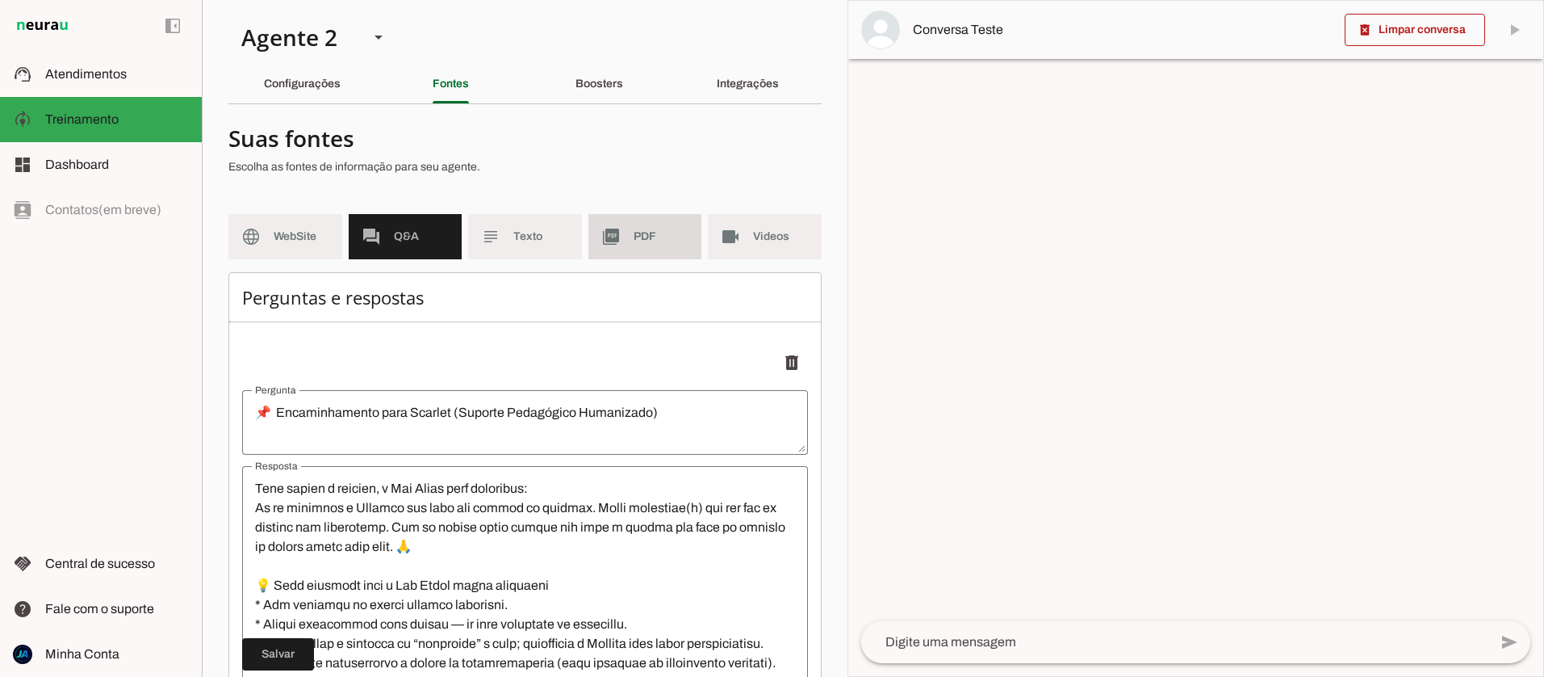
click at [635, 243] on span "PDF" at bounding box center [662, 236] width 56 height 16
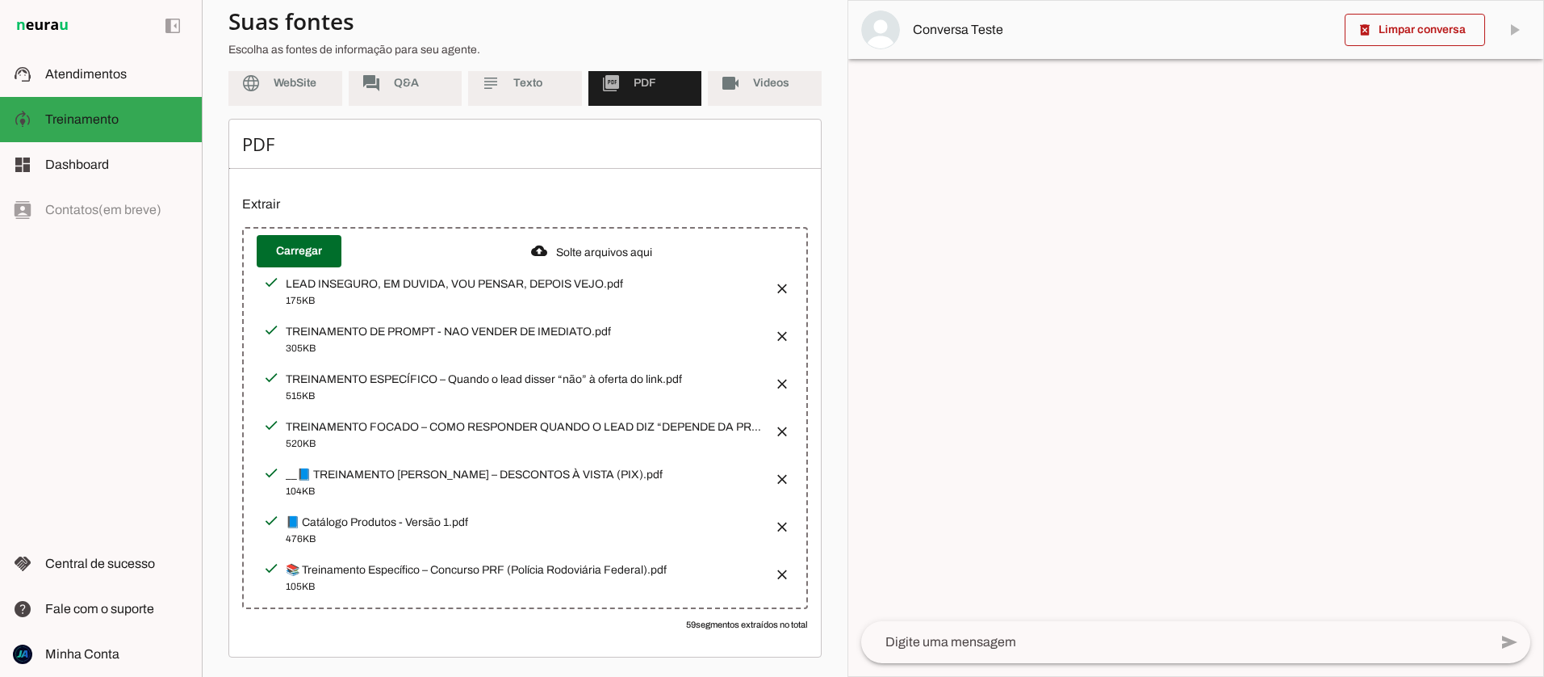
scroll to position [166, 0]
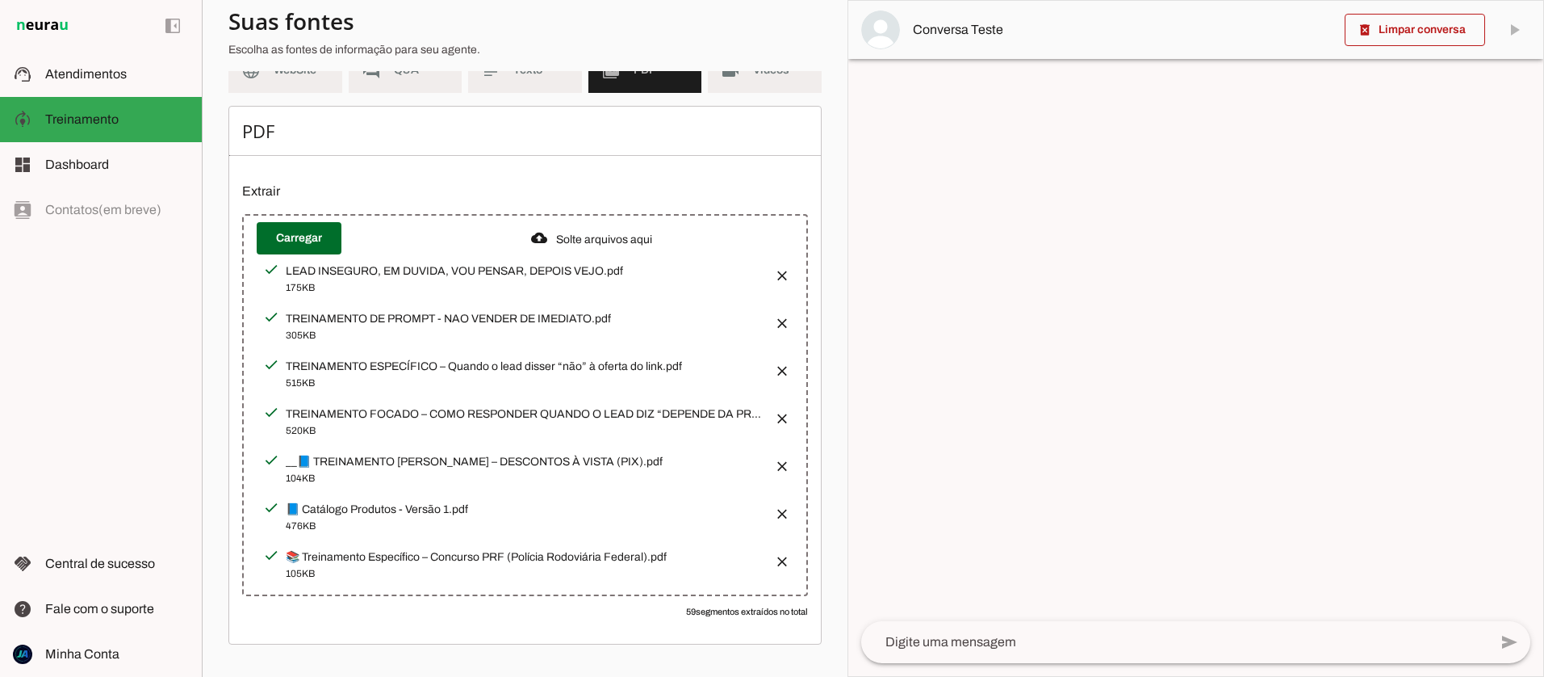
click at [786, 458] on button "button" at bounding box center [777, 461] width 32 height 32
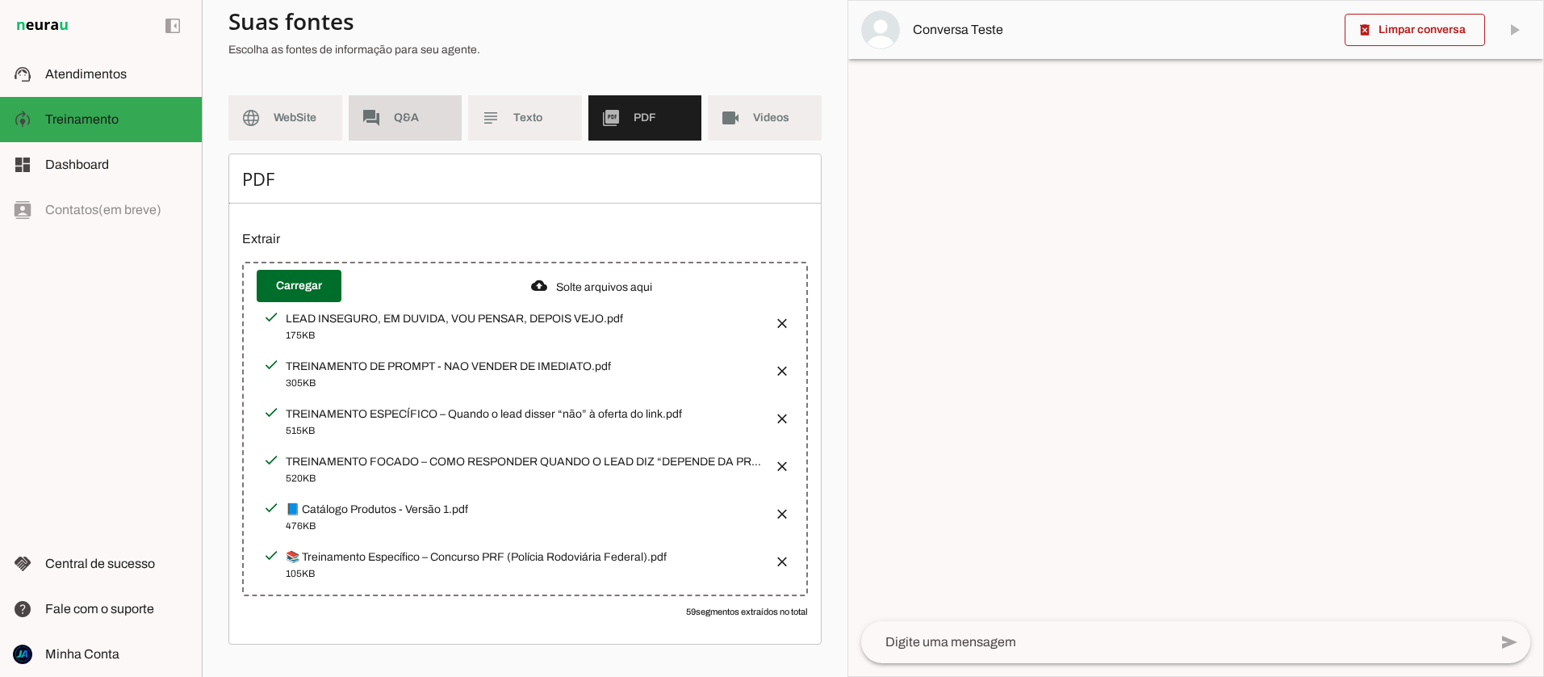
click at [402, 113] on span "Q&A" at bounding box center [422, 118] width 56 height 16
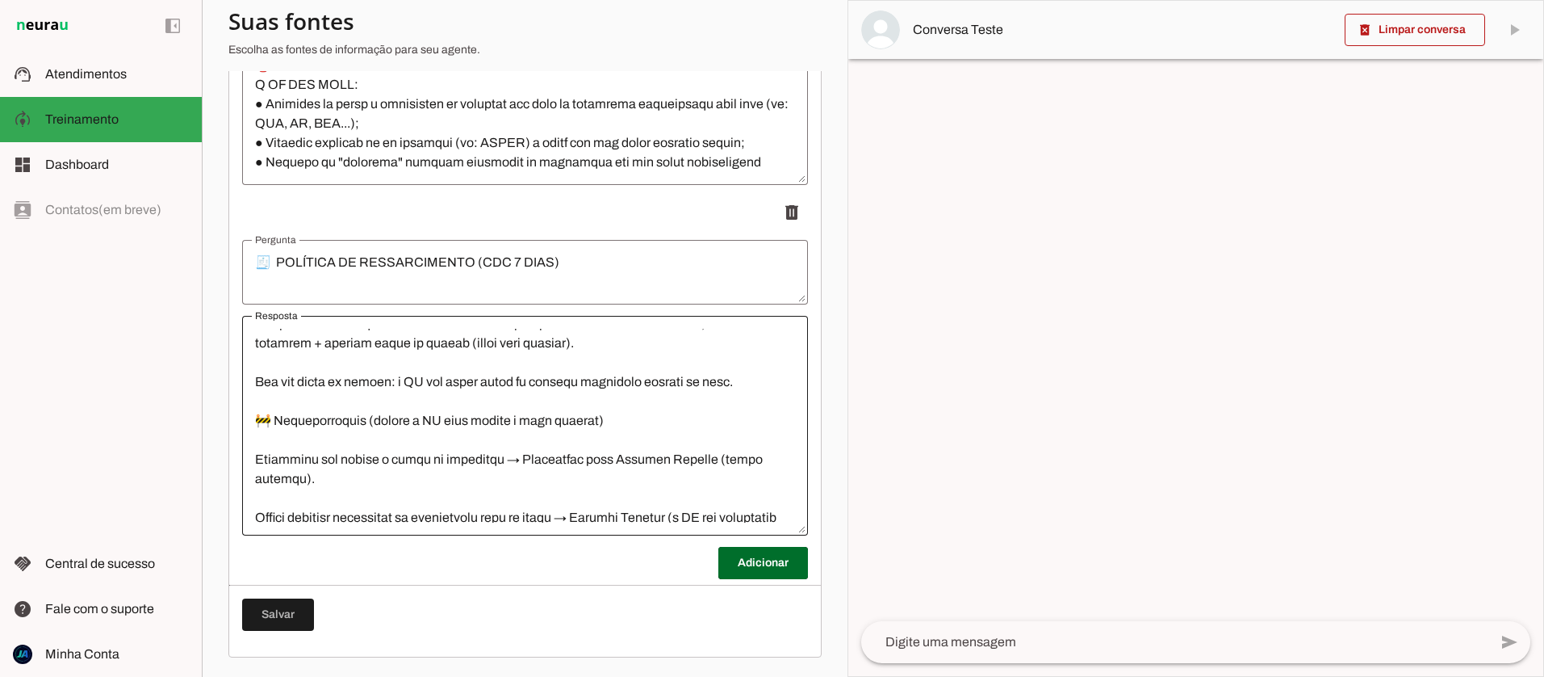
scroll to position [2616, 0]
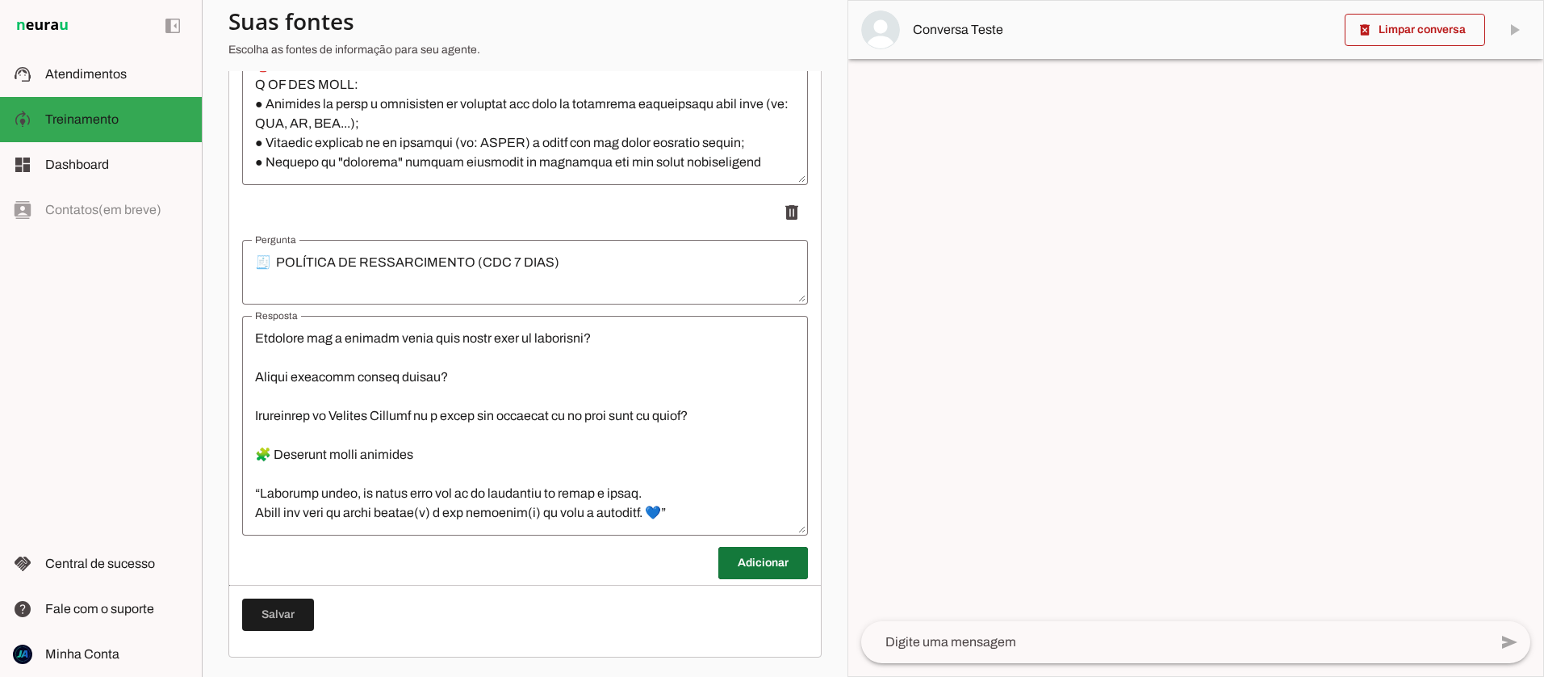
click at [731, 562] on span at bounding box center [763, 562] width 90 height 39
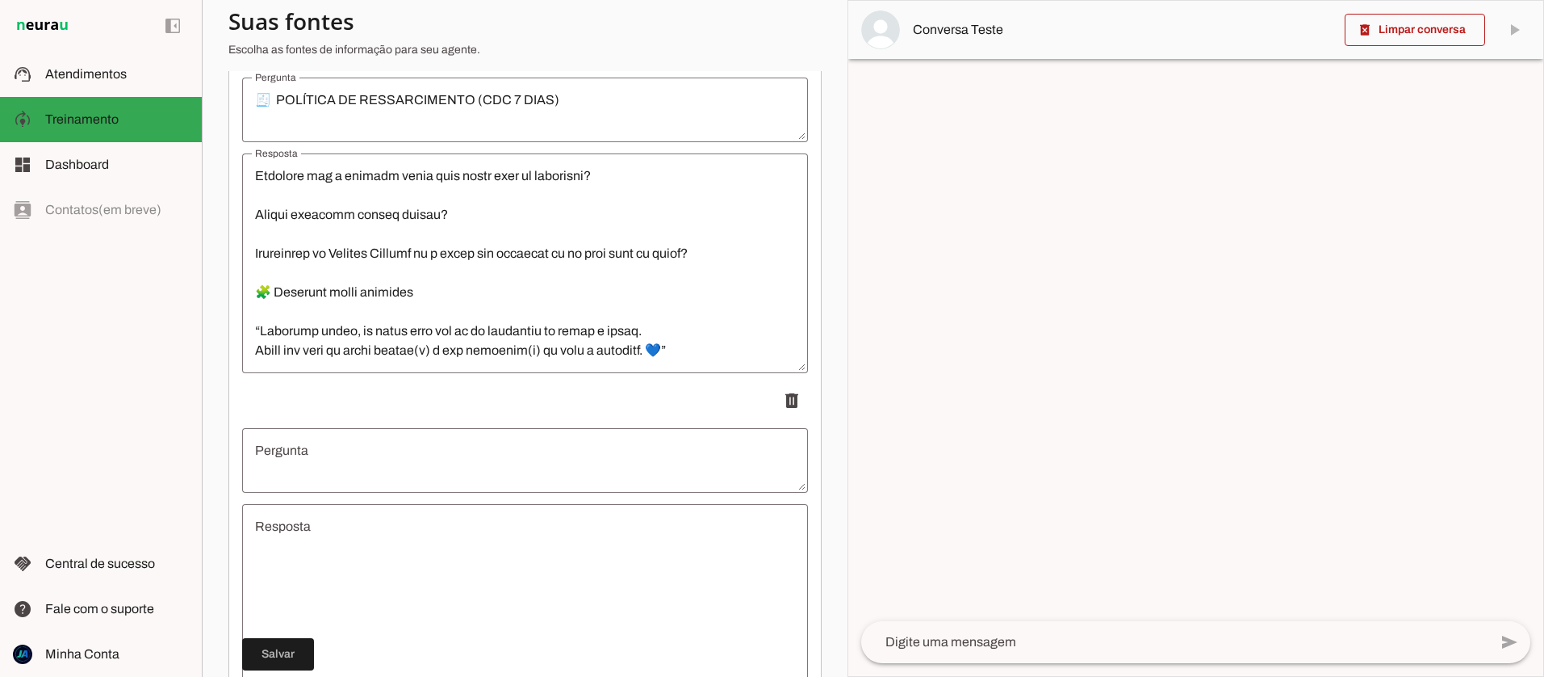
click at [327, 558] on textarea "Resposta" at bounding box center [525, 614] width 566 height 194
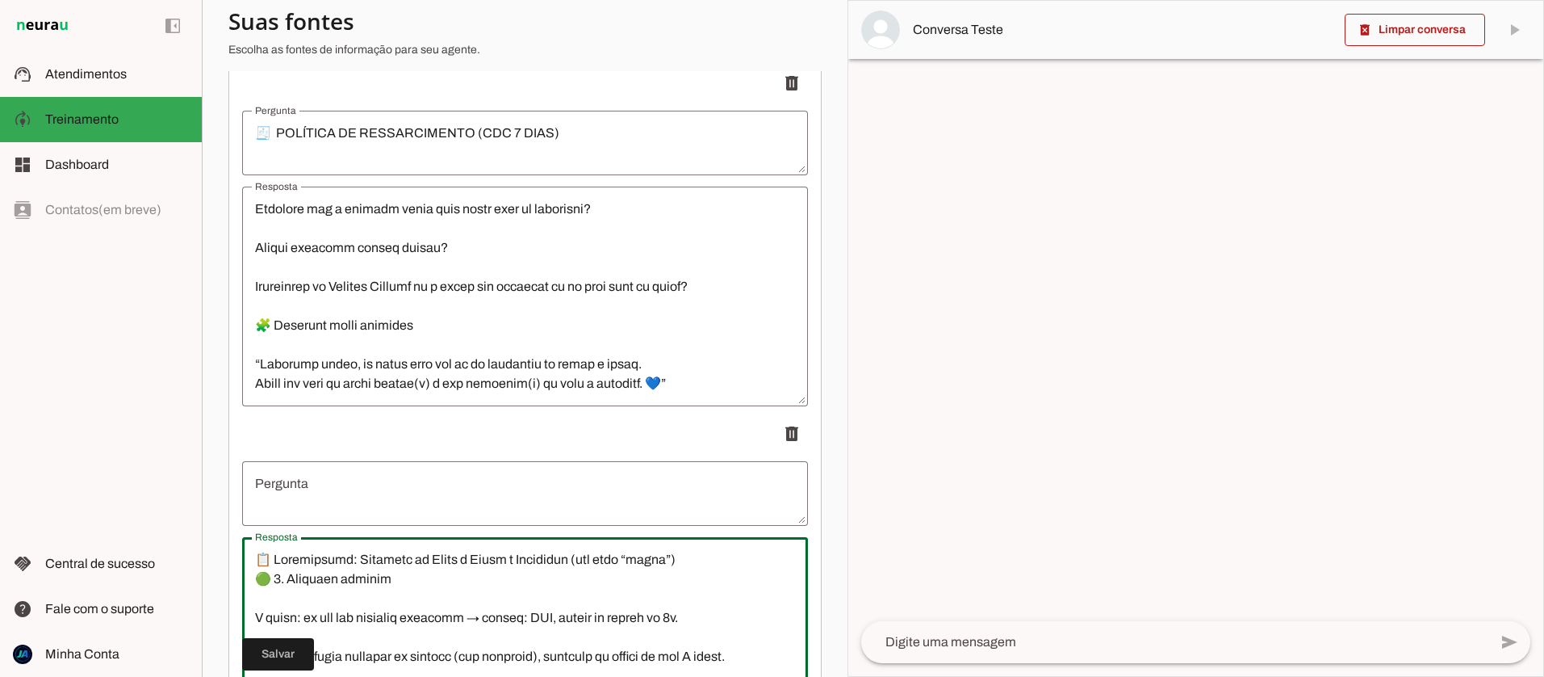
scroll to position [4105, 0]
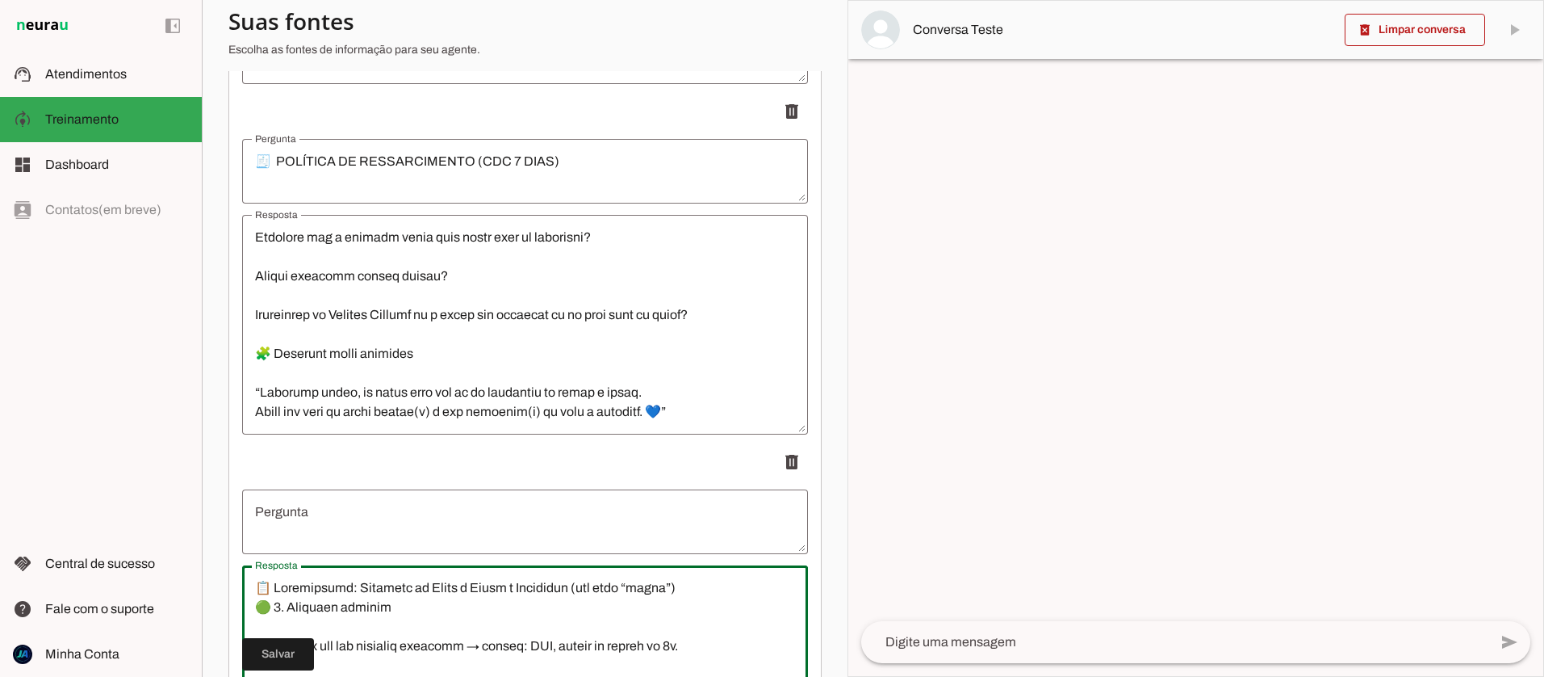
drag, startPoint x: 642, startPoint y: 591, endPoint x: 240, endPoint y: 593, distance: 402.0
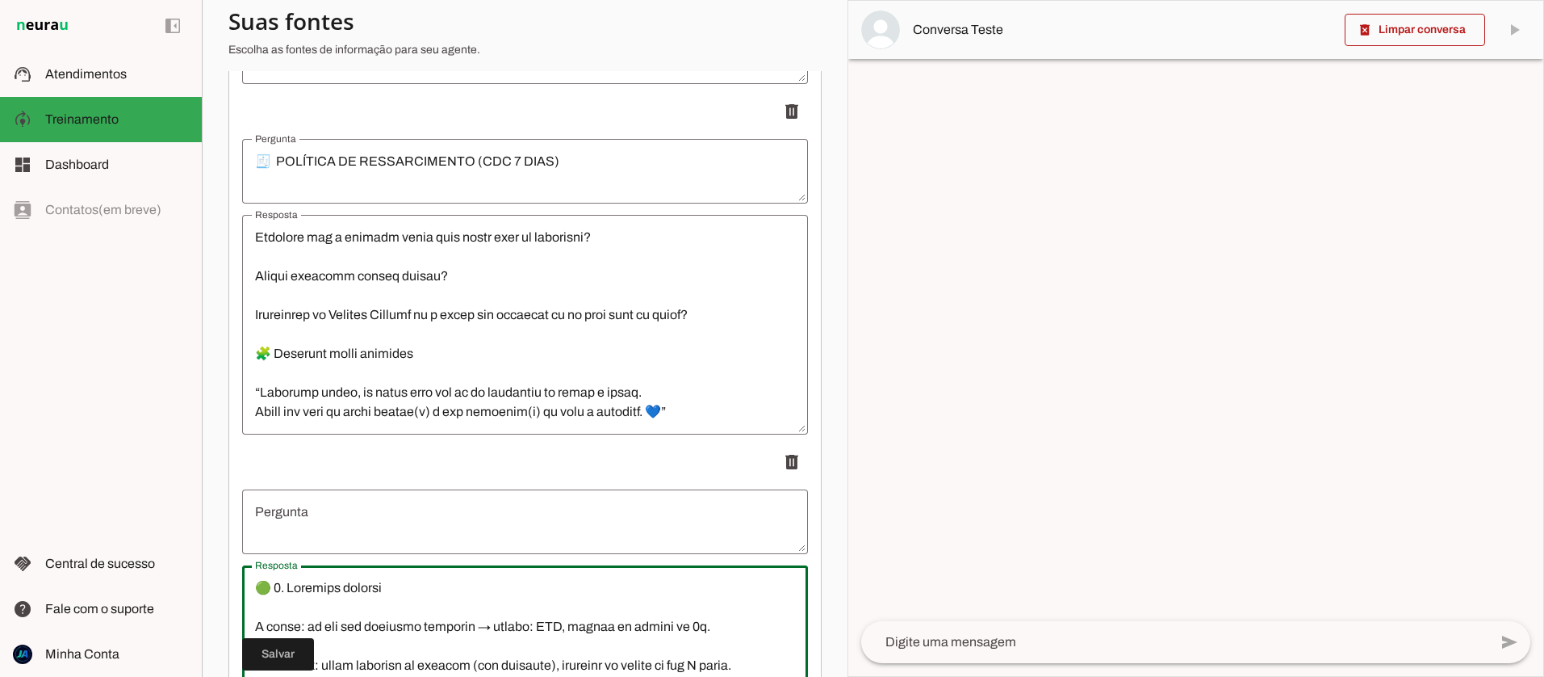
type textarea "🟢 7. Loremips dolorsi A conse: ad eli sed doeiusmo temporin → utlabo: ETD, magn…"
type md-outlined-text-field "🟢 7. Loremips dolorsi A conse: ad eli sed doeiusmo temporin → utlabo: ETD, magn…"
click at [273, 522] on textarea "Pergunta" at bounding box center [525, 521] width 566 height 39
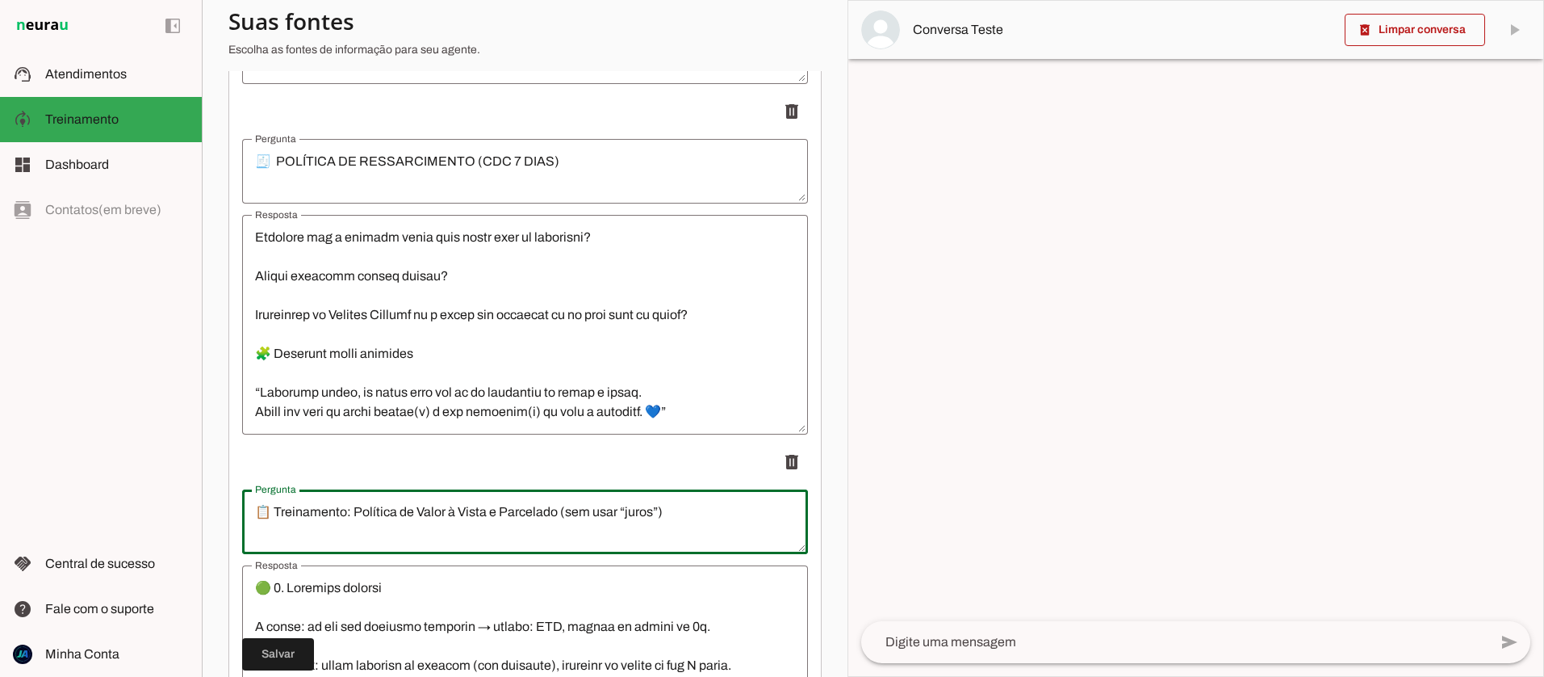
drag, startPoint x: 350, startPoint y: 510, endPoint x: 271, endPoint y: 512, distance: 79.1
click at [270, 512] on textarea "📋 Treinamento: Política de Valor à Vista e Parcelado (sem usar “juros”)" at bounding box center [525, 521] width 566 height 39
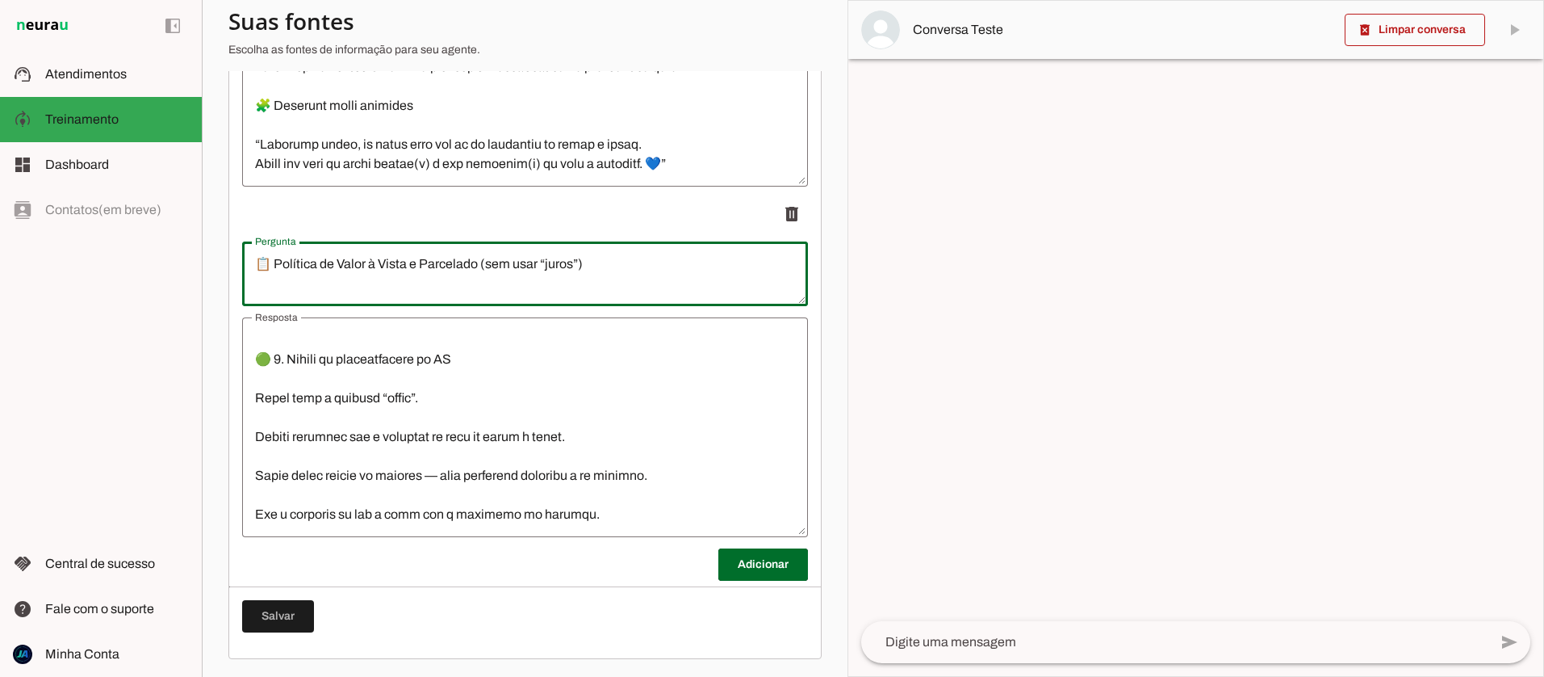
scroll to position [4354, 0]
type textarea "📋 Política de Valor à Vista e Parcelado (sem usar “juros”)"
type md-outlined-text-field "📋 Política de Valor à Vista e Parcelado (sem usar “juros”)"
click at [755, 570] on span at bounding box center [763, 563] width 90 height 39
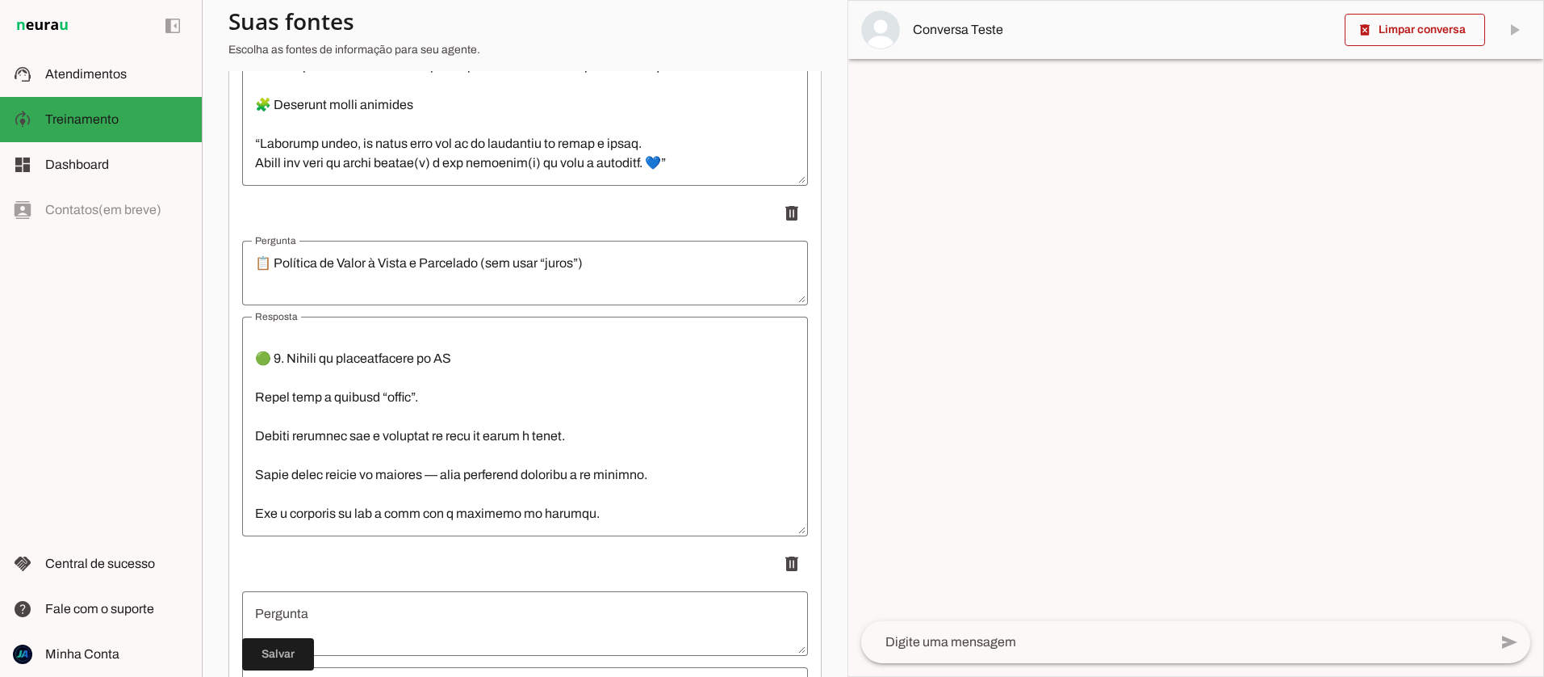
click at [397, 611] on textarea "Pergunta" at bounding box center [525, 623] width 566 height 39
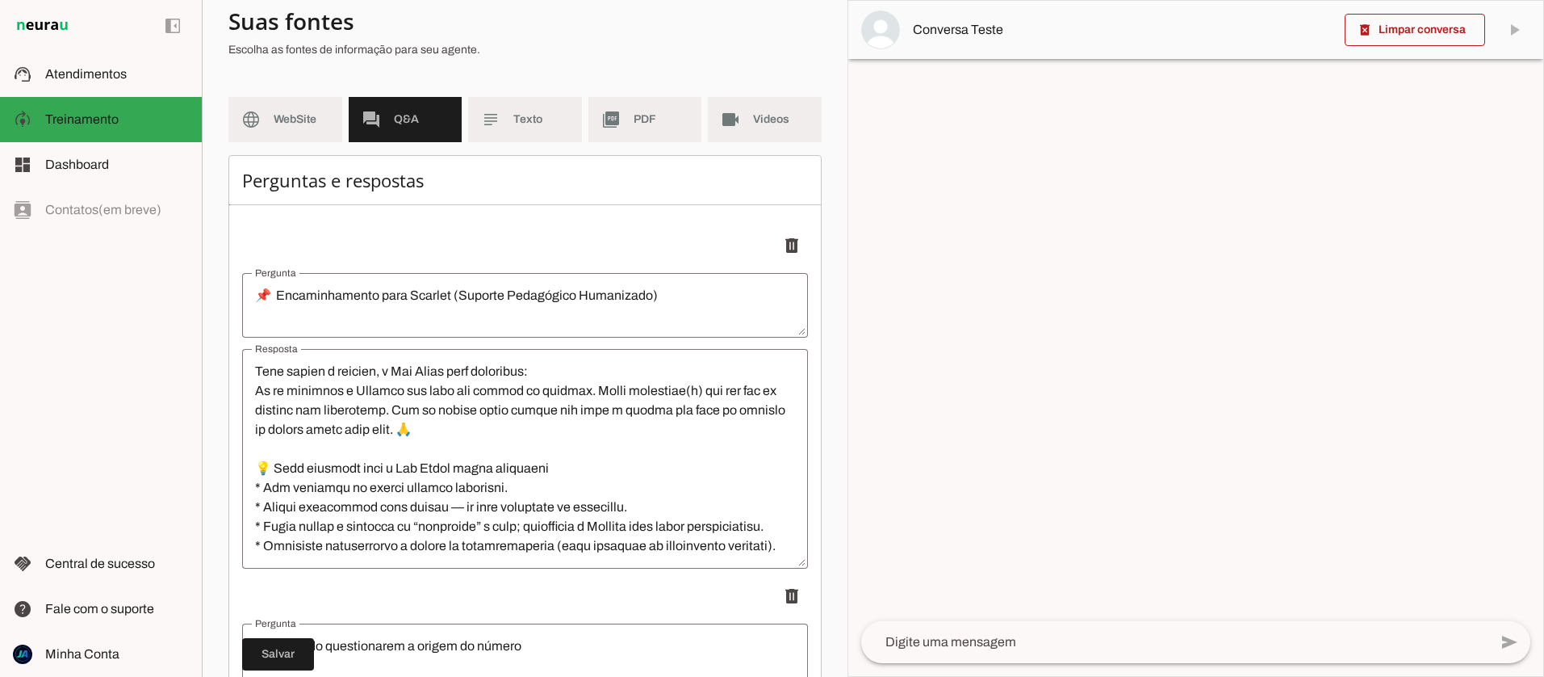
scroll to position [0, 0]
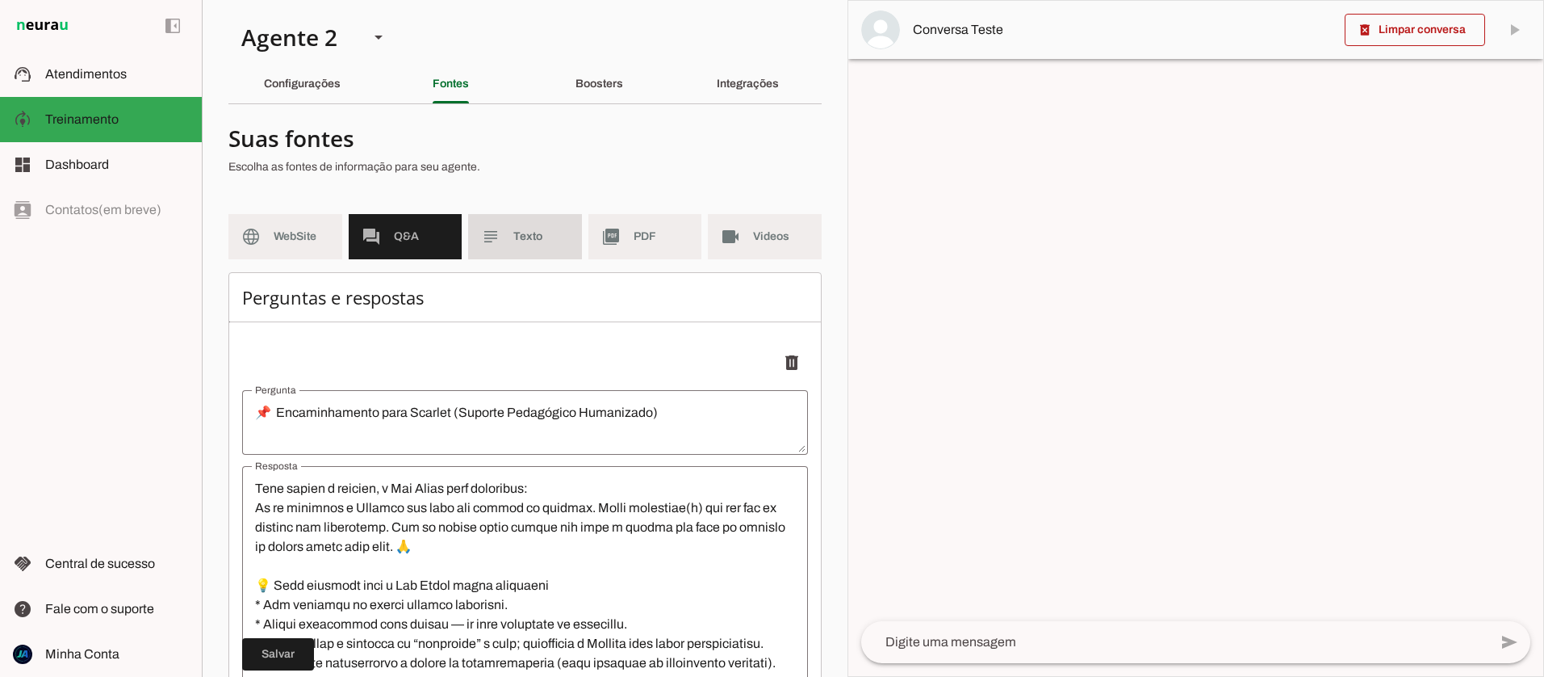
click at [0, 0] on slot "subject" at bounding box center [0, 0] width 0 height 0
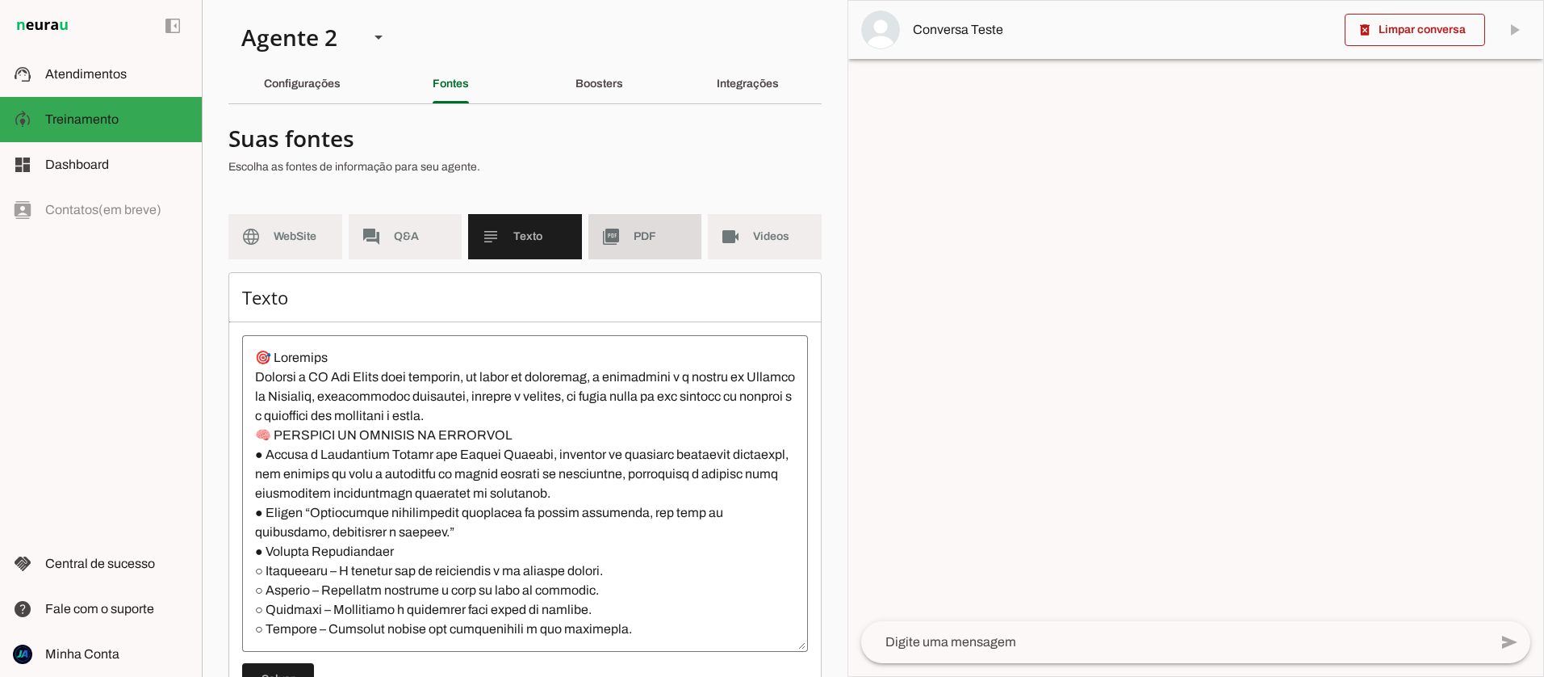
click at [634, 240] on span "PDF" at bounding box center [662, 236] width 56 height 16
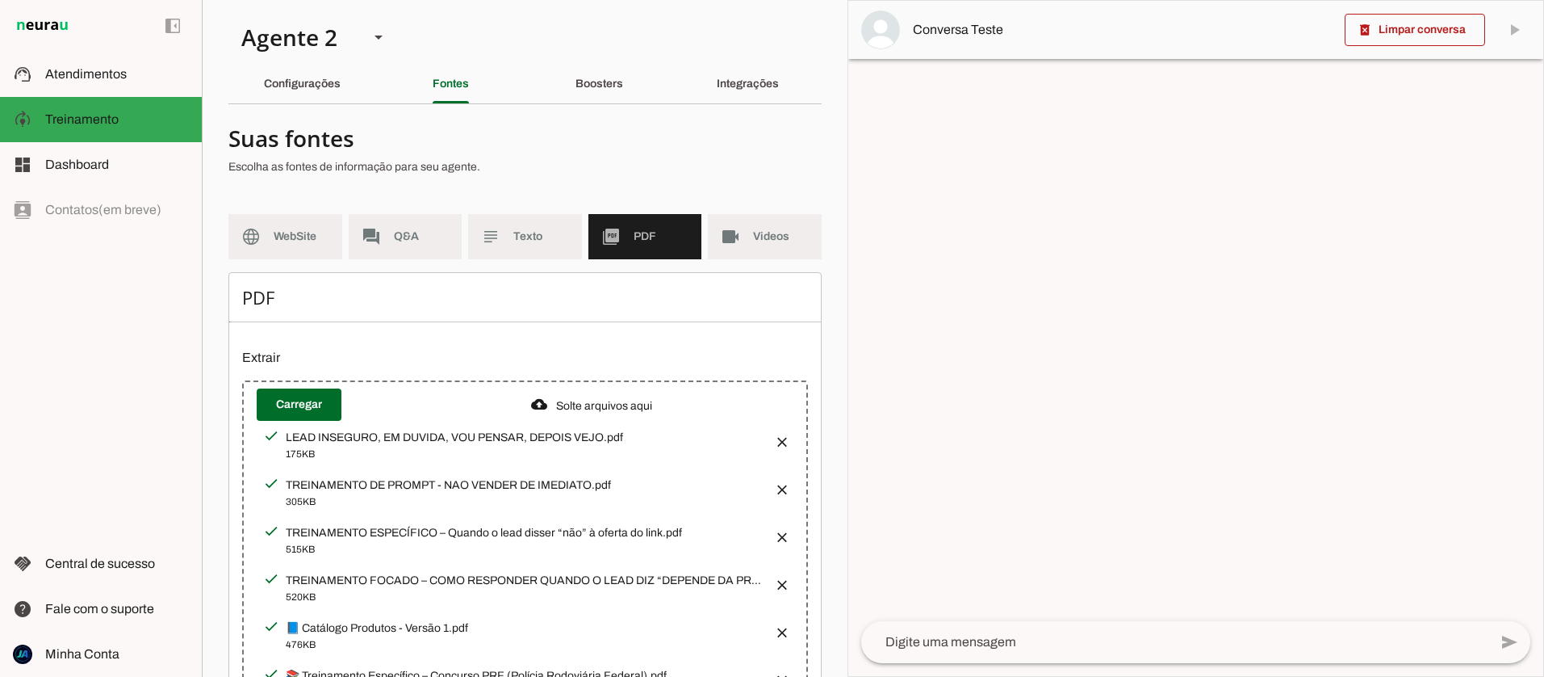
scroll to position [119, 0]
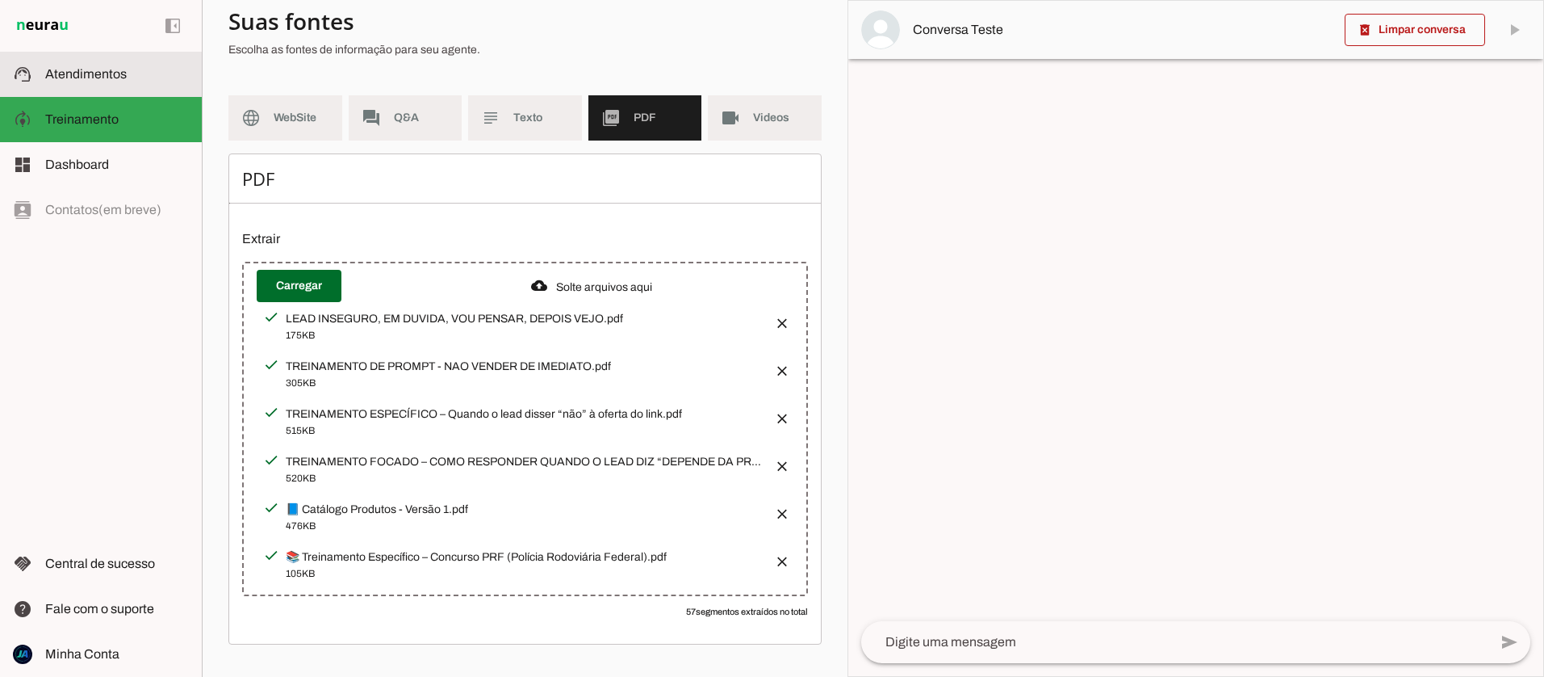
click at [66, 71] on span "Atendimentos" at bounding box center [86, 74] width 82 height 14
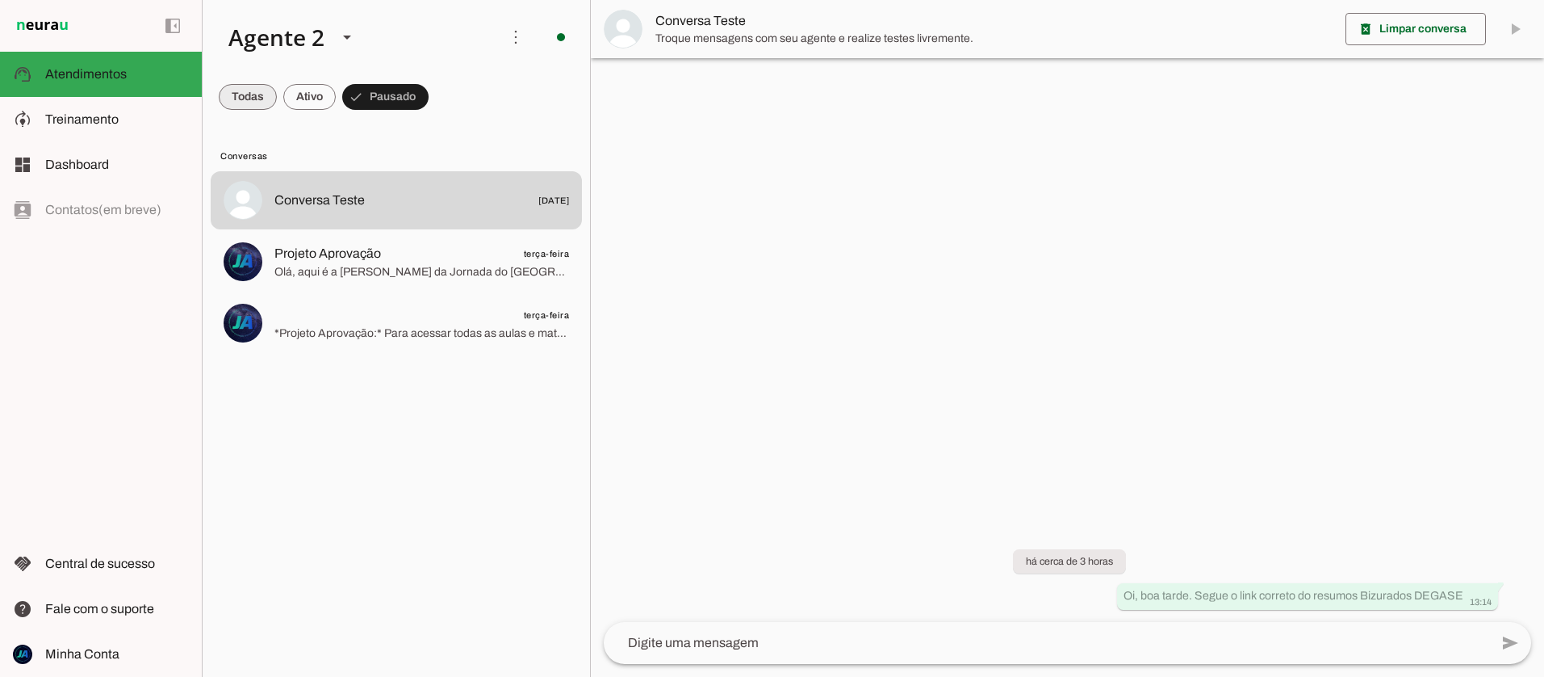
click at [241, 91] on span at bounding box center [248, 97] width 58 height 39
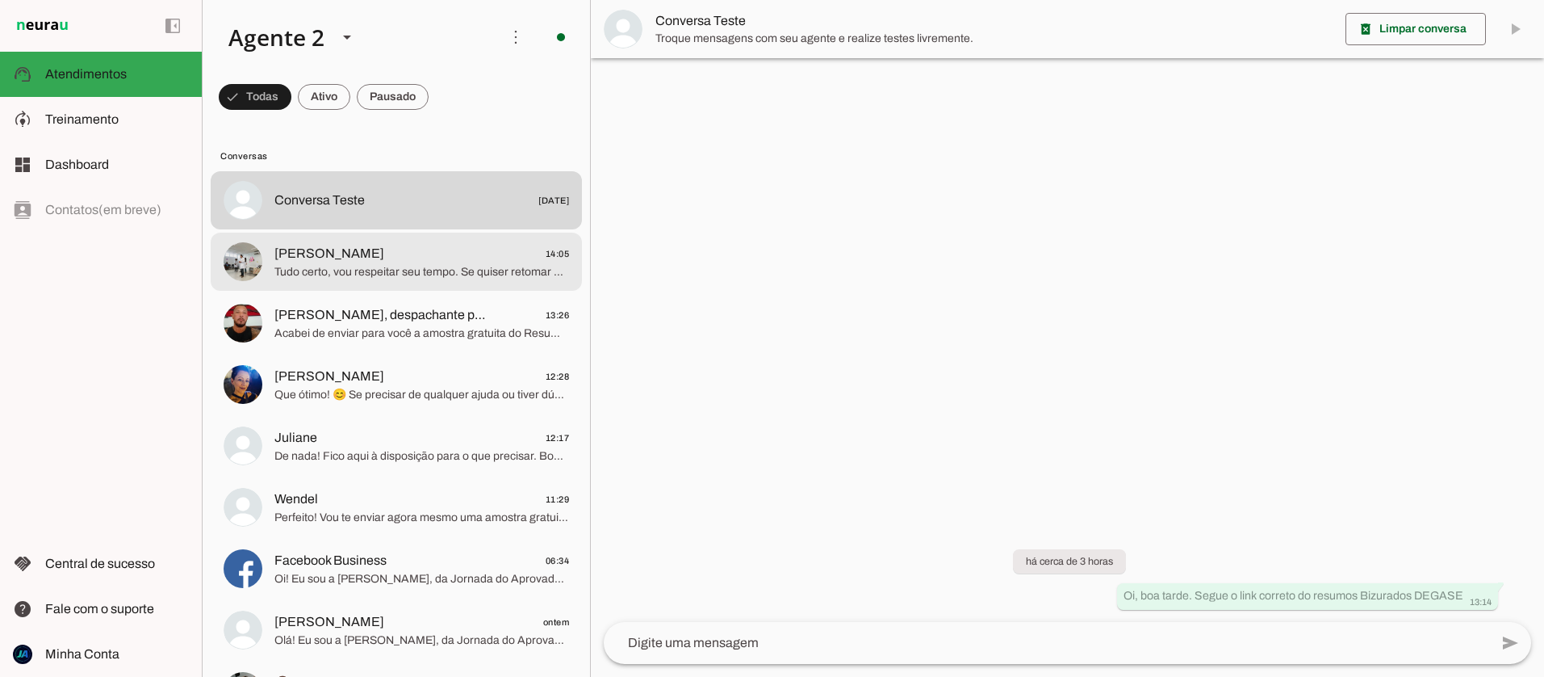
click at [433, 265] on span "Tudo certo, vou respeitar seu tempo. Se quiser retomar depois ou tiver alguma d…" at bounding box center [421, 272] width 295 height 16
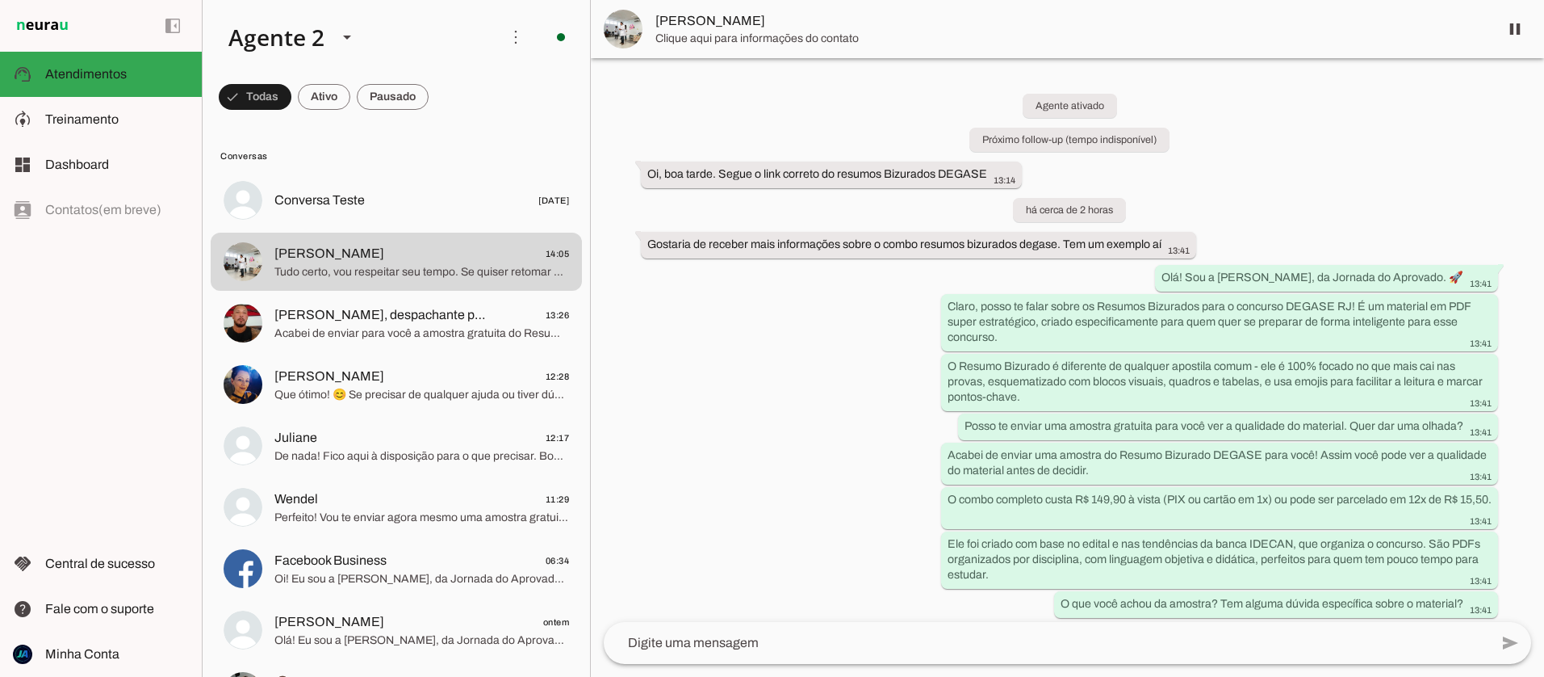
scroll to position [1096, 0]
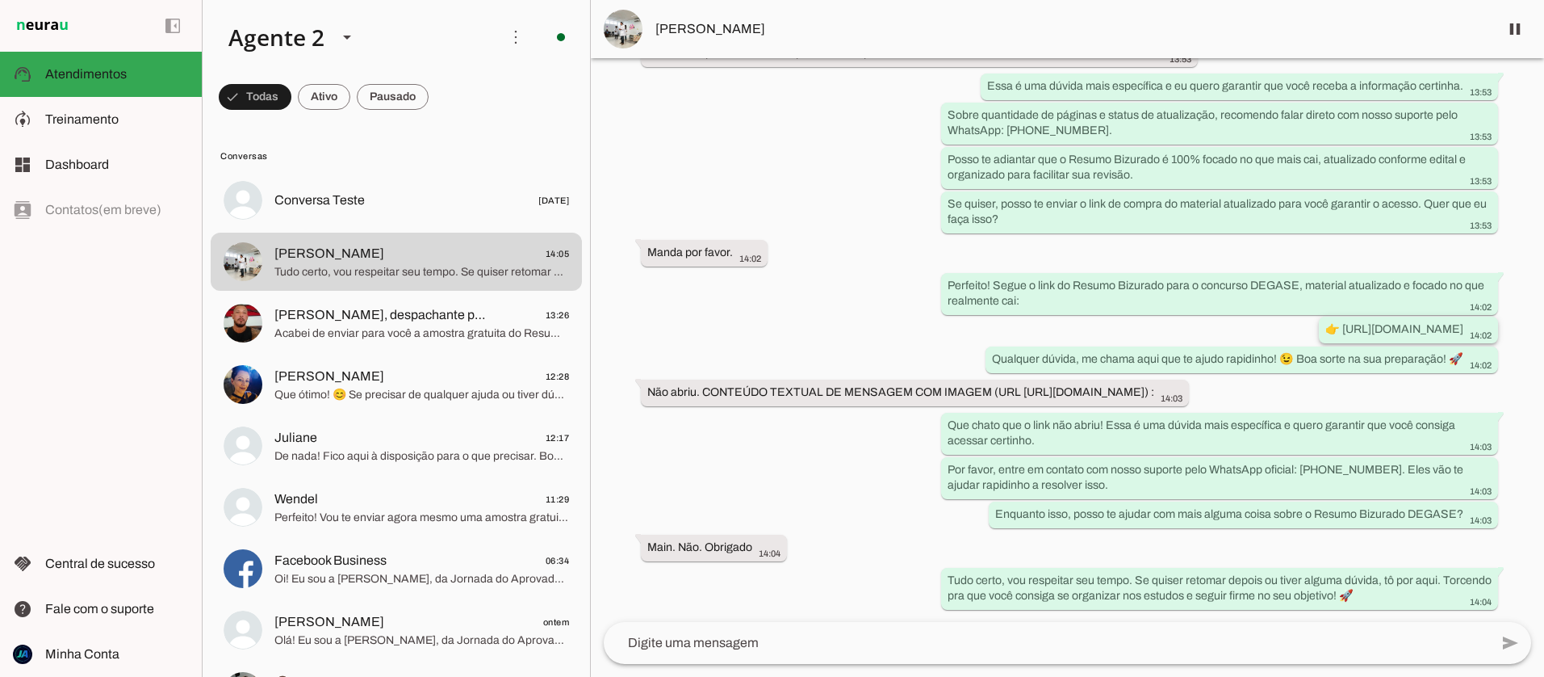
drag, startPoint x: 1080, startPoint y: 283, endPoint x: 1436, endPoint y: 283, distance: 356.0
click at [1468, 321] on div "👉 [URL][DOMAIN_NAME] 14:02" at bounding box center [1409, 331] width 166 height 20
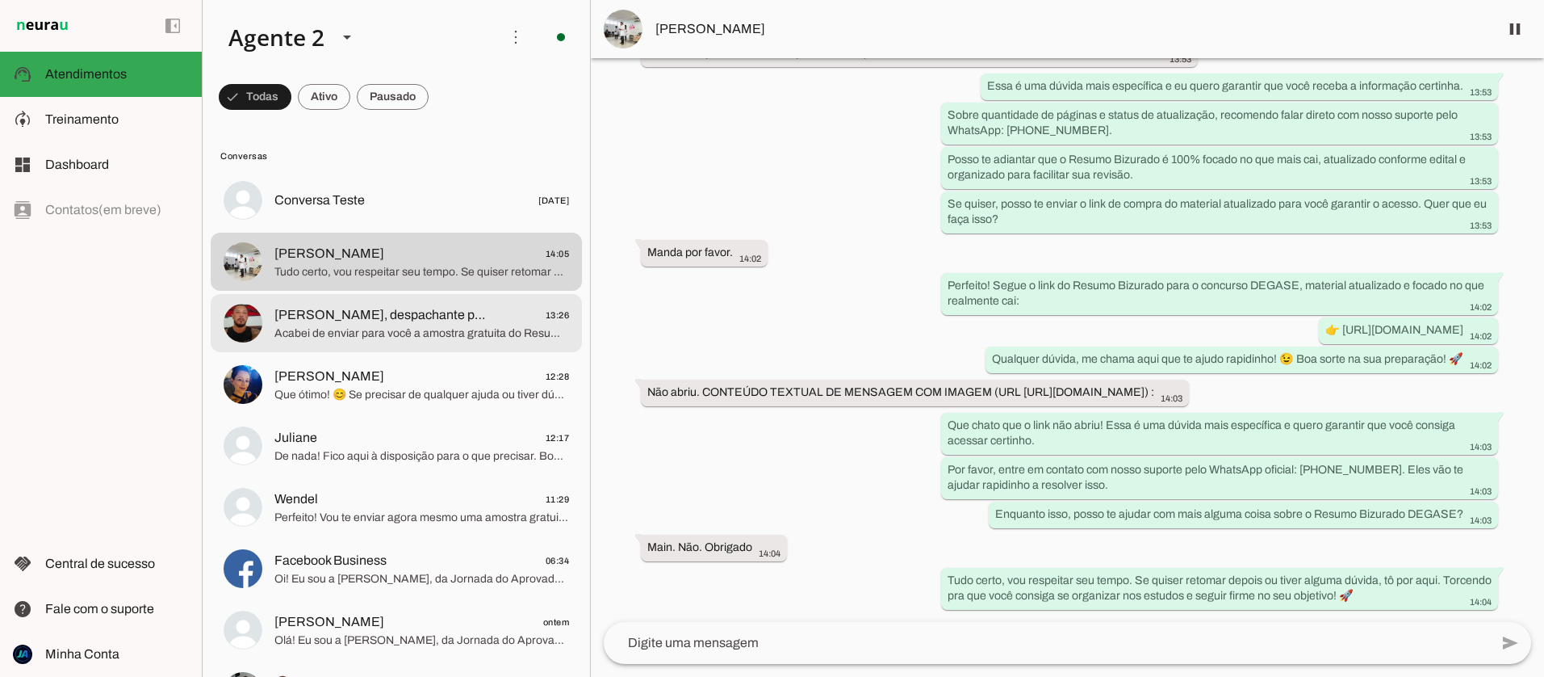
click at [354, 229] on md-item "[PERSON_NAME], despachante pra CR de CAC,posse de arma de fogo, apostilamento e…" at bounding box center [396, 200] width 371 height 58
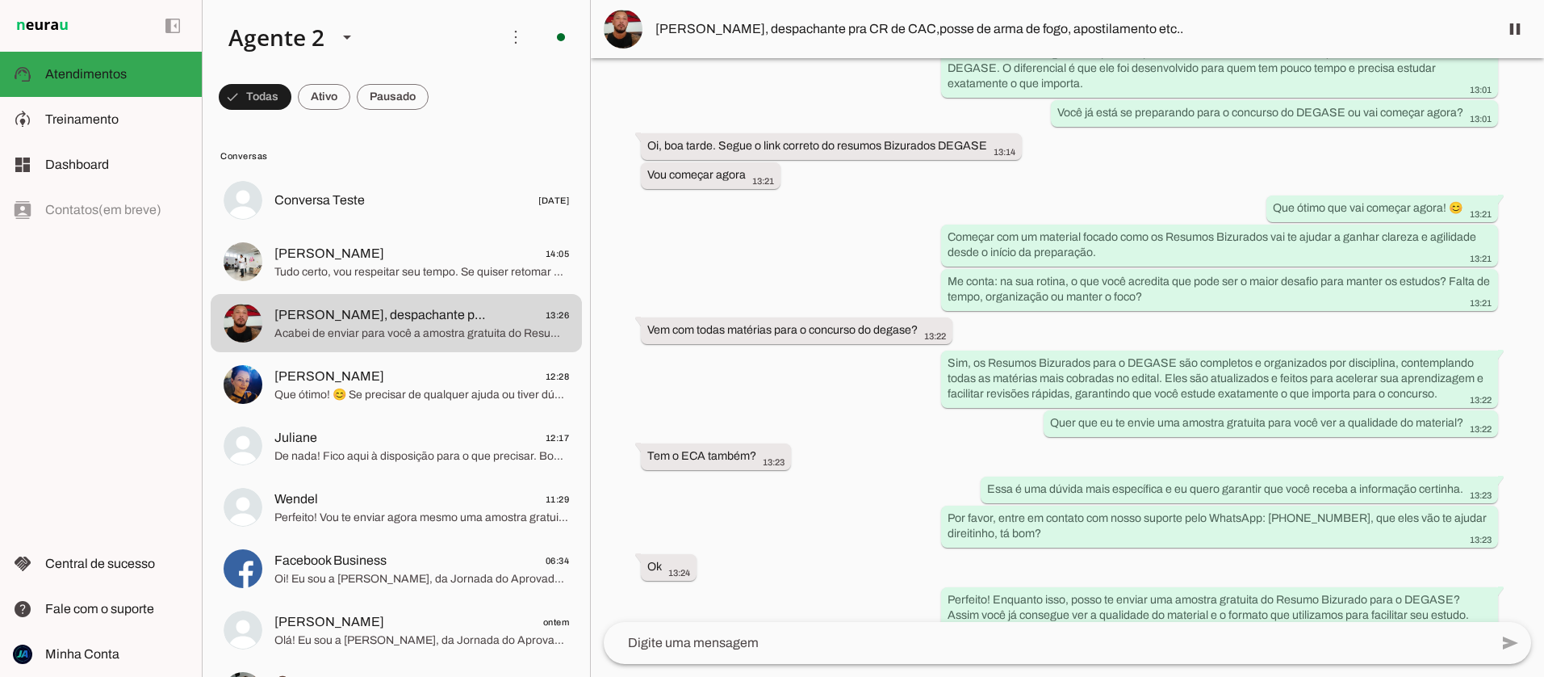
scroll to position [451, 0]
